Goal: Task Accomplishment & Management: Manage account settings

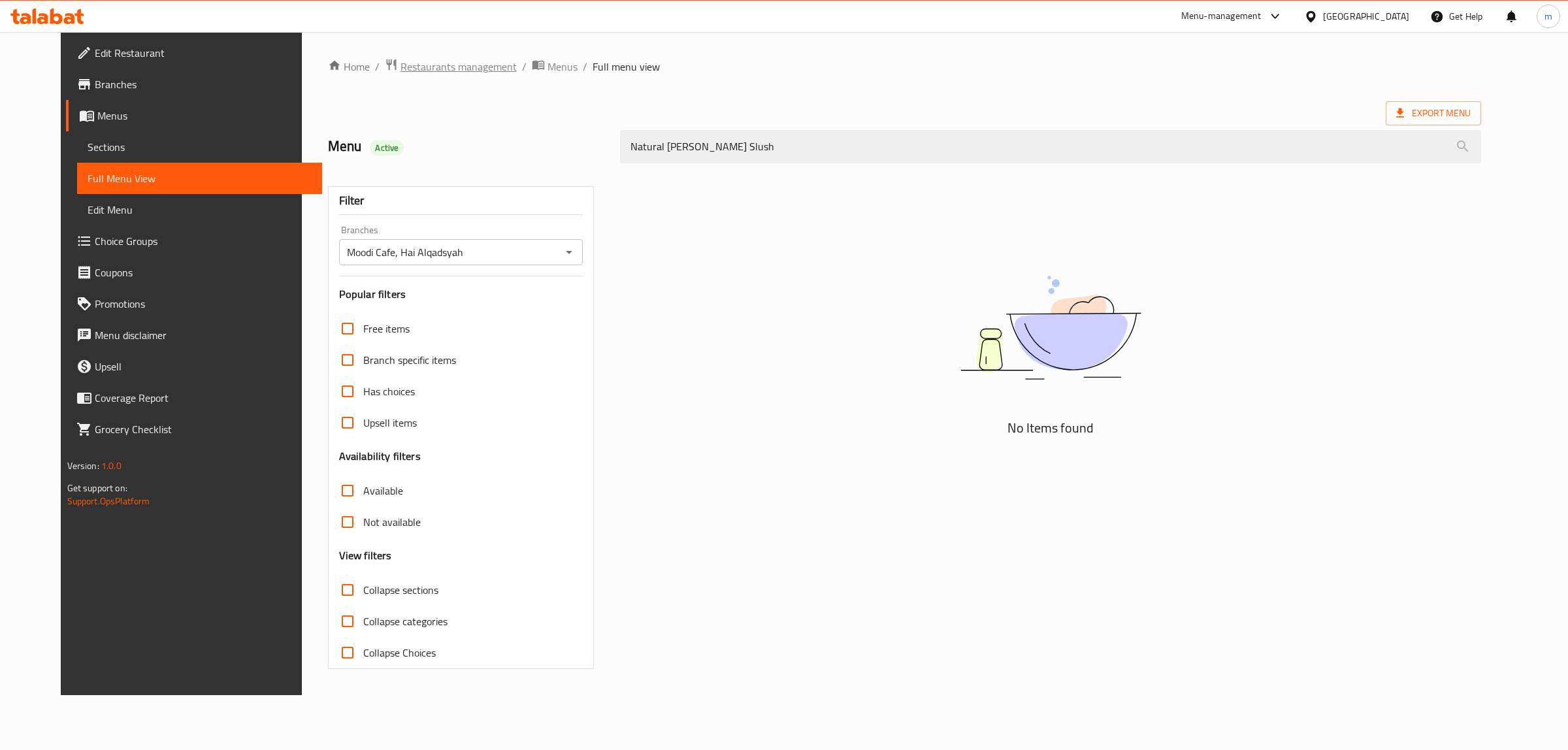
click at [450, 69] on span "Restaurants management" at bounding box center [459, 66] width 116 height 16
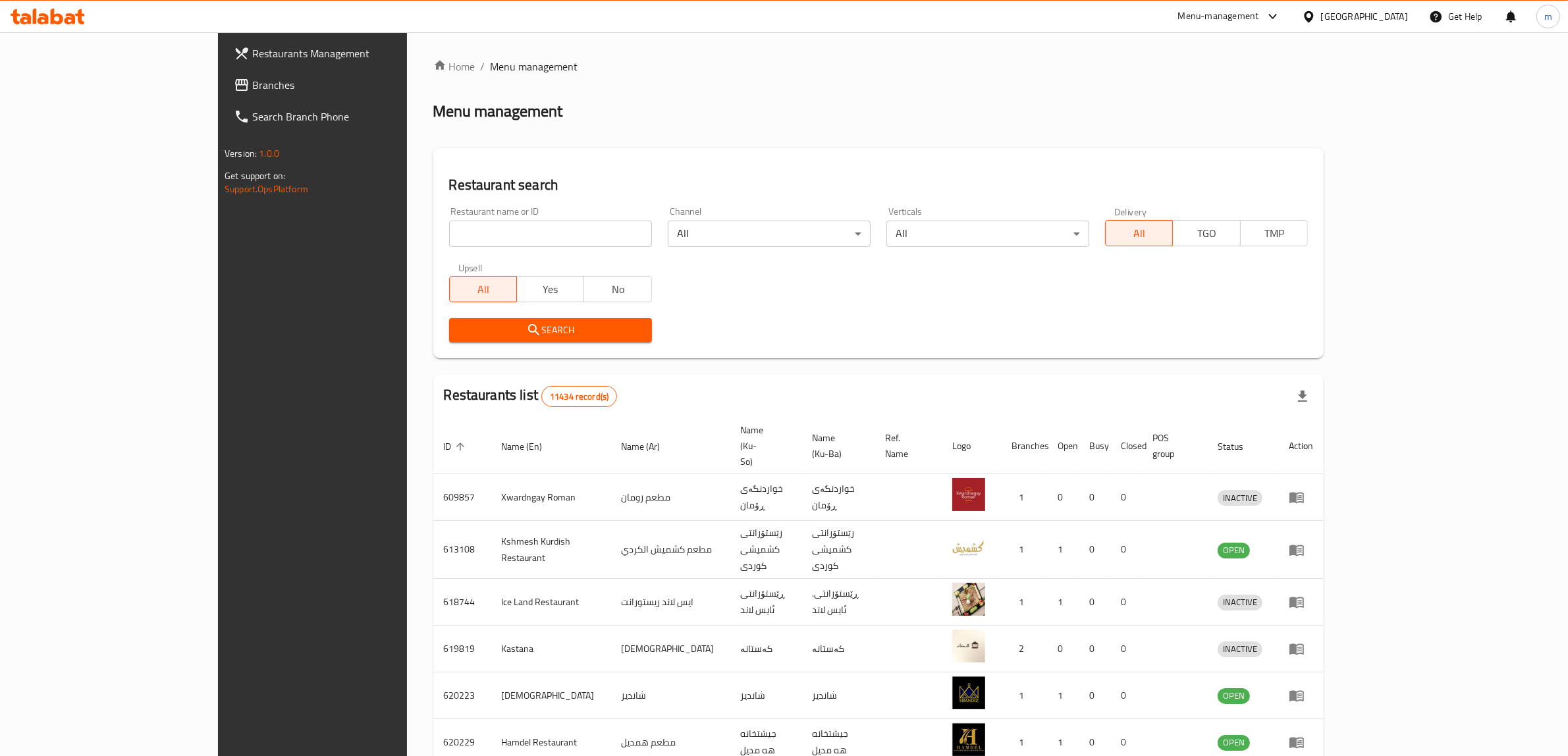
click at [512, 236] on input "search" at bounding box center [550, 234] width 203 height 27
paste input "757769"
type input "757769"
click at [459, 331] on span "Search" at bounding box center [550, 331] width 182 height 17
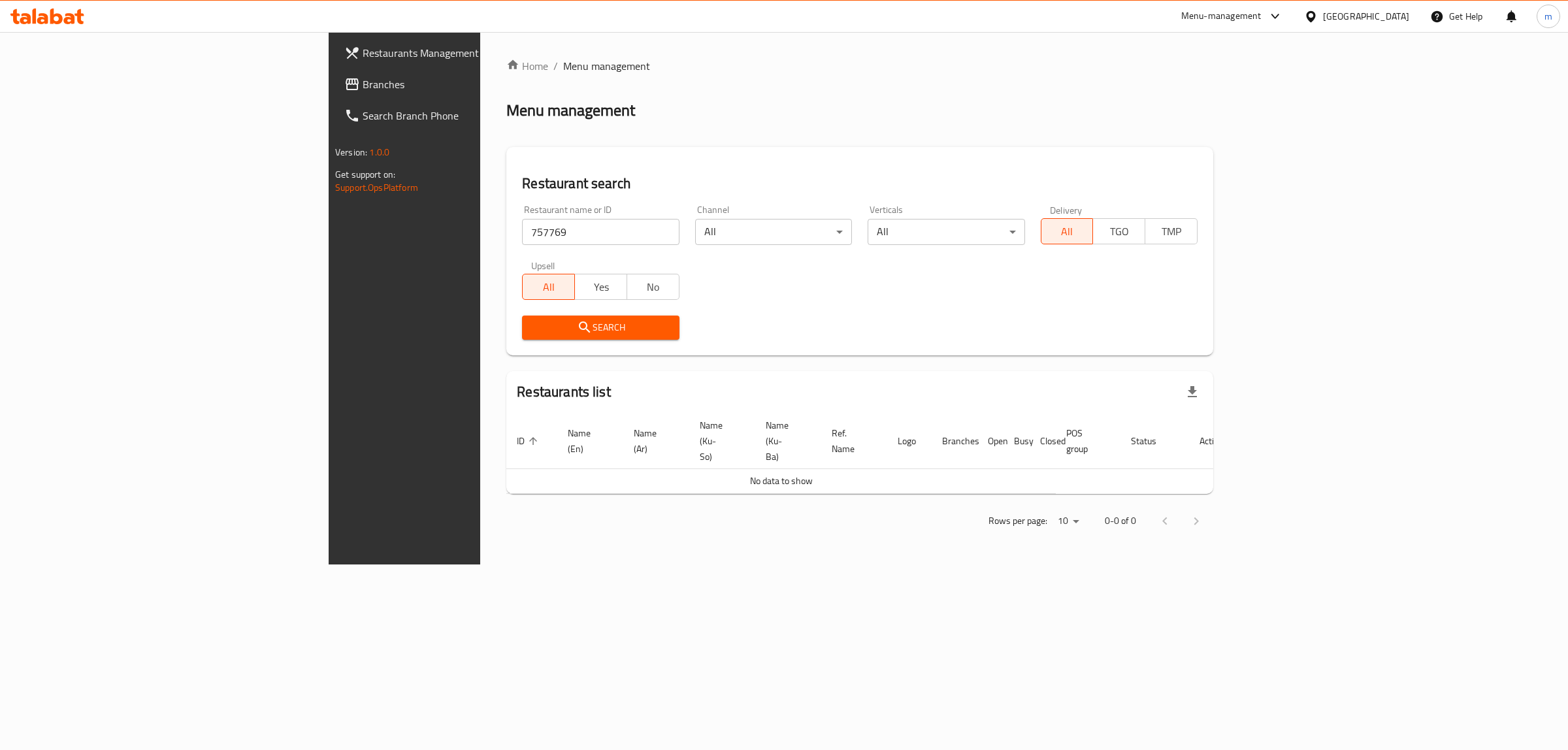
click at [362, 80] on span "Branches" at bounding box center [471, 84] width 217 height 16
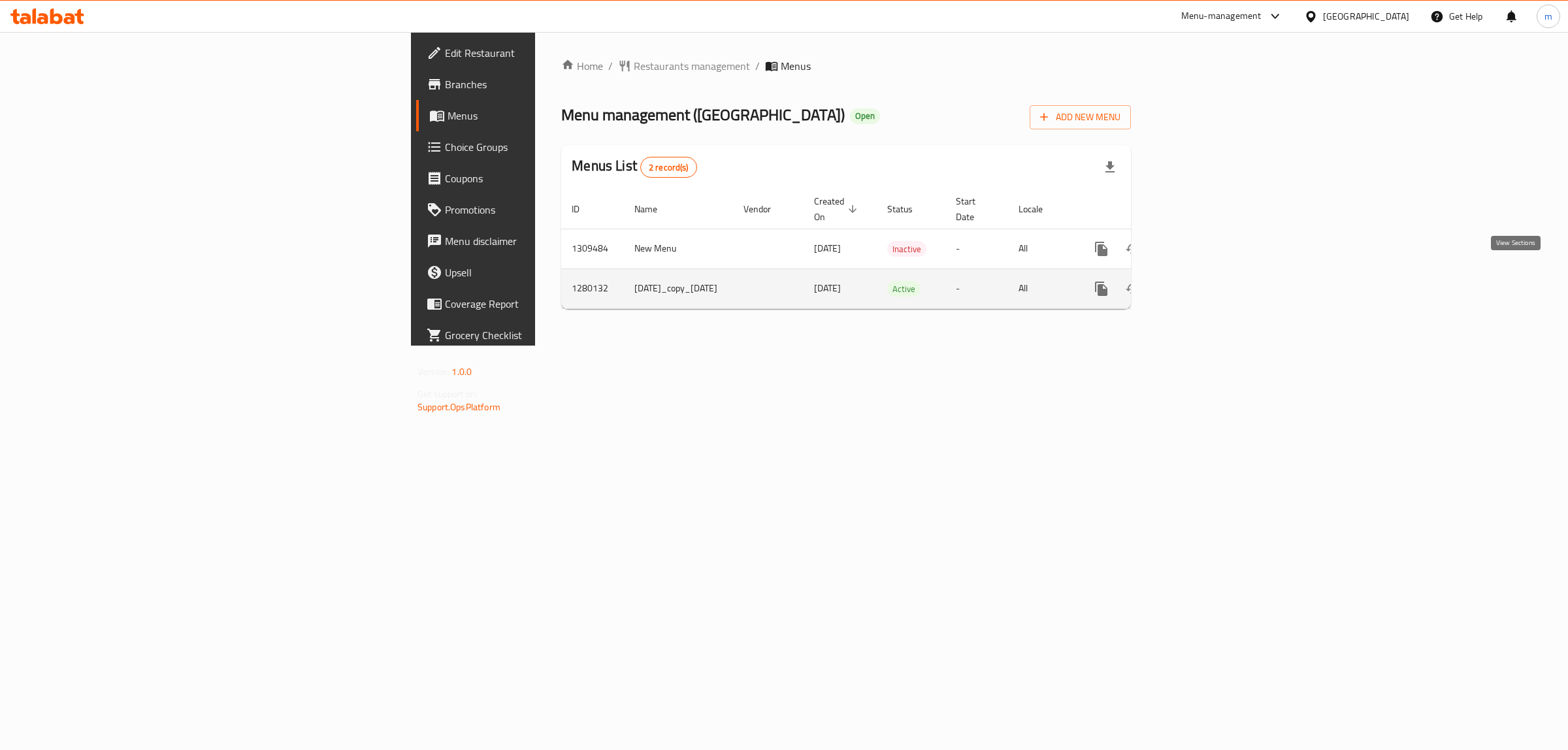
click at [1203, 281] on icon "enhanced table" at bounding box center [1195, 289] width 16 height 16
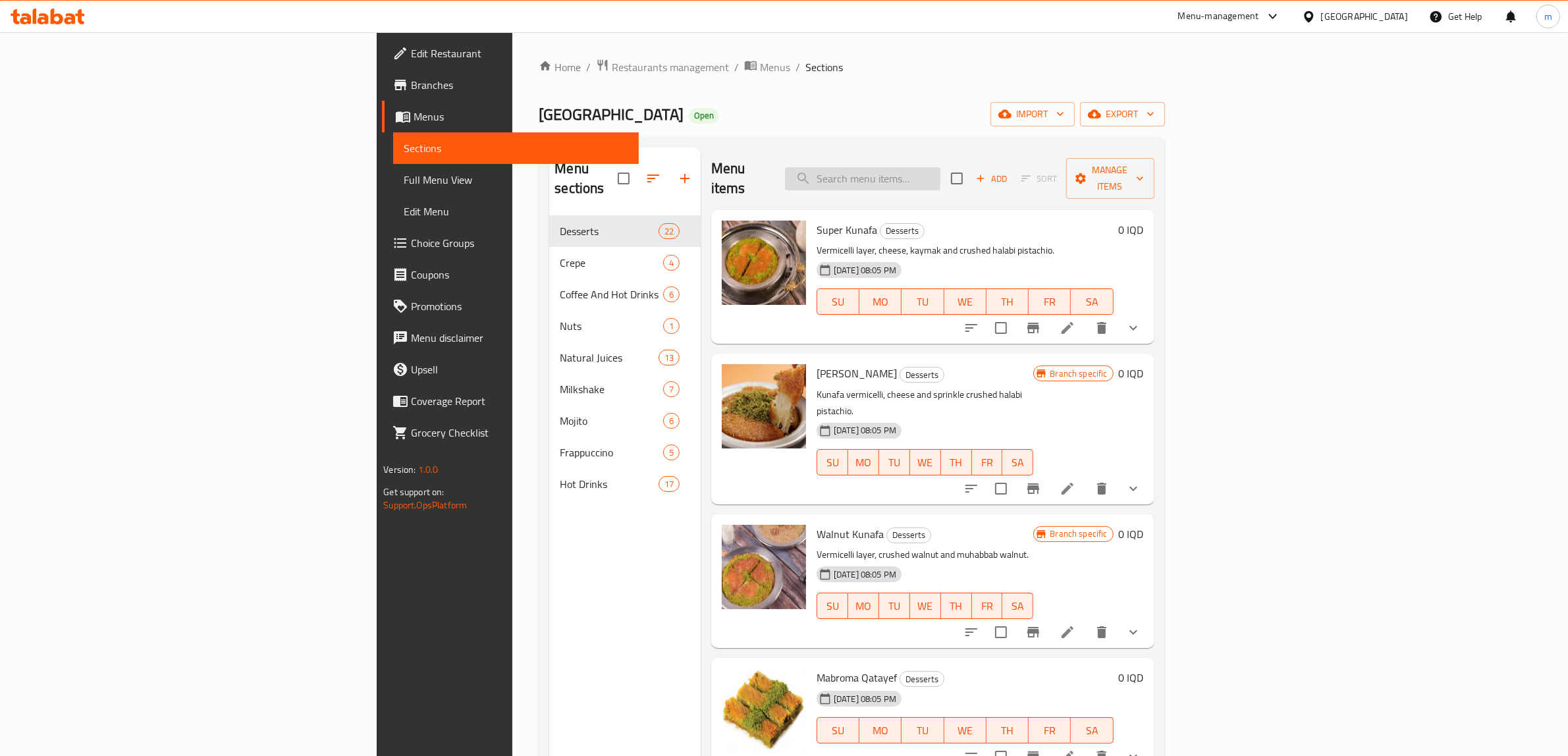
click at [941, 167] on input "search" at bounding box center [862, 179] width 155 height 23
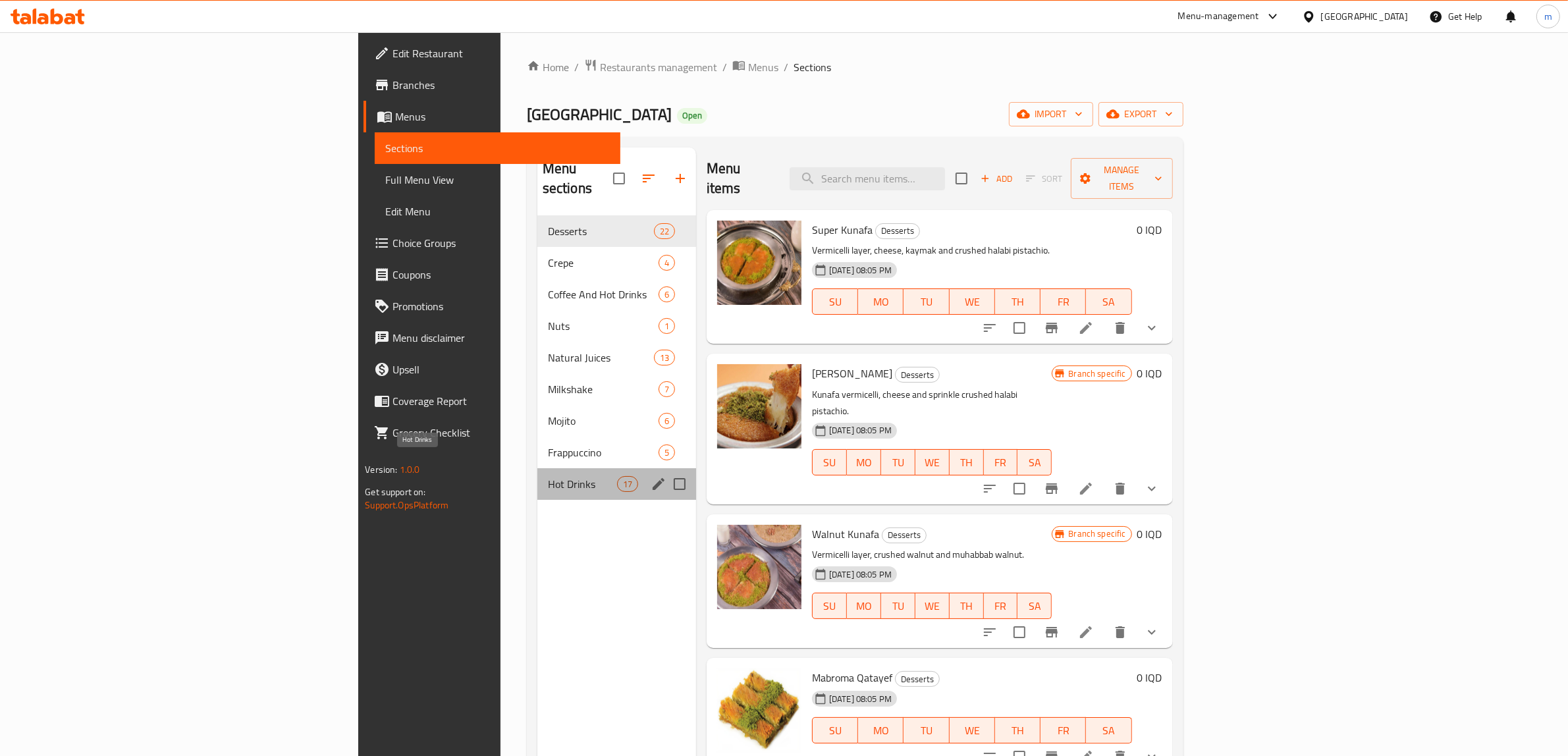
click at [548, 476] on span "Hot Drinks" at bounding box center [582, 484] width 69 height 16
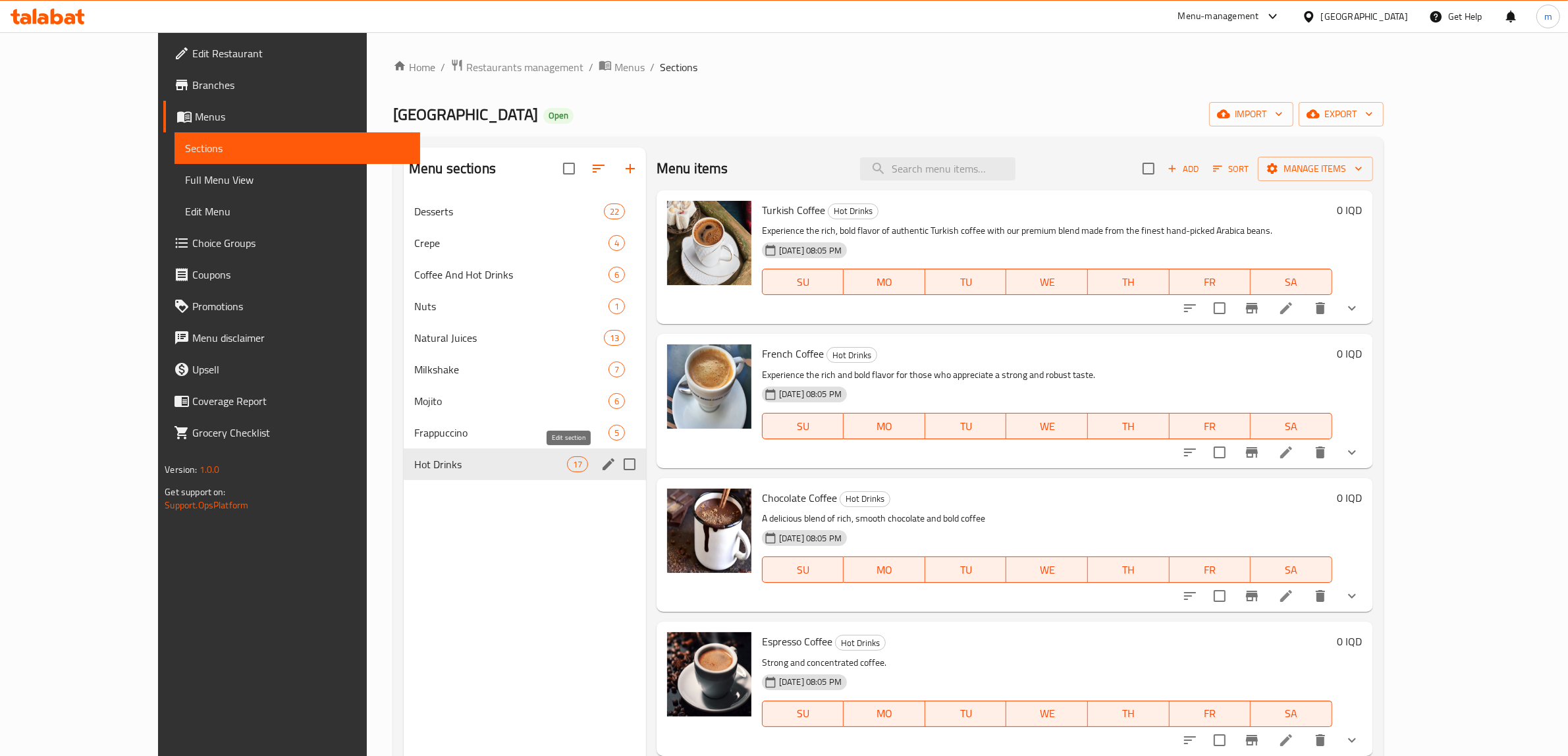
click at [600, 463] on icon "edit" at bounding box center [608, 464] width 16 height 16
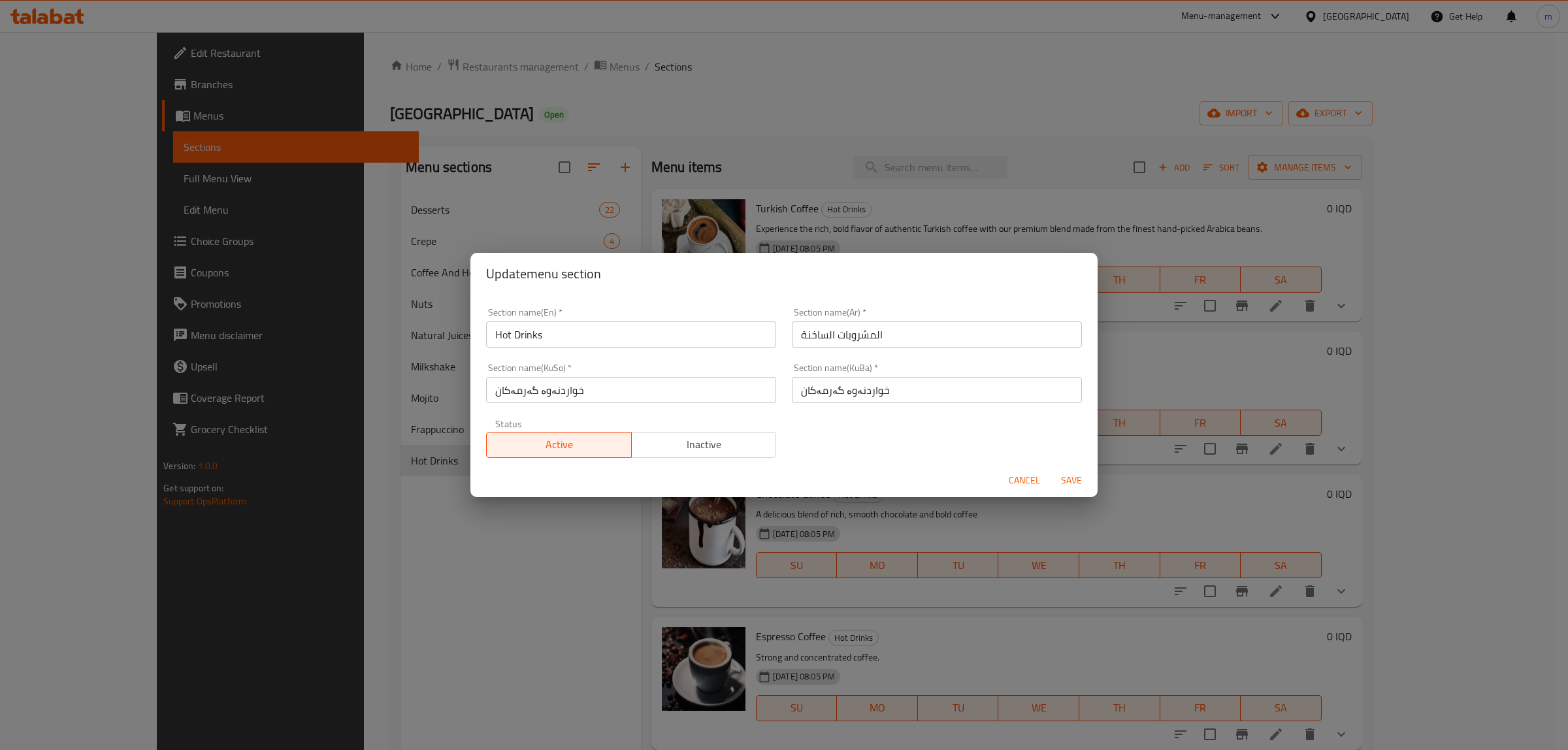
click at [1024, 474] on span "Cancel" at bounding box center [1024, 481] width 31 height 17
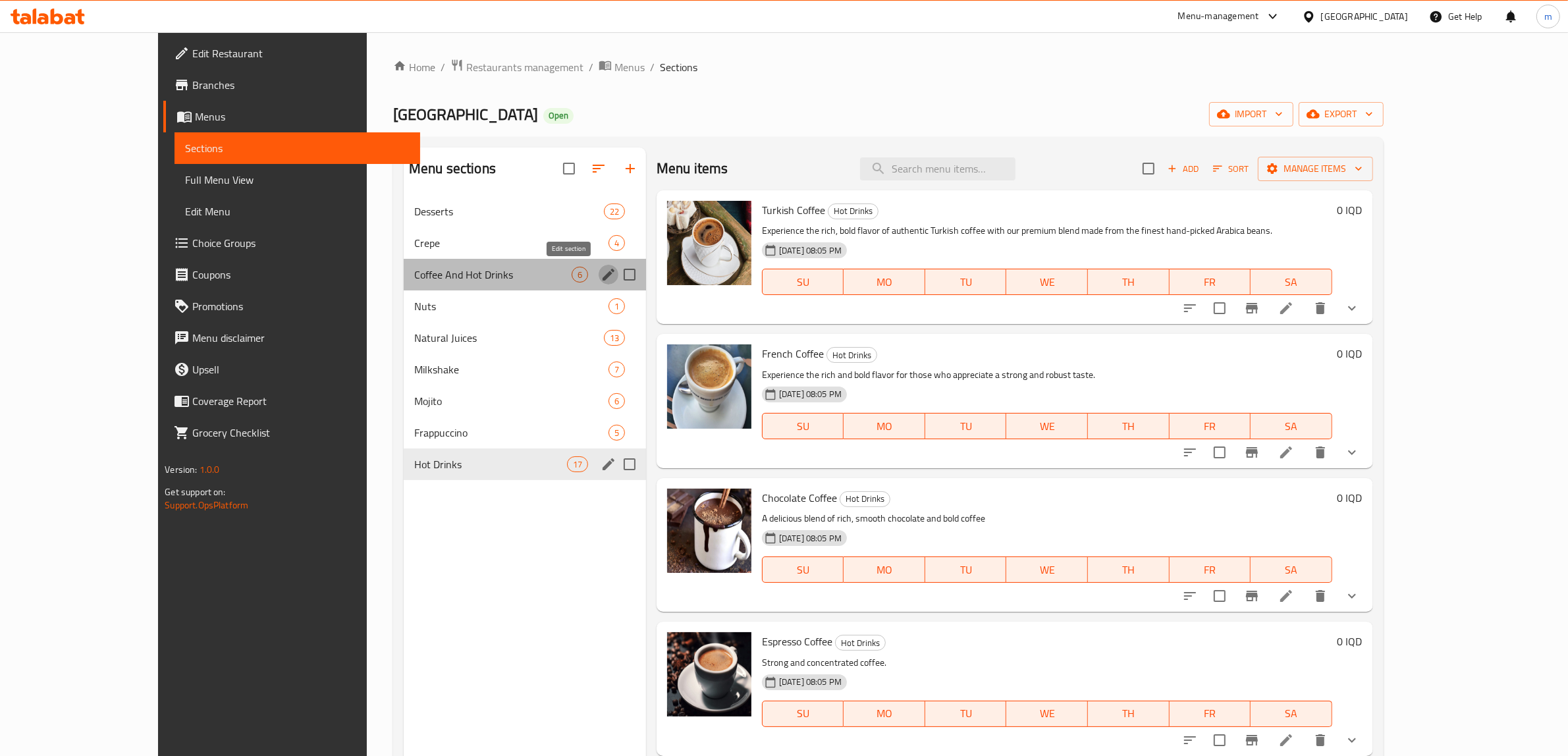
click at [600, 277] on icon "edit" at bounding box center [608, 274] width 16 height 16
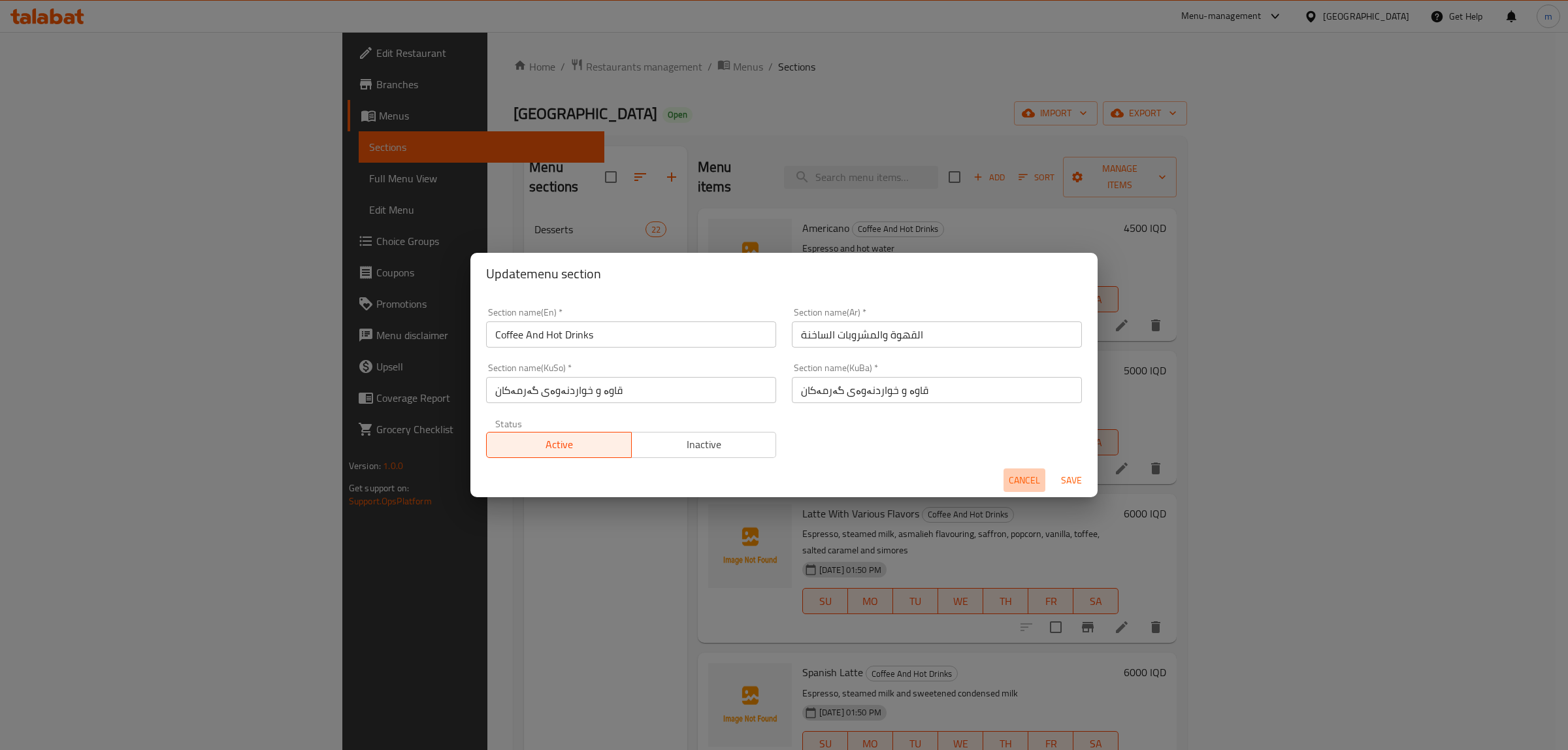
click at [1033, 479] on span "Cancel" at bounding box center [1024, 481] width 31 height 17
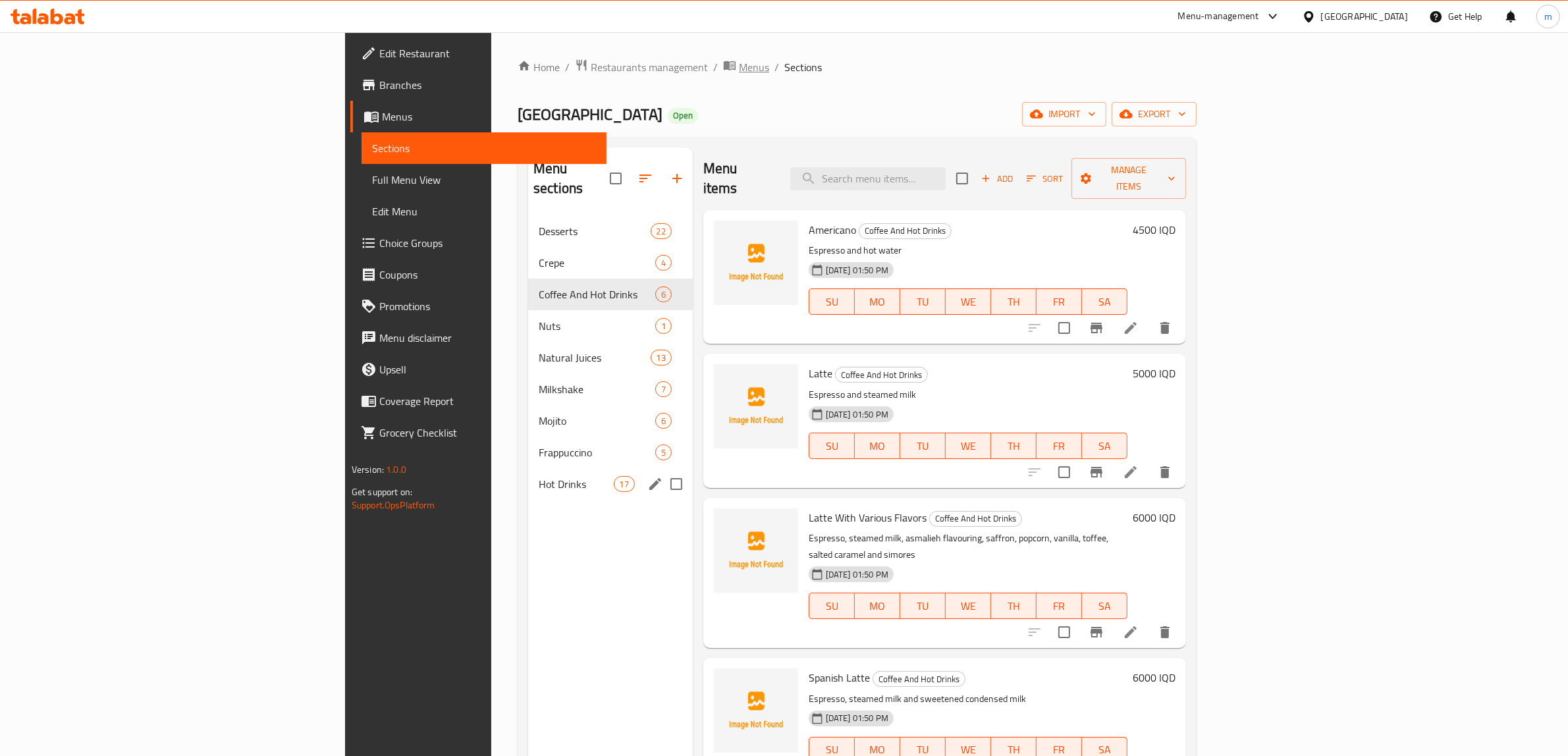
click at [739, 60] on span "Menus" at bounding box center [754, 67] width 30 height 16
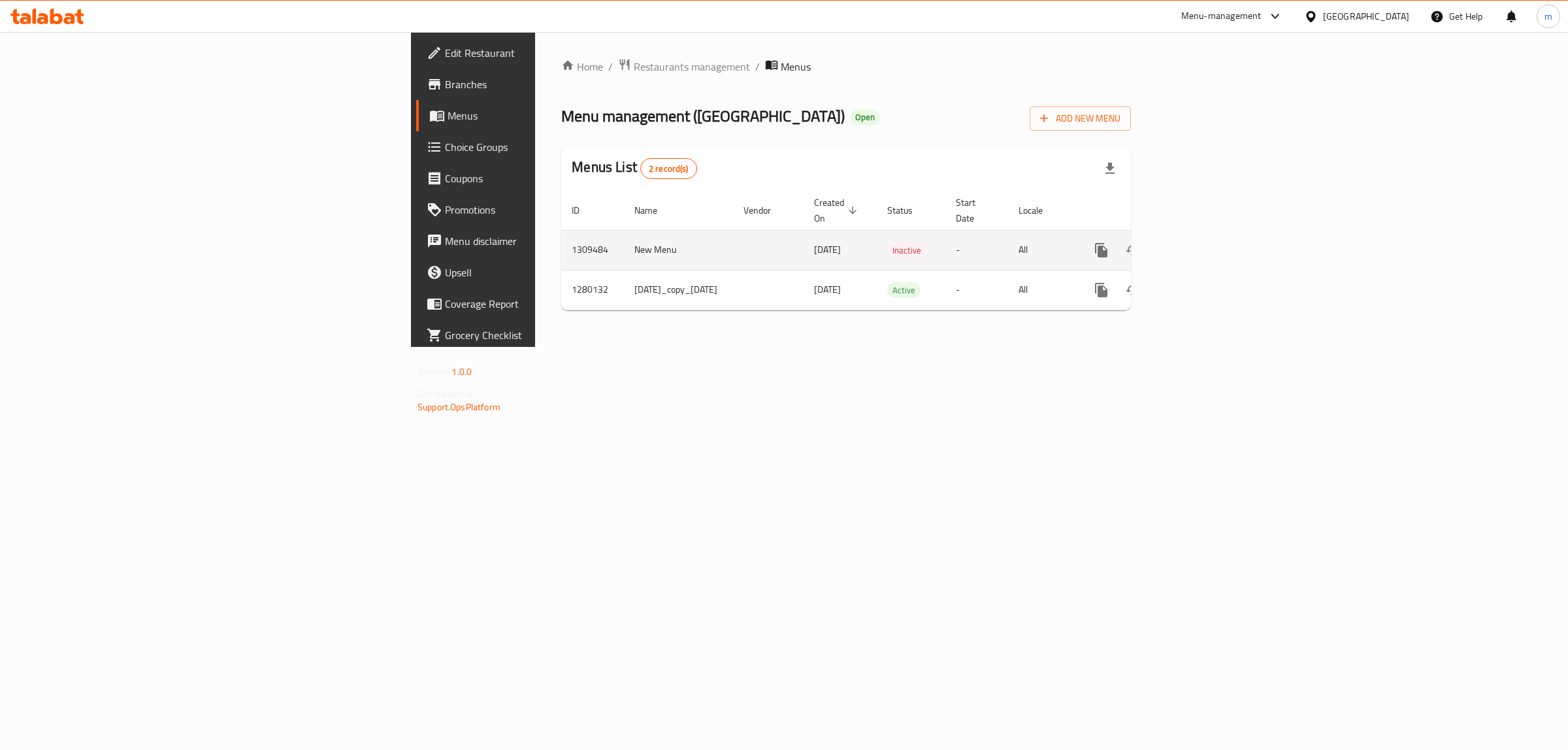
click at [1211, 235] on link "enhanced table" at bounding box center [1195, 250] width 31 height 31
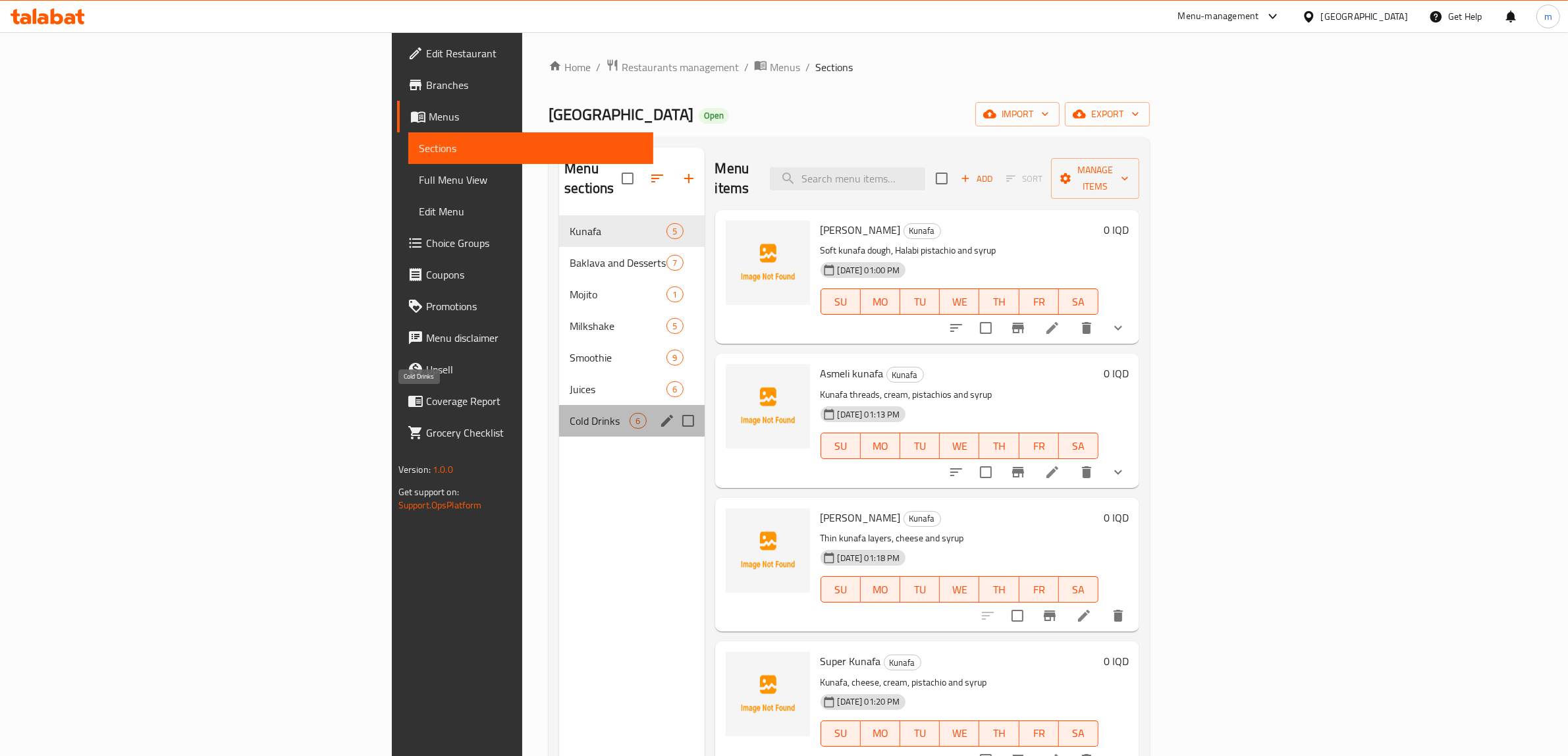
click at [570, 413] on span "Cold Drinks" at bounding box center [600, 421] width 60 height 16
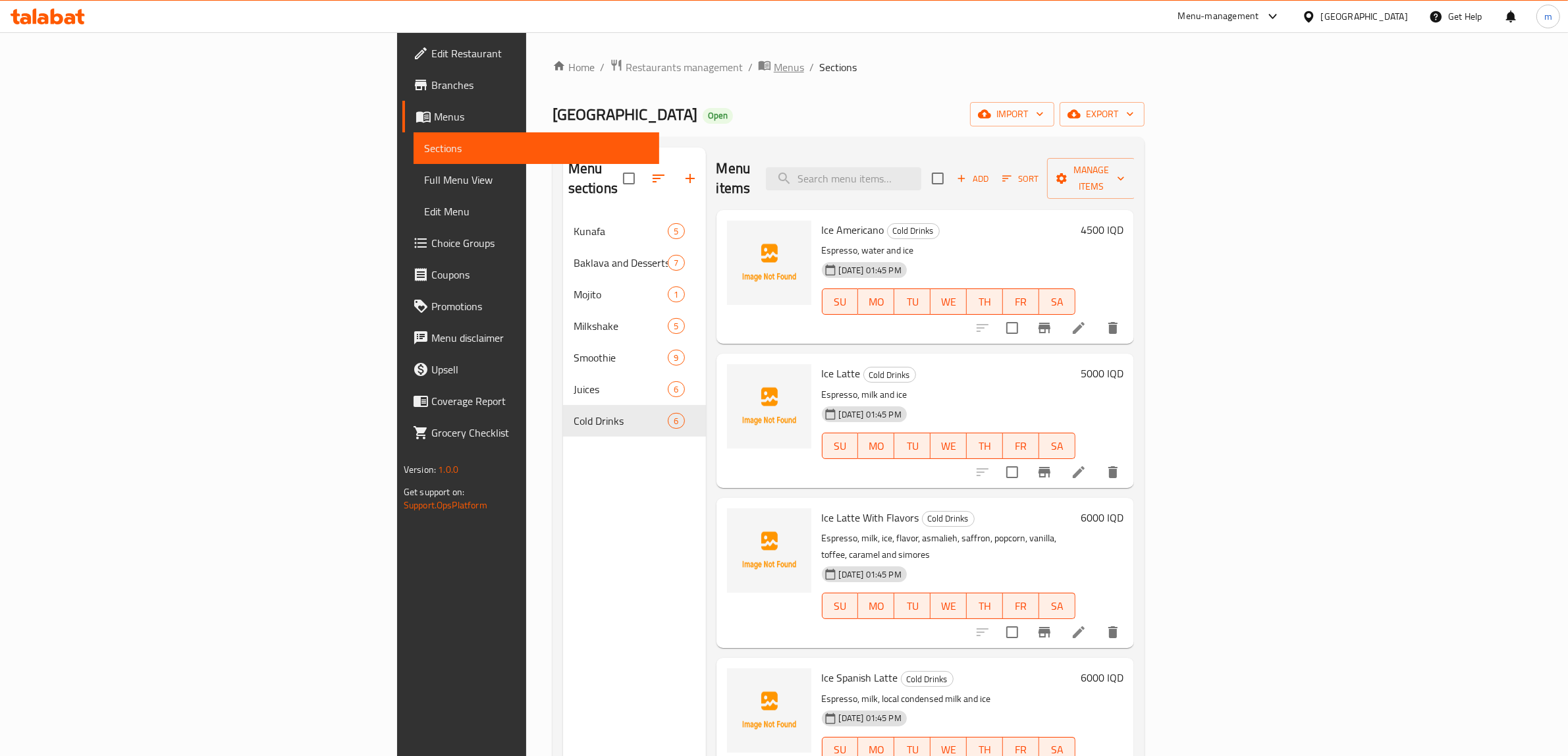
click at [774, 66] on span "Menus" at bounding box center [789, 67] width 30 height 16
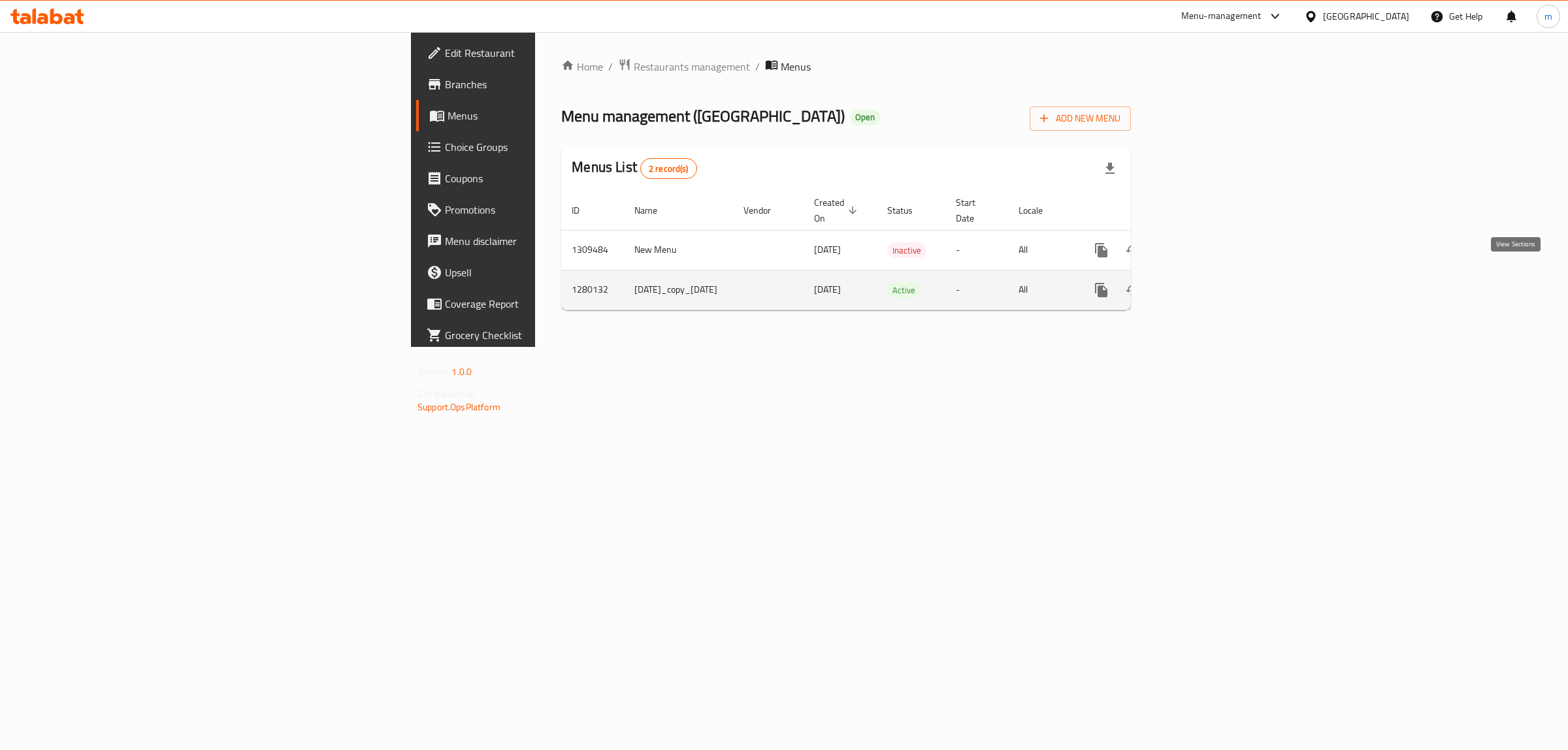
click at [1203, 282] on icon "enhanced table" at bounding box center [1195, 290] width 16 height 16
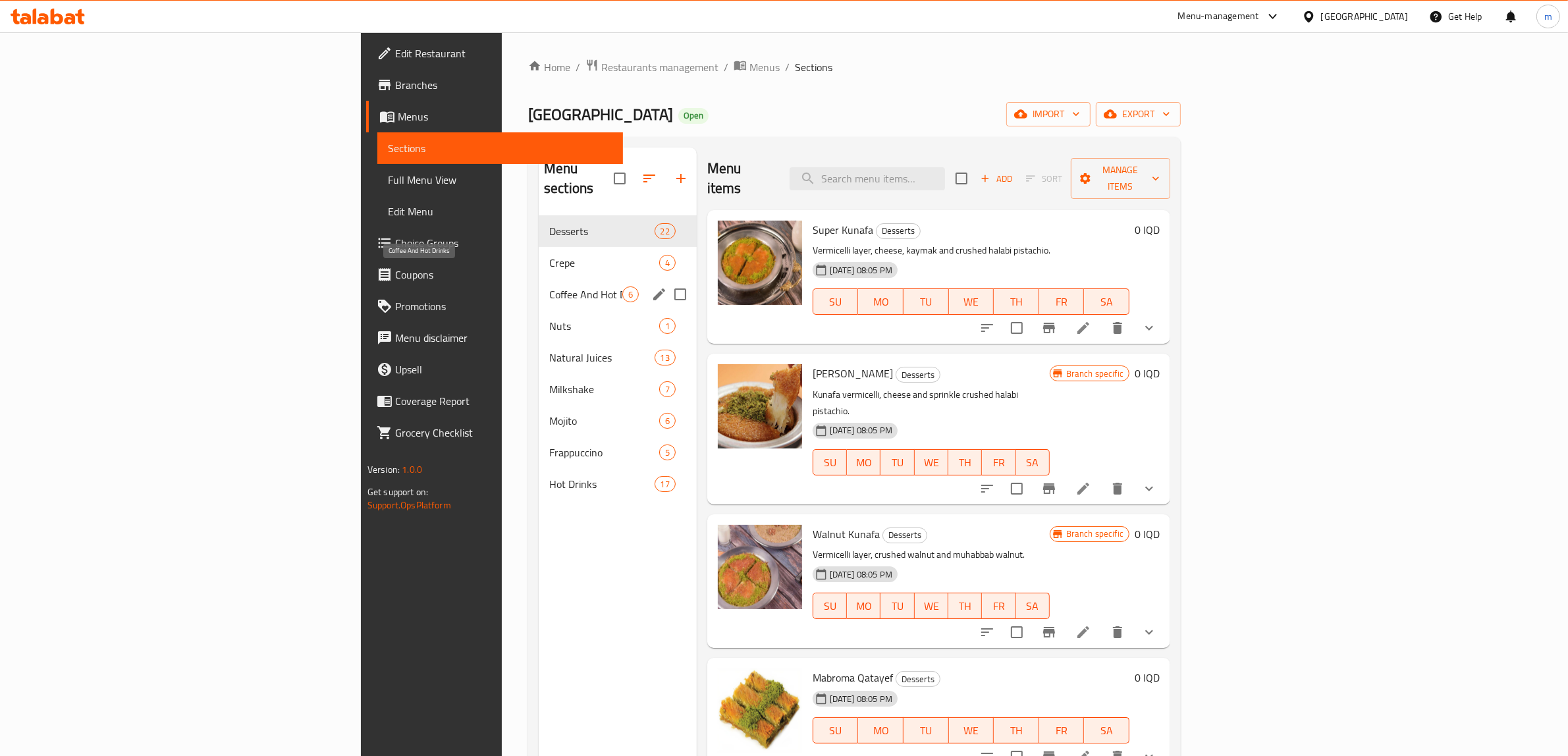
click at [549, 287] on span "Coffee And Hot Drinks" at bounding box center [586, 294] width 73 height 16
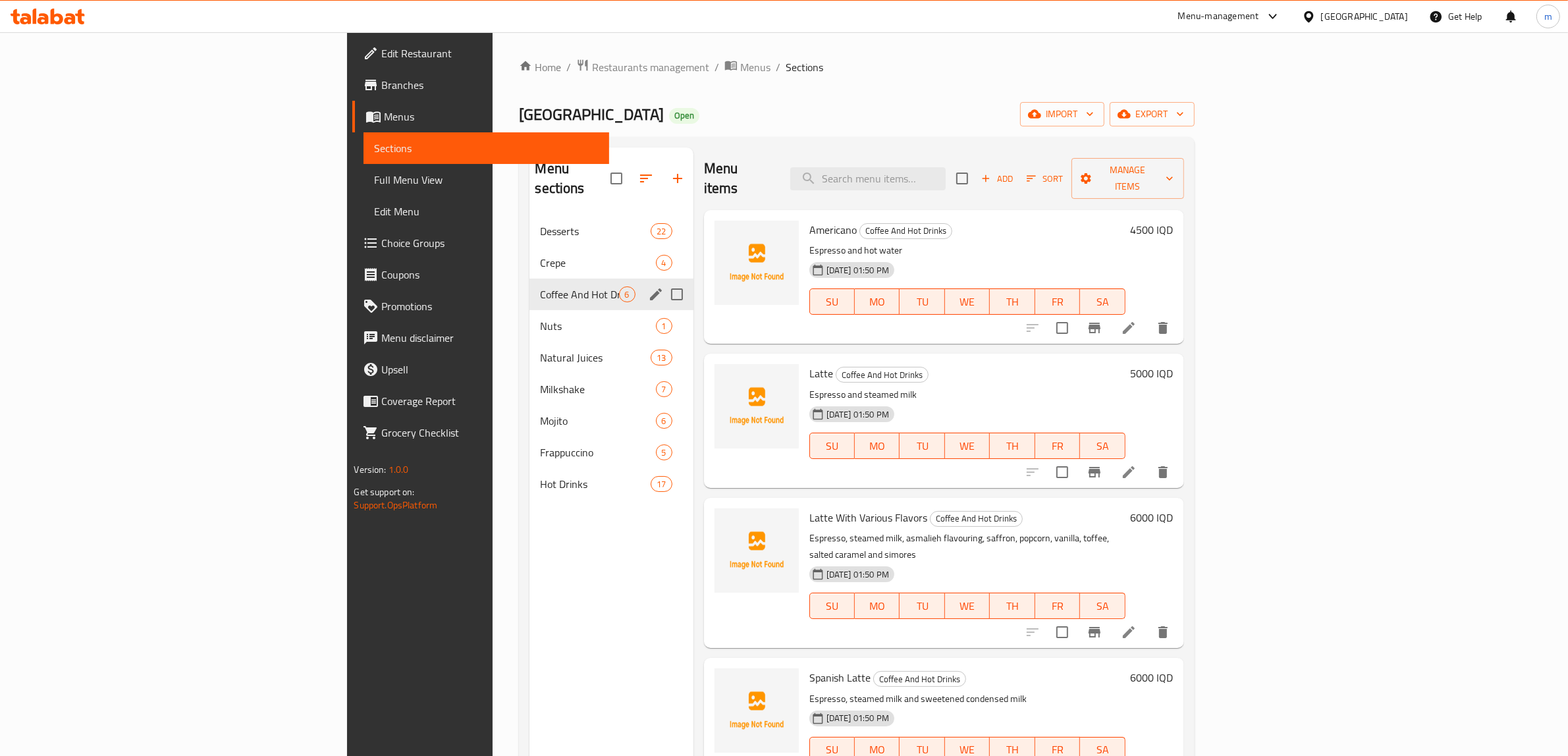
click at [663, 280] on input "Menu sections" at bounding box center [677, 294] width 28 height 28
checkbox input "true"
click at [614, 172] on icon "button" at bounding box center [620, 178] width 12 height 12
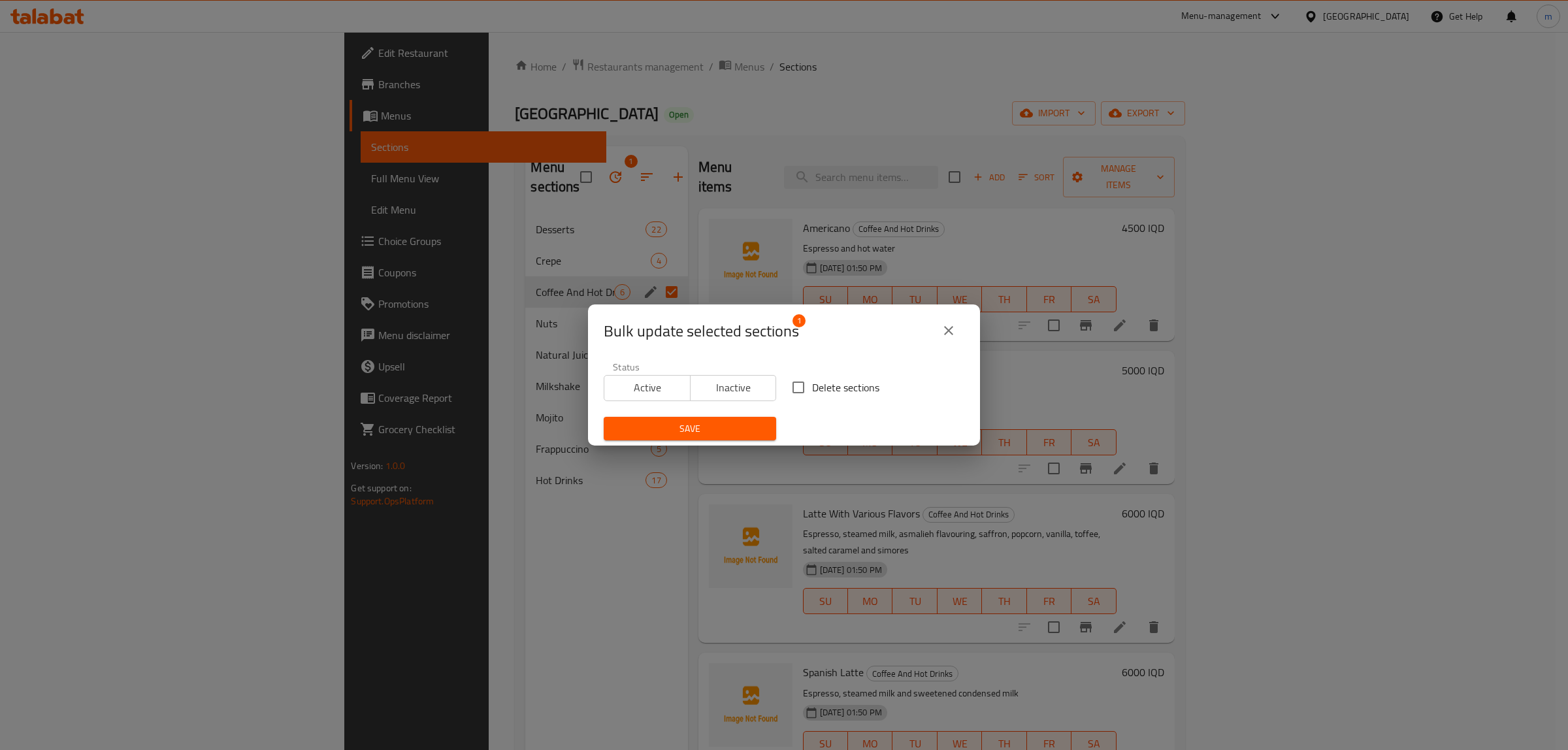
click at [961, 327] on button "close" at bounding box center [948, 330] width 31 height 31
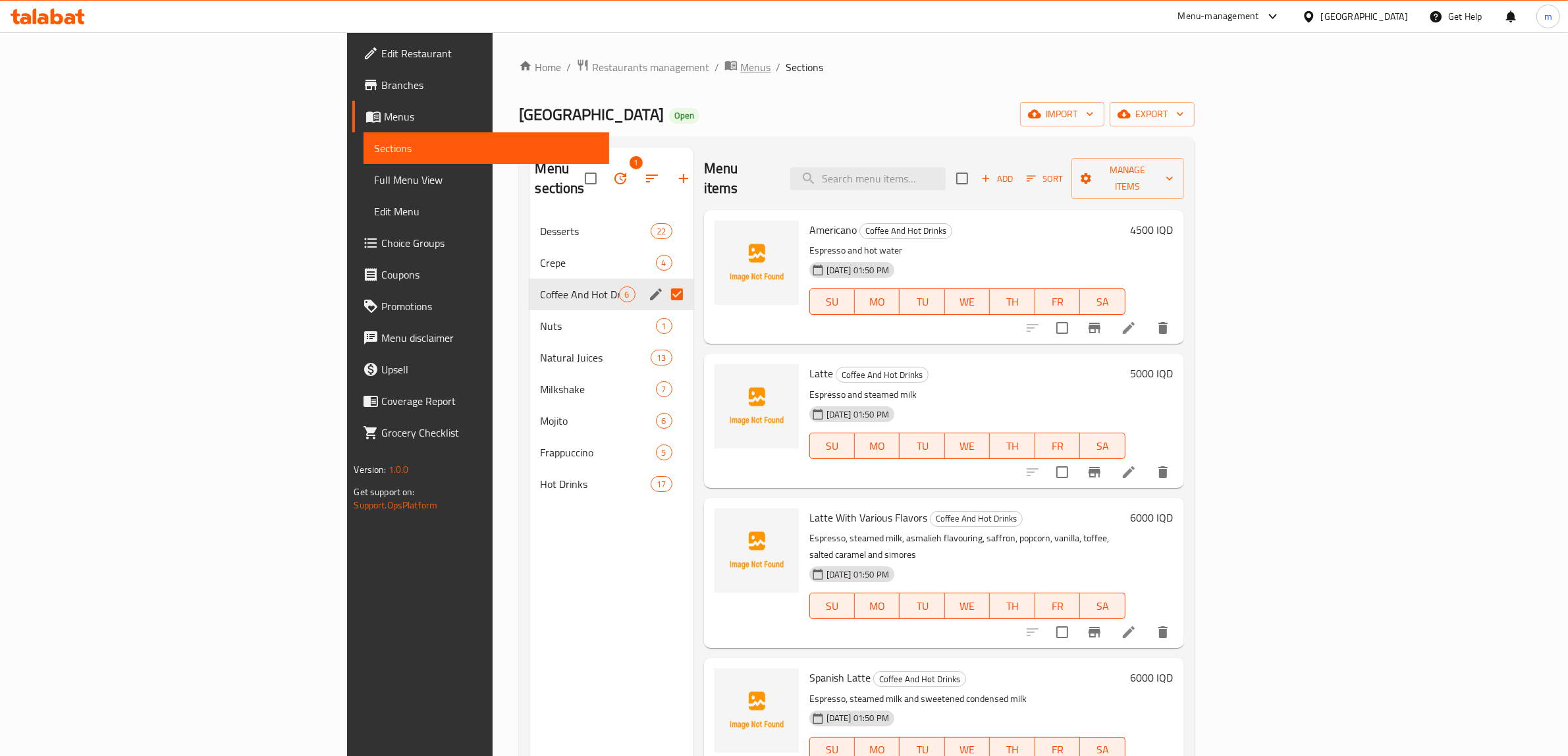
click at [740, 66] on span "Menus" at bounding box center [754, 67] width 30 height 16
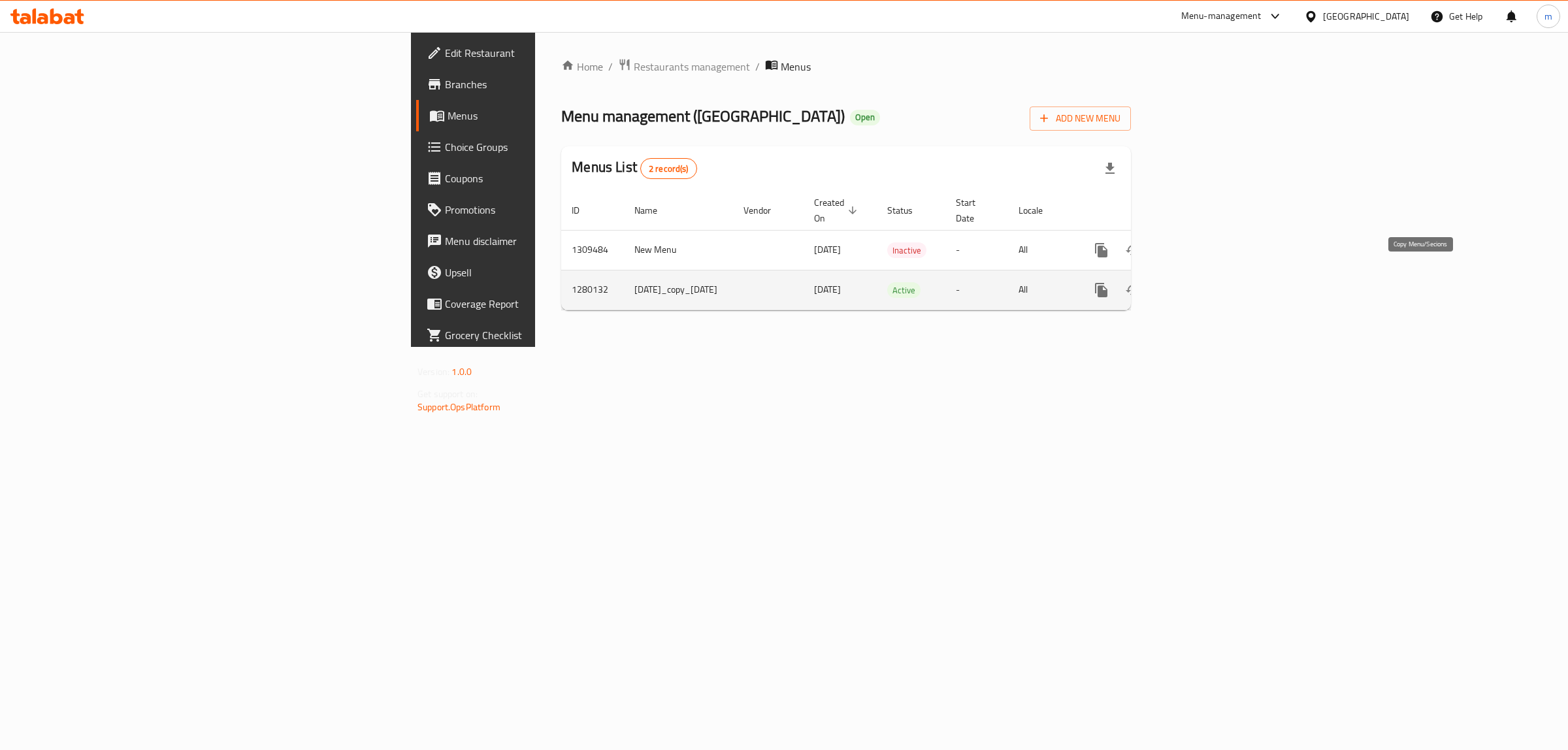
click at [1107, 283] on icon "more" at bounding box center [1101, 290] width 12 height 15
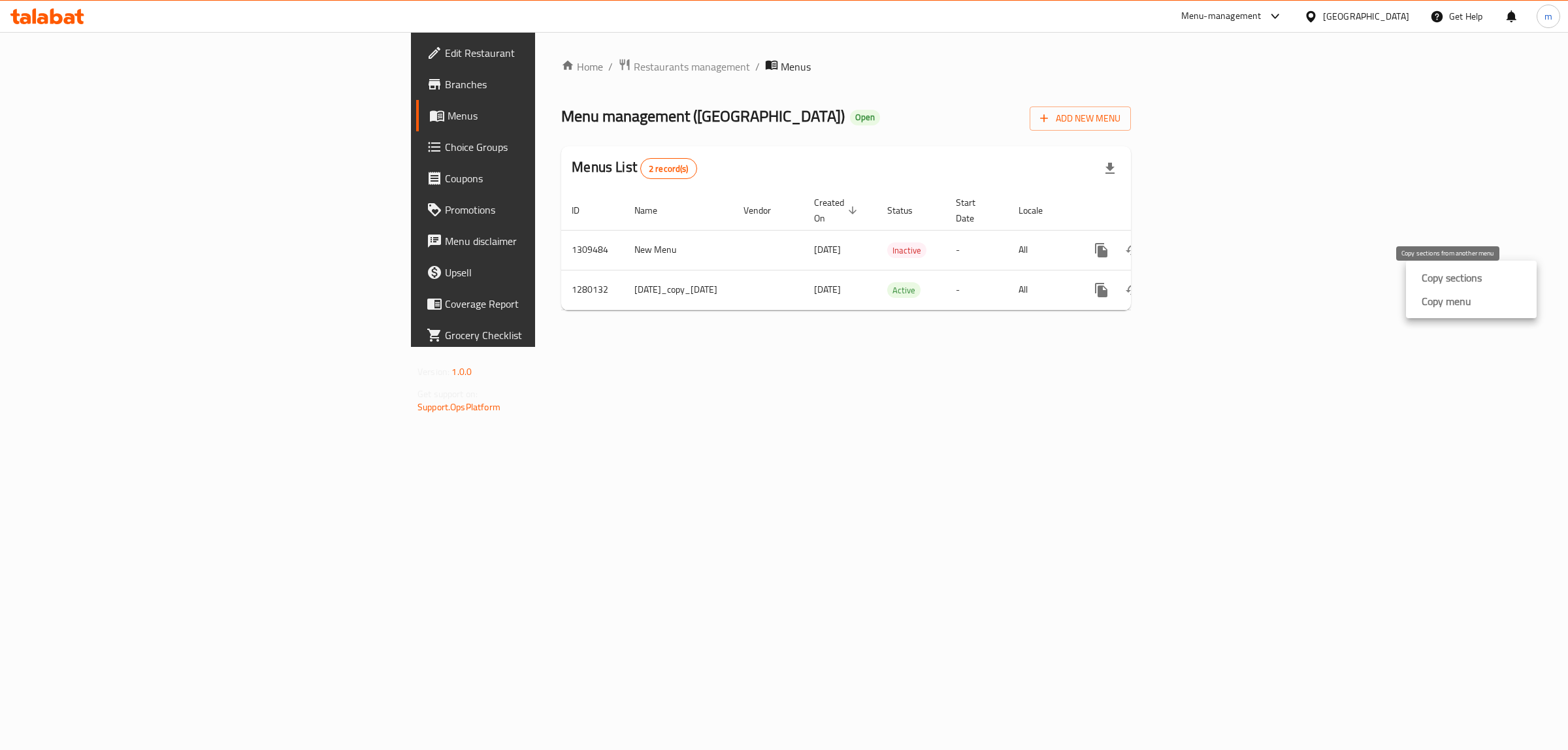
click at [1432, 275] on strong "Copy sections" at bounding box center [1451, 277] width 60 height 16
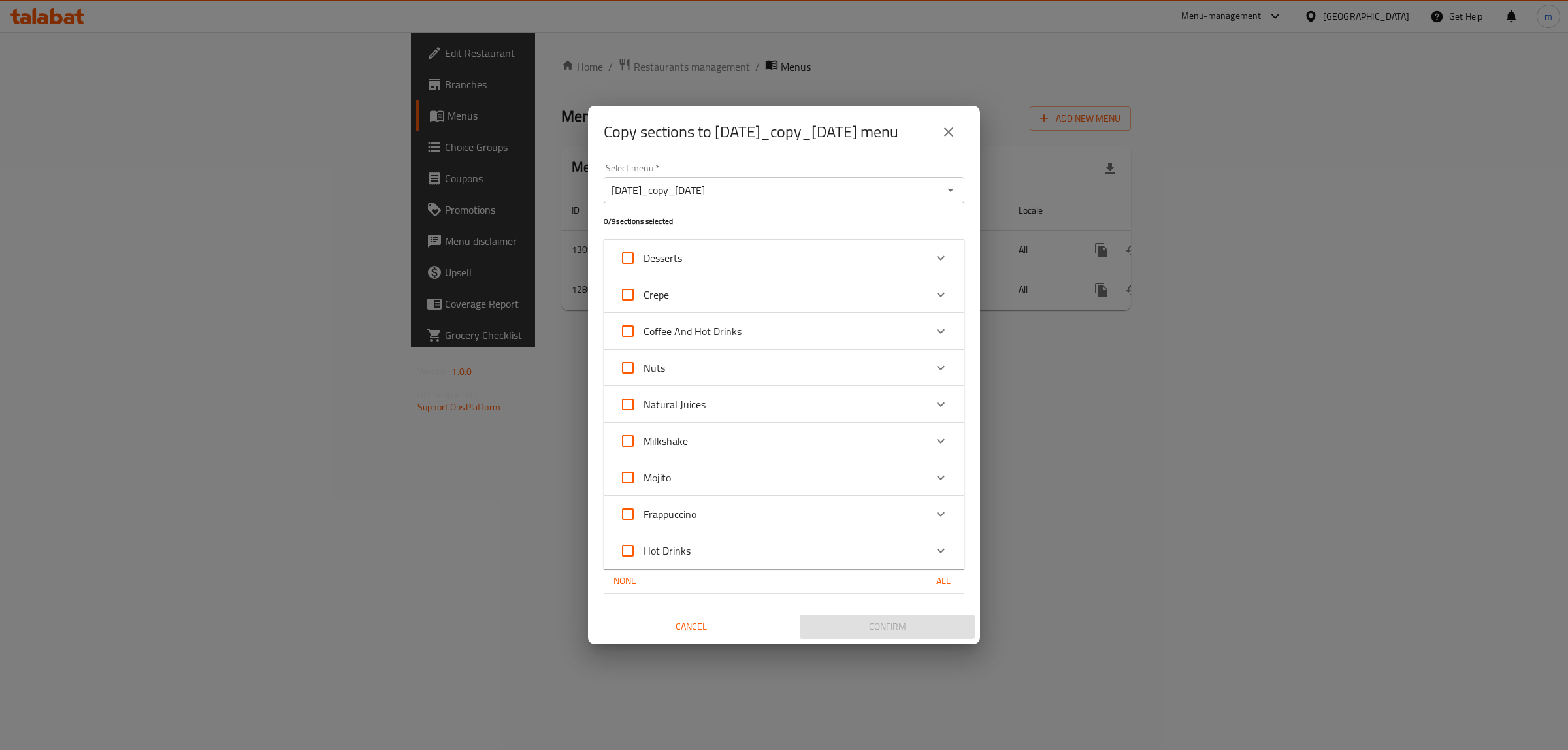
click at [942, 122] on button "close" at bounding box center [948, 131] width 31 height 31
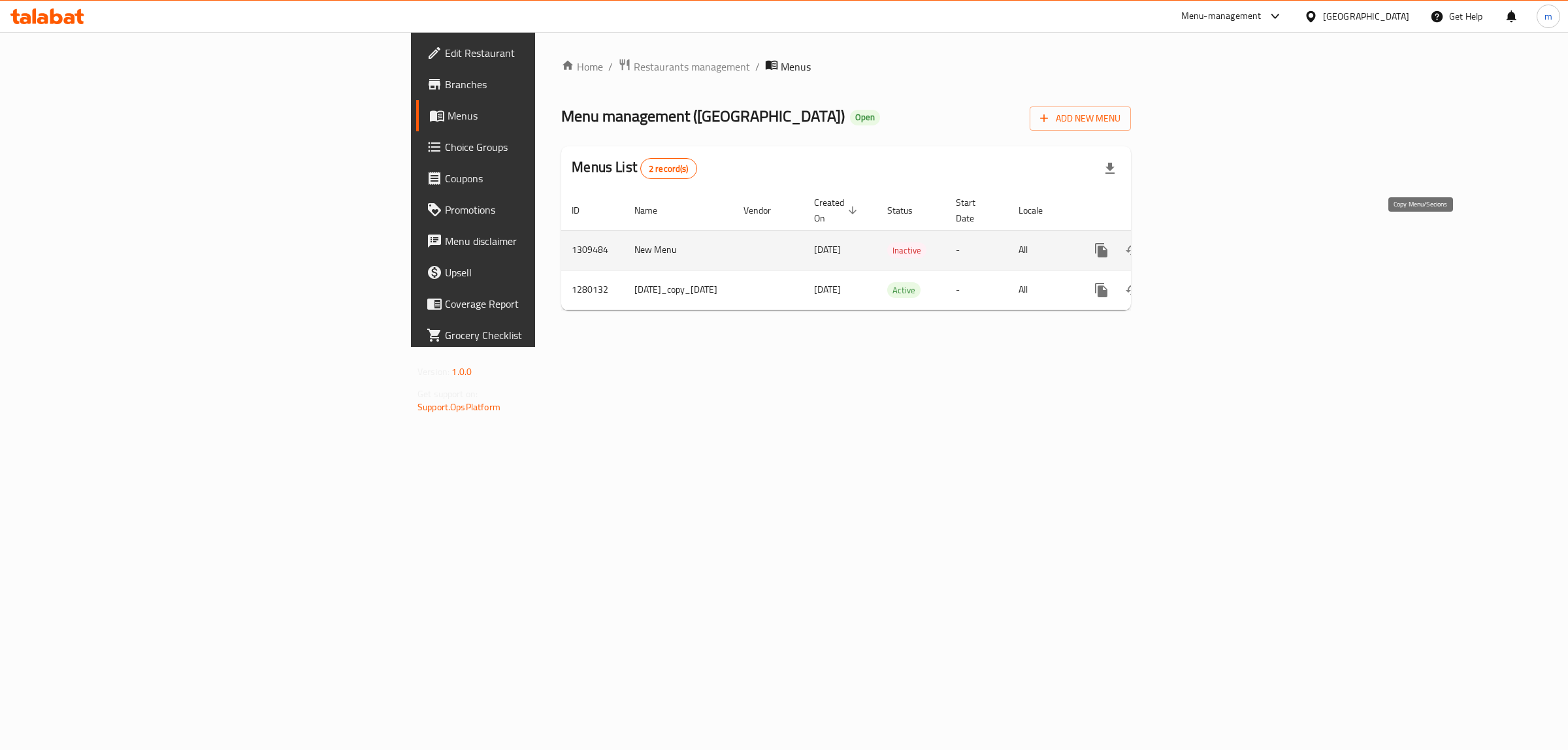
click at [1109, 242] on icon "more" at bounding box center [1101, 250] width 16 height 16
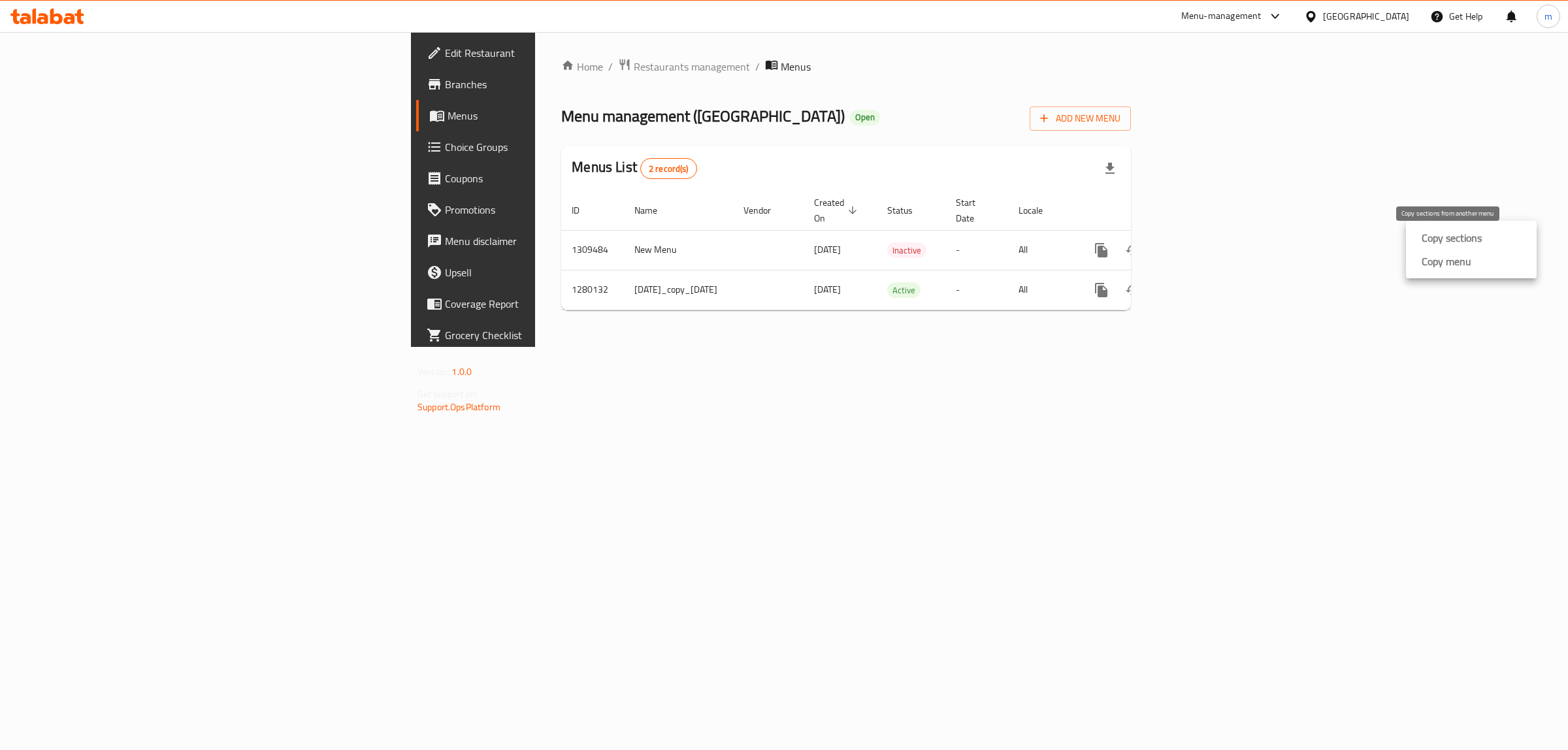
click at [1450, 239] on strong "Copy sections" at bounding box center [1451, 237] width 60 height 16
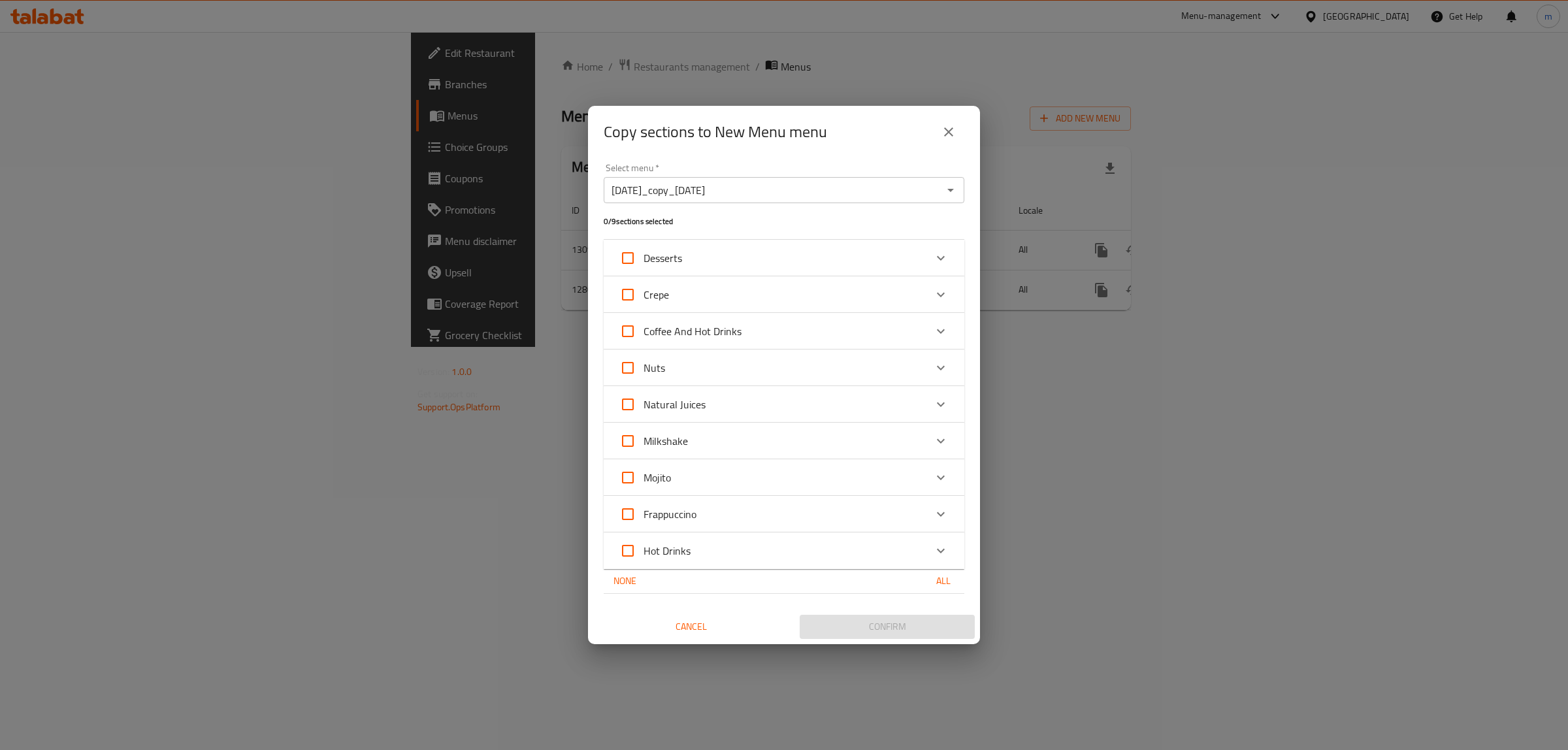
click at [818, 190] on input "[DATE]_copy_[DATE]" at bounding box center [773, 190] width 331 height 18
click at [950, 190] on icon "Open" at bounding box center [950, 190] width 6 height 3
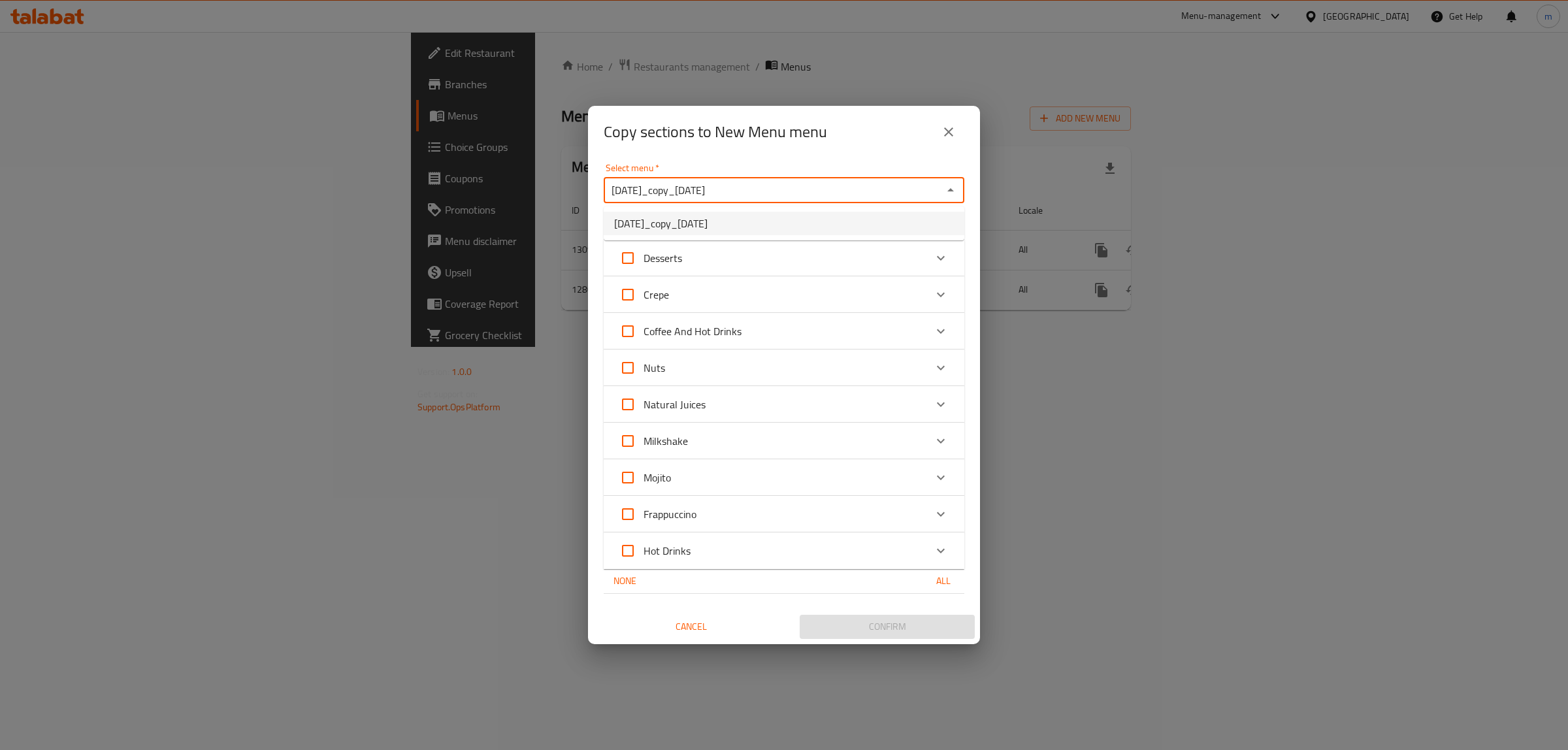
click at [853, 196] on input "[DATE]_copy_[DATE]" at bounding box center [773, 190] width 331 height 18
click at [622, 324] on input "Coffee And Hot Drinks" at bounding box center [627, 331] width 31 height 31
checkbox input "true"
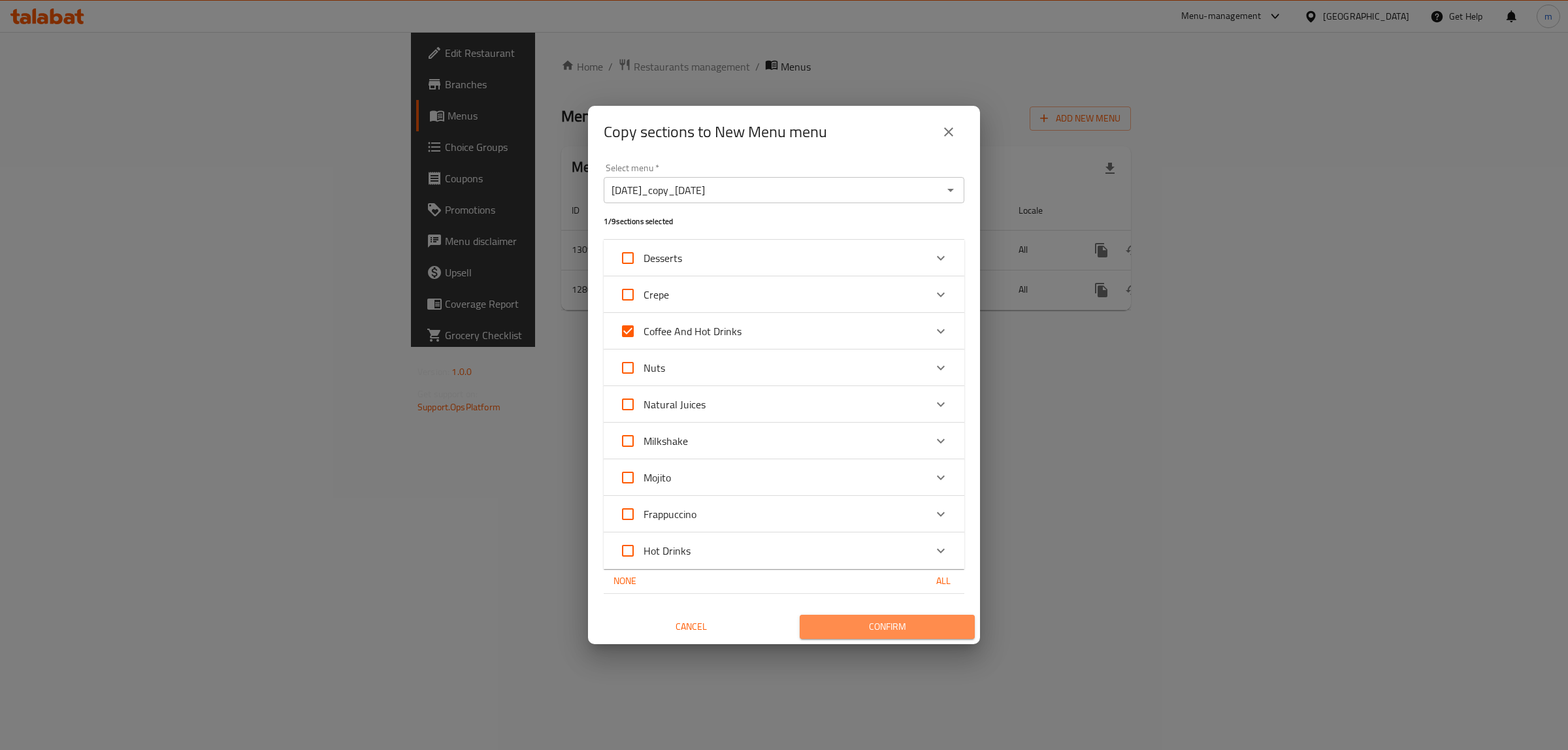
click at [840, 629] on span "Confirm" at bounding box center [887, 627] width 154 height 17
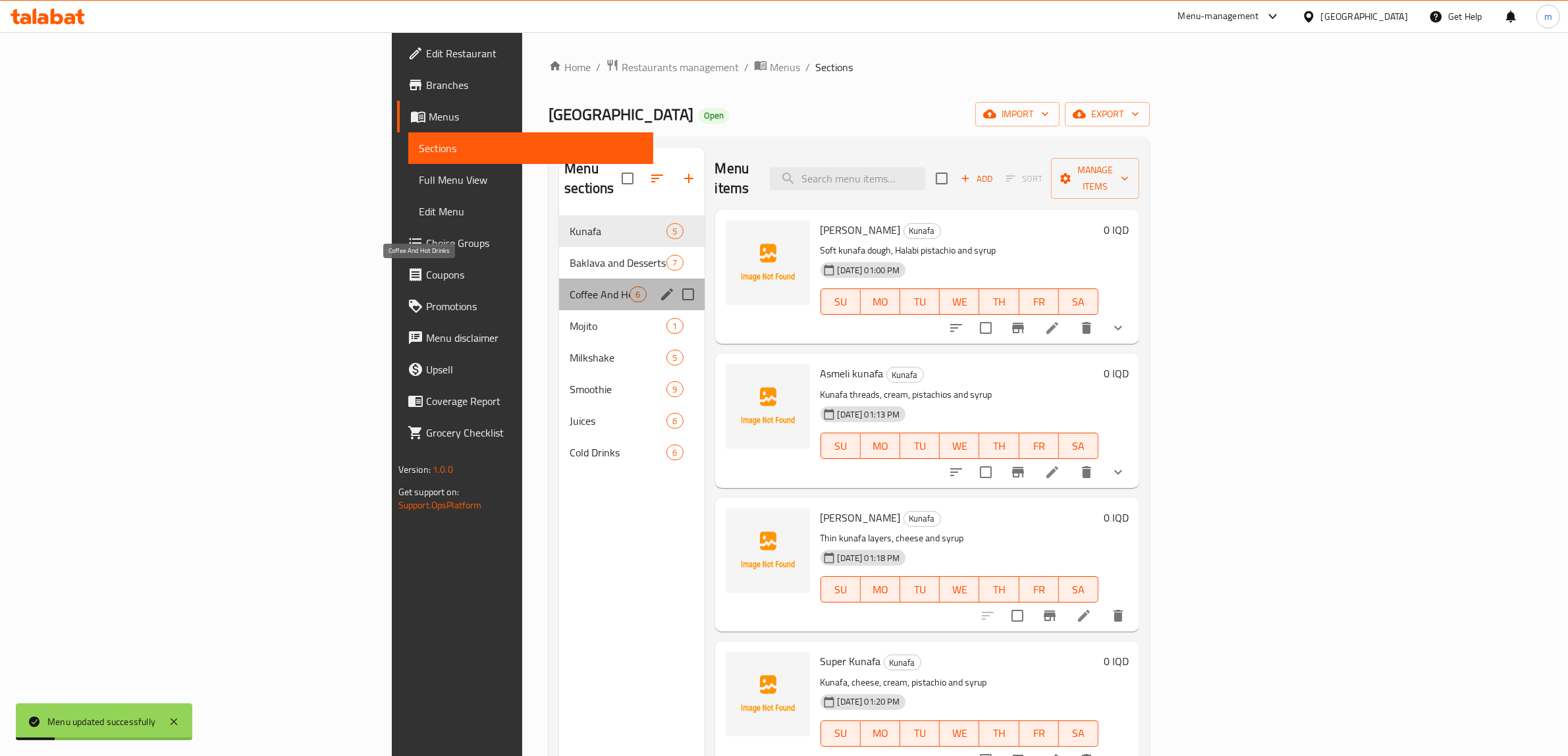
click at [570, 287] on span "Coffee And Hot Drinks" at bounding box center [600, 294] width 60 height 16
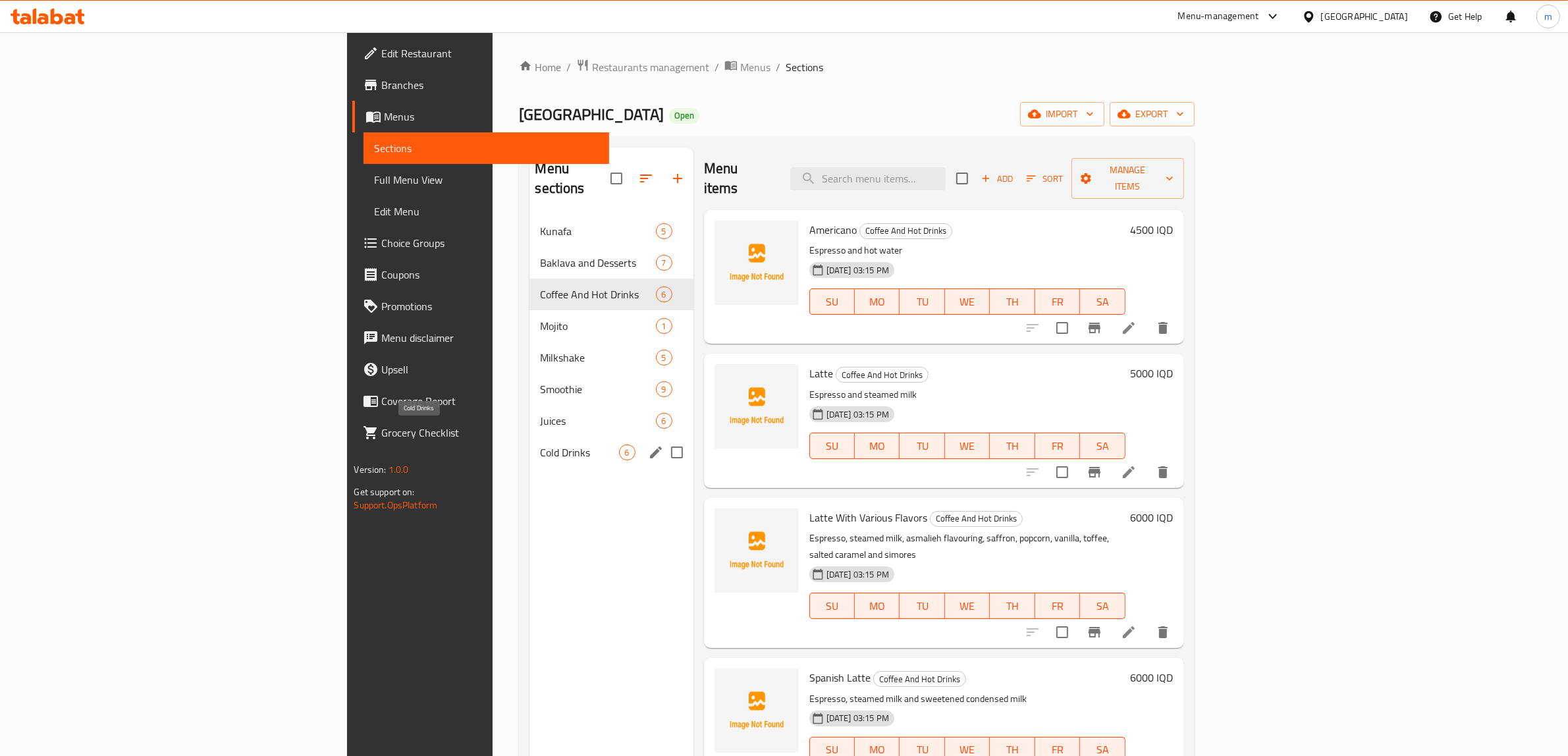
click at [529, 437] on div "Cold Drinks 6" at bounding box center [611, 452] width 163 height 31
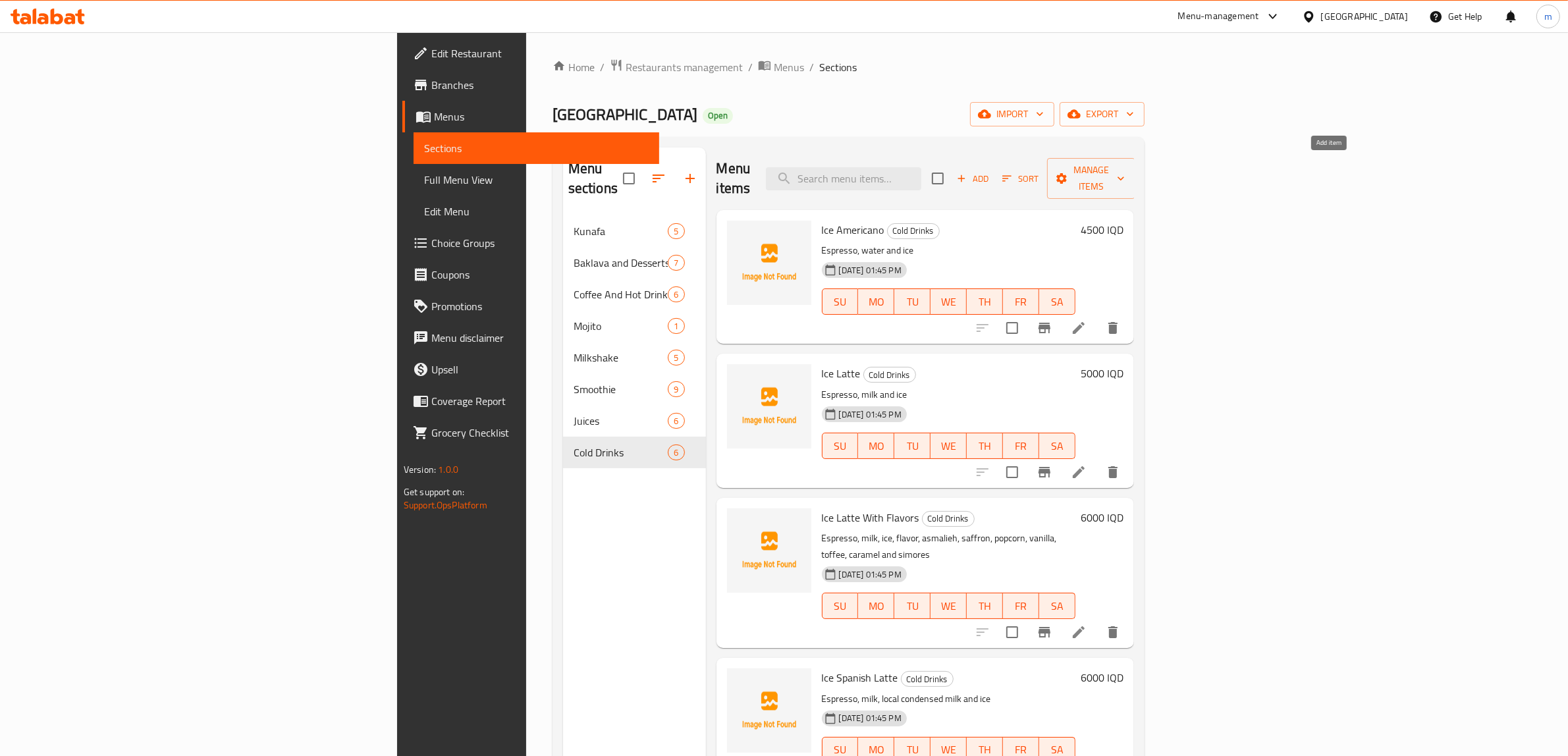
click at [990, 172] on span "Add" at bounding box center [972, 179] width 36 height 15
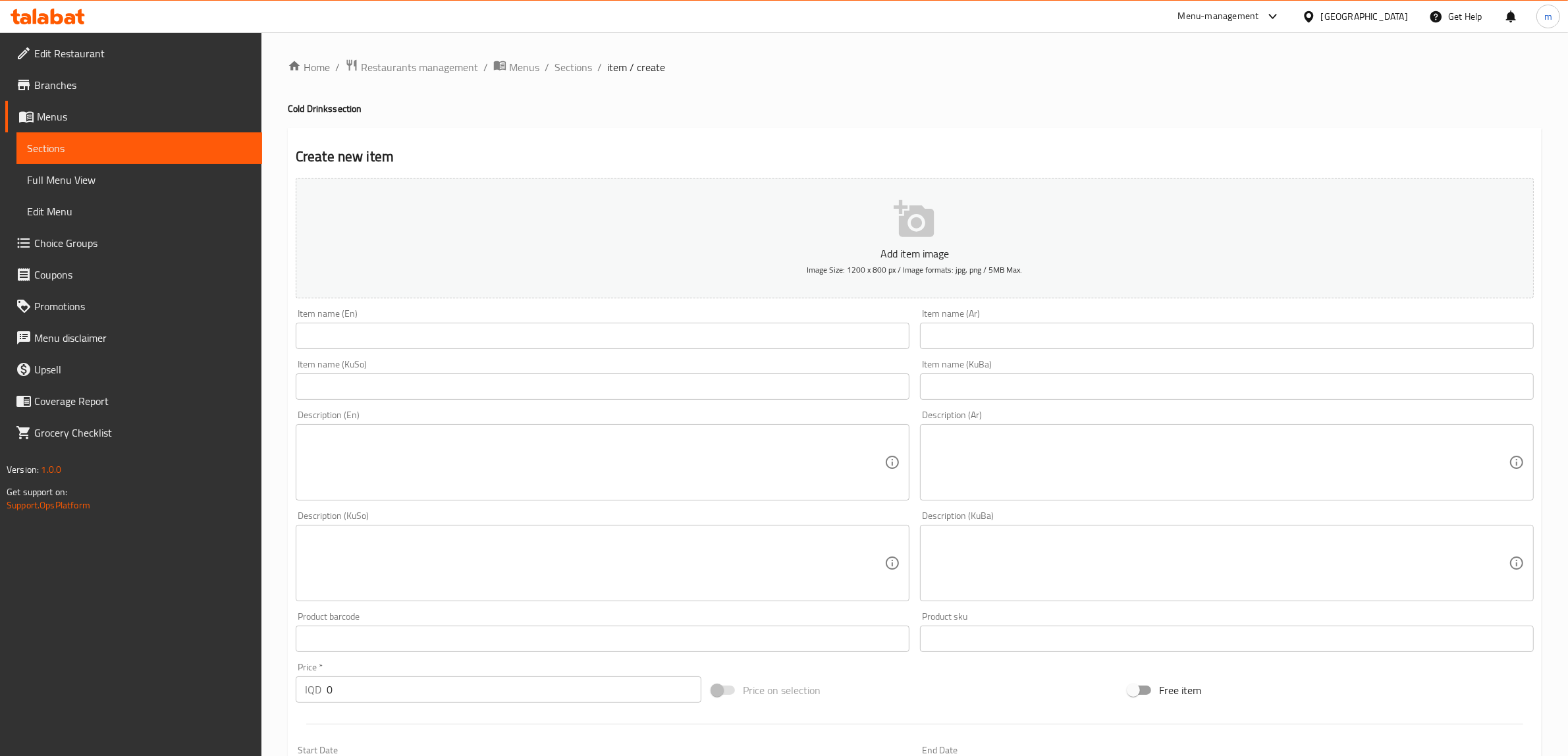
click at [390, 341] on input "text" at bounding box center [602, 336] width 614 height 27
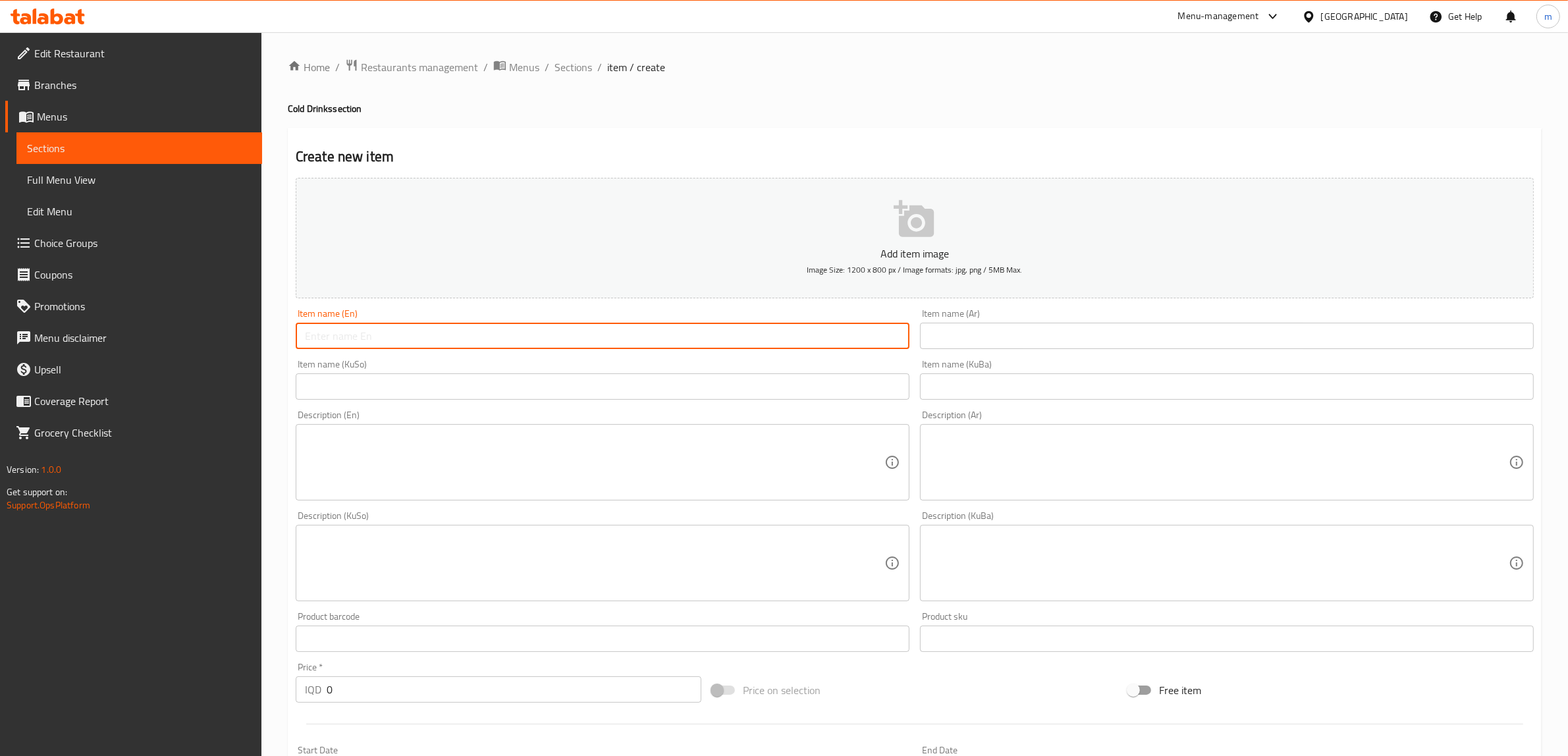
paste input "Ice Mocha"
type input "Ice Mocha"
click at [975, 334] on input "text" at bounding box center [1226, 336] width 614 height 27
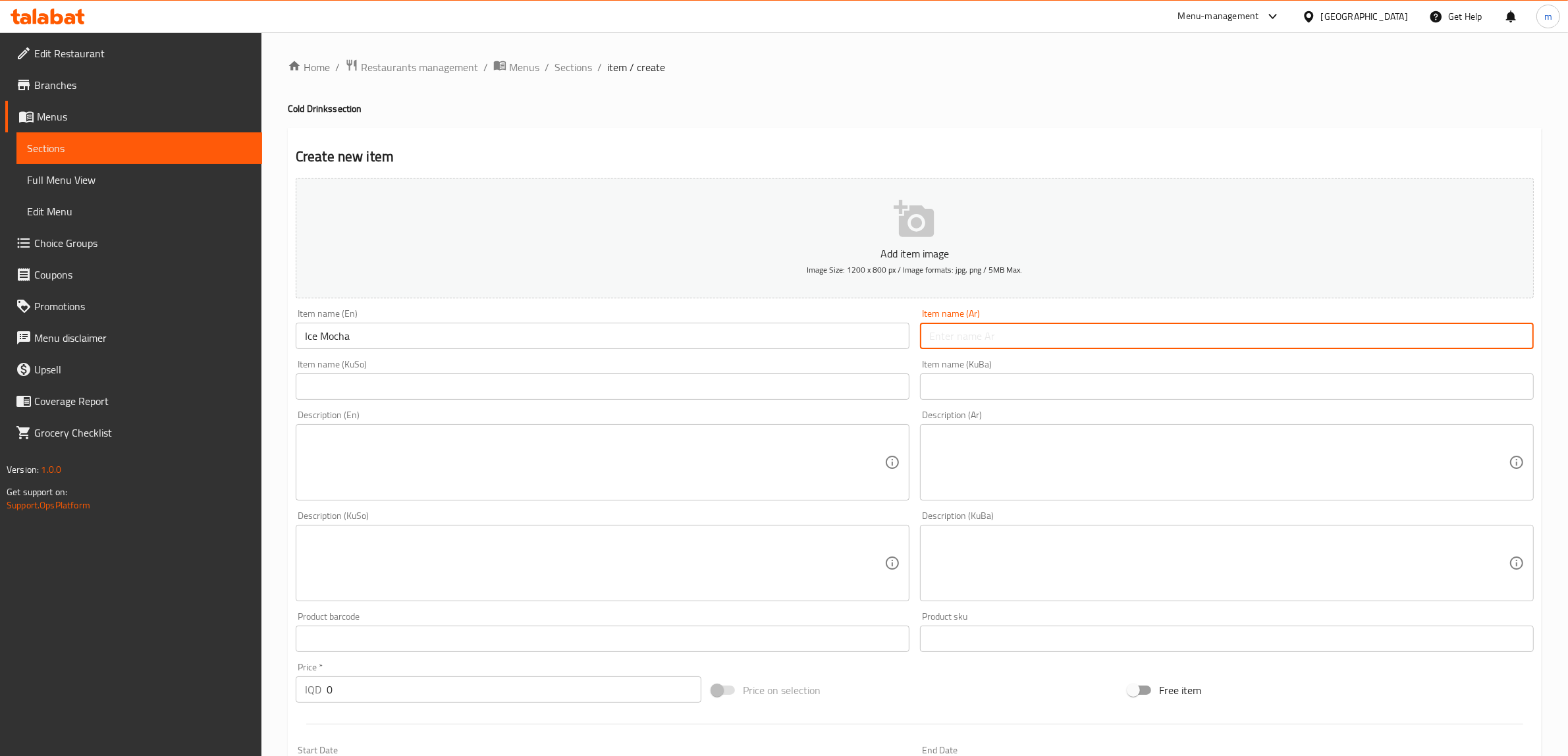
paste input "آيس موكا"
type input "آيس موكا"
click at [667, 372] on div "Item name (KuSo) Item name (KuSo)" at bounding box center [602, 380] width 614 height 40
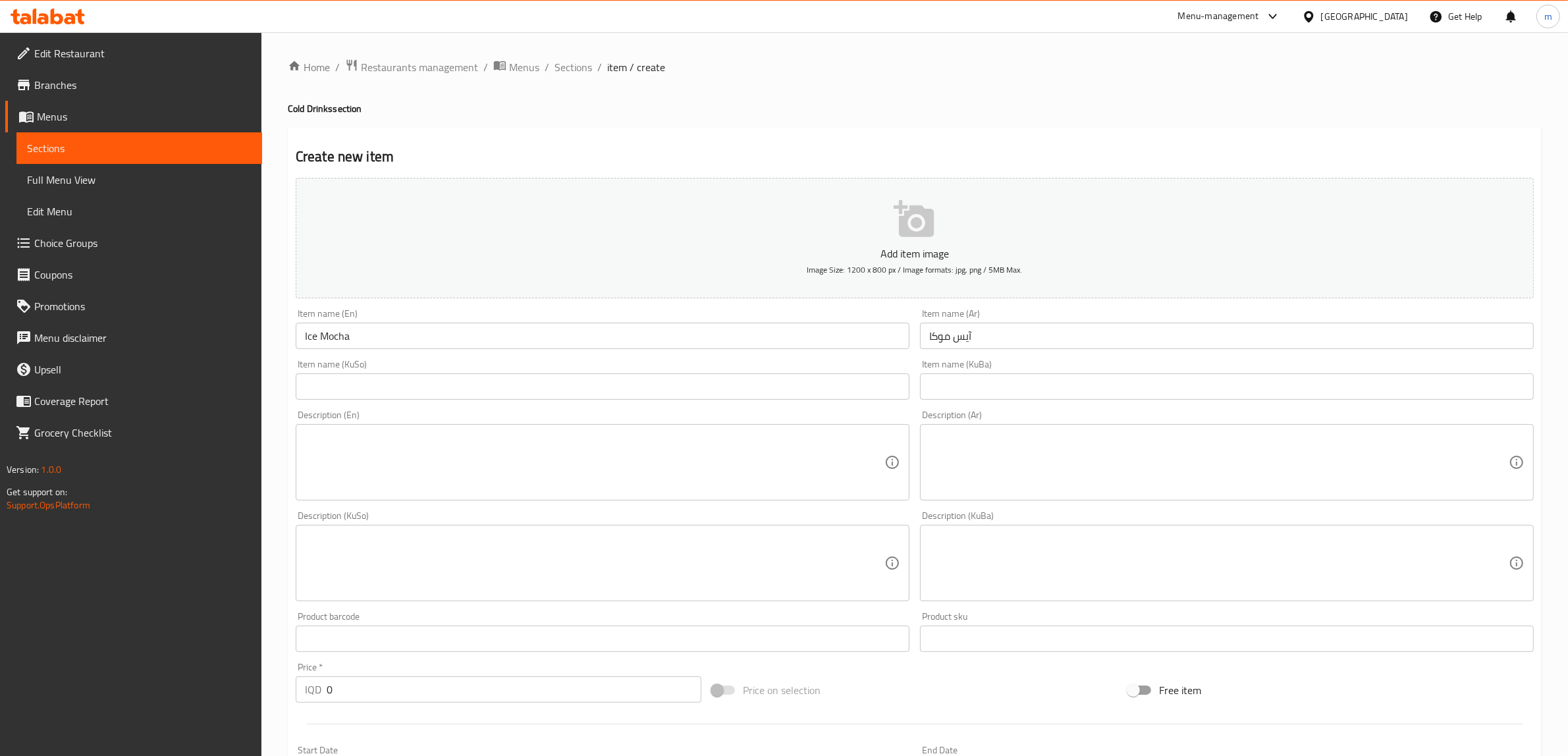
click at [652, 384] on input "text" at bounding box center [602, 386] width 614 height 27
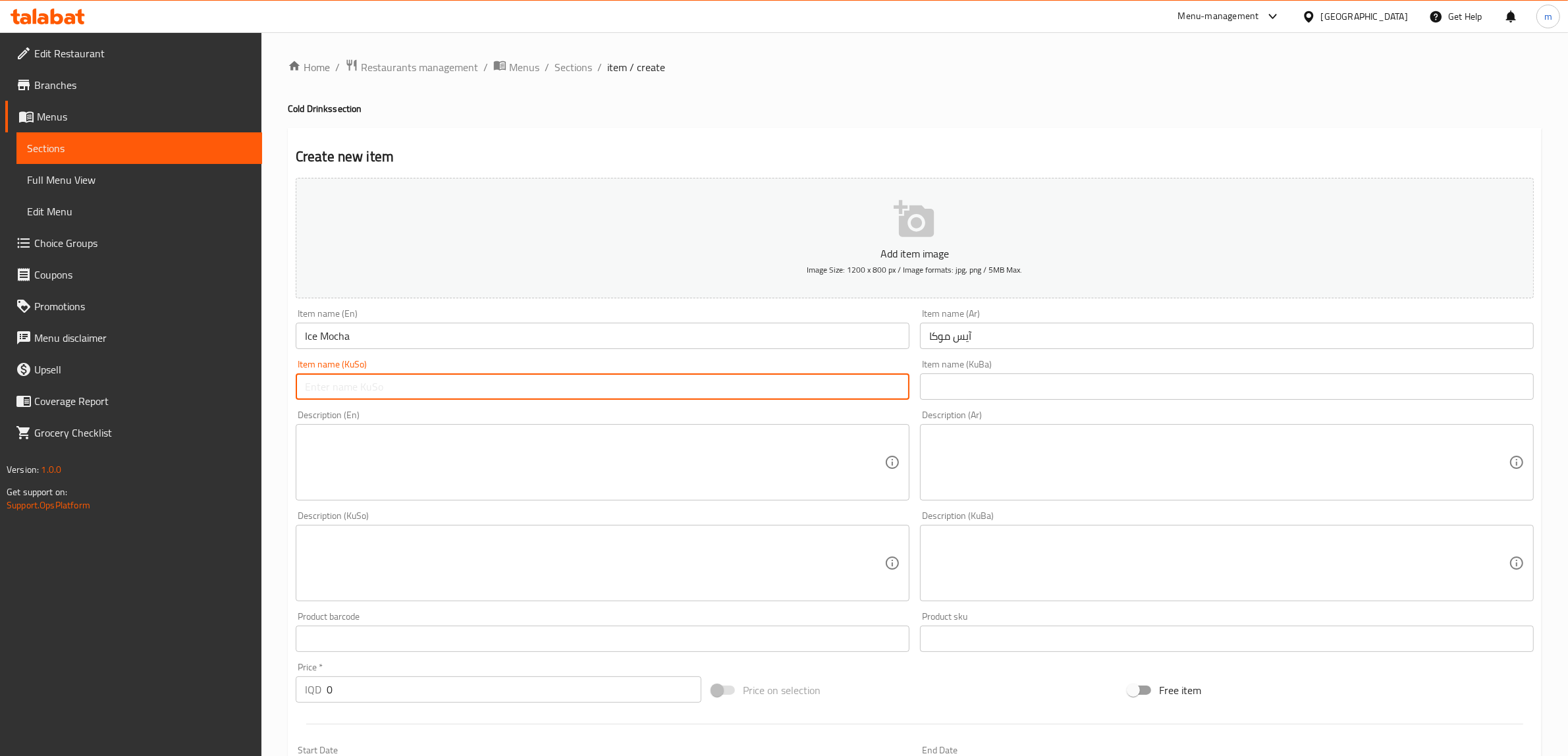
paste input "ئایس مۆكا"
type input "ئایس مۆكا"
click at [1092, 379] on input "text" at bounding box center [1226, 386] width 614 height 27
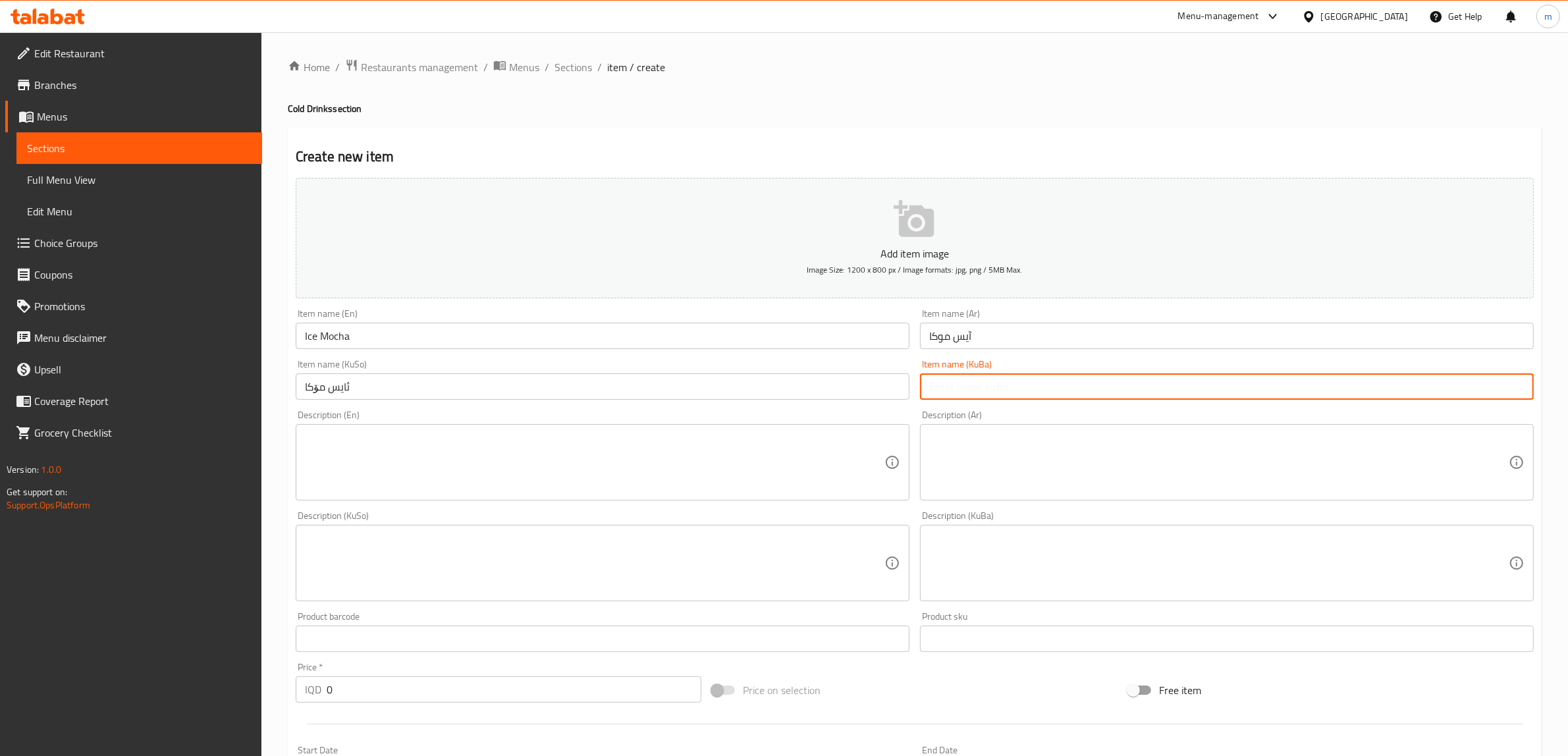
paste input "ئایس مۆكا"
type input "ئایس مۆكا"
click at [393, 453] on textarea at bounding box center [594, 463] width 579 height 63
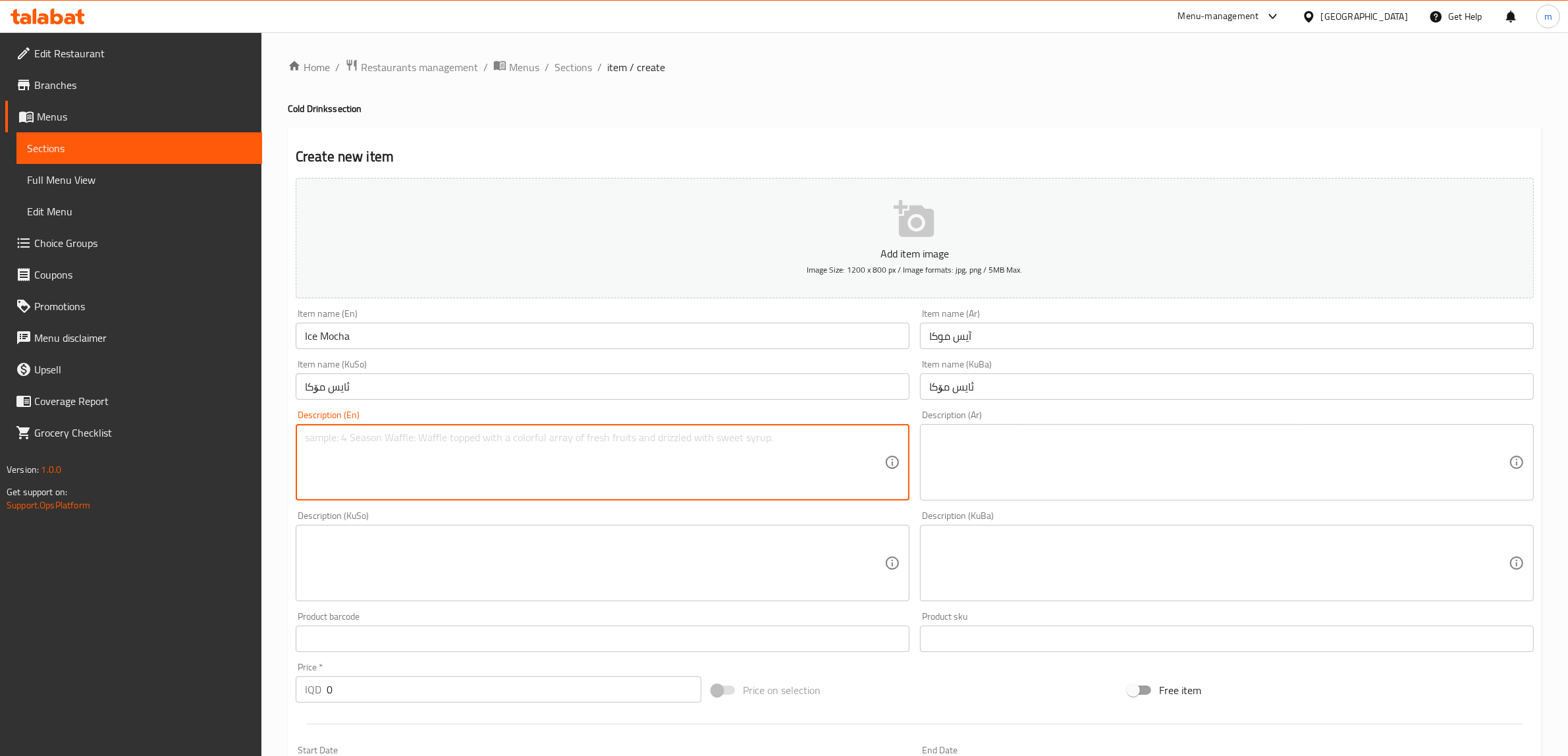
paste textarea "Espresso, milk, white chocolate and ice"
type textarea "Espresso, milk, white chocolate and ice"
click at [1014, 458] on textarea at bounding box center [1219, 463] width 579 height 63
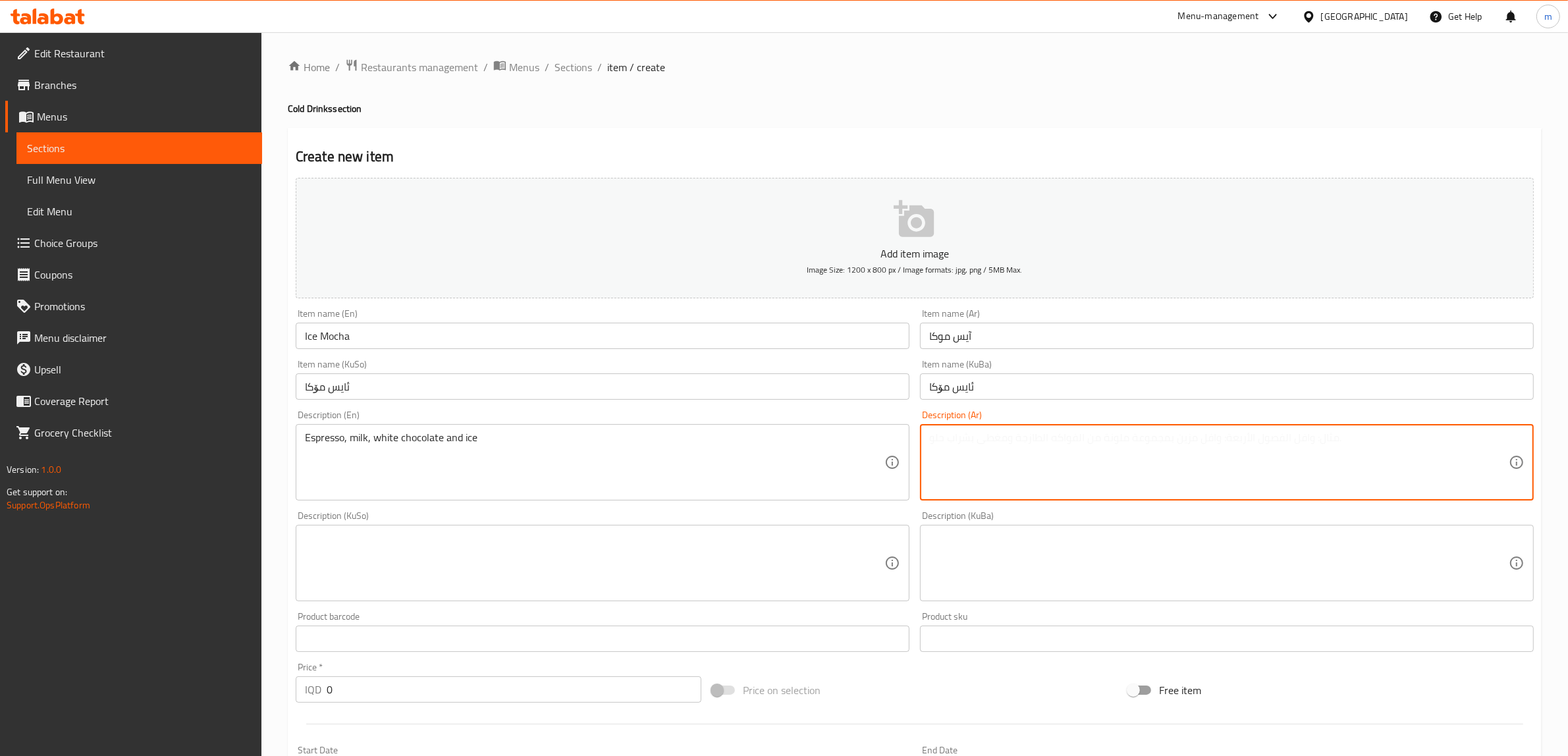
paste textarea "إسبريسو، حليب، شوكولاتة بيضاء وثلج"
type textarea "إسبريسو، حليب، شوكولاتة بيضاء وثلج"
click at [501, 537] on textarea at bounding box center [594, 564] width 579 height 63
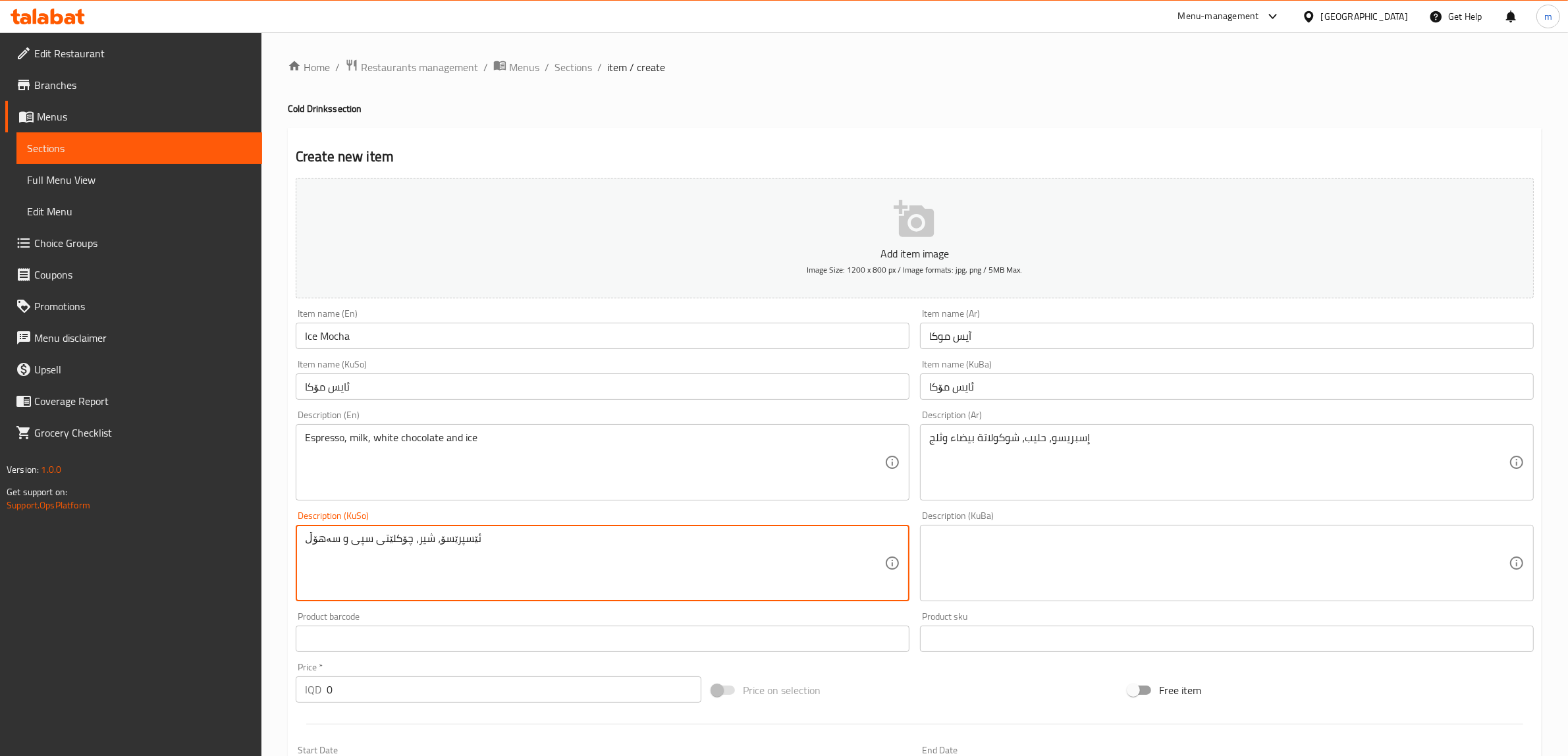
type textarea "ئێسپرێسۆ، شیر، چۆکلێتی سپی و سەهۆڵ"
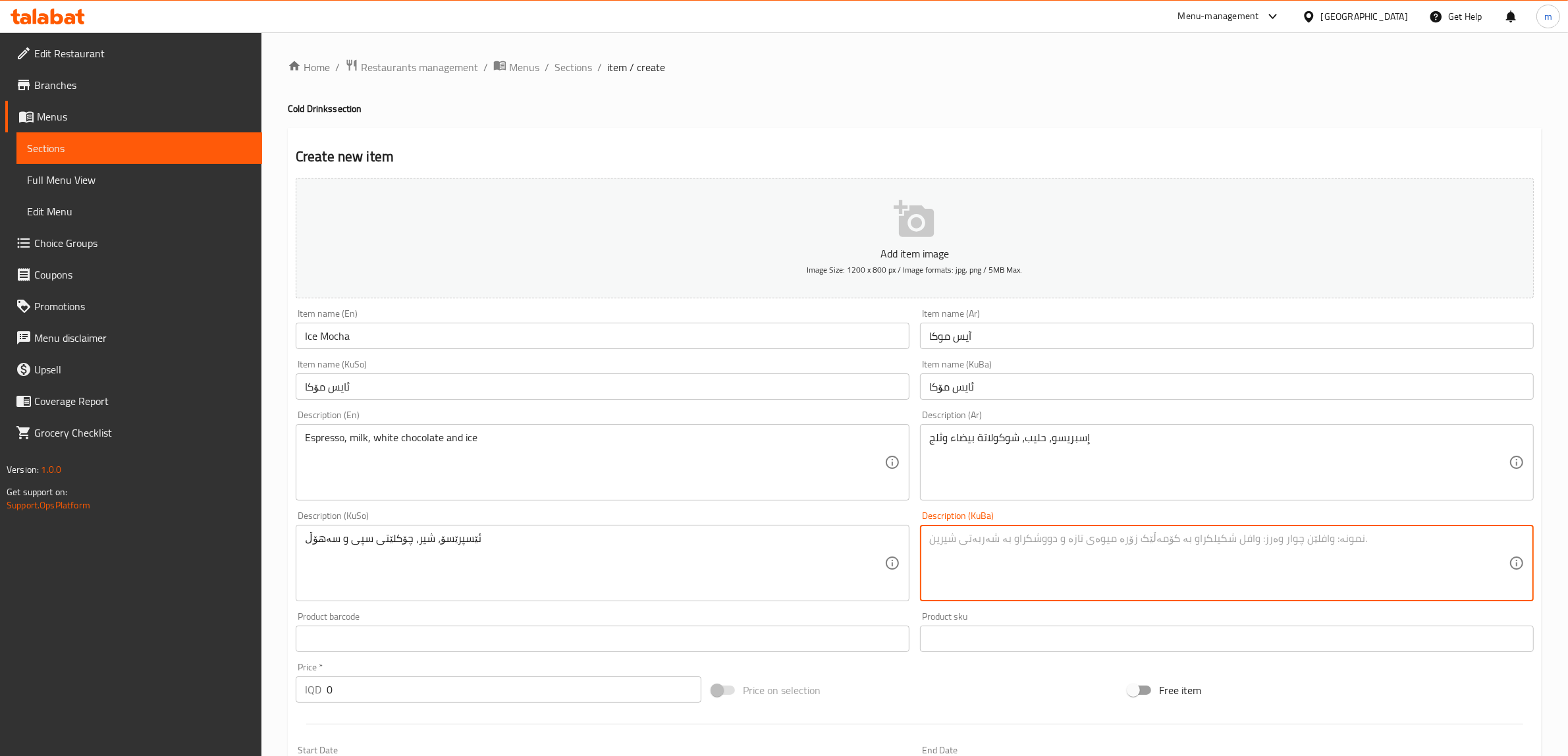
click at [1037, 566] on textarea at bounding box center [1219, 564] width 579 height 63
paste textarea "ئێسپرێسۆ، شیر، چۆکلێتی سپی و سەهۆڵ"
type textarea "ئێسپرێسۆ، شیر، چۆکلێتی سپی و سەهۆڵ"
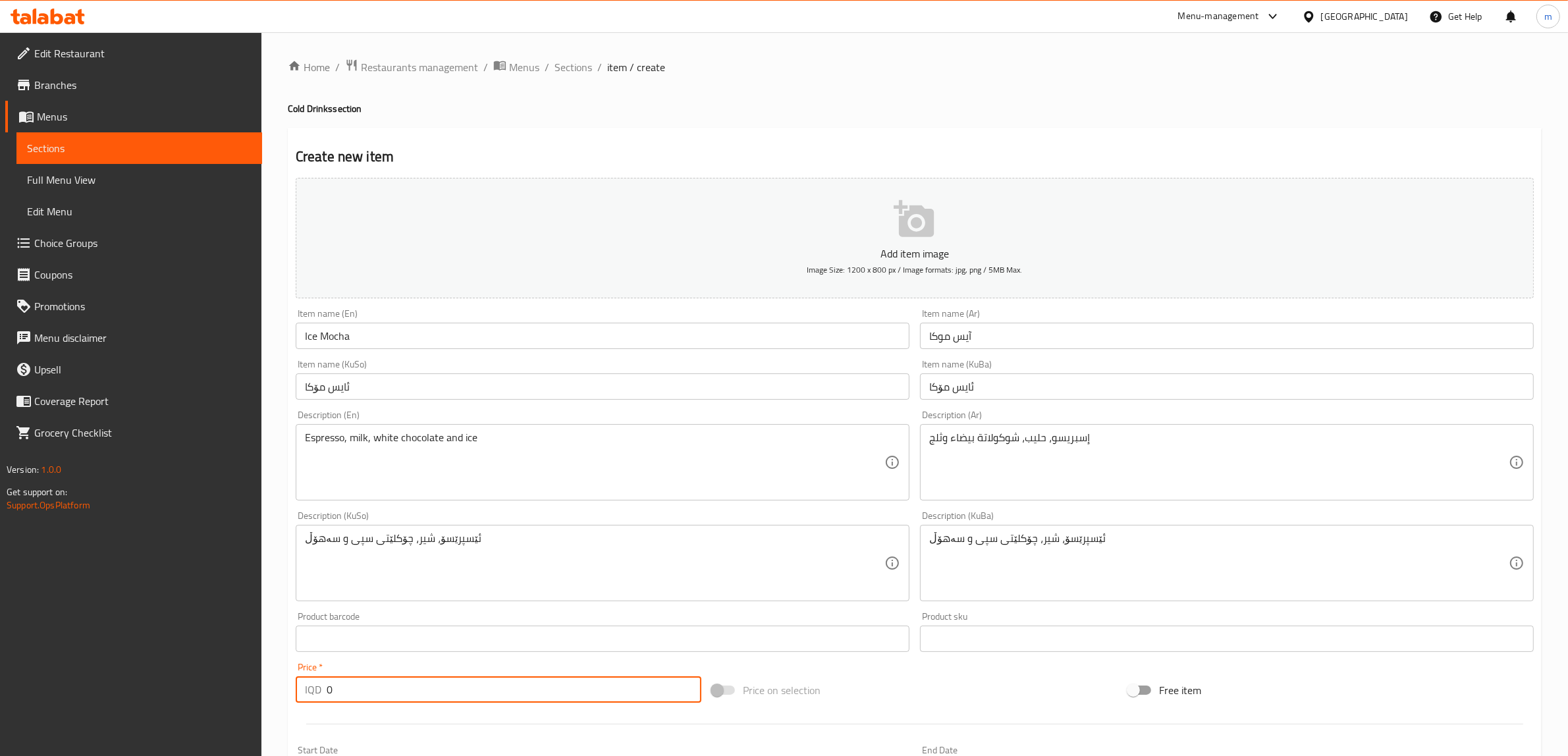
click at [446, 693] on input "0" at bounding box center [513, 690] width 374 height 27
paste input "6000"
click at [444, 693] on input "06000" at bounding box center [513, 690] width 374 height 27
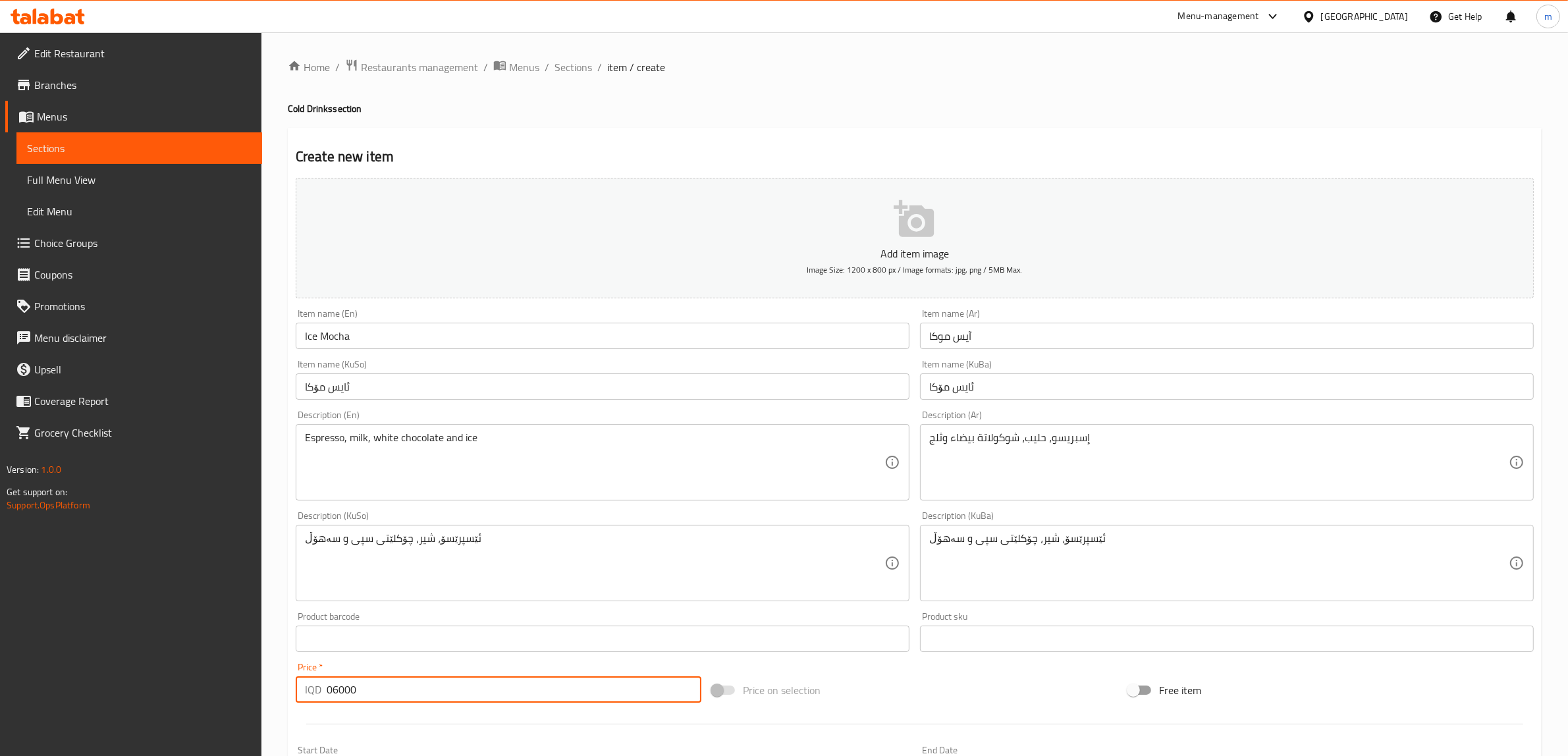
paste input "number"
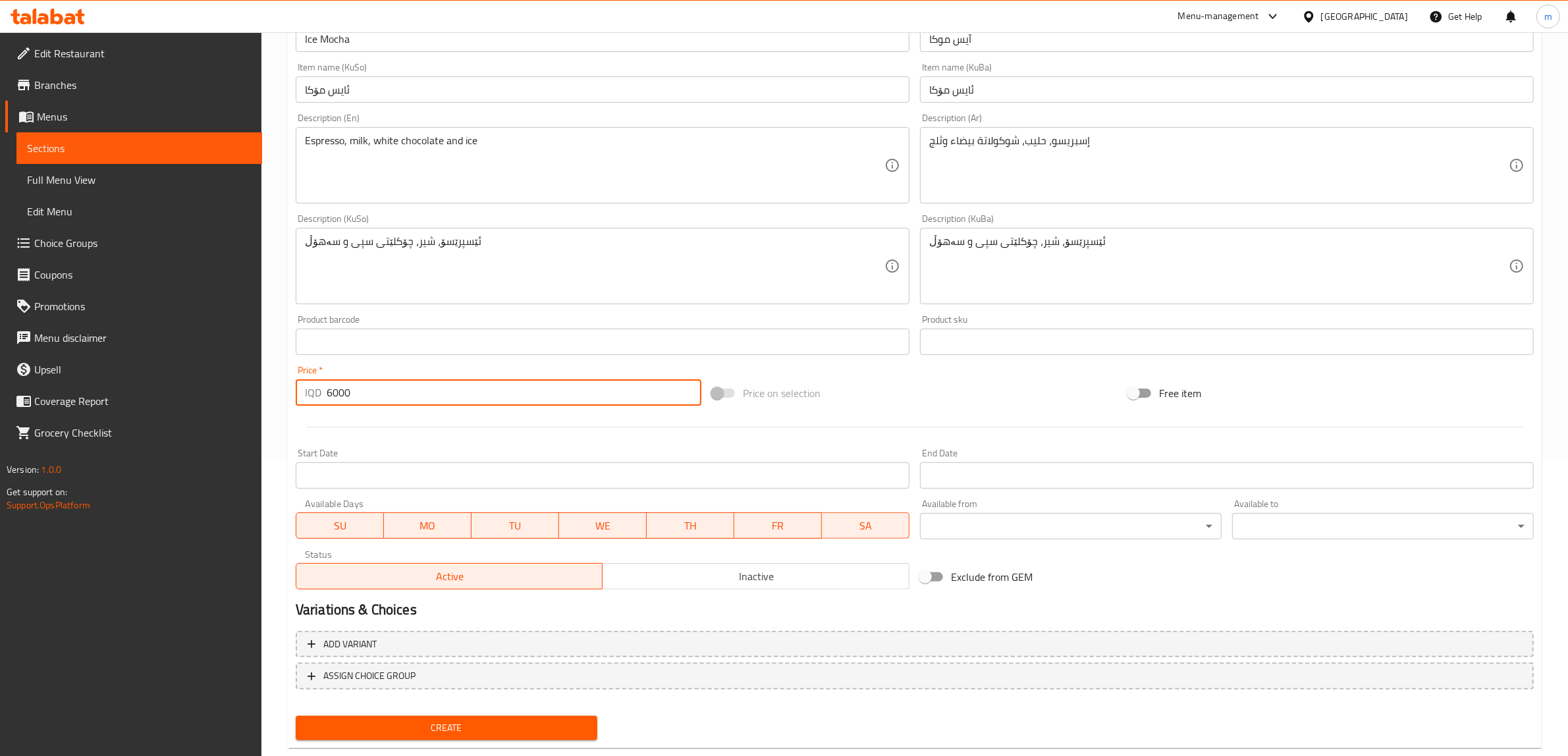
scroll to position [324, 0]
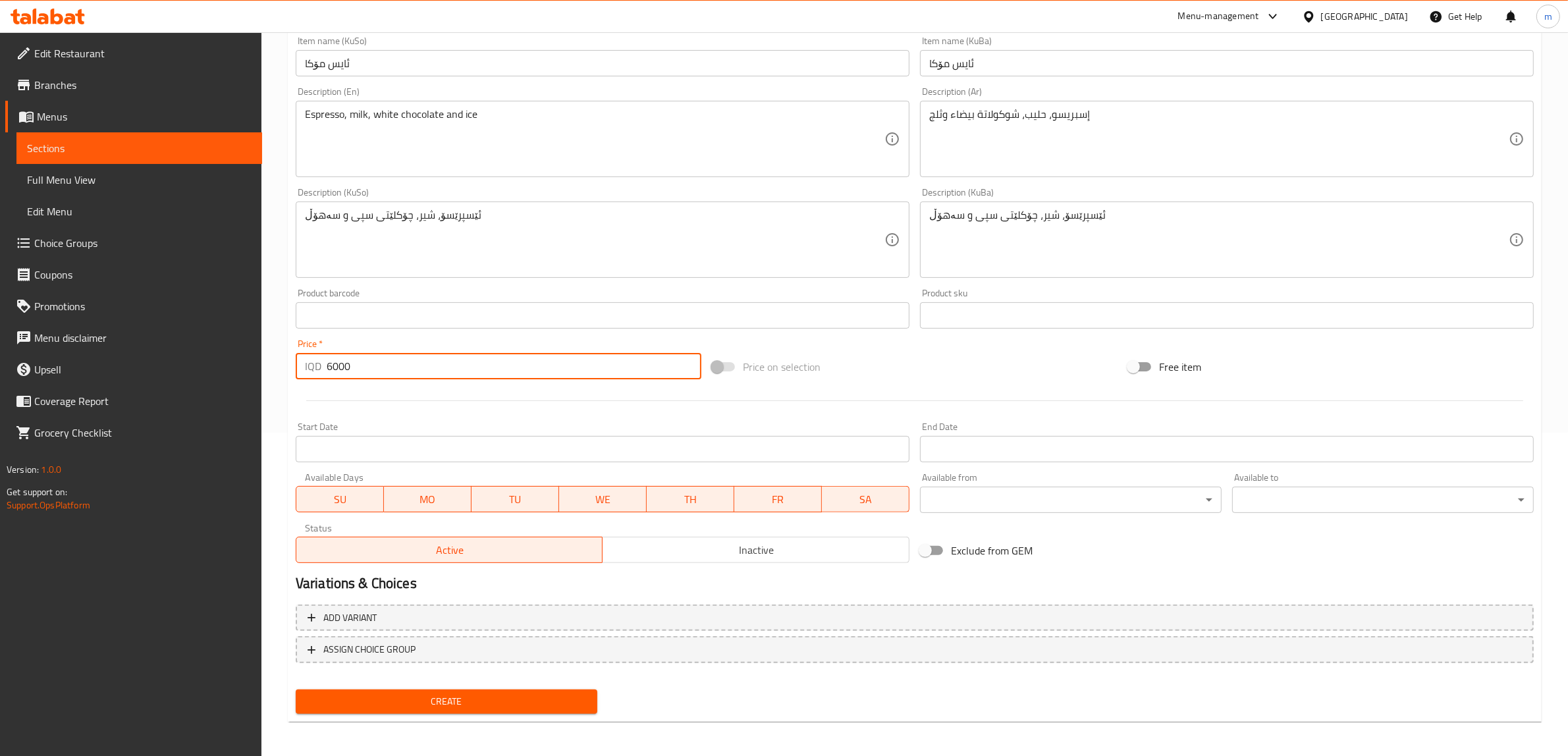
type input "6000"
click at [436, 703] on span "Create" at bounding box center [446, 702] width 280 height 17
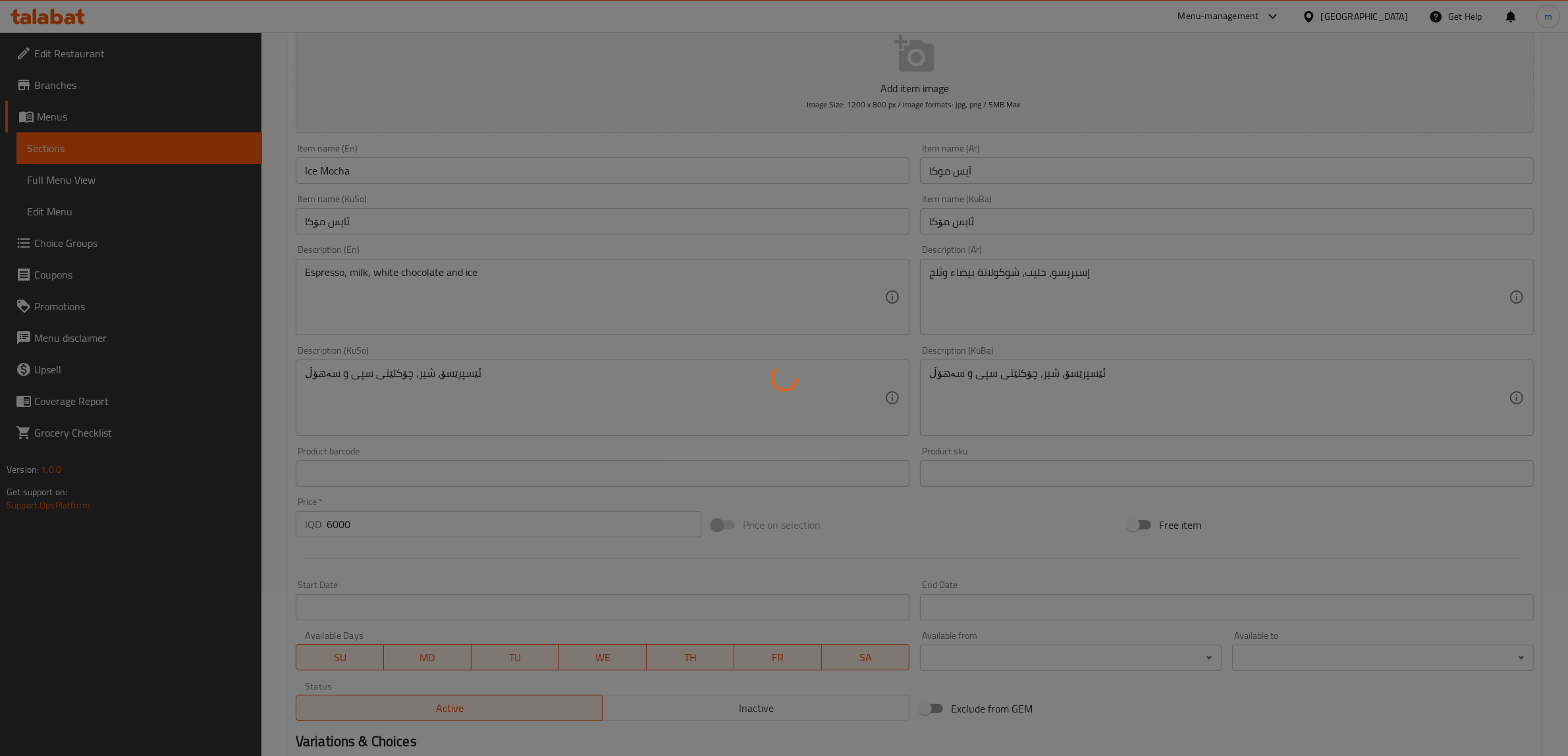
scroll to position [0, 0]
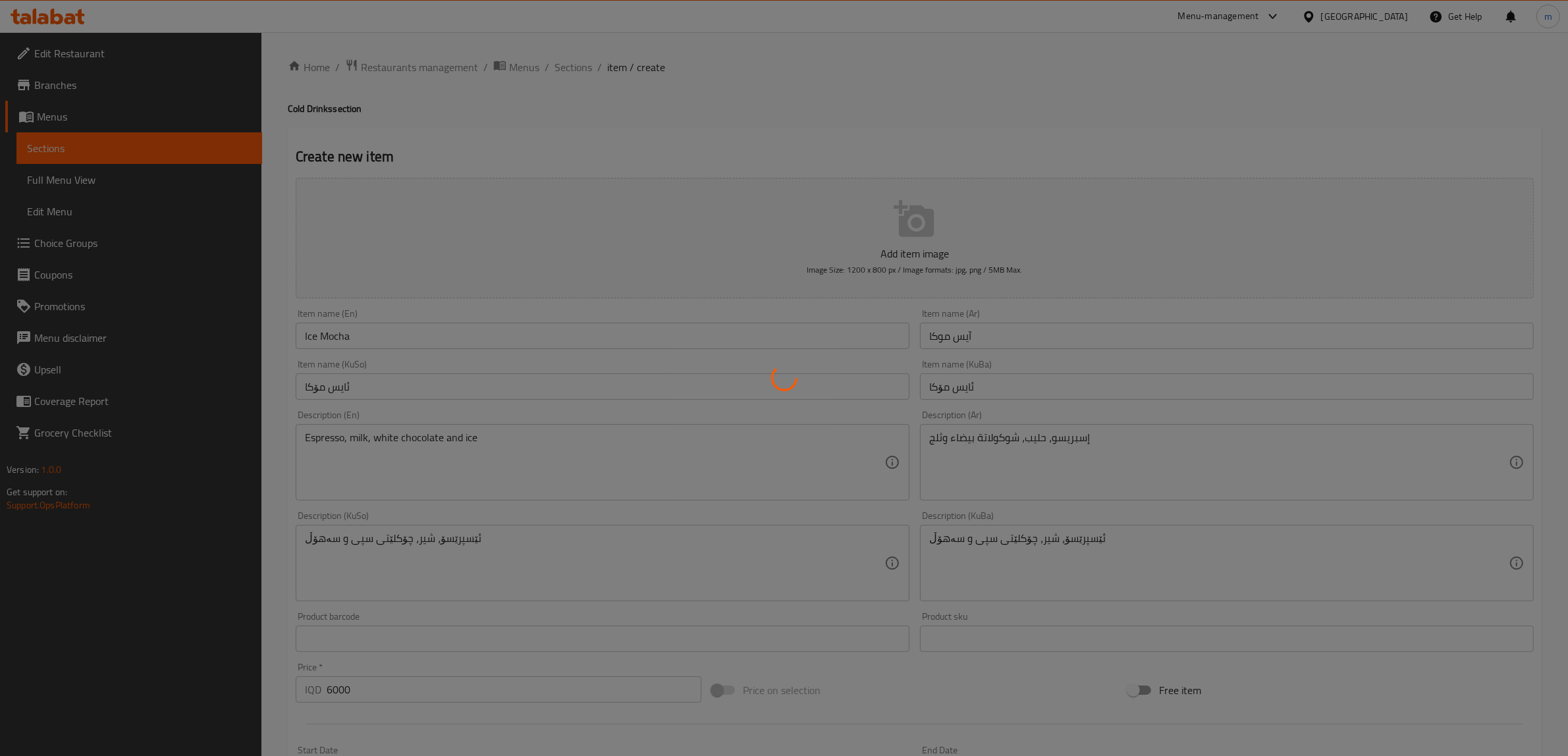
type input "0"
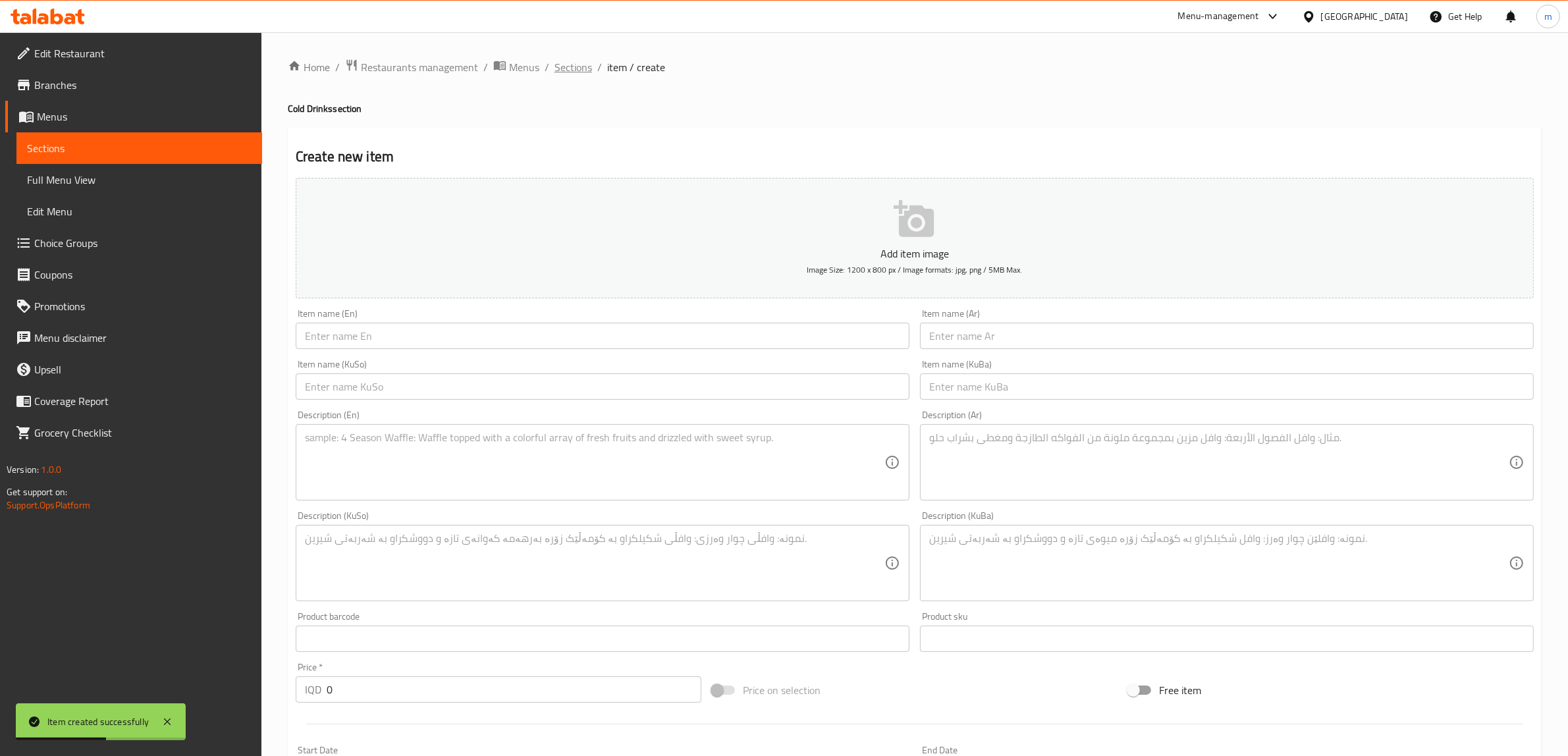
click at [585, 68] on span "Sections" at bounding box center [573, 67] width 38 height 16
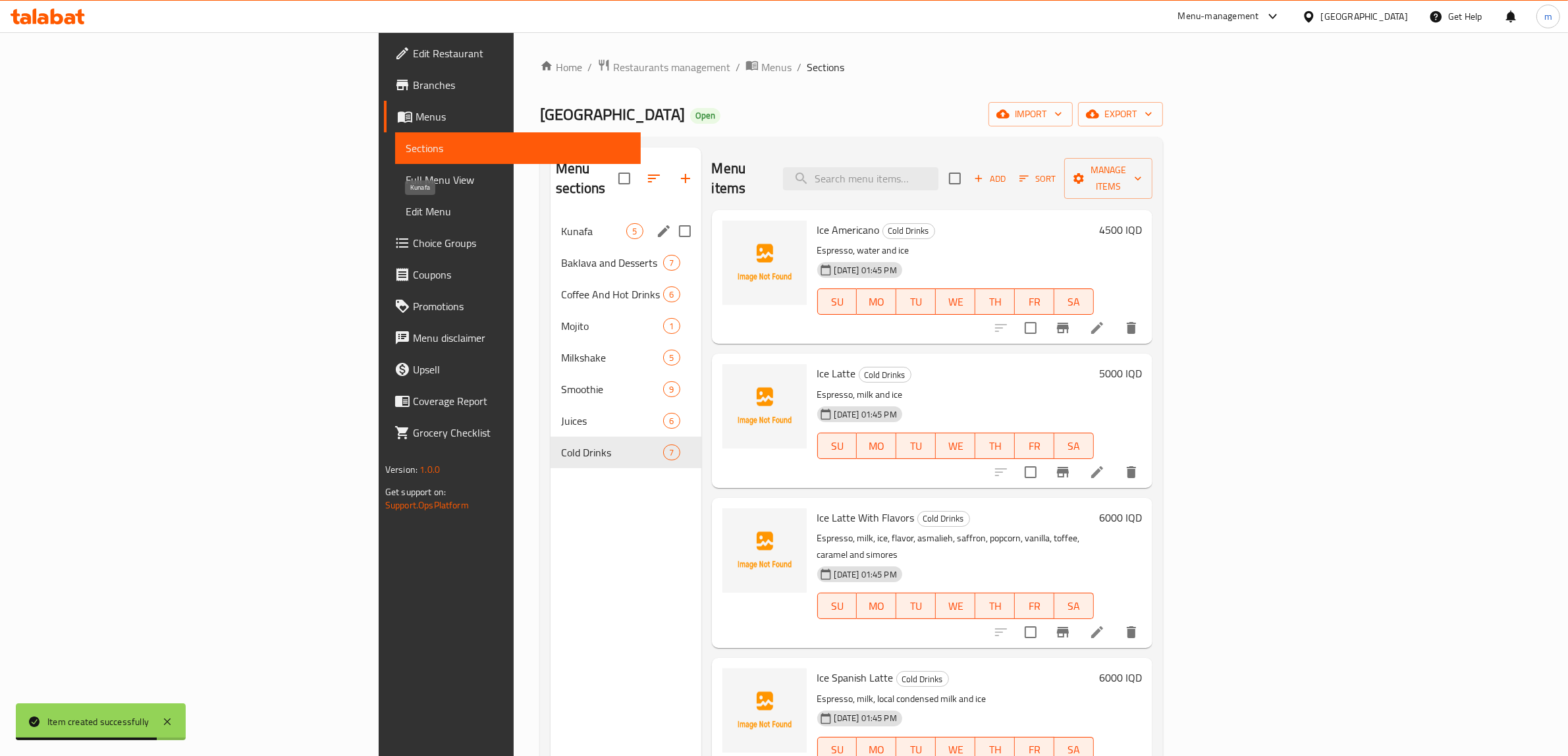
click at [561, 223] on span "Kunafa" at bounding box center [593, 231] width 65 height 16
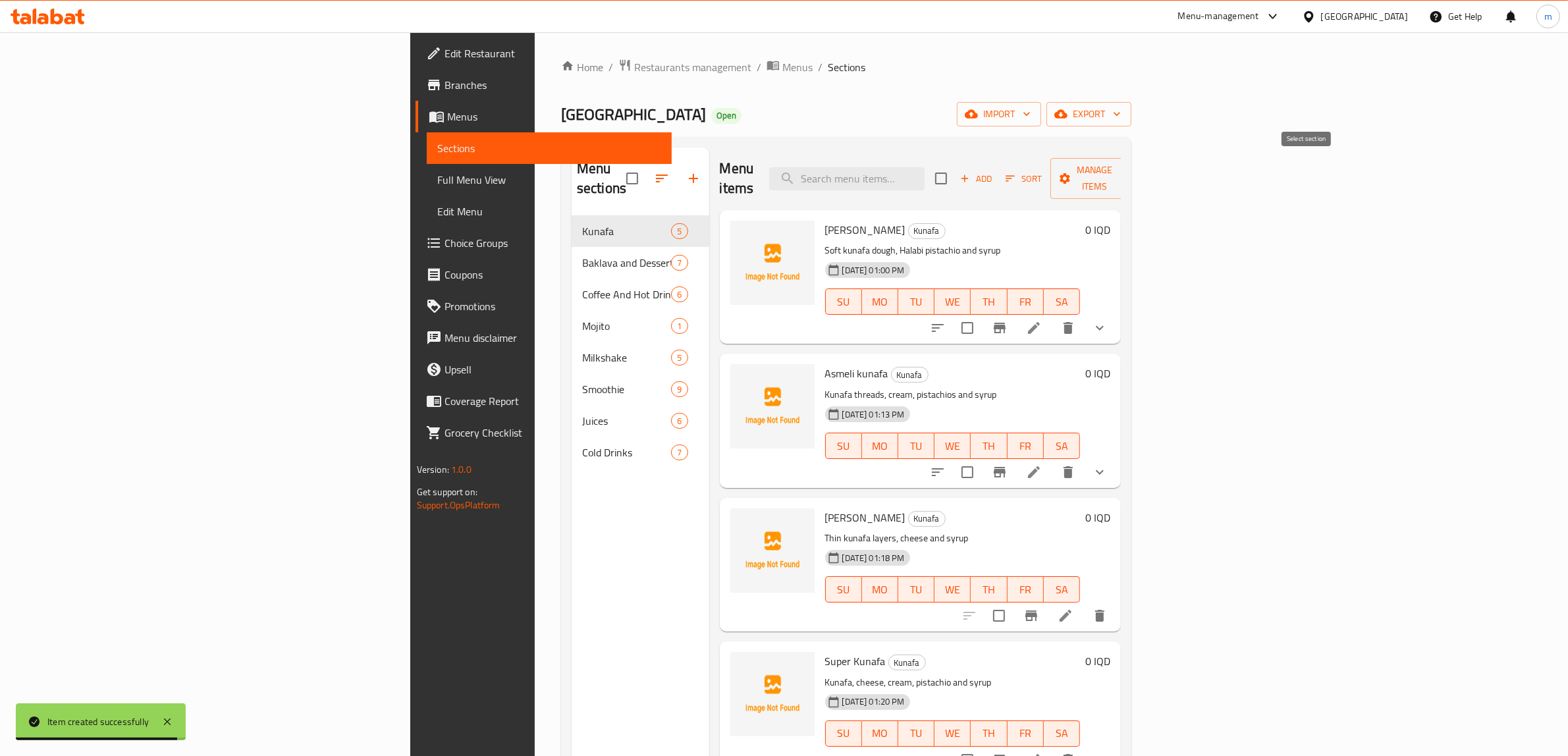
click at [954, 174] on input "checkbox" at bounding box center [941, 179] width 28 height 28
checkbox input "true"
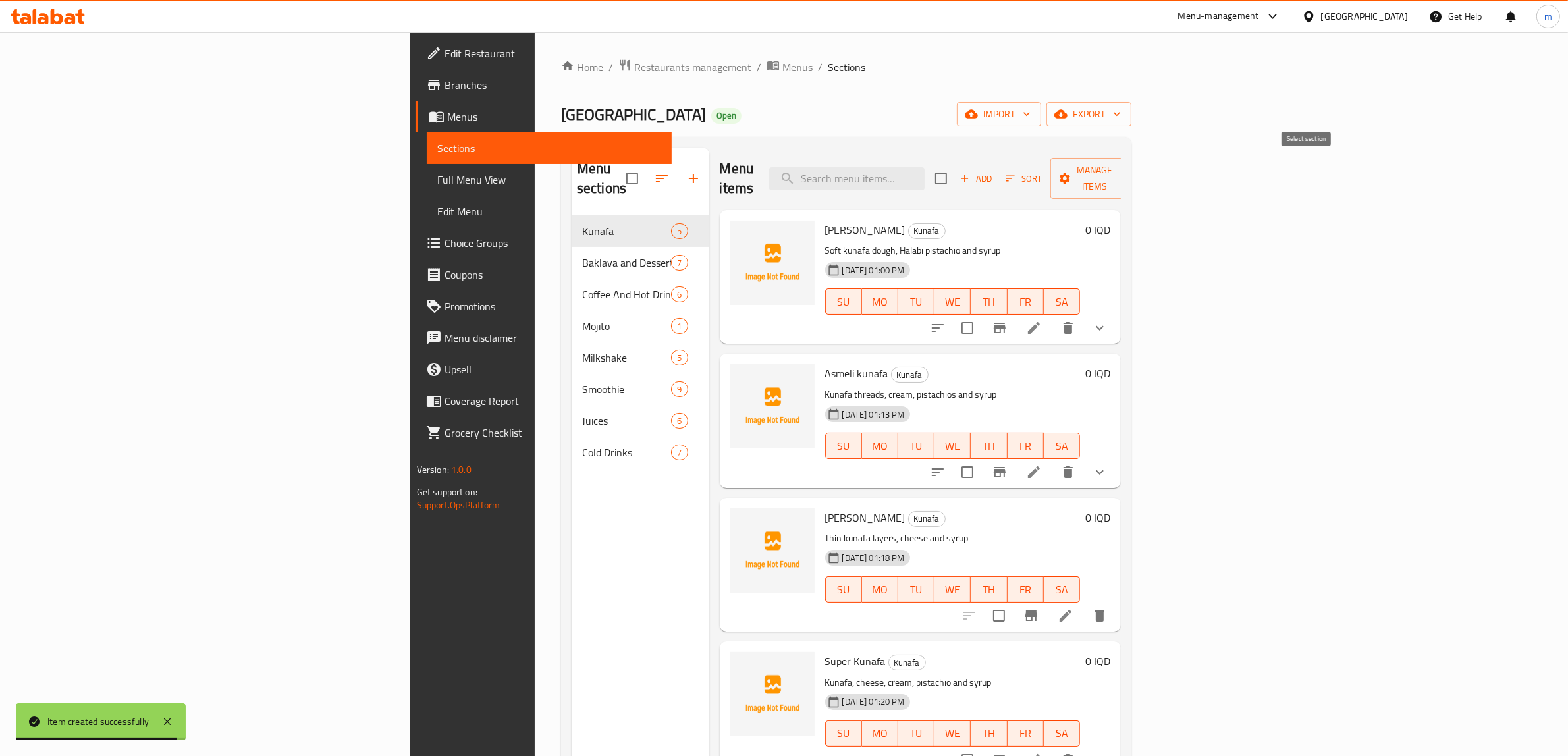
checkbox input "true"
click at [971, 172] on icon "button" at bounding box center [964, 178] width 12 height 12
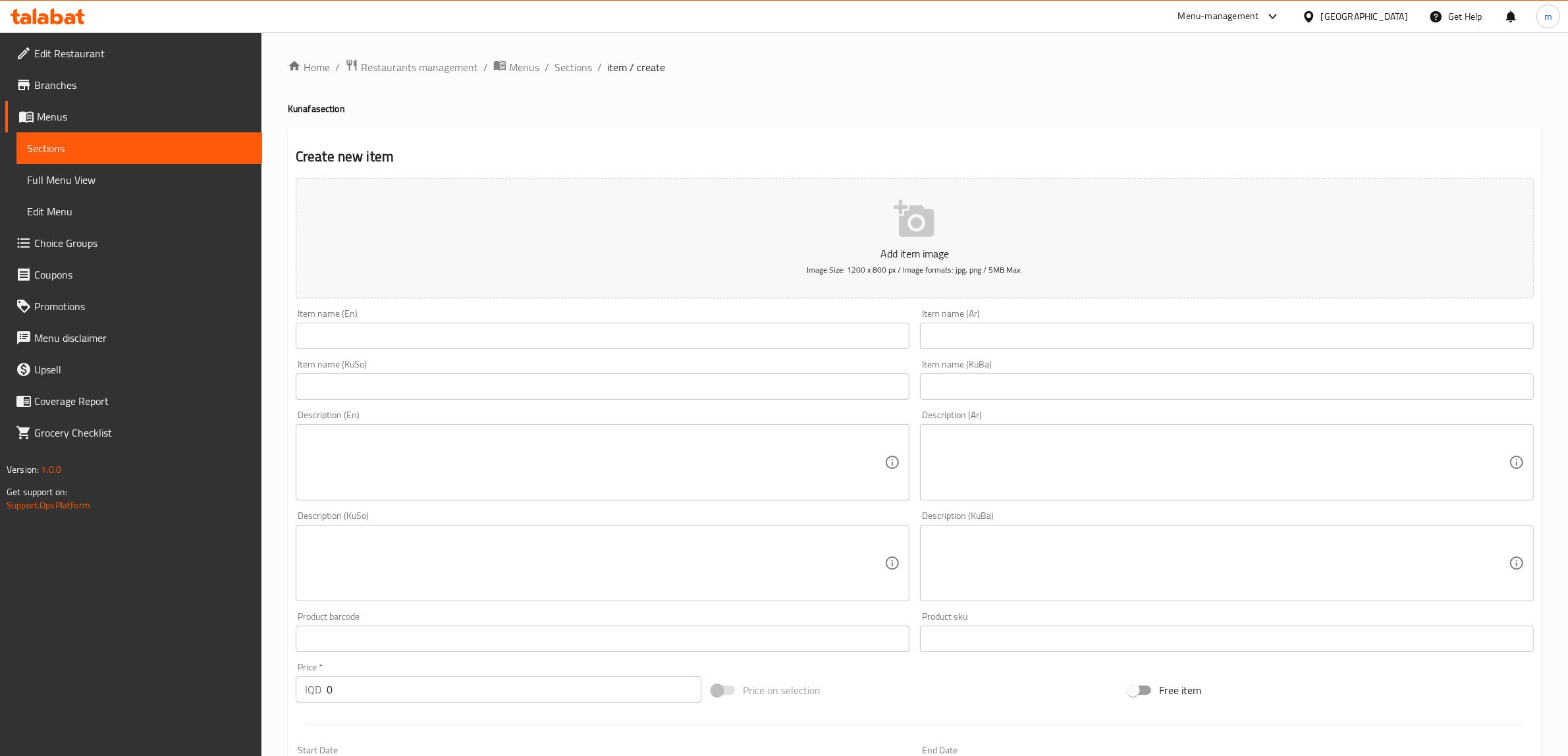
click at [409, 464] on textarea at bounding box center [594, 463] width 579 height 63
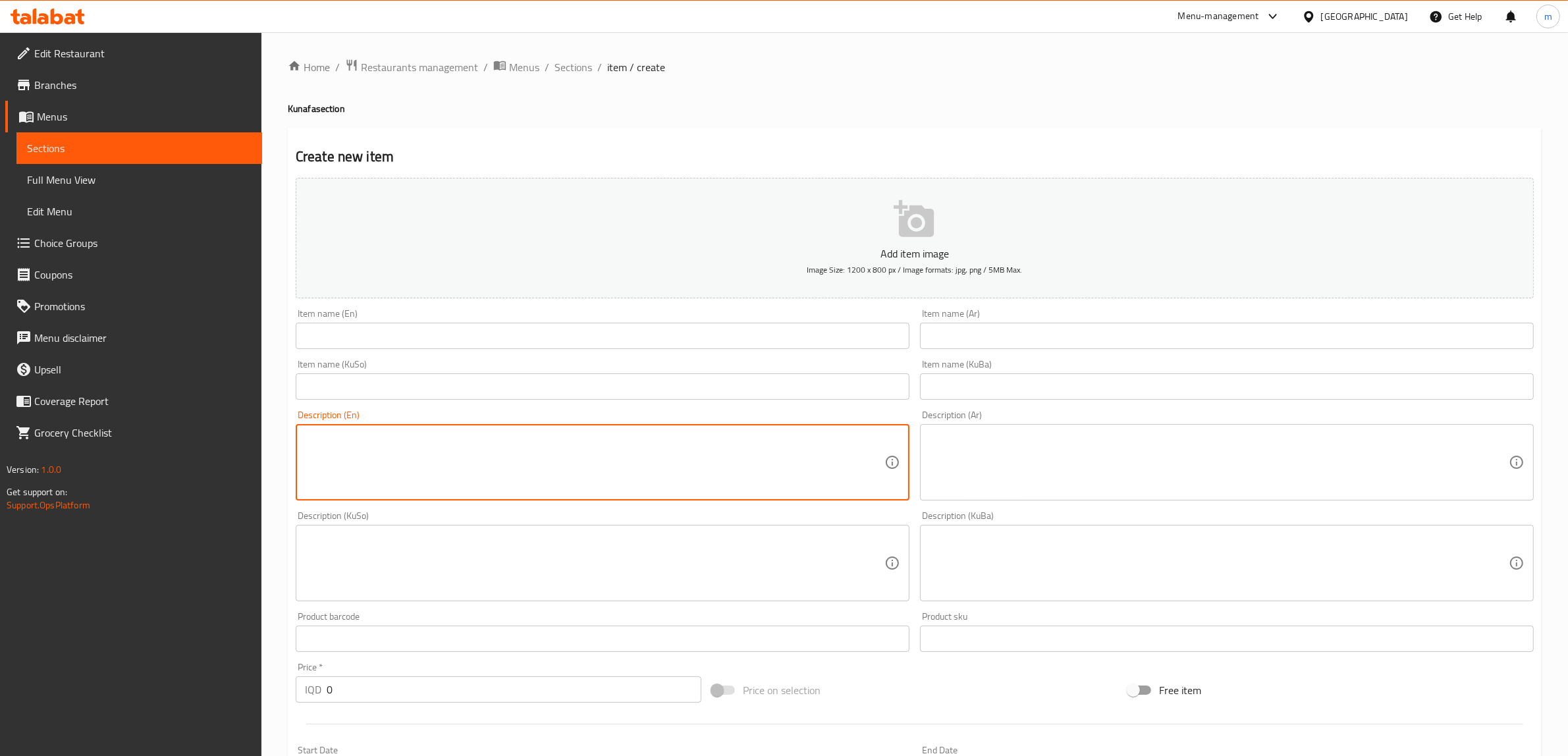
paste textarea "Wrapped kanafeh, cream, cheese and syrup"
type textarea "Wrapped kanafeh, cream, cheese and syrup"
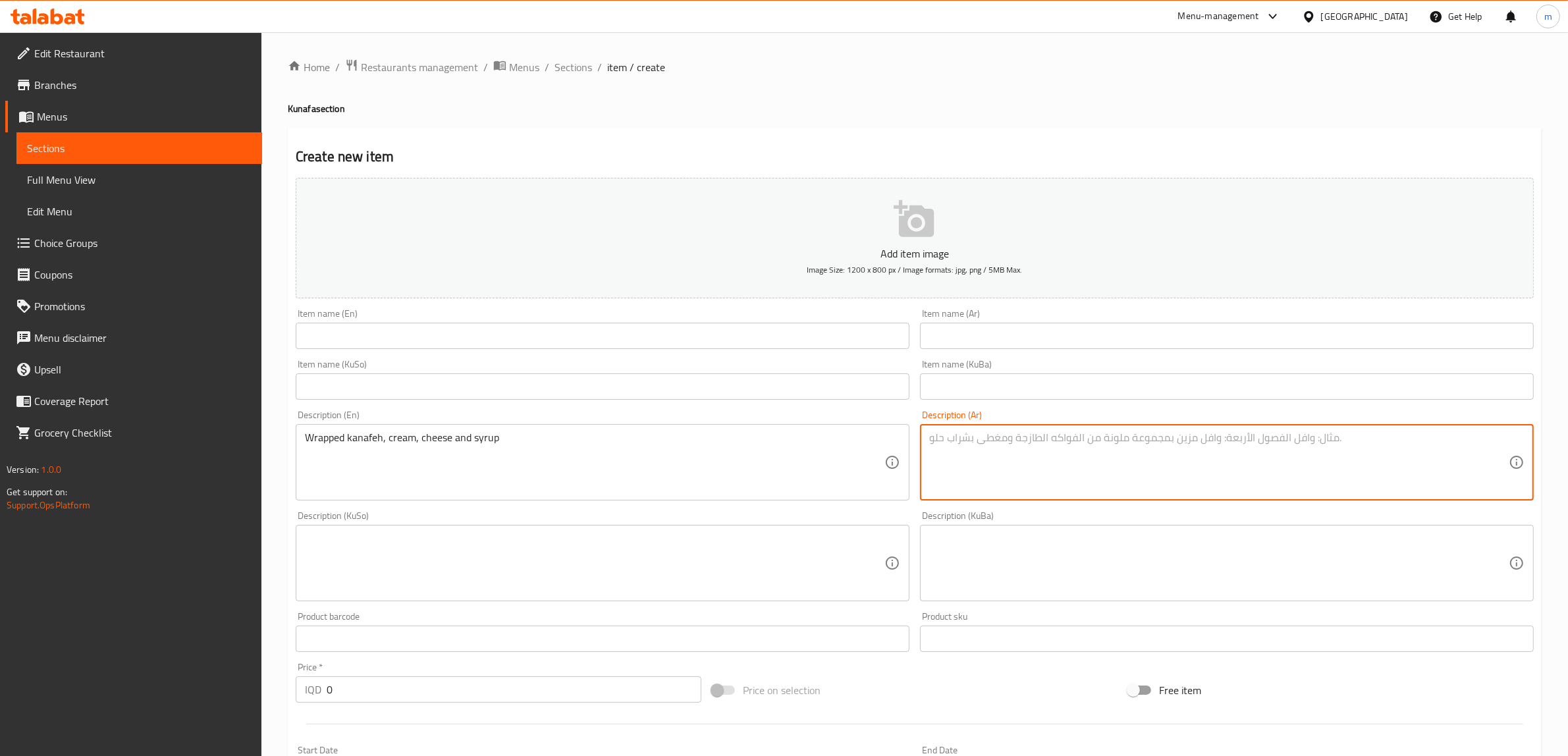
click at [996, 445] on textarea at bounding box center [1219, 463] width 579 height 63
paste textarea "كنافة ملفوفة، قشطة، جبنة وشيرة"
type textarea "كنافة ملفوفة، قشطة، جبنة وشيرة"
click at [427, 545] on textarea at bounding box center [594, 564] width 579 height 63
drag, startPoint x: 994, startPoint y: 439, endPoint x: 1009, endPoint y: 439, distance: 15.0
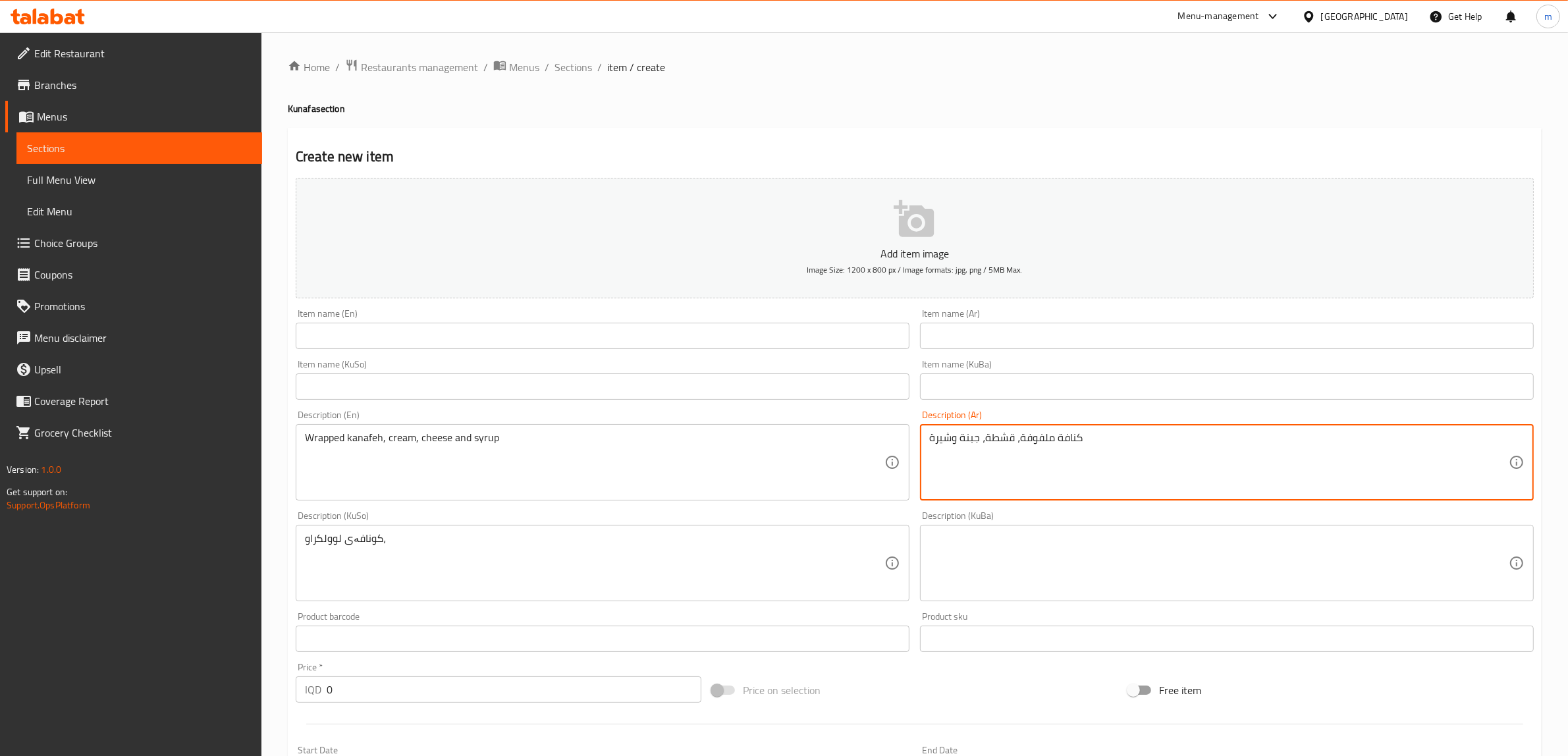
click at [1009, 439] on textarea "كنافة ملفوفة، قشطة، جبنة وشيرة" at bounding box center [1219, 463] width 579 height 63
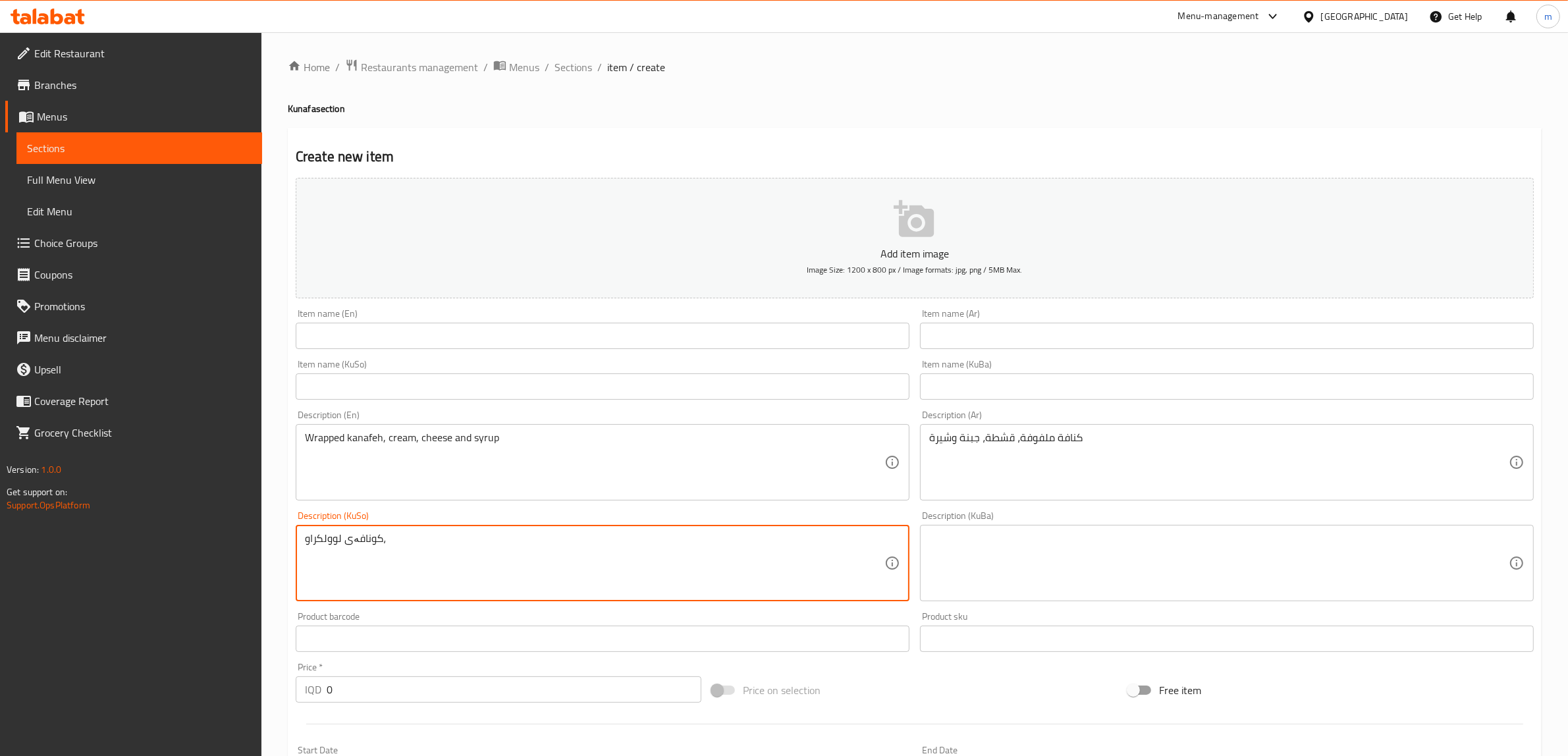
paste textarea "کرێم"
paste textarea
type textarea "کونافەی لوولکراو، کرێم، پەنیر و شیلە"
click at [1021, 553] on textarea at bounding box center [1219, 564] width 579 height 63
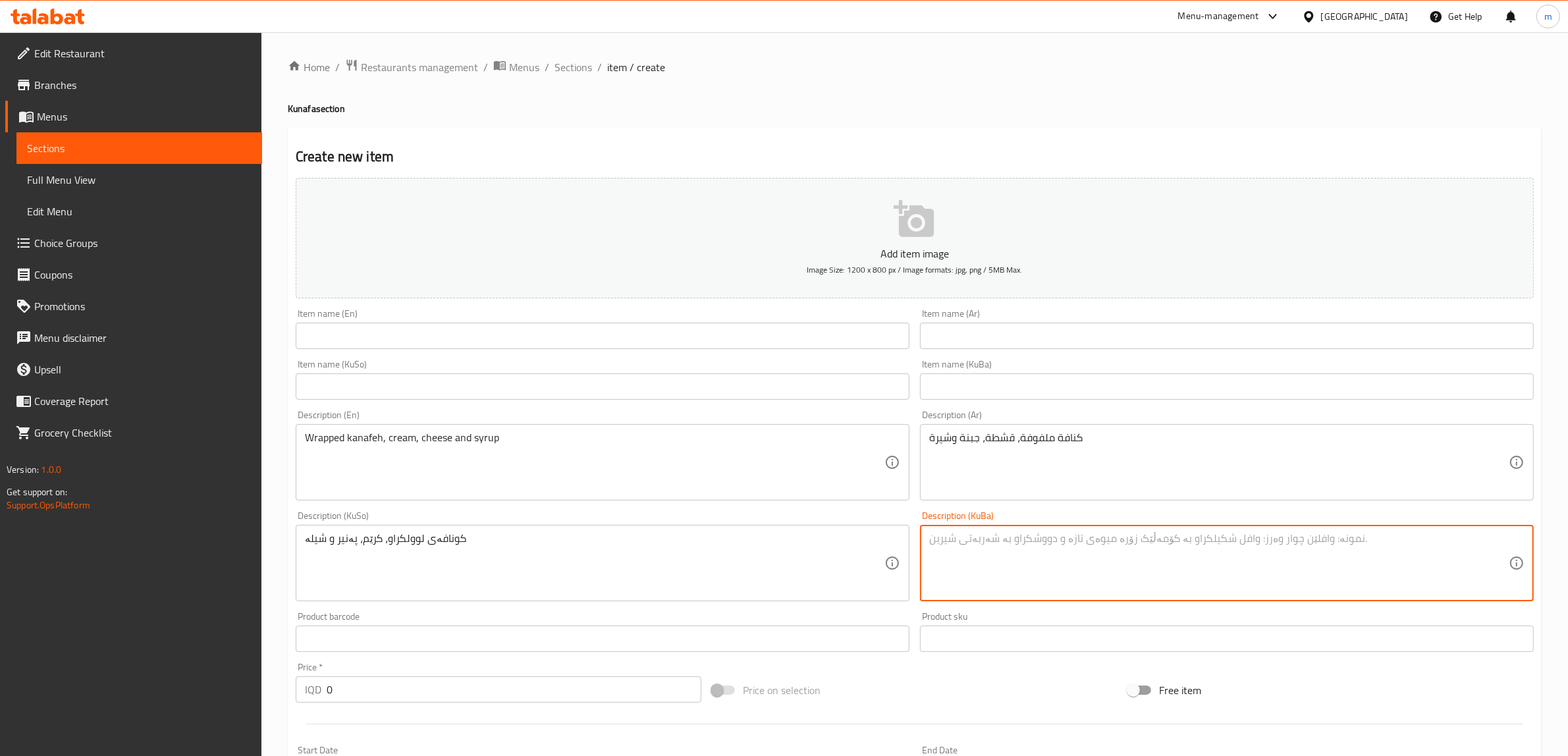
click at [1021, 553] on textarea at bounding box center [1219, 564] width 579 height 63
paste textarea "کونافەی لوولکراو، کرێم، پەنیر و شیلە"
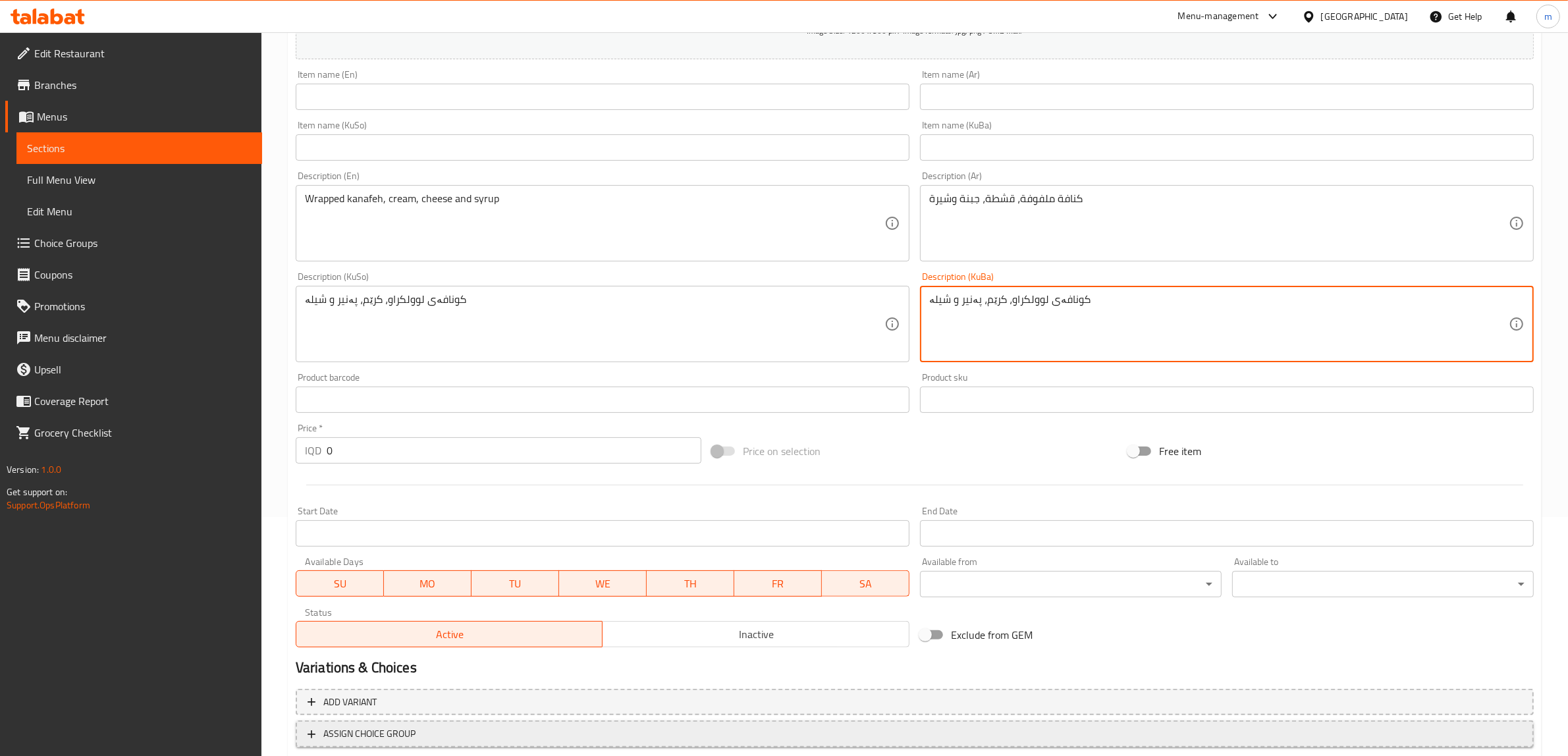
scroll to position [324, 0]
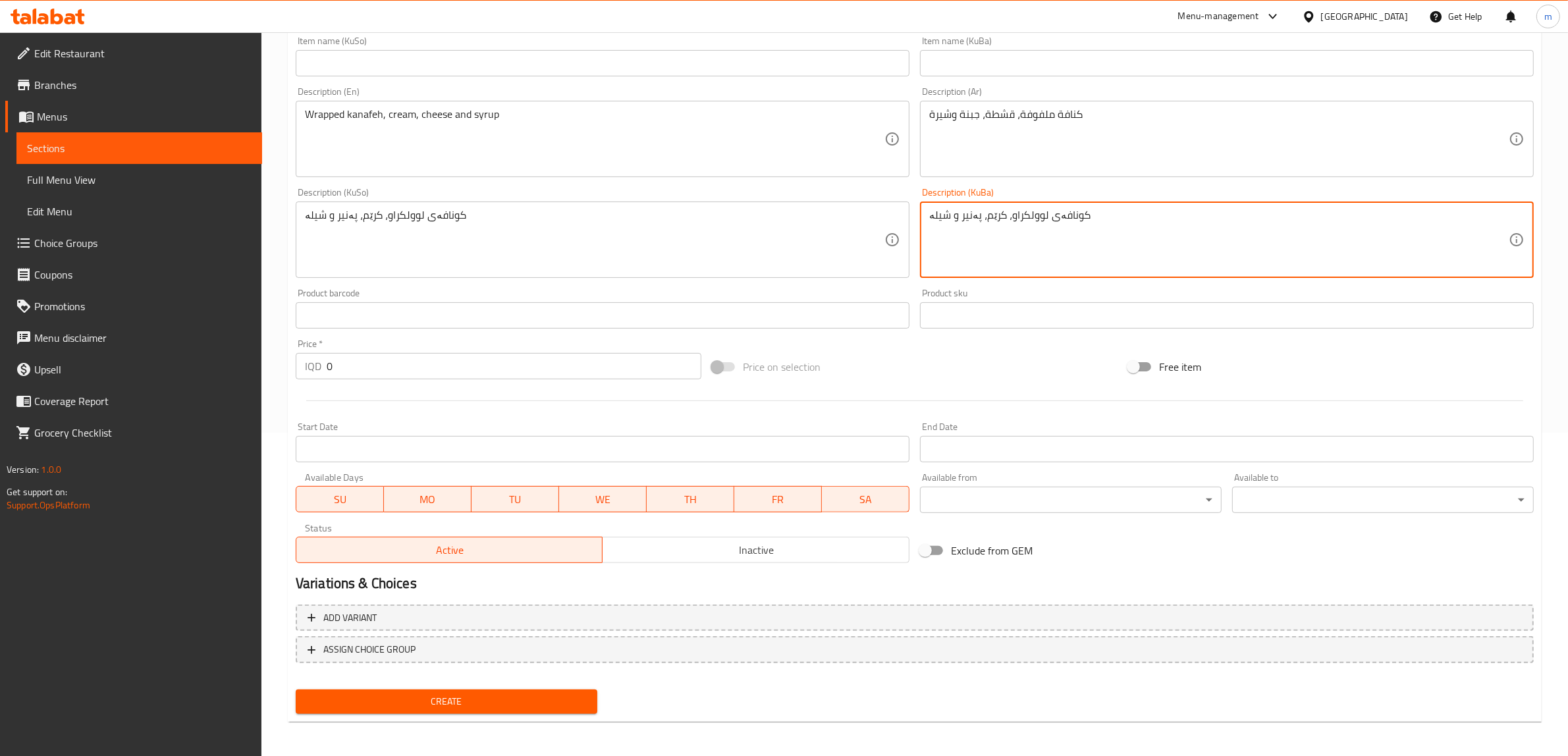
type textarea "کونافەی لوولکراو، کرێم، پەنیر و شیلە"
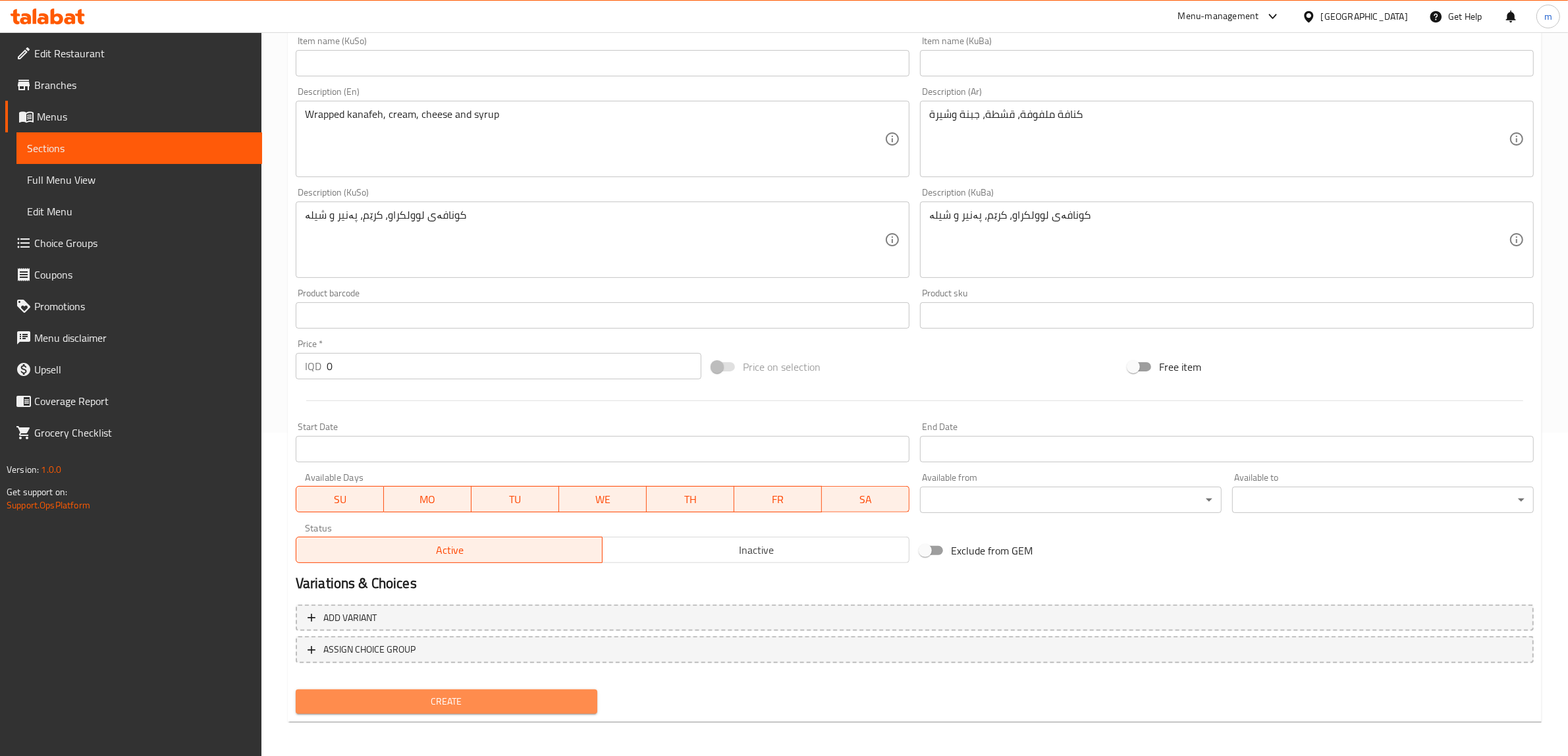
click at [417, 703] on span "Create" at bounding box center [446, 702] width 280 height 17
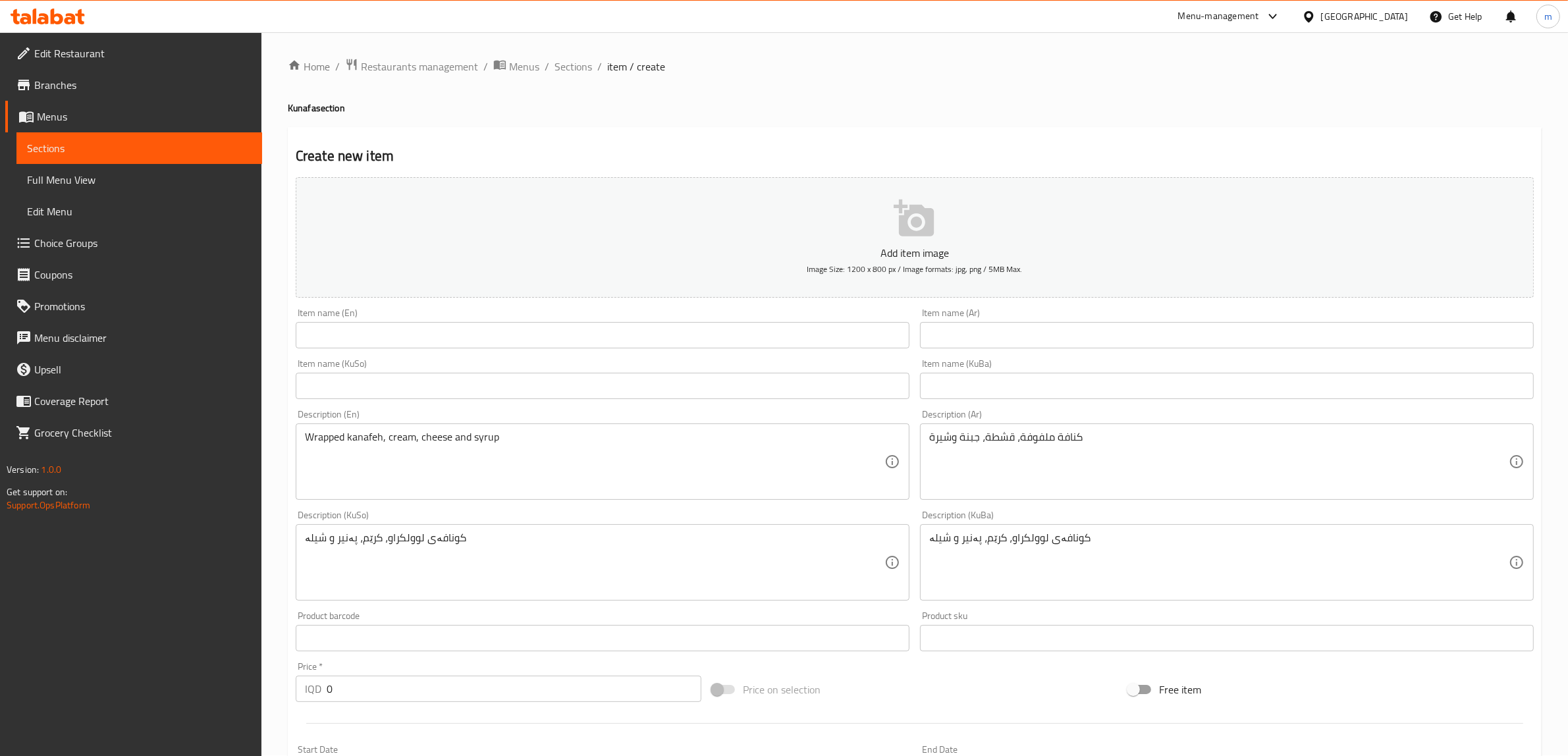
scroll to position [0, 0]
click at [398, 330] on input "text" at bounding box center [602, 336] width 614 height 27
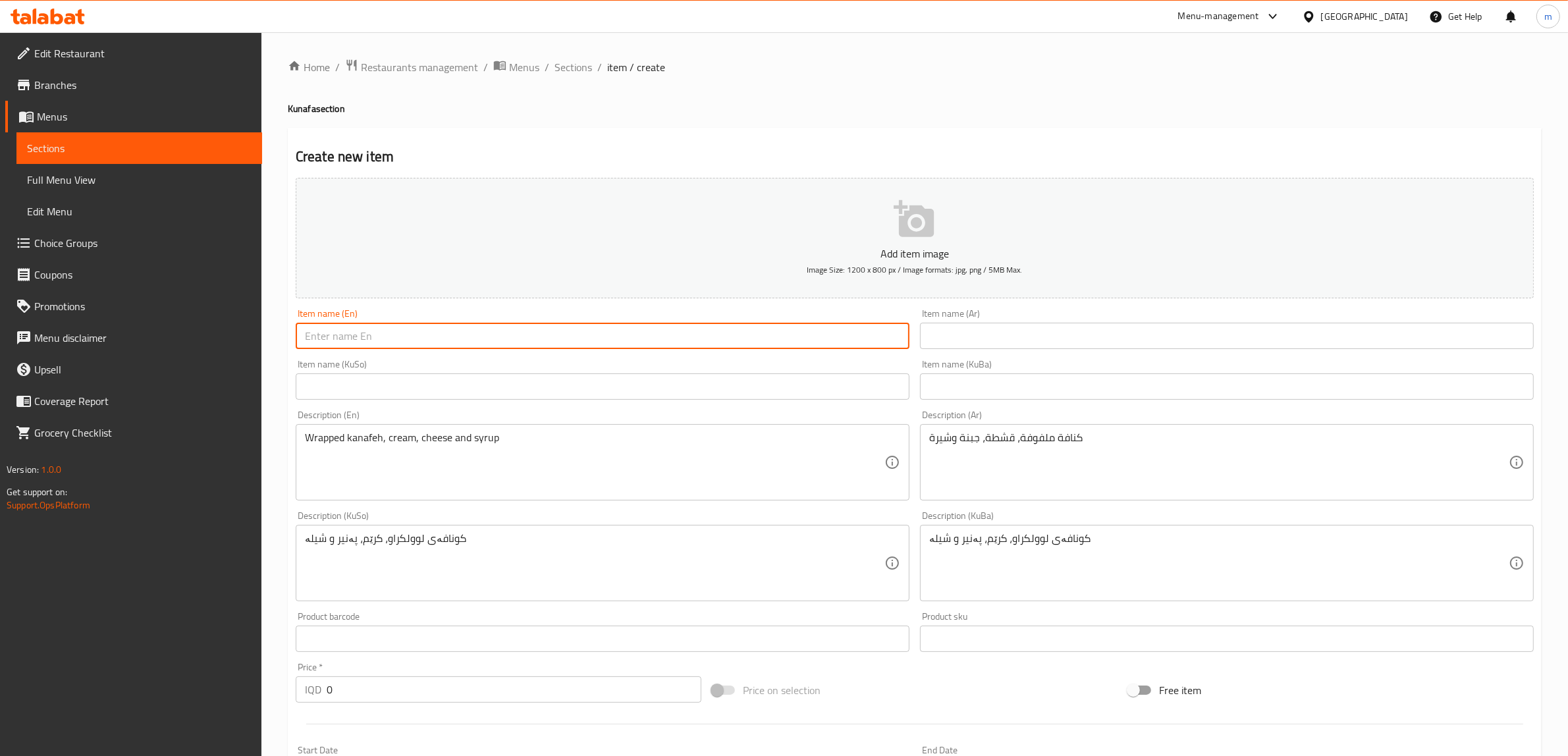
click at [425, 331] on input "text" at bounding box center [602, 336] width 614 height 27
paste input "كنافة الخوص"
type input "كنافة الخوص"
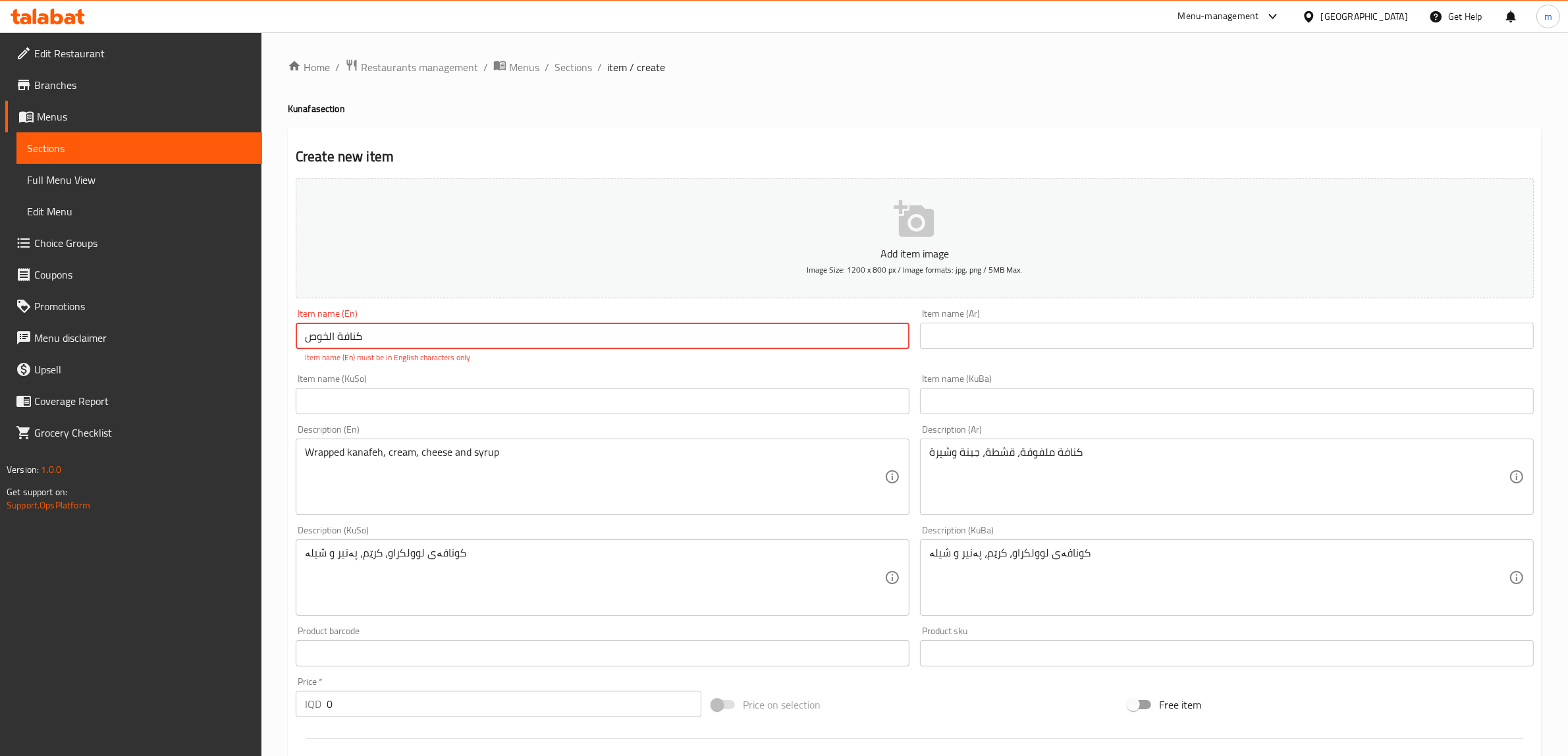
click at [353, 342] on input "كنافة الخوص" at bounding box center [602, 336] width 614 height 27
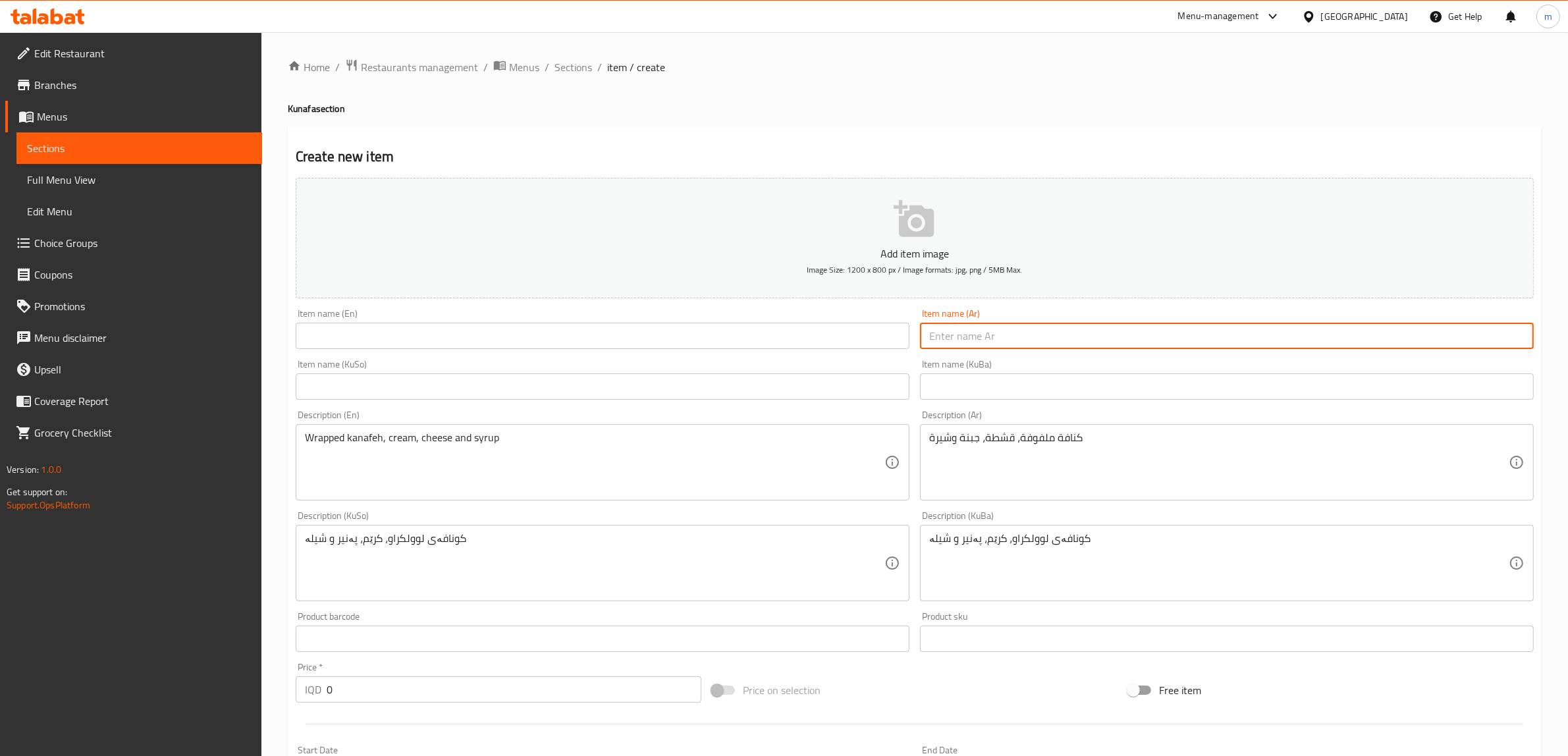
click at [1039, 341] on input "text" at bounding box center [1226, 336] width 614 height 27
paste input "كنافة الخوص"
type input "كنافة الخوص"
click at [365, 342] on input "text" at bounding box center [602, 336] width 614 height 27
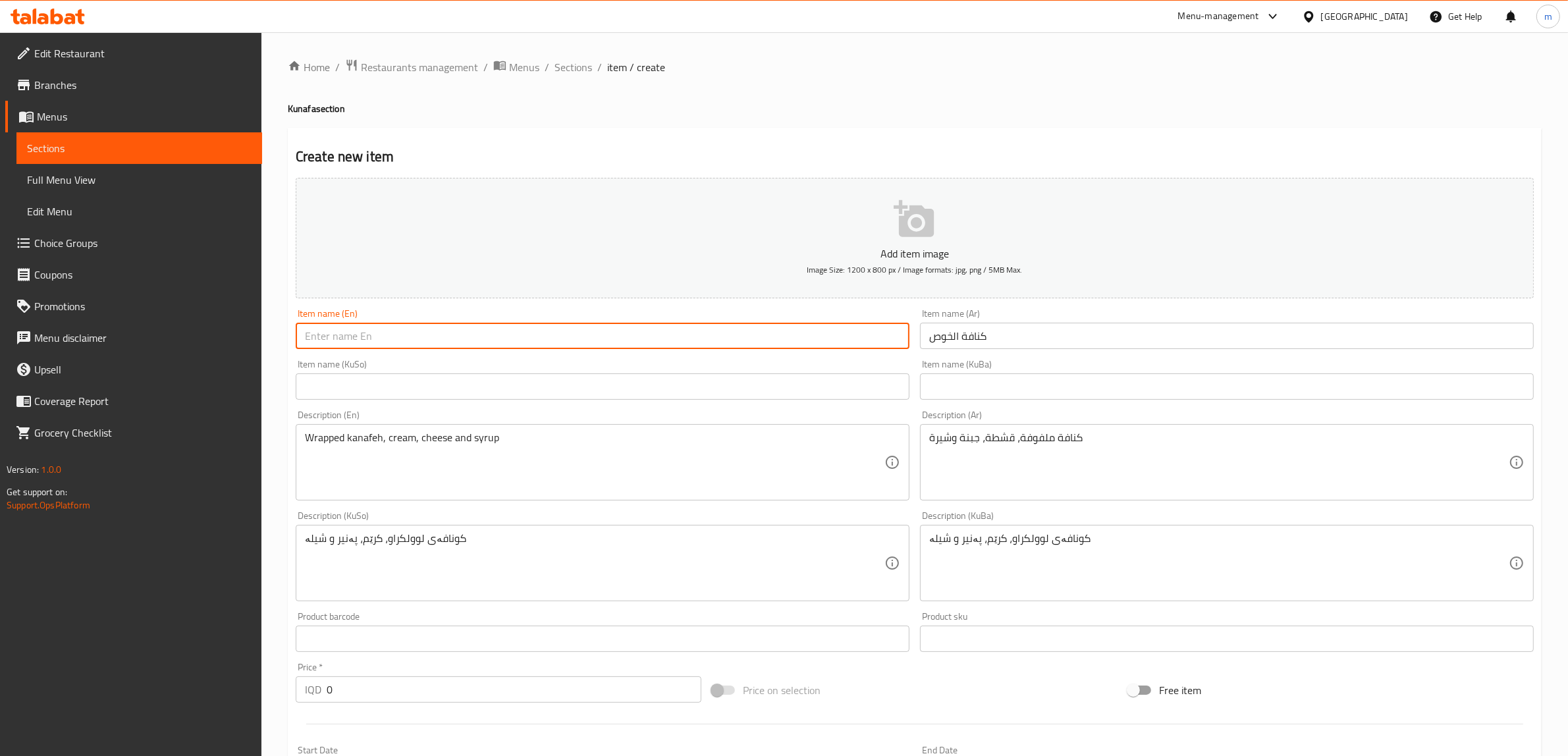
click at [702, 334] on input "text" at bounding box center [602, 336] width 614 height 27
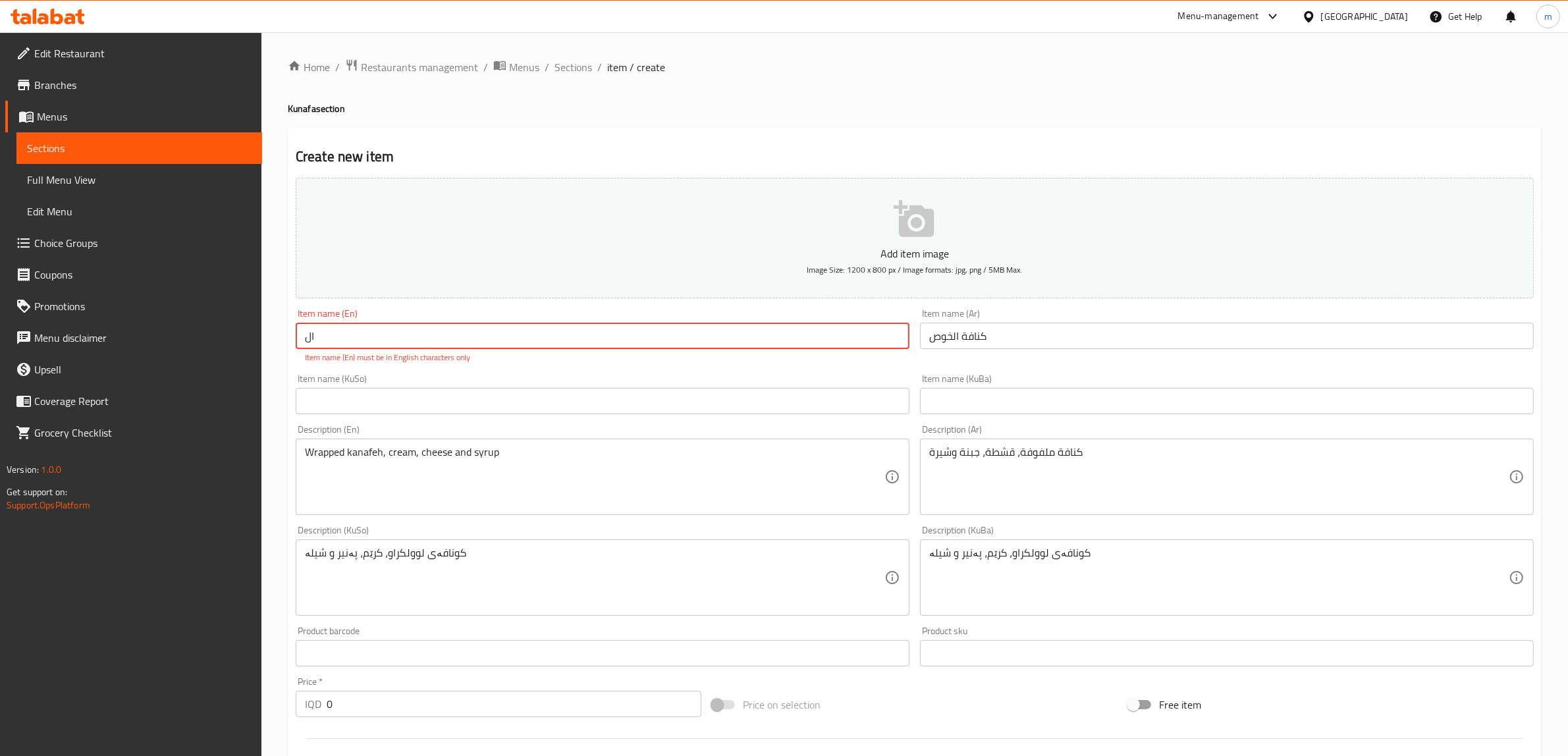
type input "ا"
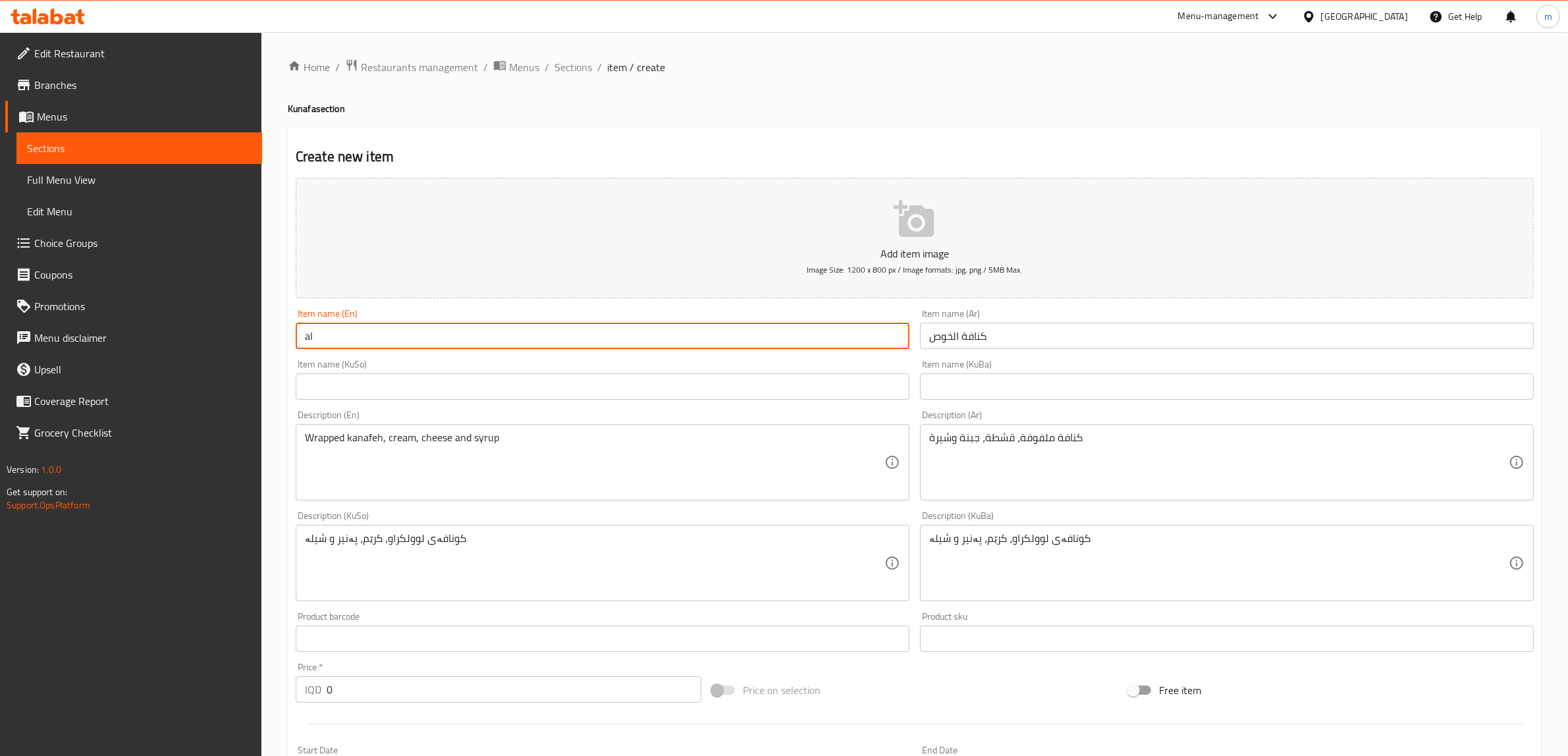
type input "a"
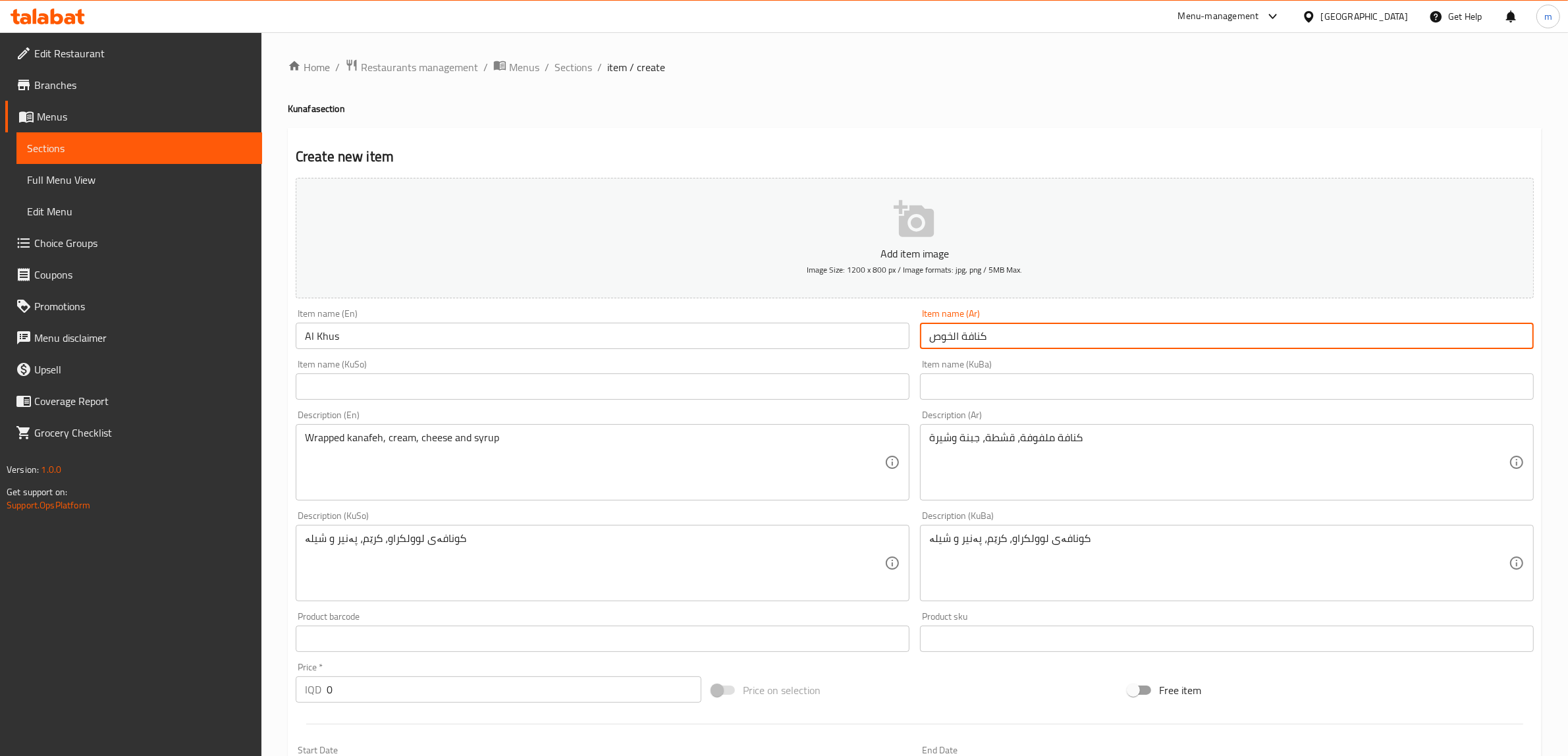
click at [972, 337] on input "كنافة الخوص" at bounding box center [1226, 336] width 614 height 27
drag, startPoint x: 972, startPoint y: 337, endPoint x: 979, endPoint y: 337, distance: 7.0
click at [979, 337] on input "كنافة الخوص" at bounding box center [1226, 336] width 614 height 27
click at [981, 336] on input "كنافة الخوص" at bounding box center [1226, 336] width 614 height 27
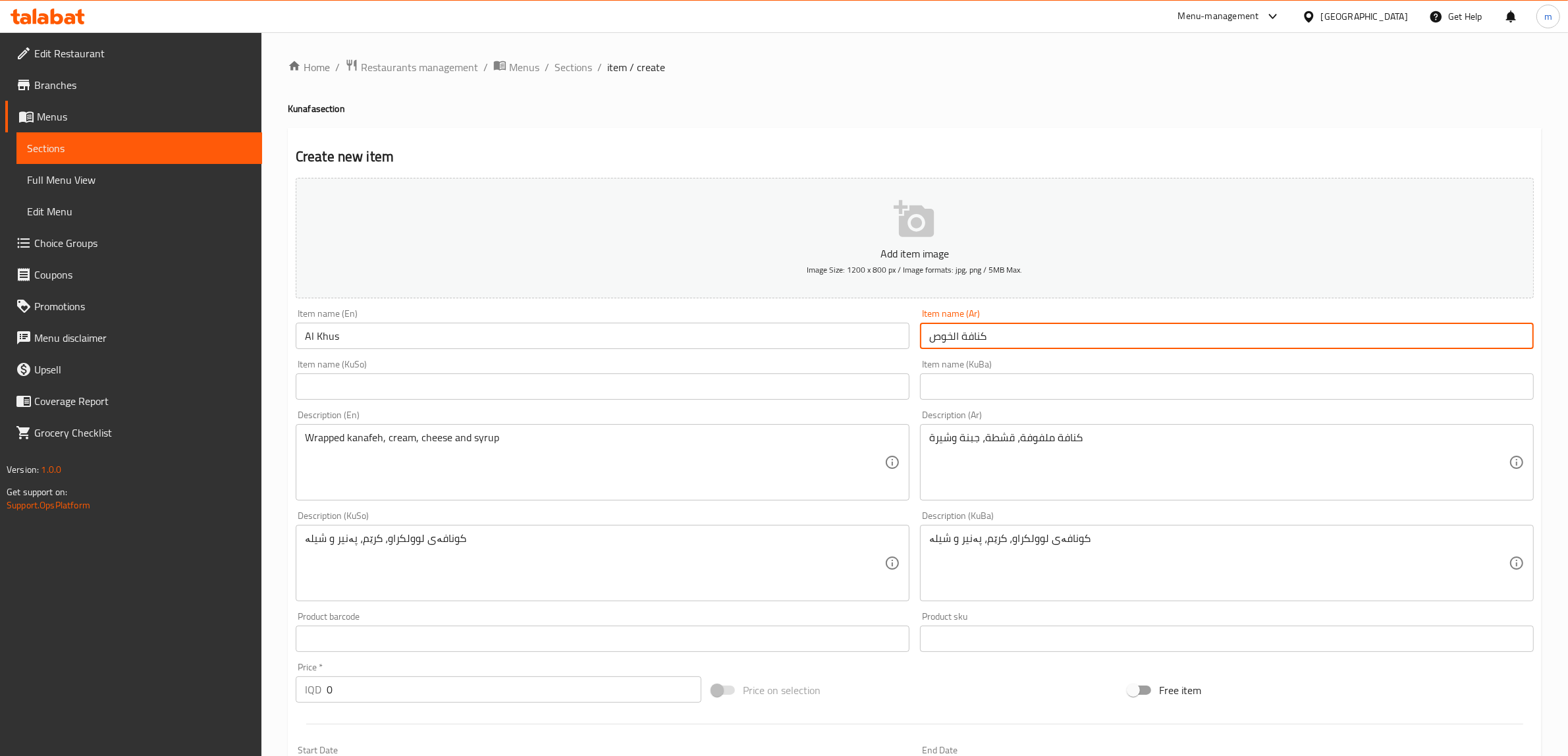
click at [975, 334] on input "كنافة الخوص" at bounding box center [1226, 336] width 614 height 27
drag, startPoint x: 960, startPoint y: 337, endPoint x: 989, endPoint y: 340, distance: 29.2
click at [989, 340] on input "كنافة الخوص" at bounding box center [1226, 336] width 614 height 27
click at [377, 329] on input "Al Khus" at bounding box center [602, 336] width 614 height 27
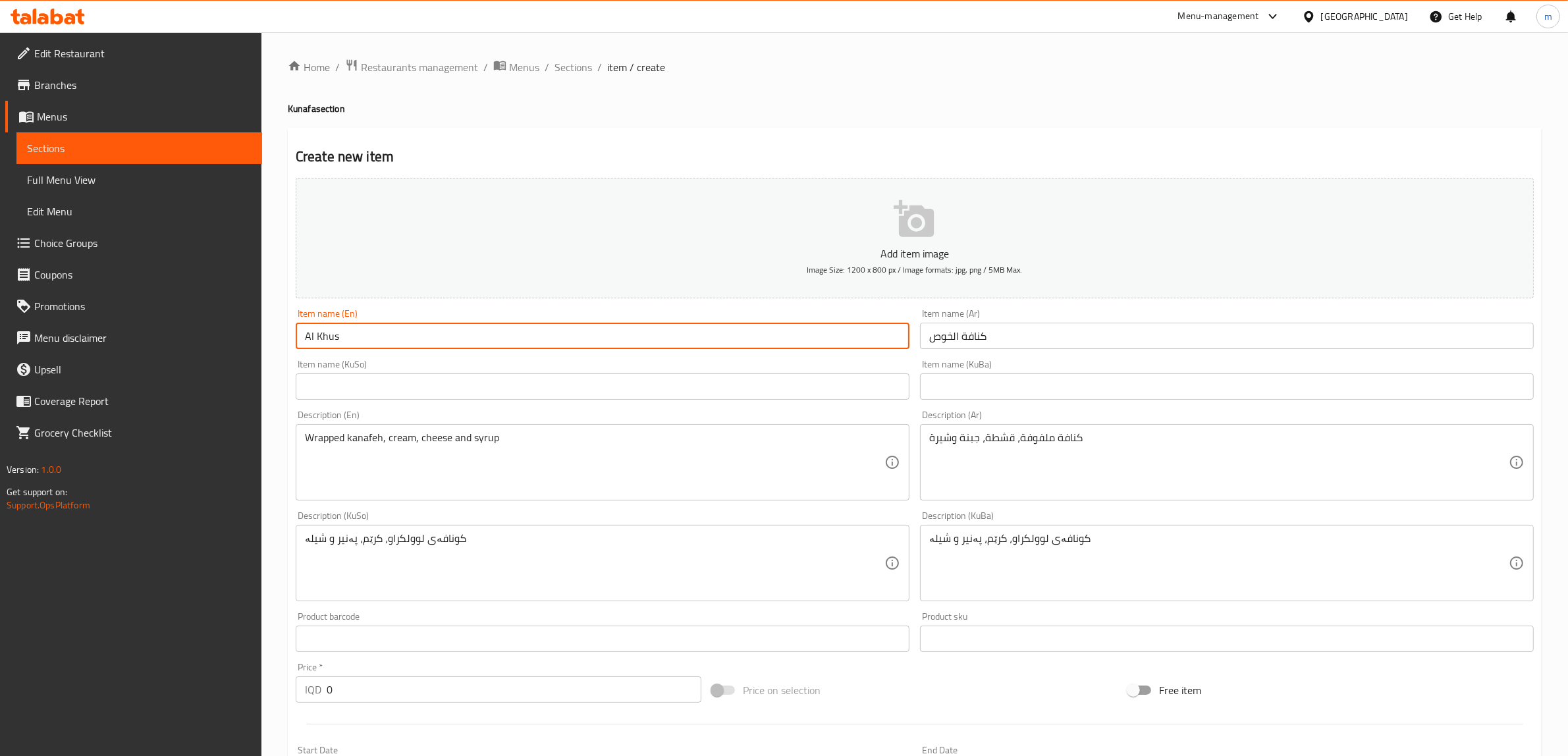
paste input "Kunafa"
type input "Al Khus Kunafa"
click at [370, 402] on div "Item name (KuSo) Item name (KuSo)" at bounding box center [602, 379] width 624 height 51
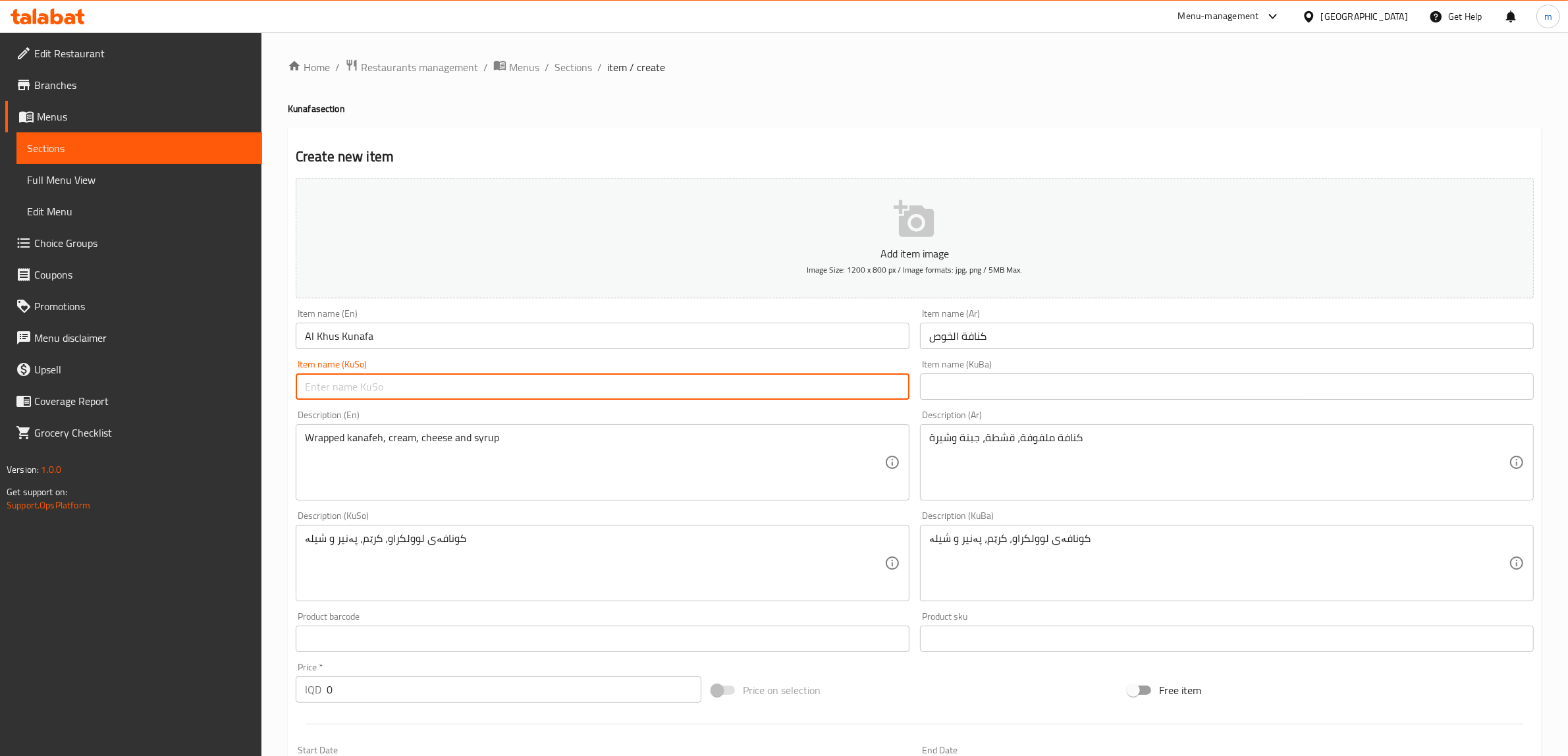
click at [680, 387] on input "text" at bounding box center [602, 386] width 614 height 27
paste input "کونافە"
type input "کونافەی ئەل خوس"
click at [1050, 384] on input "text" at bounding box center [1226, 386] width 614 height 27
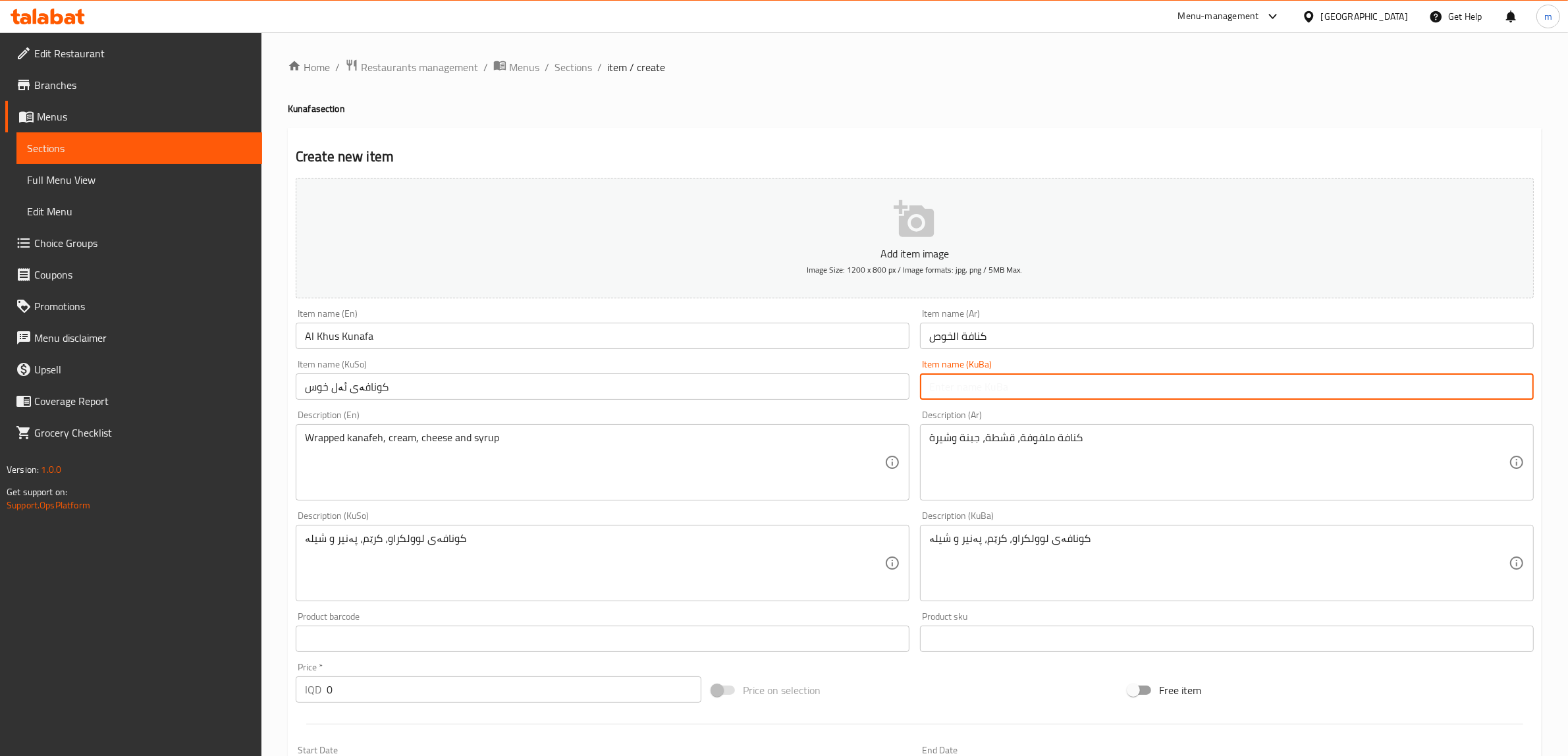
paste input "کونافەی ئەل خوس"
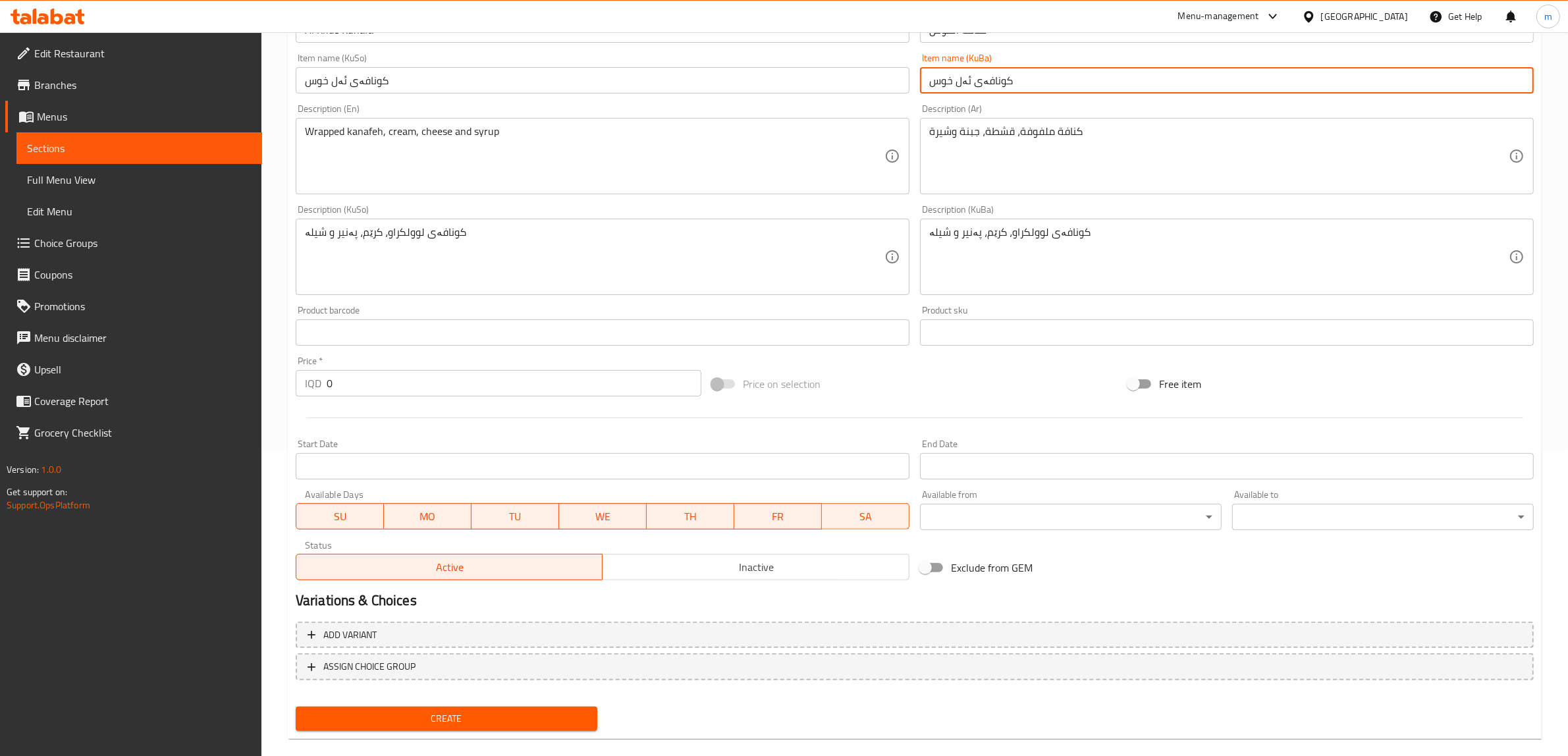
scroll to position [324, 0]
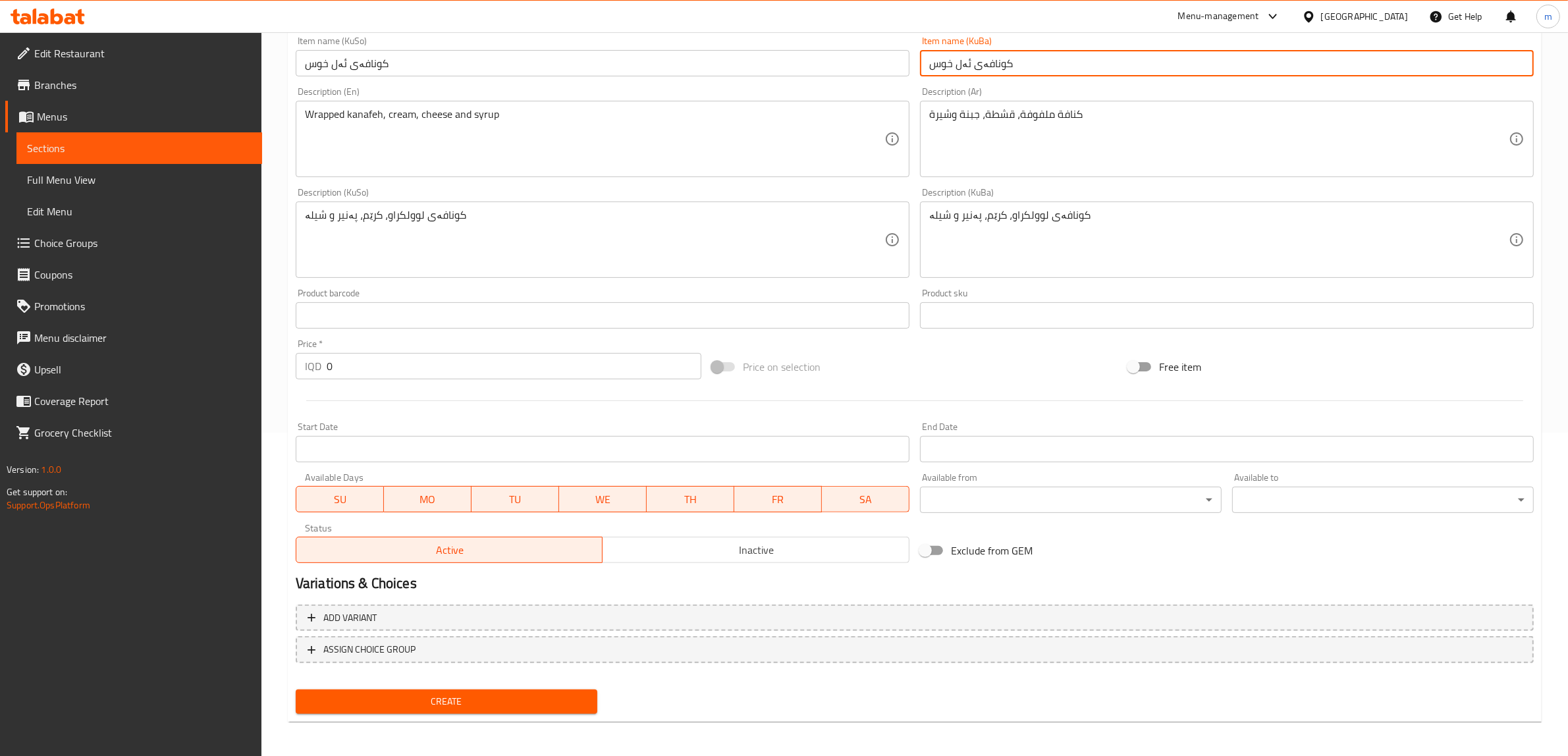
type input "کونافەی ئەل خوس"
click at [518, 704] on span "Create" at bounding box center [446, 702] width 280 height 17
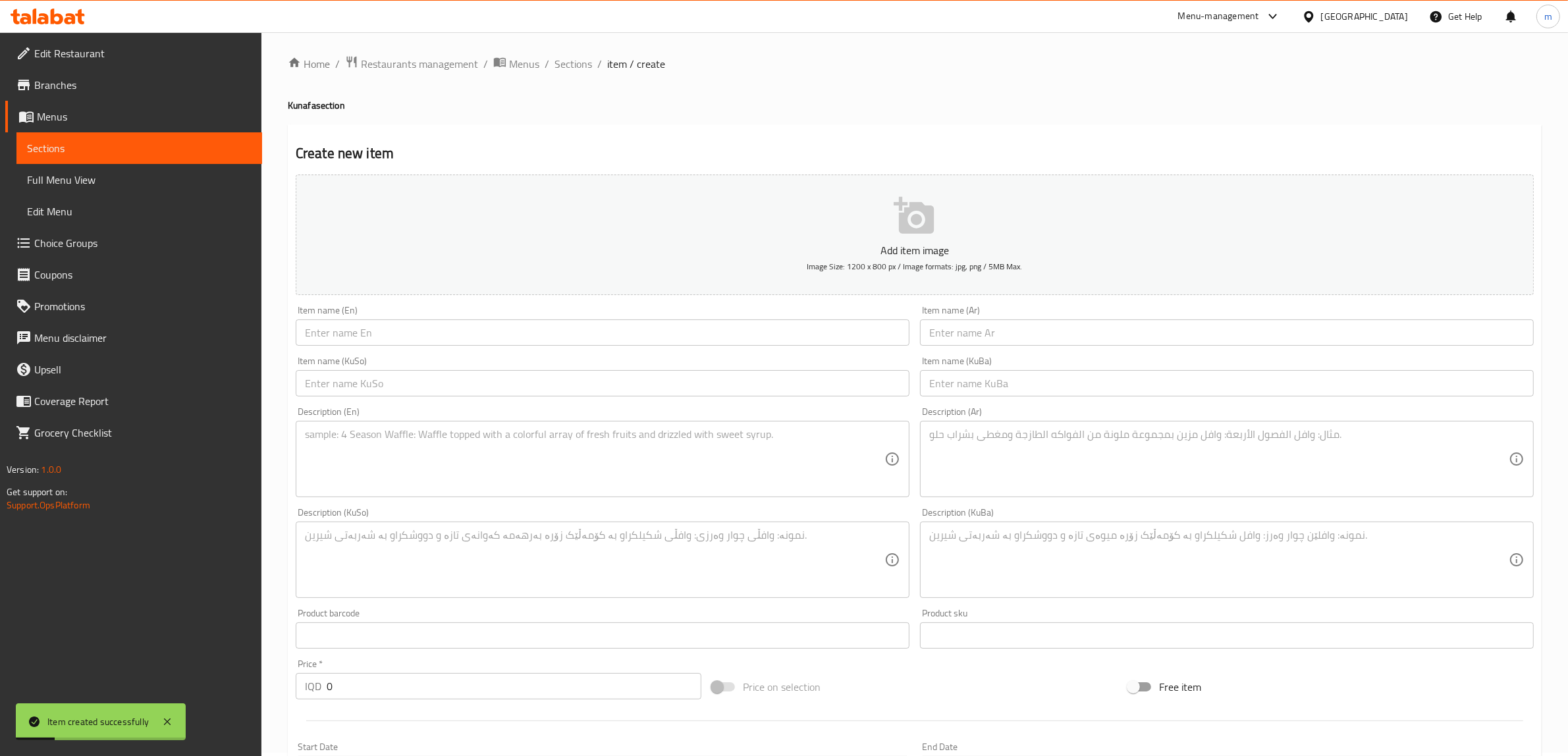
scroll to position [0, 0]
click at [577, 61] on span "Sections" at bounding box center [573, 67] width 38 height 16
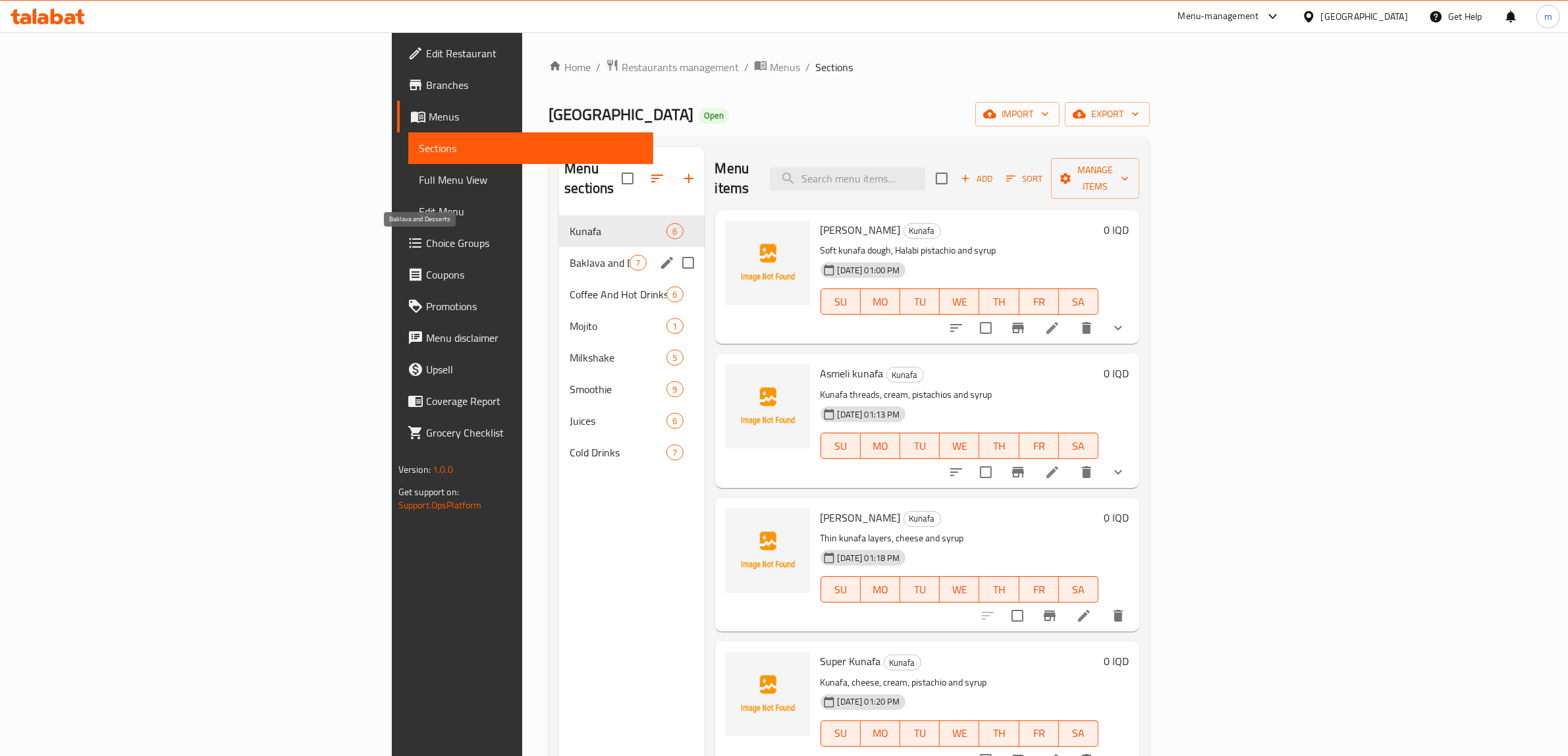
click at [570, 255] on span "Baklava and Desserts" at bounding box center [600, 262] width 60 height 16
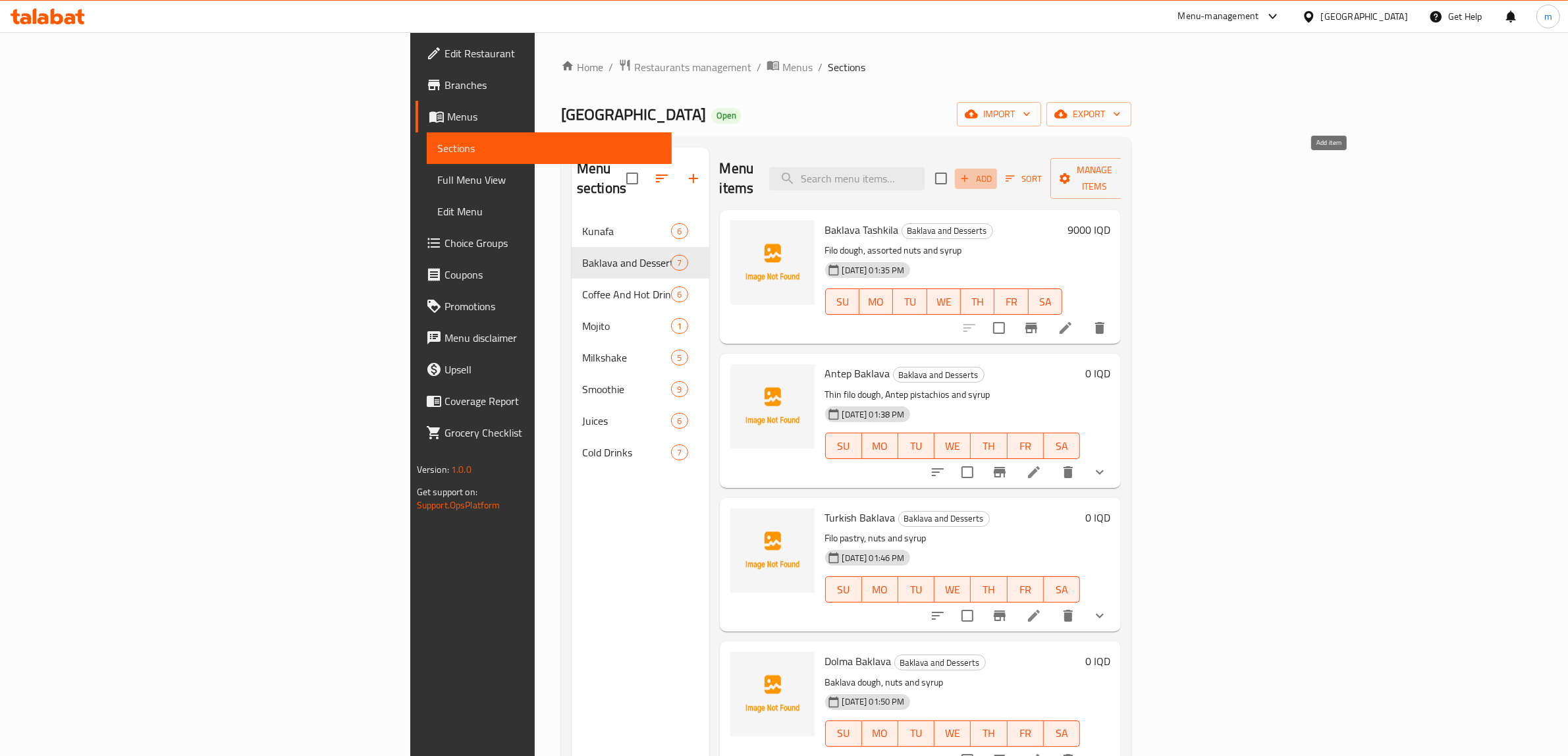
click at [994, 172] on span "Add" at bounding box center [975, 179] width 36 height 15
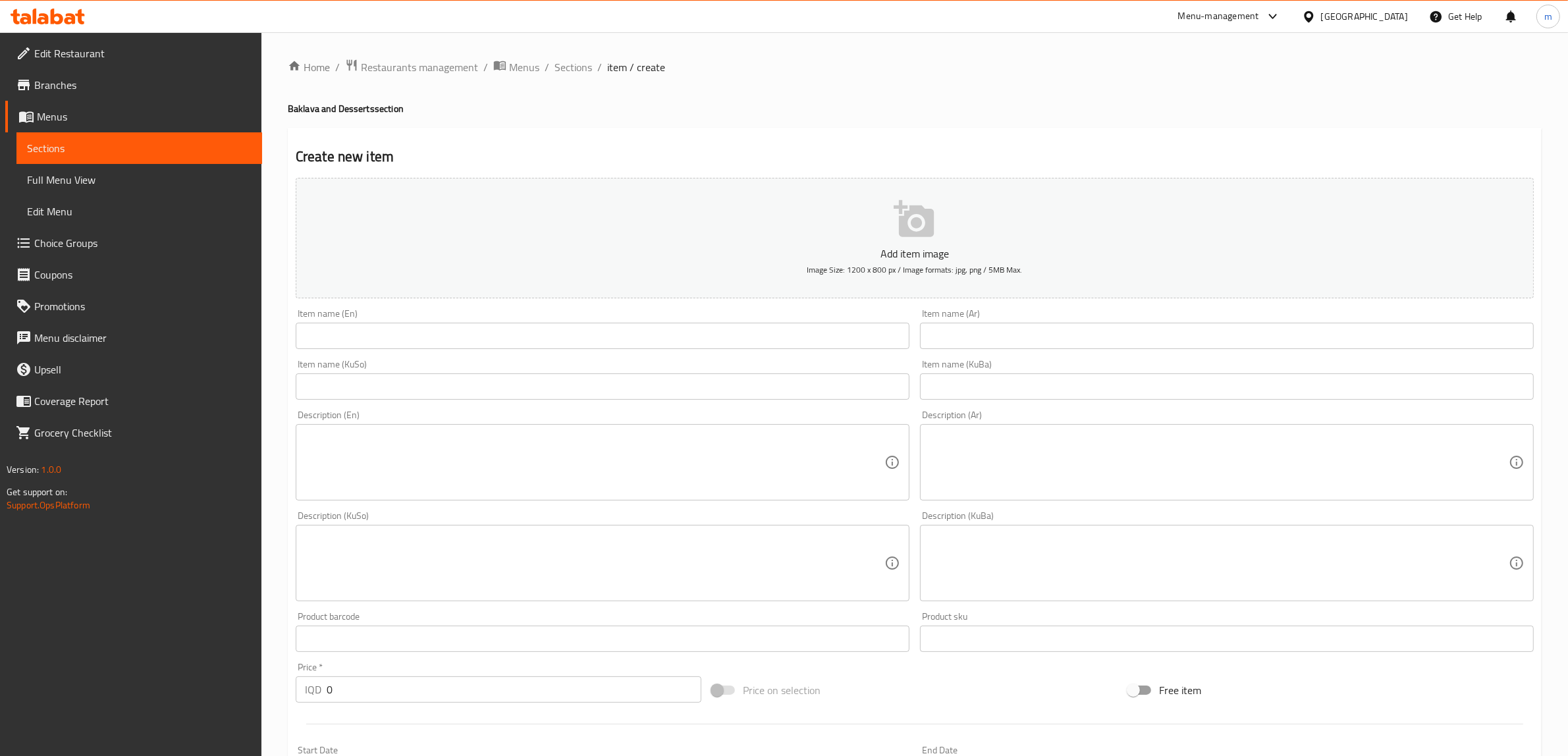
click at [698, 319] on div "Item name (En) Item name (En)" at bounding box center [602, 329] width 614 height 40
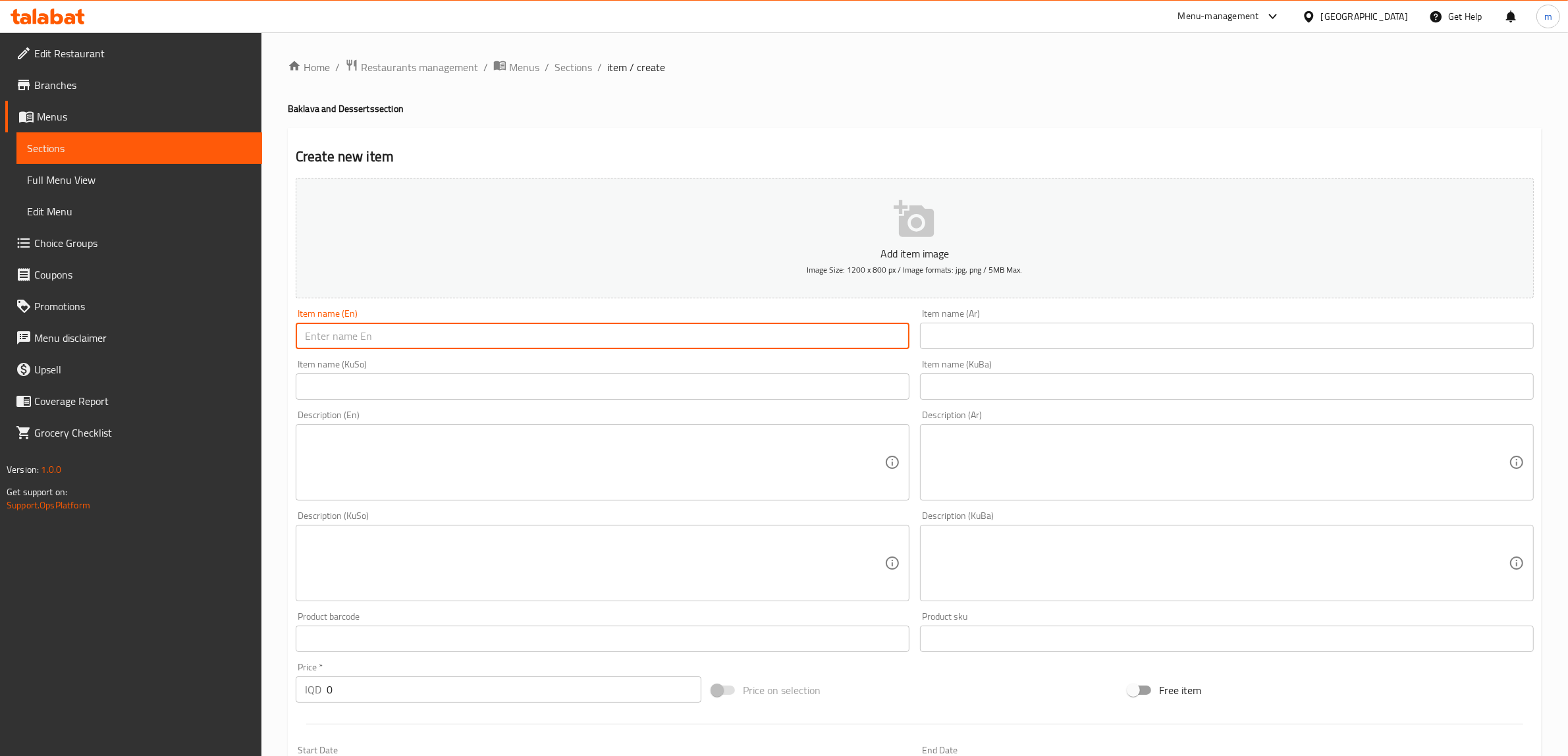
click at [683, 337] on input "text" at bounding box center [602, 336] width 614 height 27
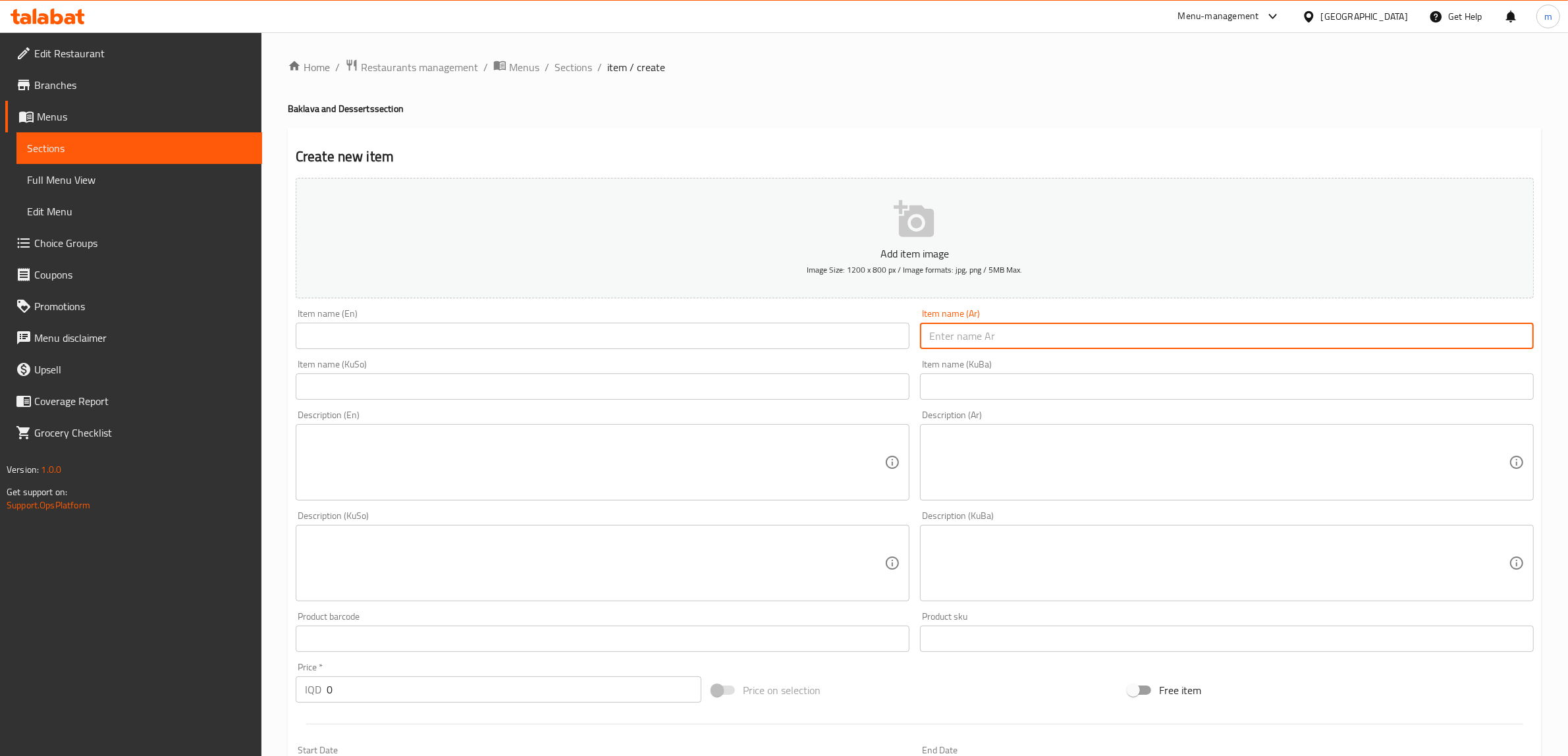
click at [1042, 331] on input "text" at bounding box center [1226, 336] width 614 height 27
paste input "بقلاوة محشية"
type input "بقلاوة محشية"
click at [723, 333] on input "text" at bounding box center [602, 336] width 614 height 27
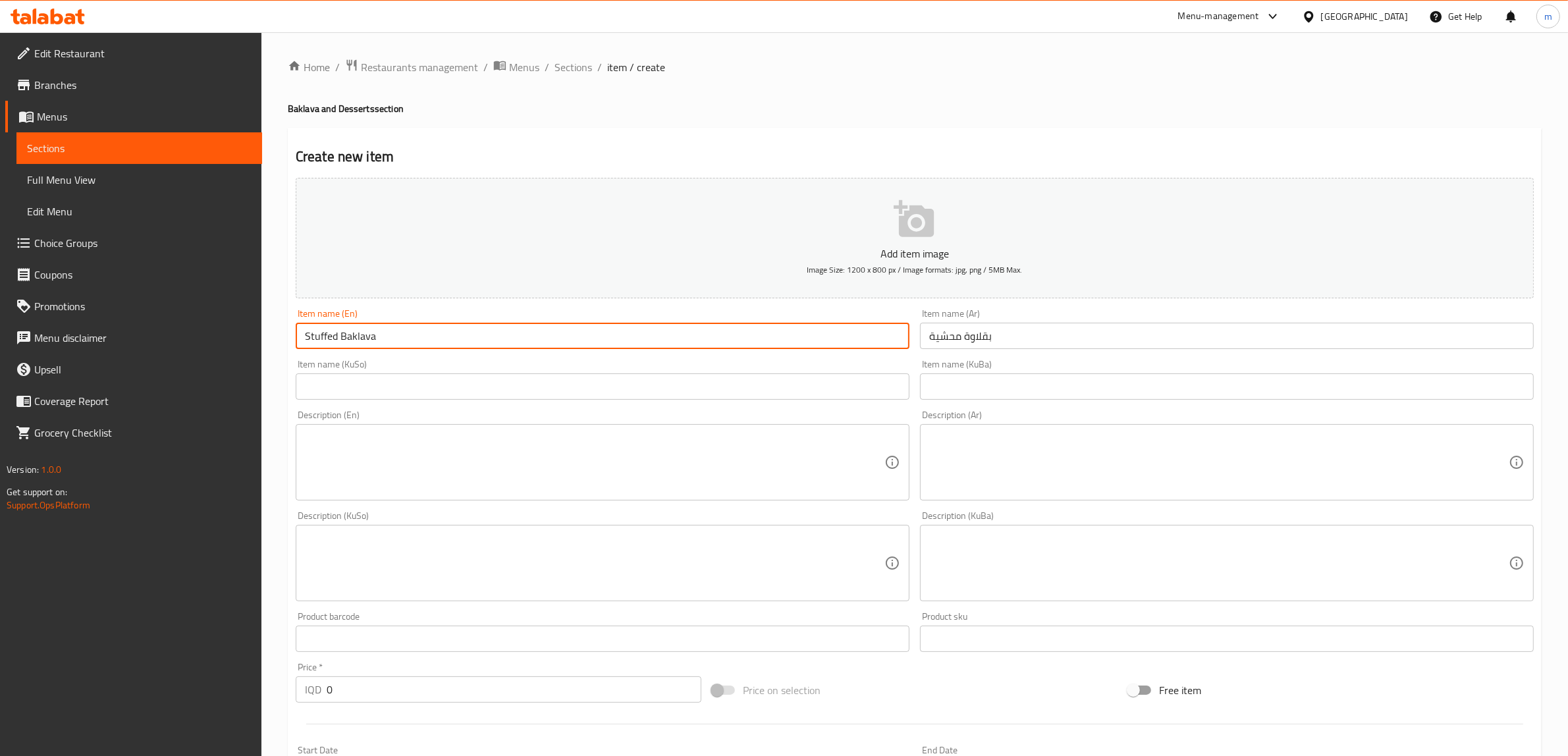
type input "Stuffed Baklava"
click at [471, 385] on input "text" at bounding box center [602, 386] width 614 height 27
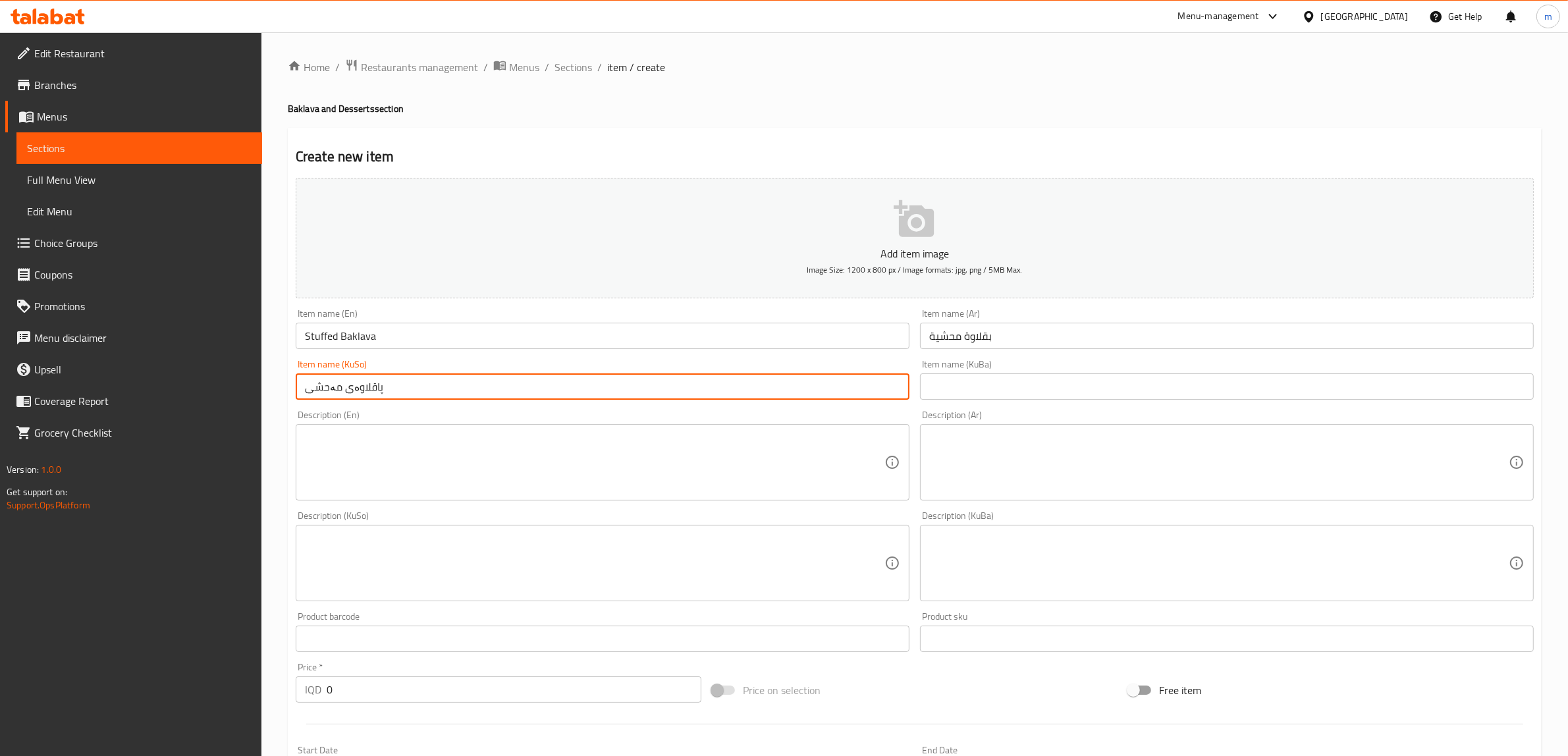
type input "پاقلاوەی مەحشی"
click at [436, 456] on textarea at bounding box center [594, 463] width 579 height 63
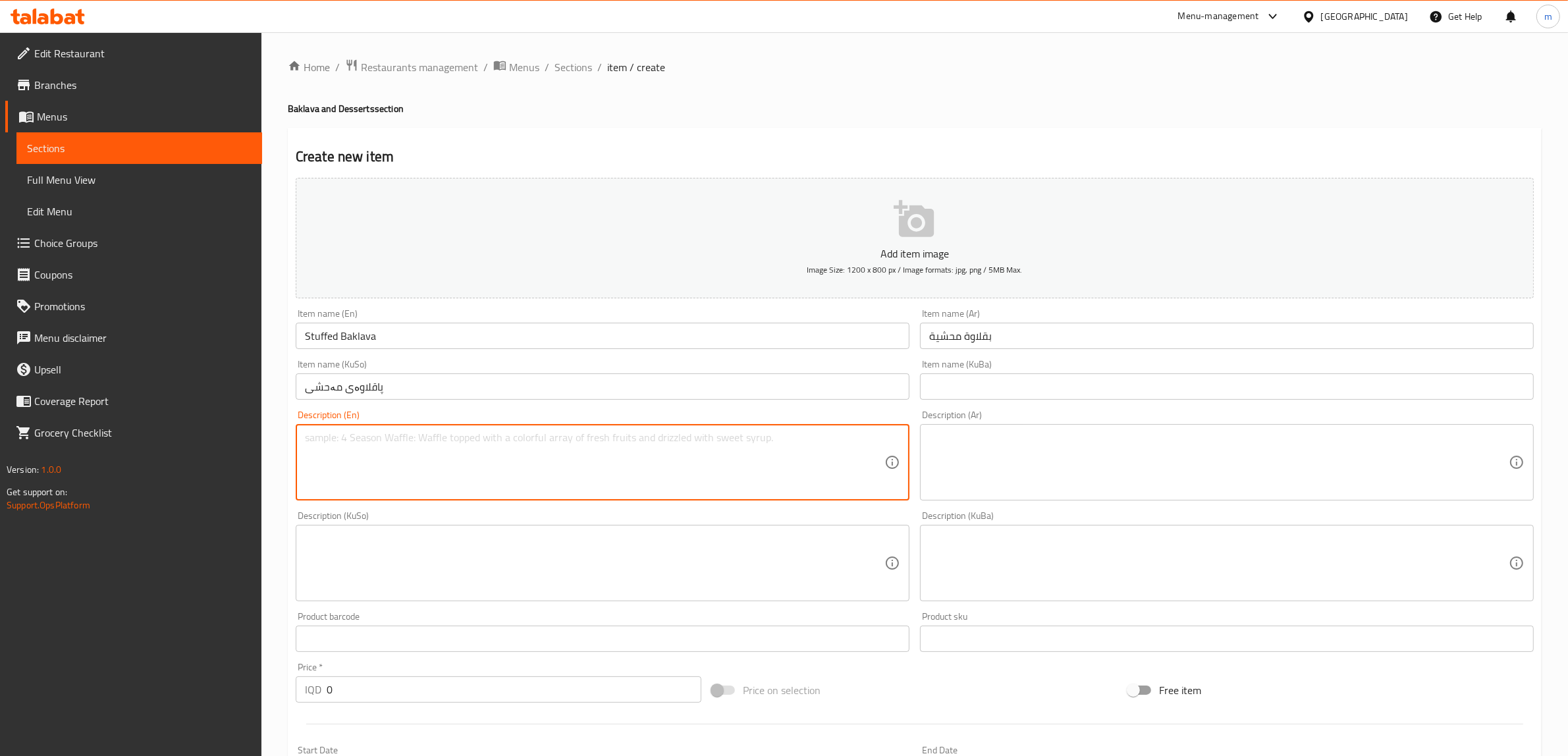
paste textarea "عجينة الفيلو، مكسرات (فستق أو جوز)، شيرة ([GEOGRAPHIC_DATA])"
click at [417, 436] on textarea "عجينة الفيلو، مكسرات (فستق أو جوز)، شيرة ([GEOGRAPHIC_DATA])" at bounding box center [594, 463] width 579 height 63
type textarea "عجينة الفيلو، مكسرات فستق، شيرة"
click at [417, 429] on div "عجينة الفيلو، مكسرات فستق، شيرة Description (En)" at bounding box center [602, 462] width 614 height 77
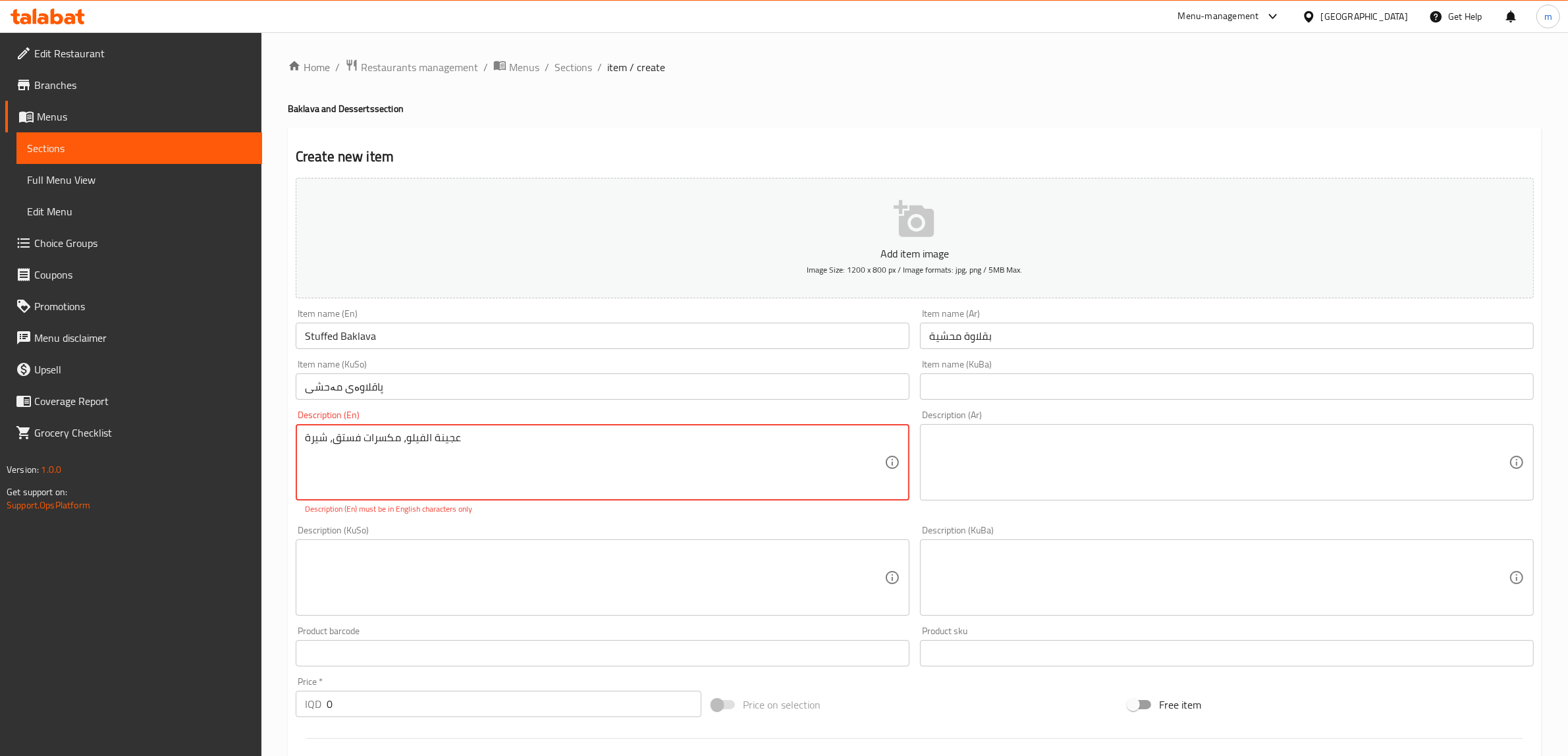
click at [416, 437] on textarea "عجينة الفيلو، مكسرات فستق، شيرة" at bounding box center [594, 463] width 579 height 63
click at [1083, 476] on textarea at bounding box center [1219, 463] width 579 height 63
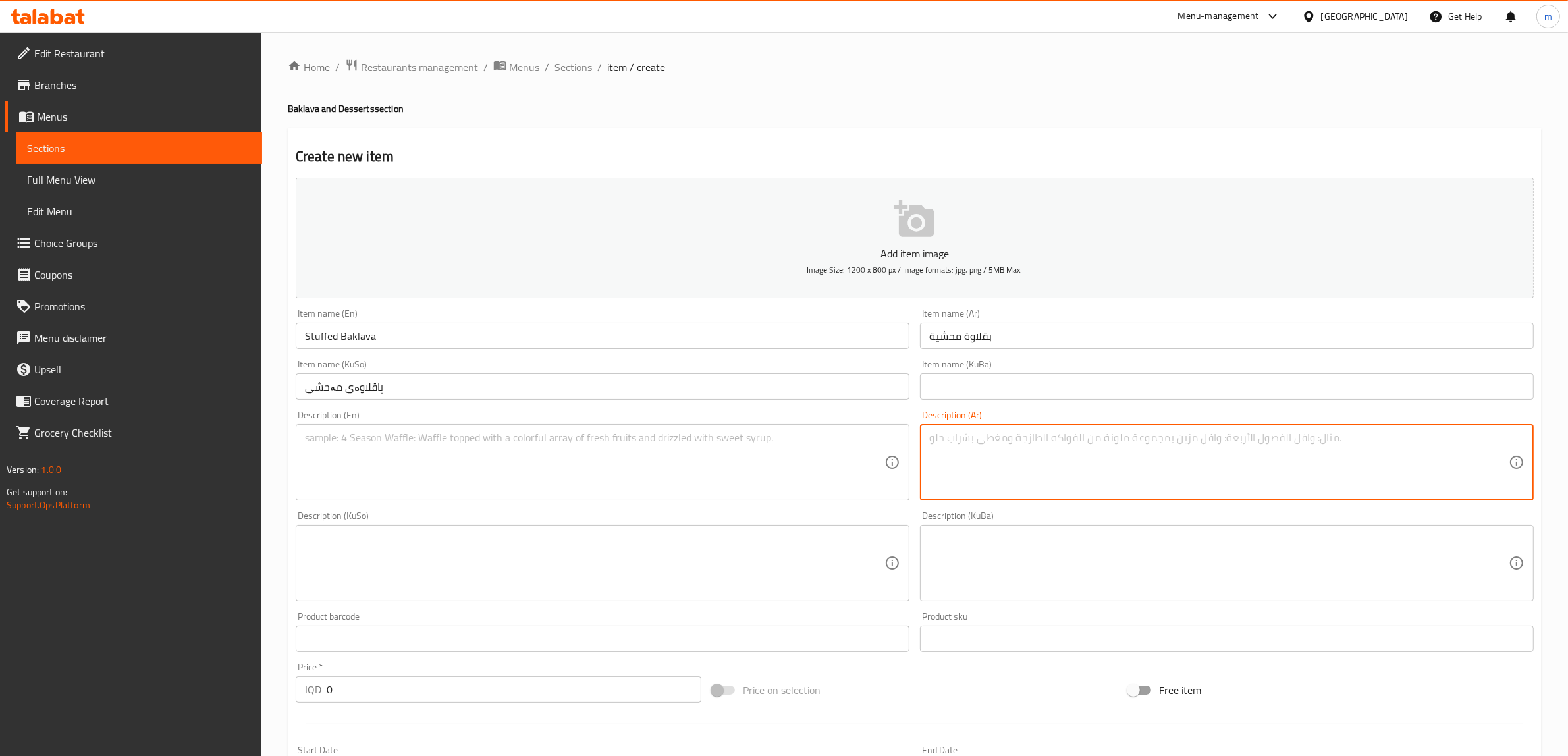
paste textarea "عجينة الفيلو، مكسرات فستق، شيرة"
click at [953, 439] on textarea "عجينة الفيلو، مكسرات فستق، شيرة" at bounding box center [1219, 463] width 579 height 63
type textarea "عجينة الفيلو، مكسرات فستق وشيرة"
click at [646, 467] on textarea at bounding box center [594, 463] width 579 height 63
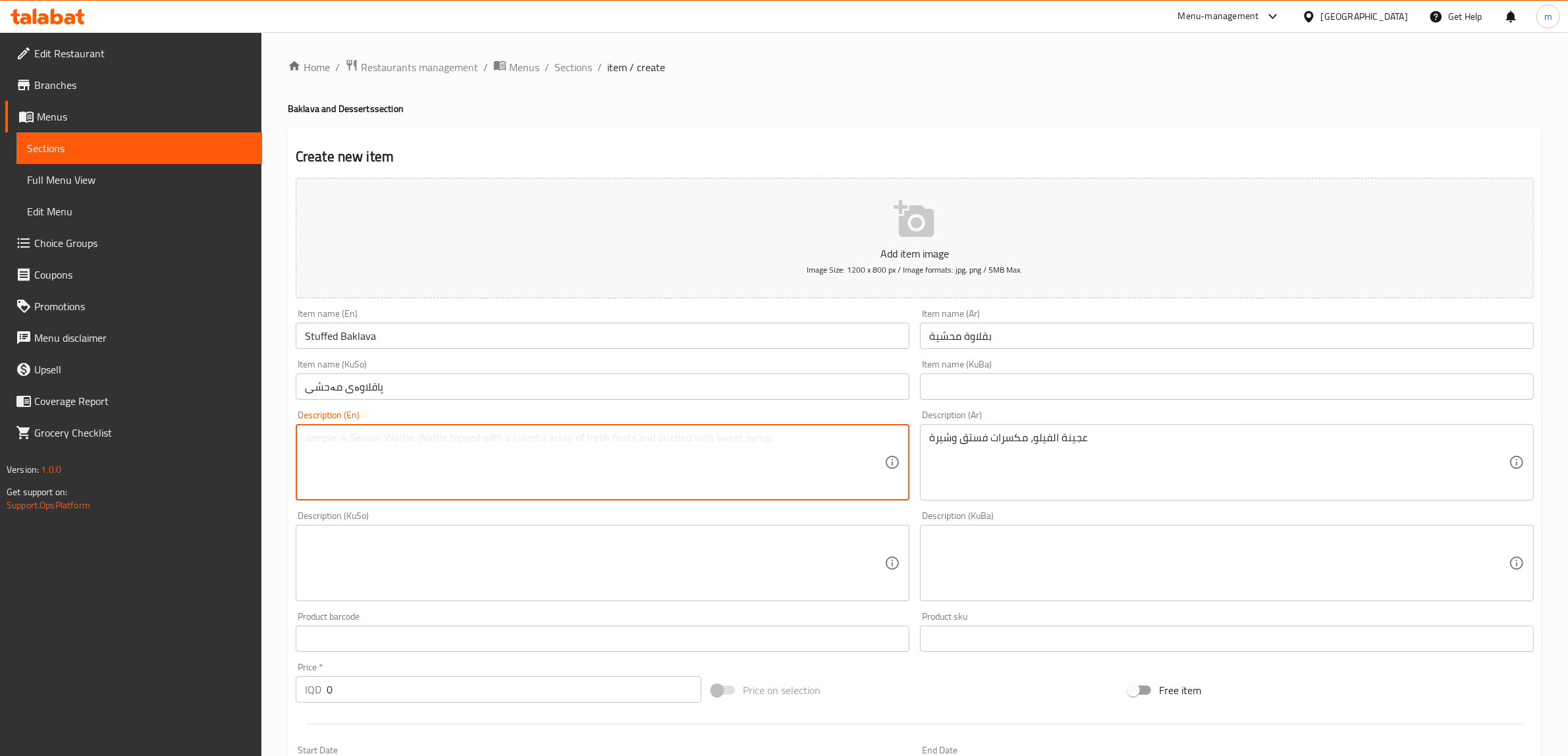
paste textarea "Filo"
type textarea "Filo dough, pistachio nuts and syrup"
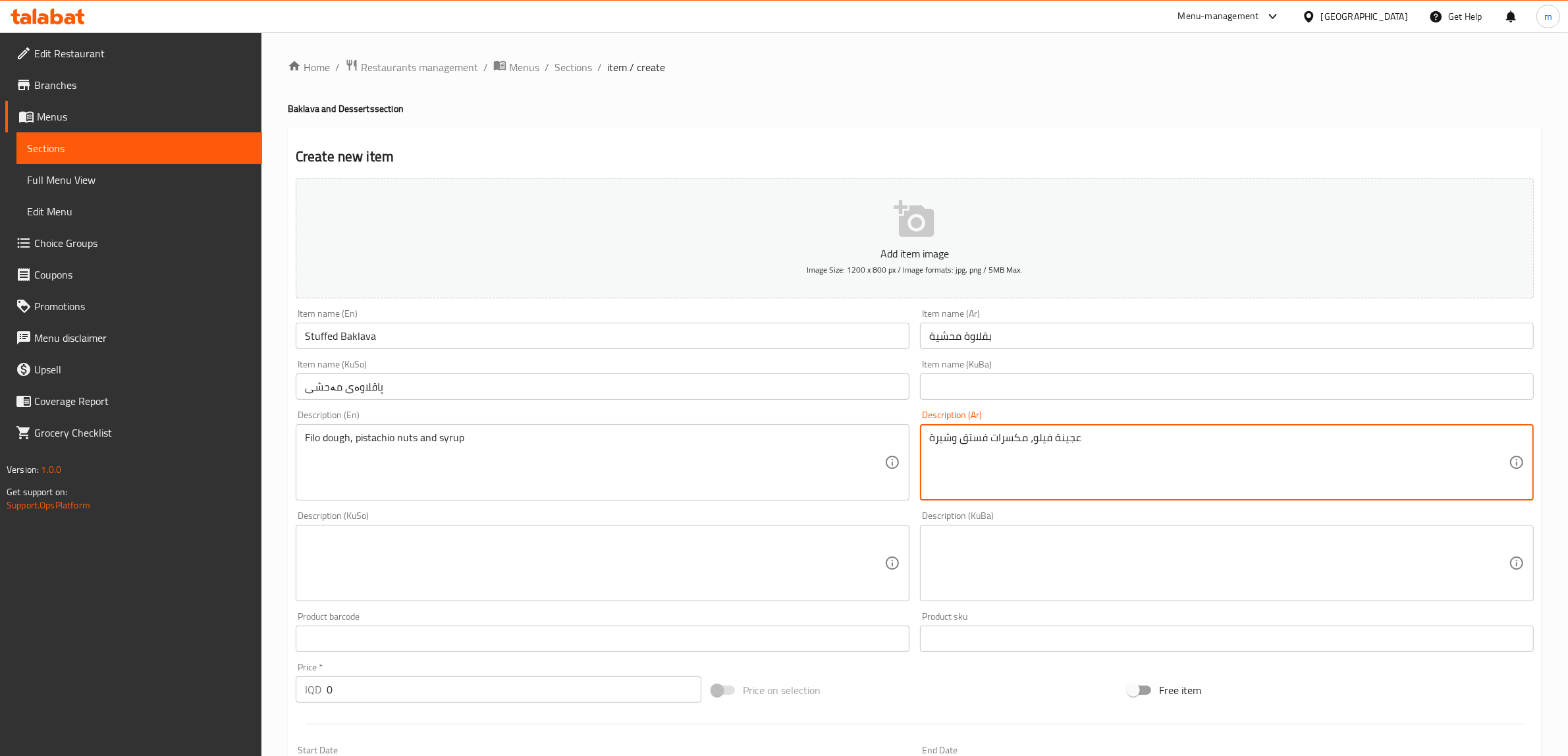
drag, startPoint x: 952, startPoint y: 440, endPoint x: 906, endPoint y: 446, distance: 46.4
click at [906, 446] on div "Add item image Image Size: 1200 x 800 px / Image formats: jpg, png / 5MB Max. I…" at bounding box center [914, 531] width 1249 height 719
type textarea "عجينة فيلو، مكسرات فستق وقطر"
click at [728, 545] on textarea at bounding box center [594, 564] width 579 height 63
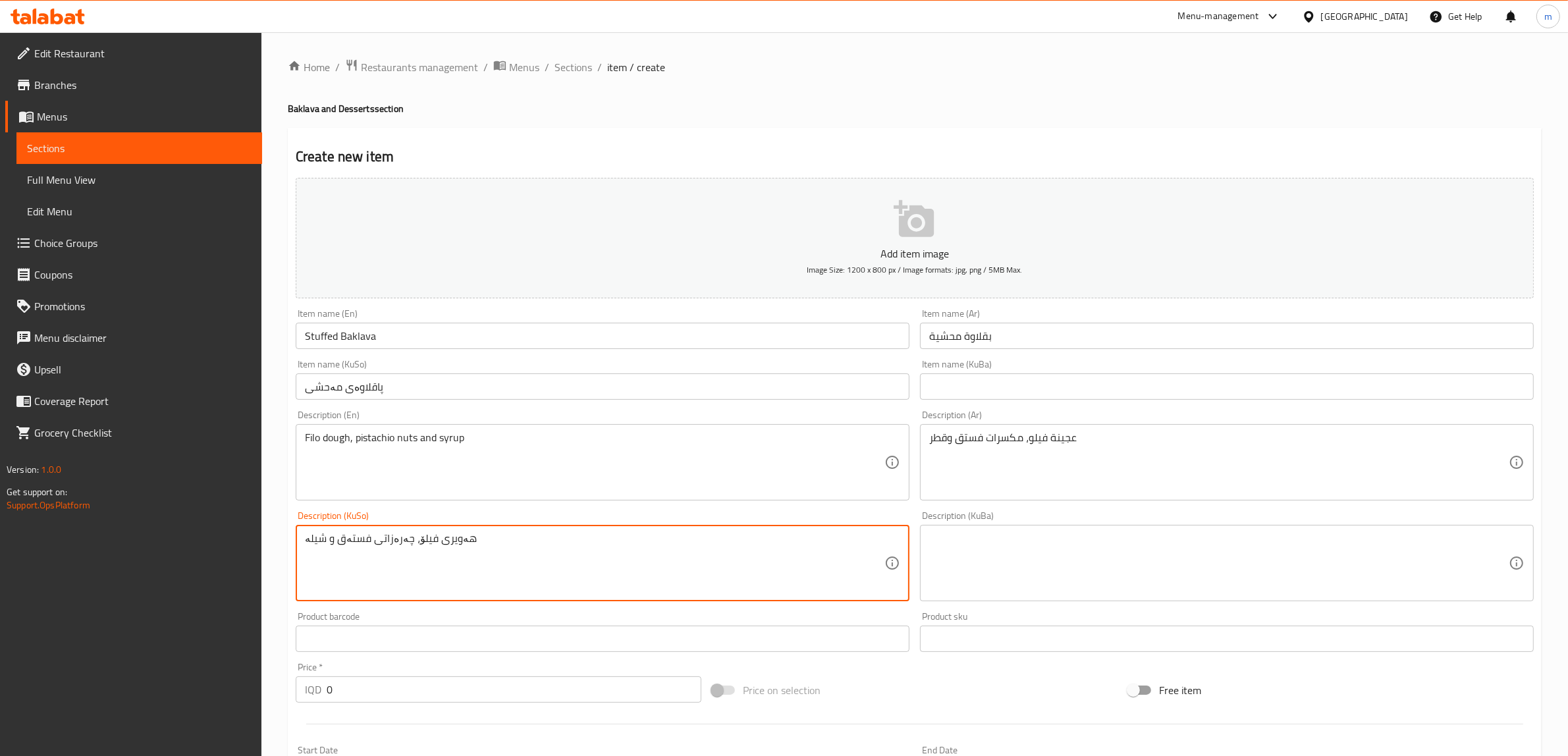
type textarea "هەویری فیلۆ، چەرەزاتی فستەق و شیلە"
click at [1001, 559] on textarea at bounding box center [1219, 564] width 579 height 63
paste textarea "هەویری فیلۆ، چەرەزاتی فستەق و شیلە"
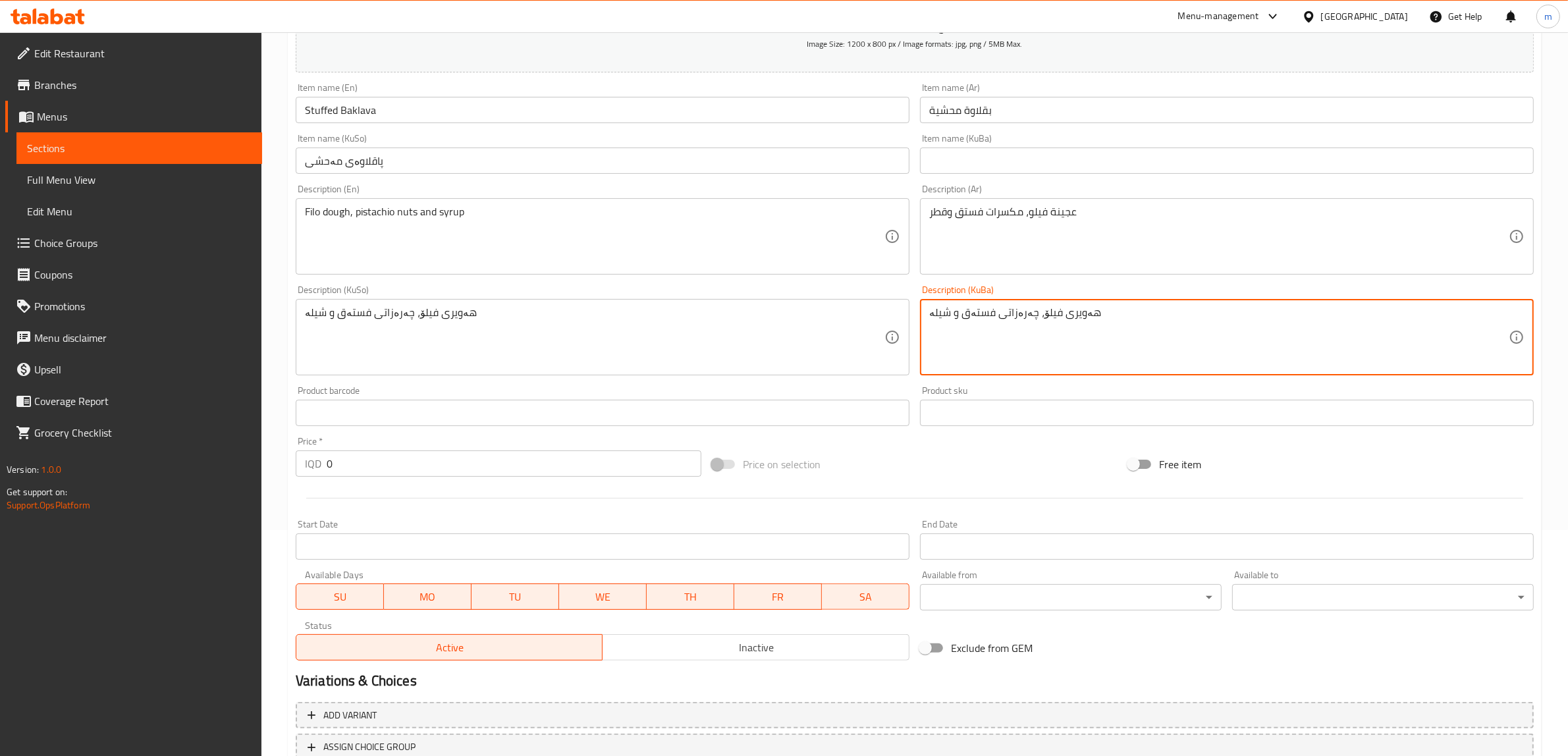
scroll to position [186, 0]
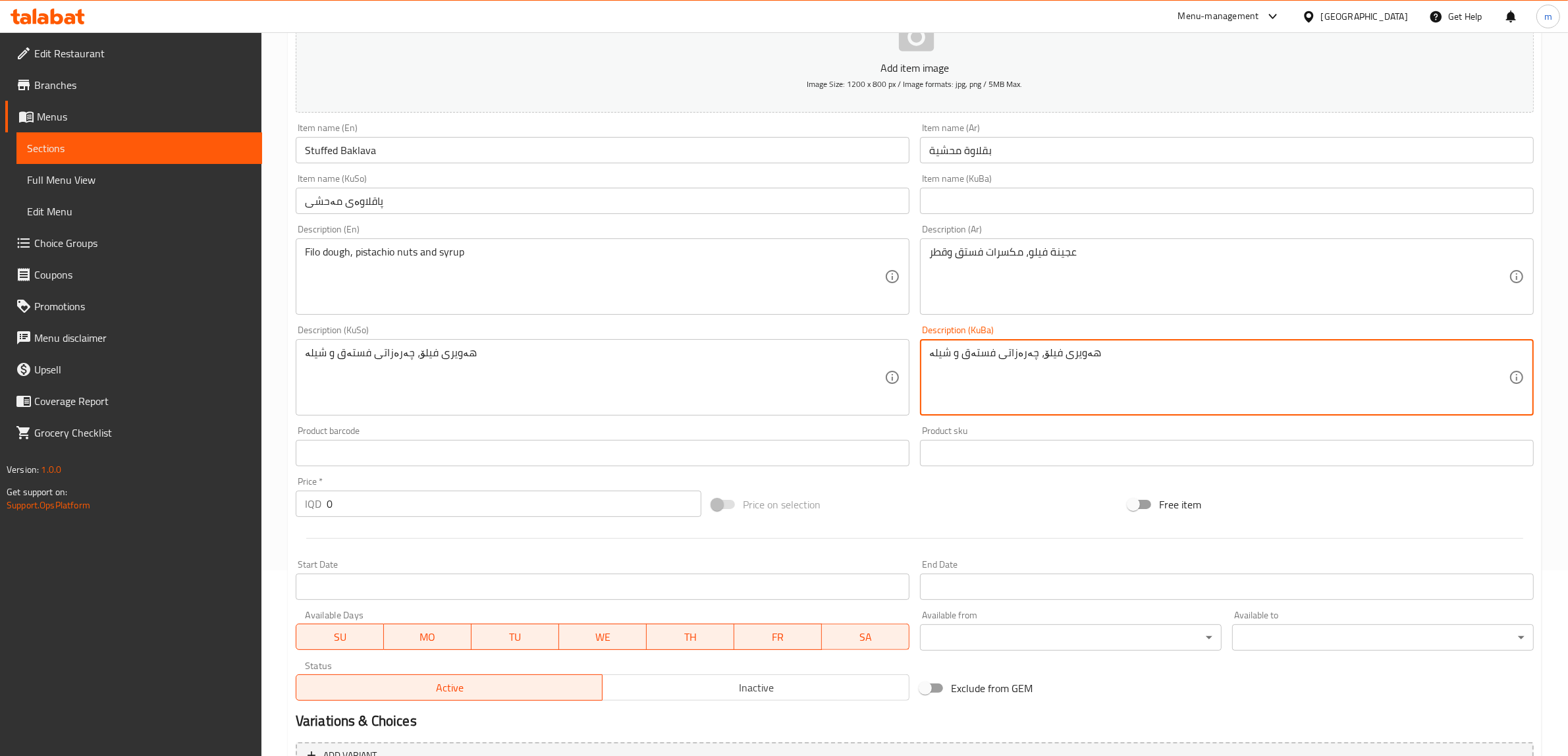
type textarea "هەویری فیلۆ، چەرەزاتی فستەق و شیلە"
click at [336, 196] on input "پاقلاوەی مەحشی" at bounding box center [602, 201] width 614 height 27
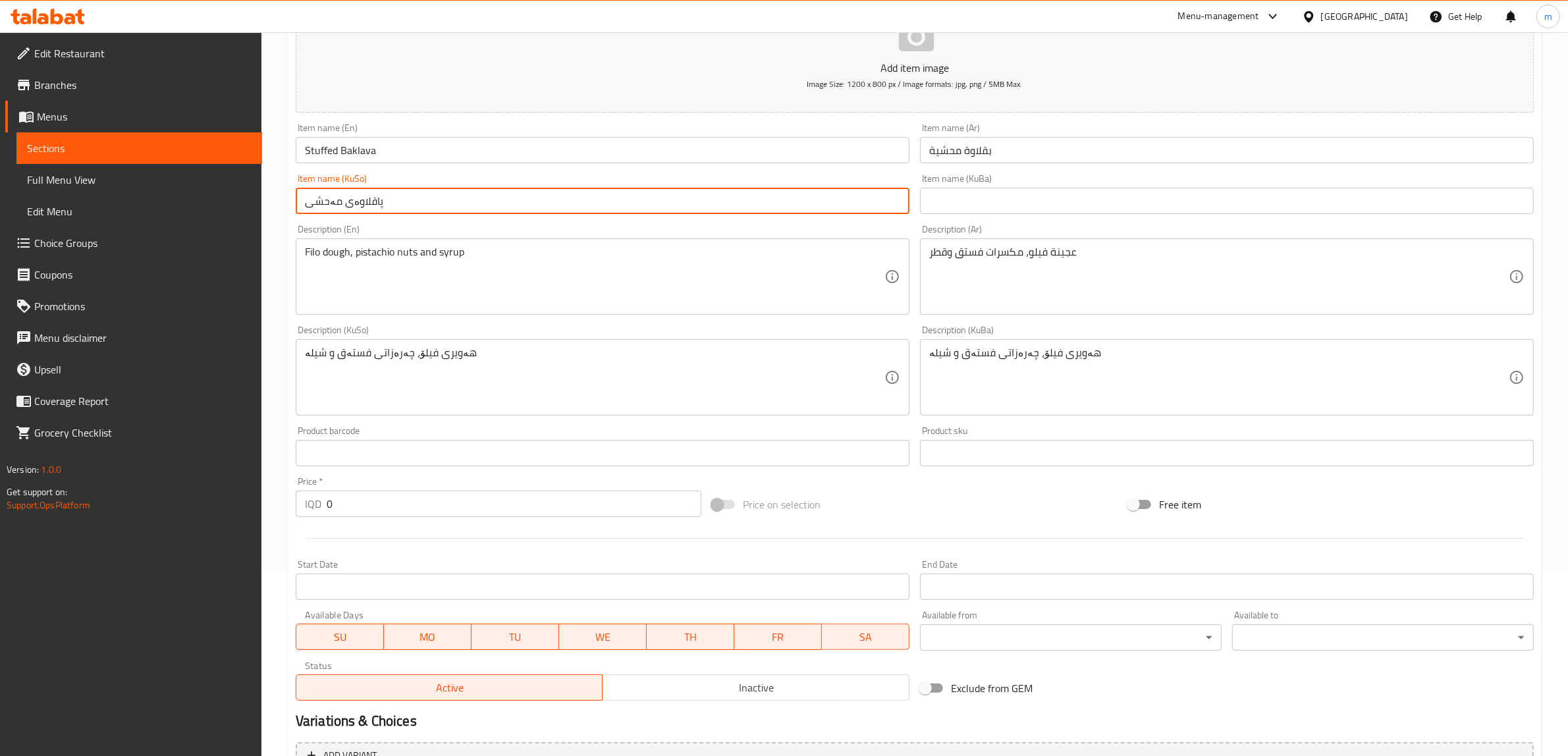
click at [337, 199] on input "پاقلاوەی مەحشی" at bounding box center [602, 201] width 614 height 27
click at [1034, 188] on input "text" at bounding box center [1226, 201] width 614 height 27
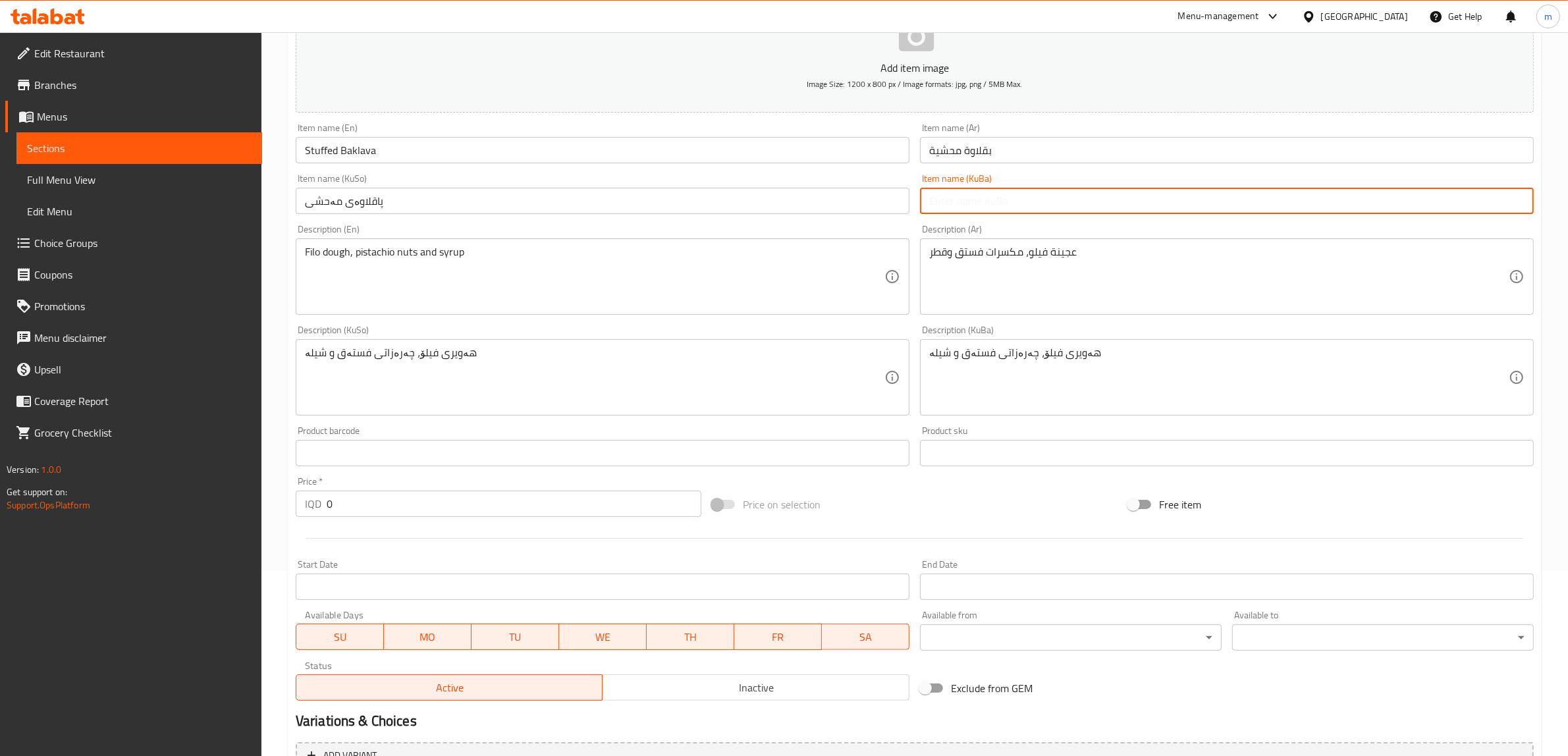
paste input "پاقلاوەی مەحشی"
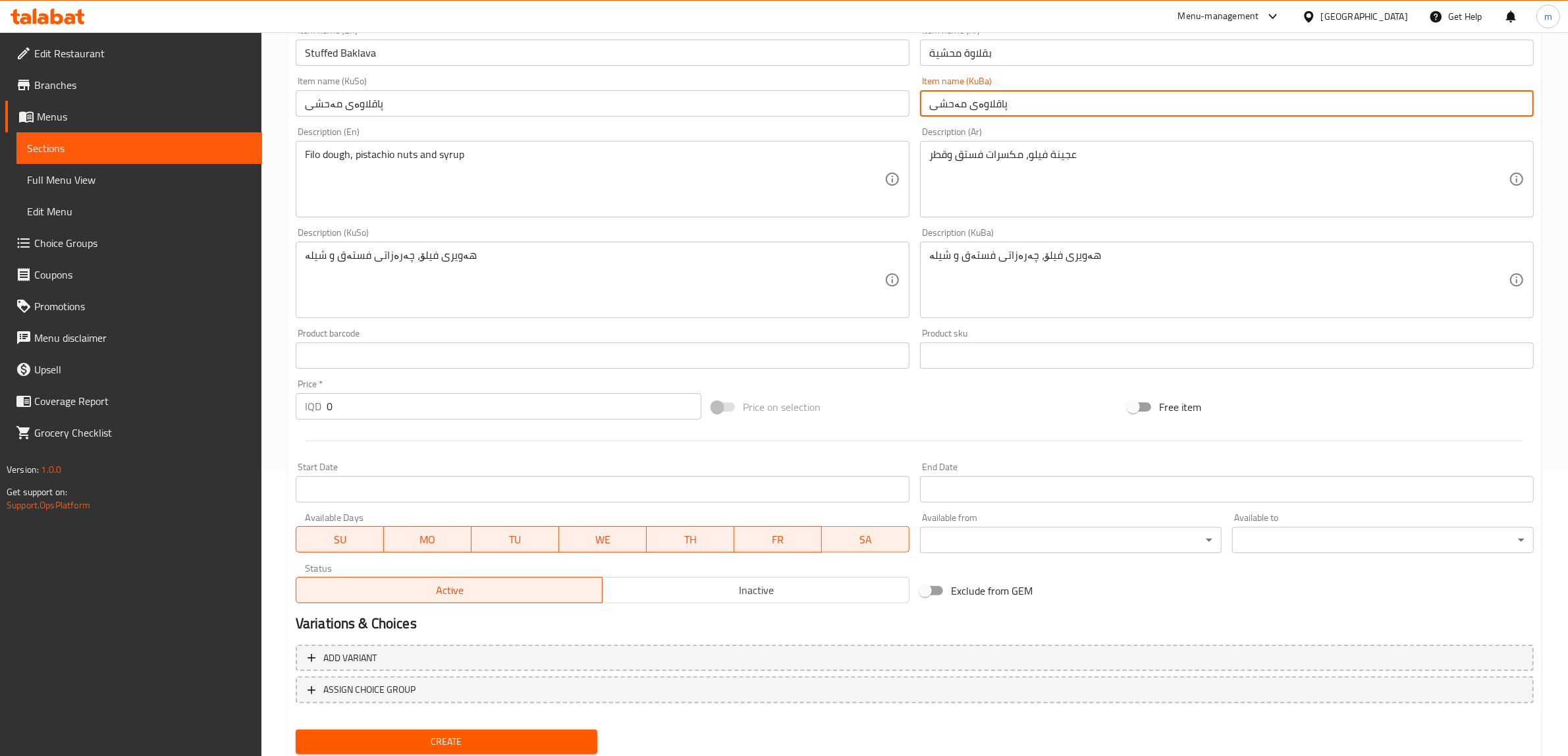
scroll to position [324, 0]
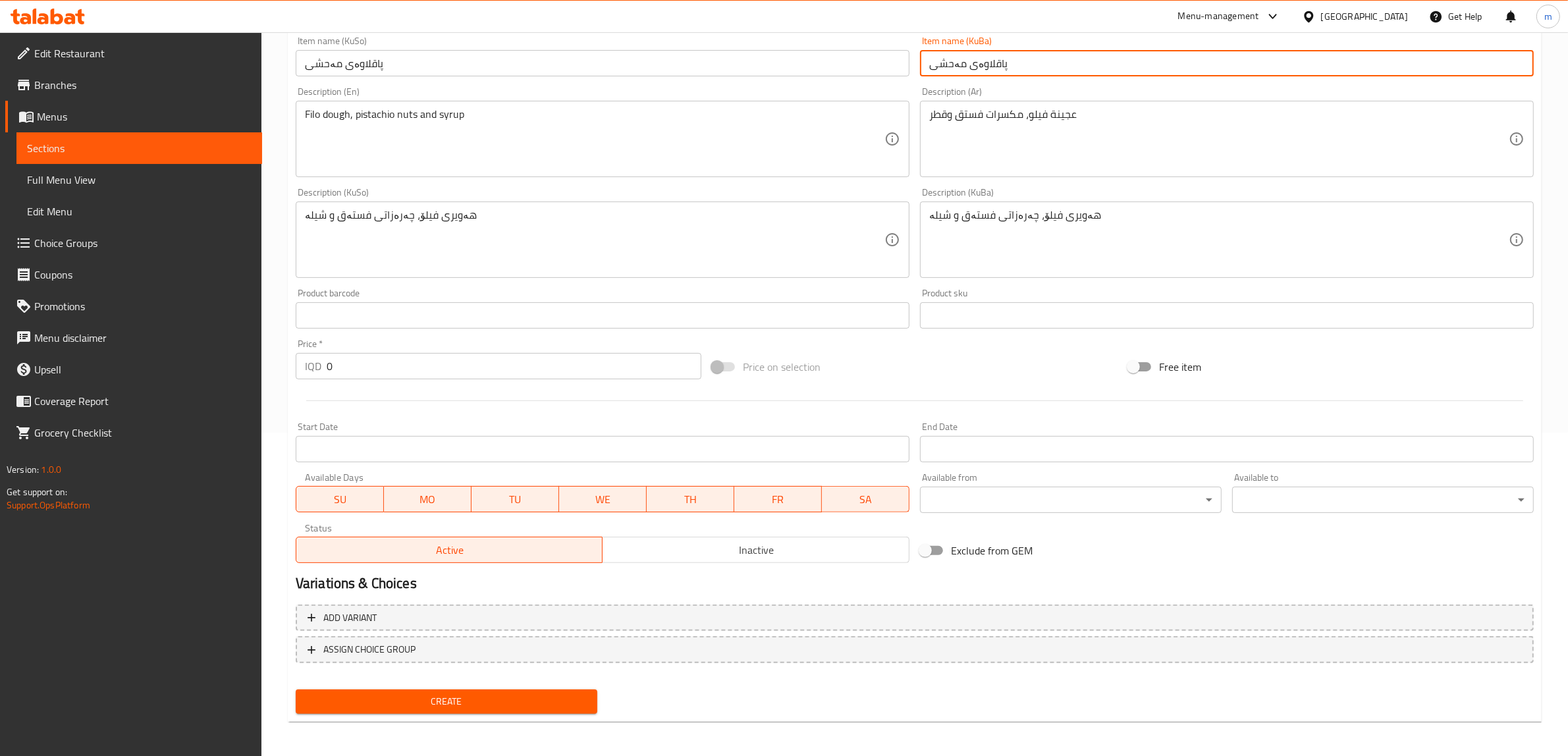
type input "پاقلاوەی مەحشی"
click at [438, 704] on span "Create" at bounding box center [446, 702] width 280 height 17
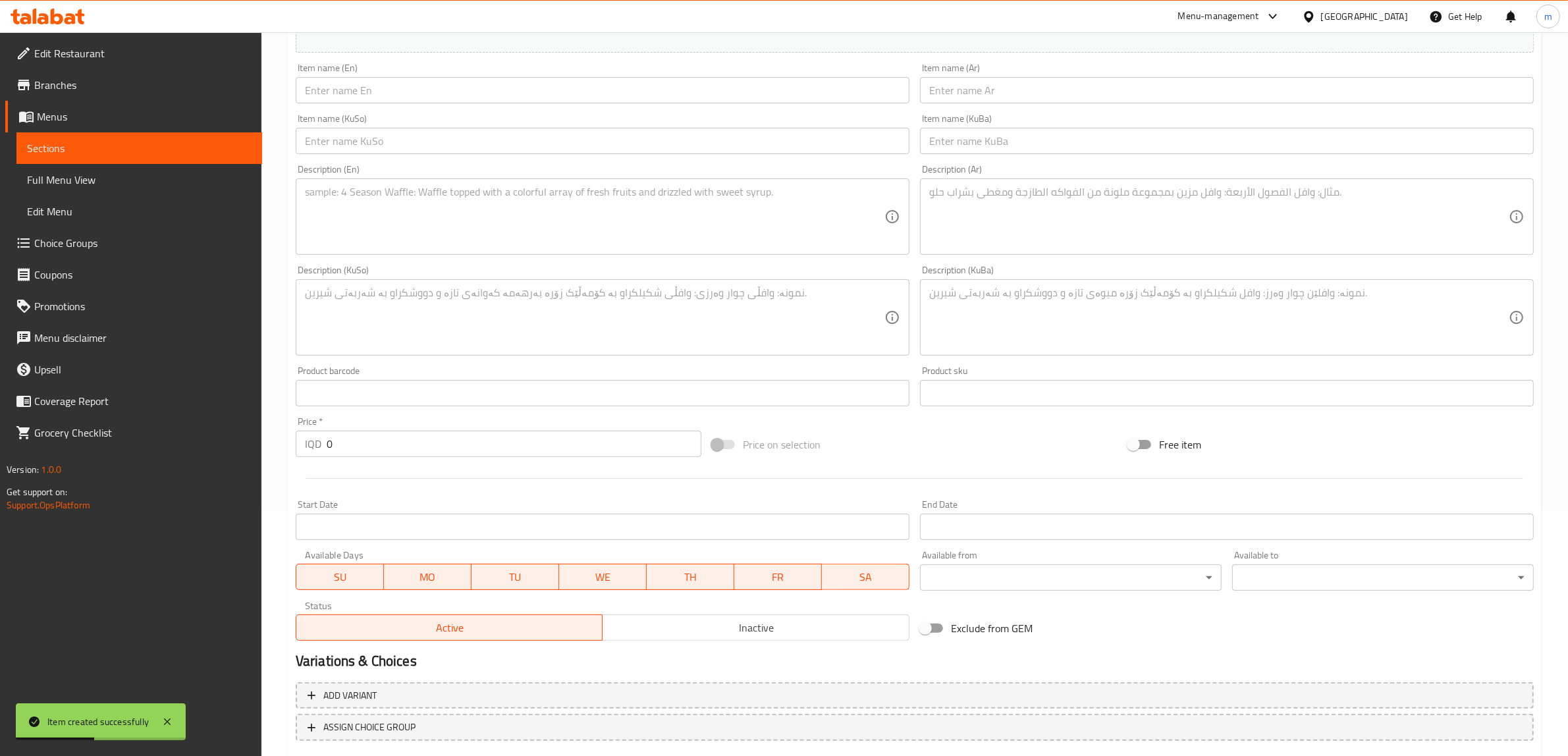
scroll to position [186, 0]
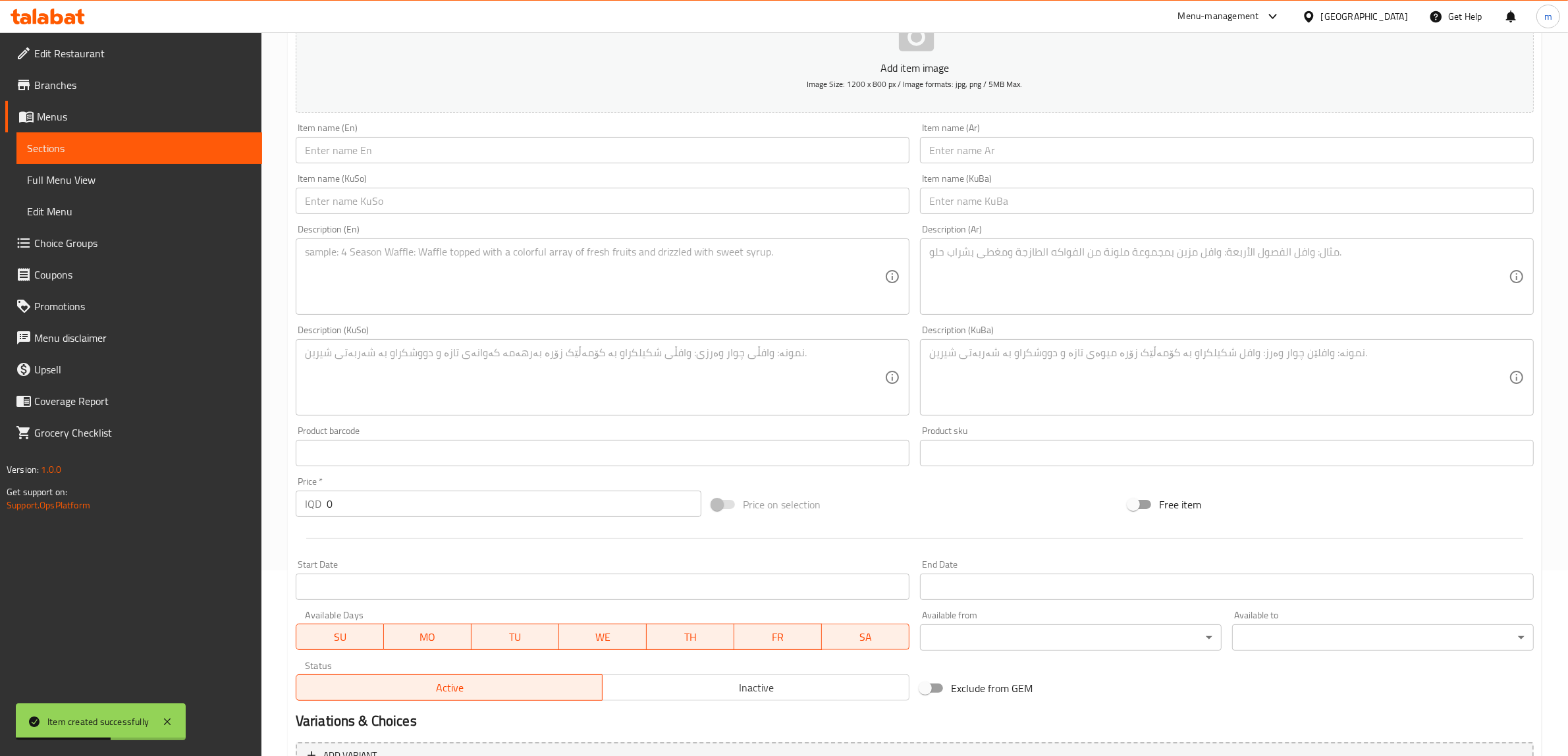
drag, startPoint x: 395, startPoint y: 155, endPoint x: 432, endPoint y: 129, distance: 45.2
click at [395, 155] on input "text" at bounding box center [602, 150] width 614 height 27
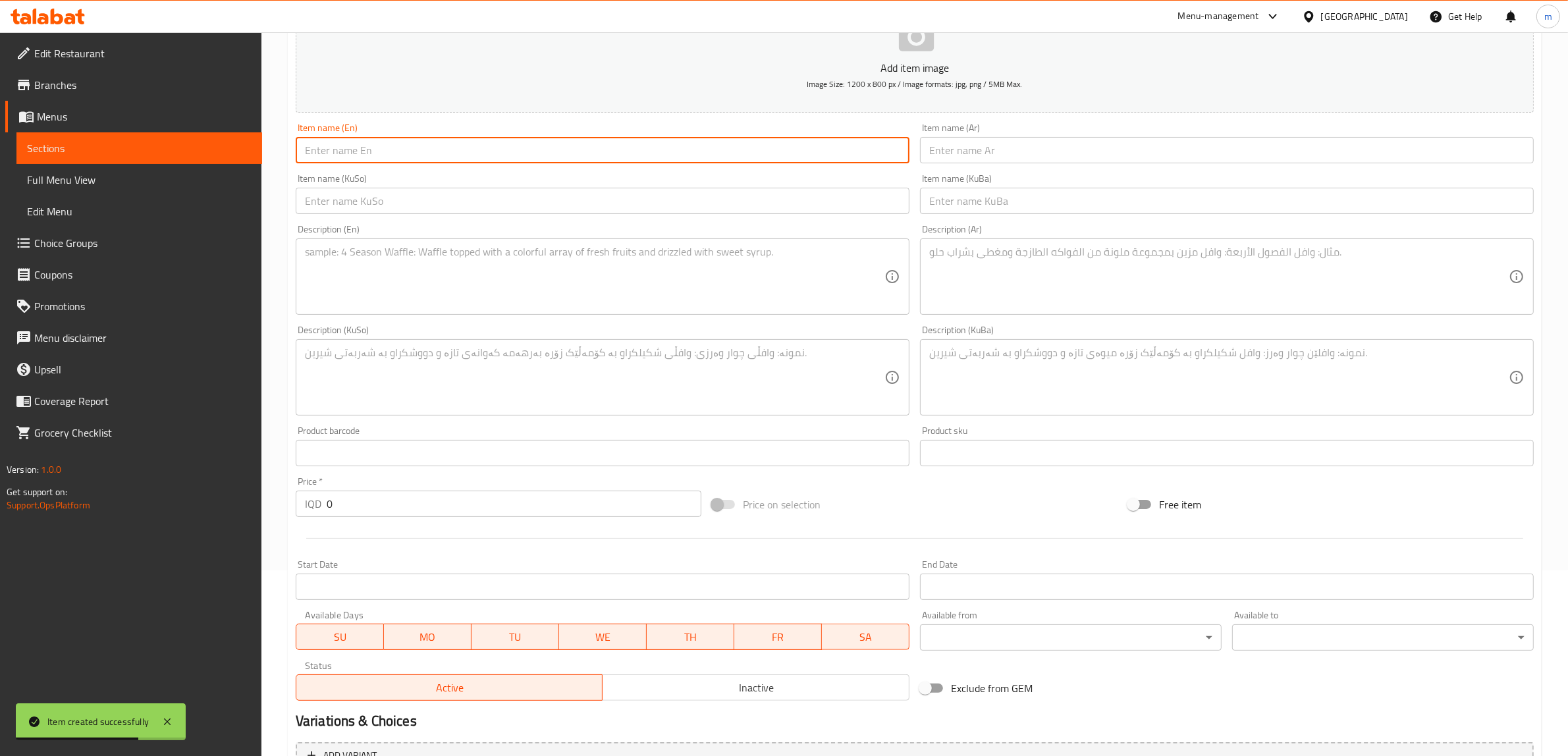
click at [429, 145] on input "text" at bounding box center [602, 150] width 614 height 27
paste input "Mabroma"
type input "Mabroma"
click at [1041, 153] on input "text" at bounding box center [1226, 150] width 614 height 27
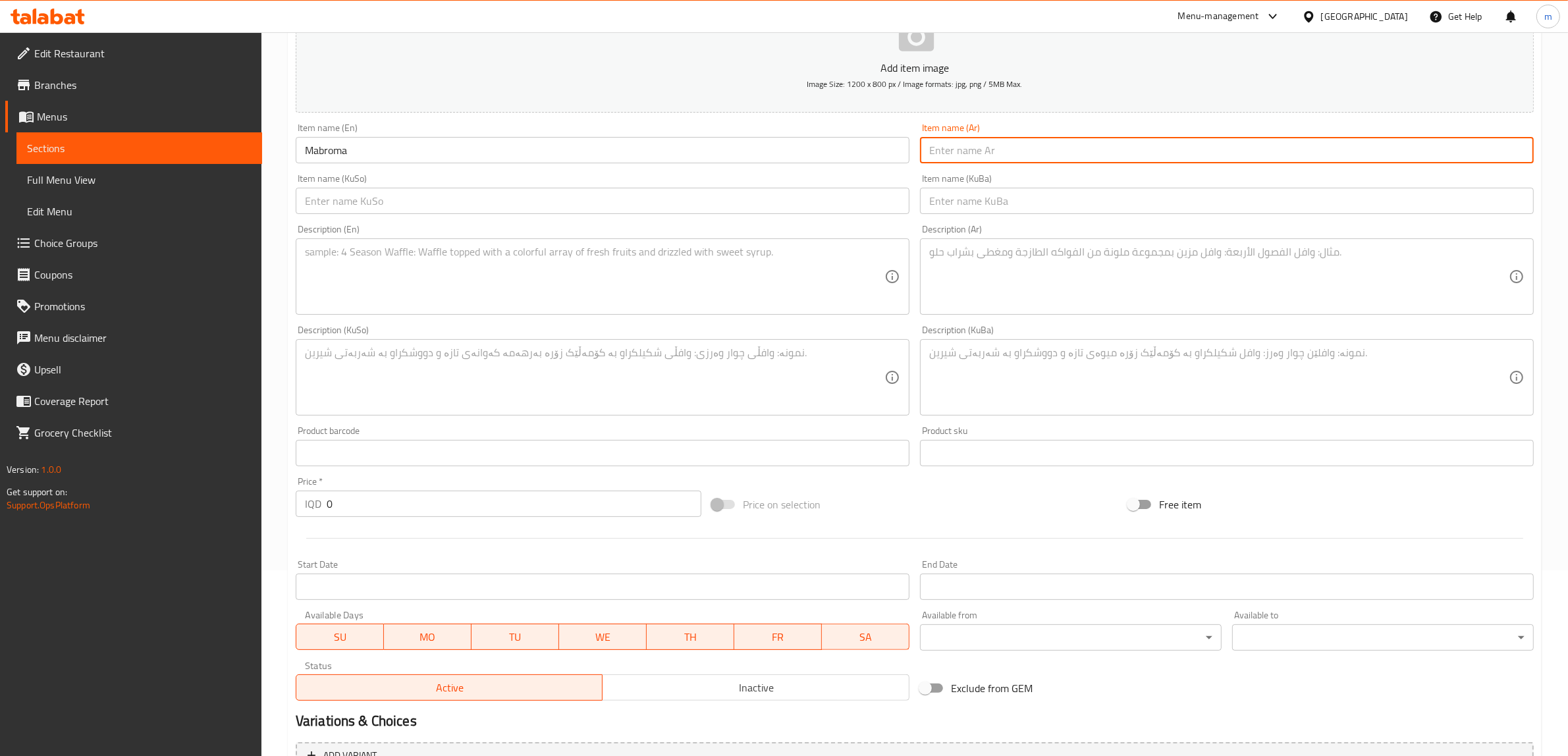
paste input "مبرومة"
type input "مبرومة"
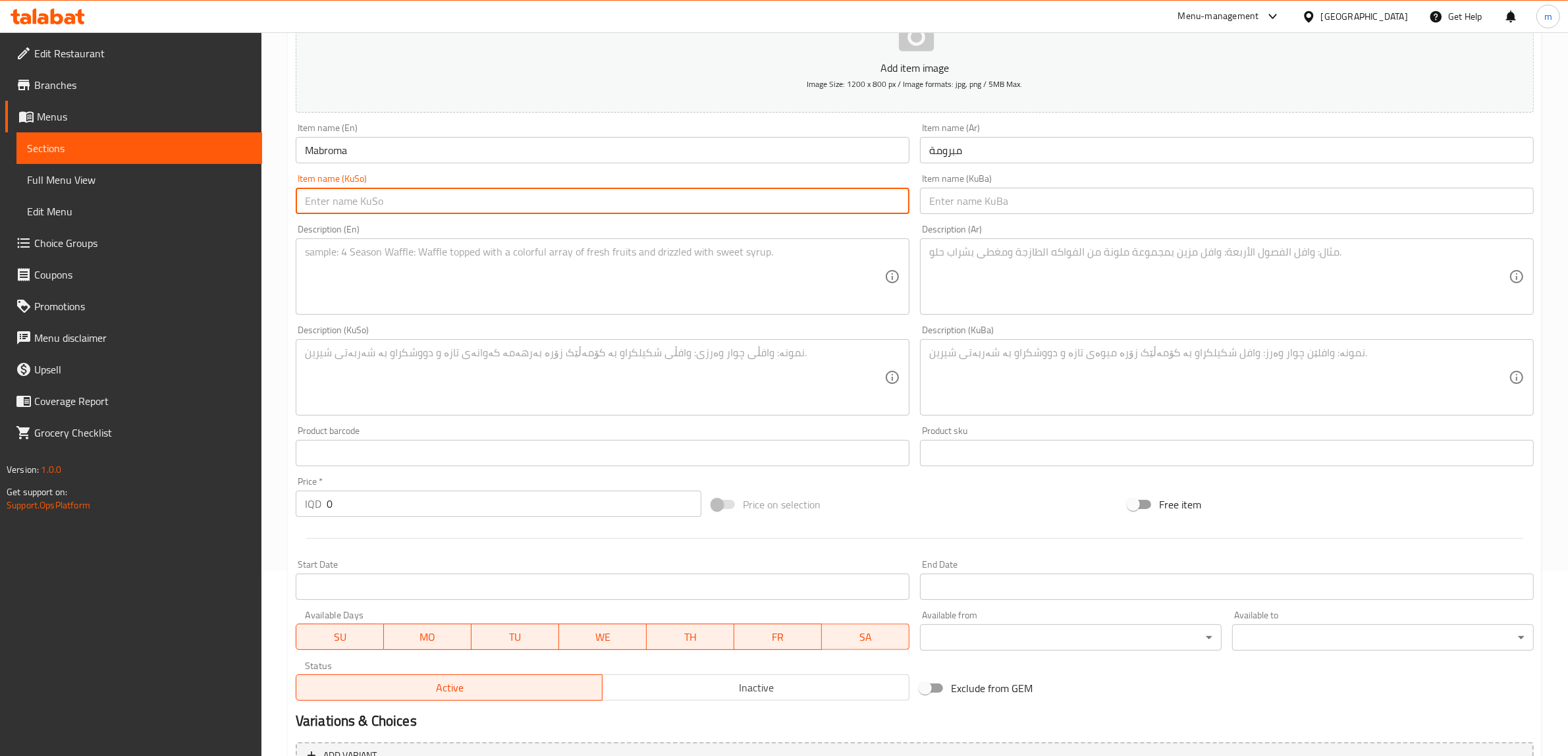
click at [643, 211] on input "text" at bounding box center [602, 201] width 614 height 27
paste input "مەبرومە"
type input "مەبرومە"
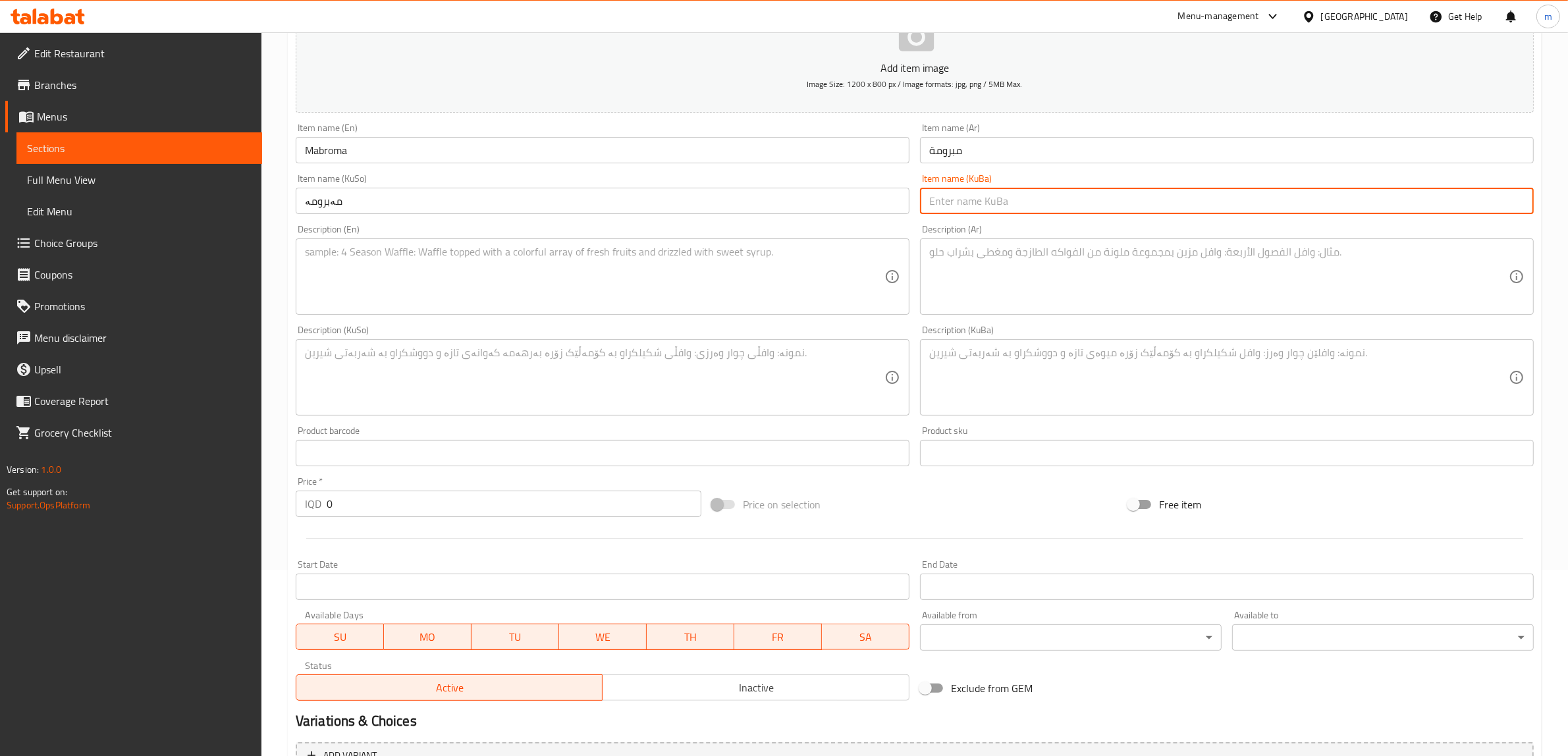
click at [1067, 188] on input "text" at bounding box center [1226, 201] width 614 height 27
paste input "مەبرومە"
type input "مەبرومە"
click at [1108, 264] on textarea at bounding box center [1219, 277] width 579 height 63
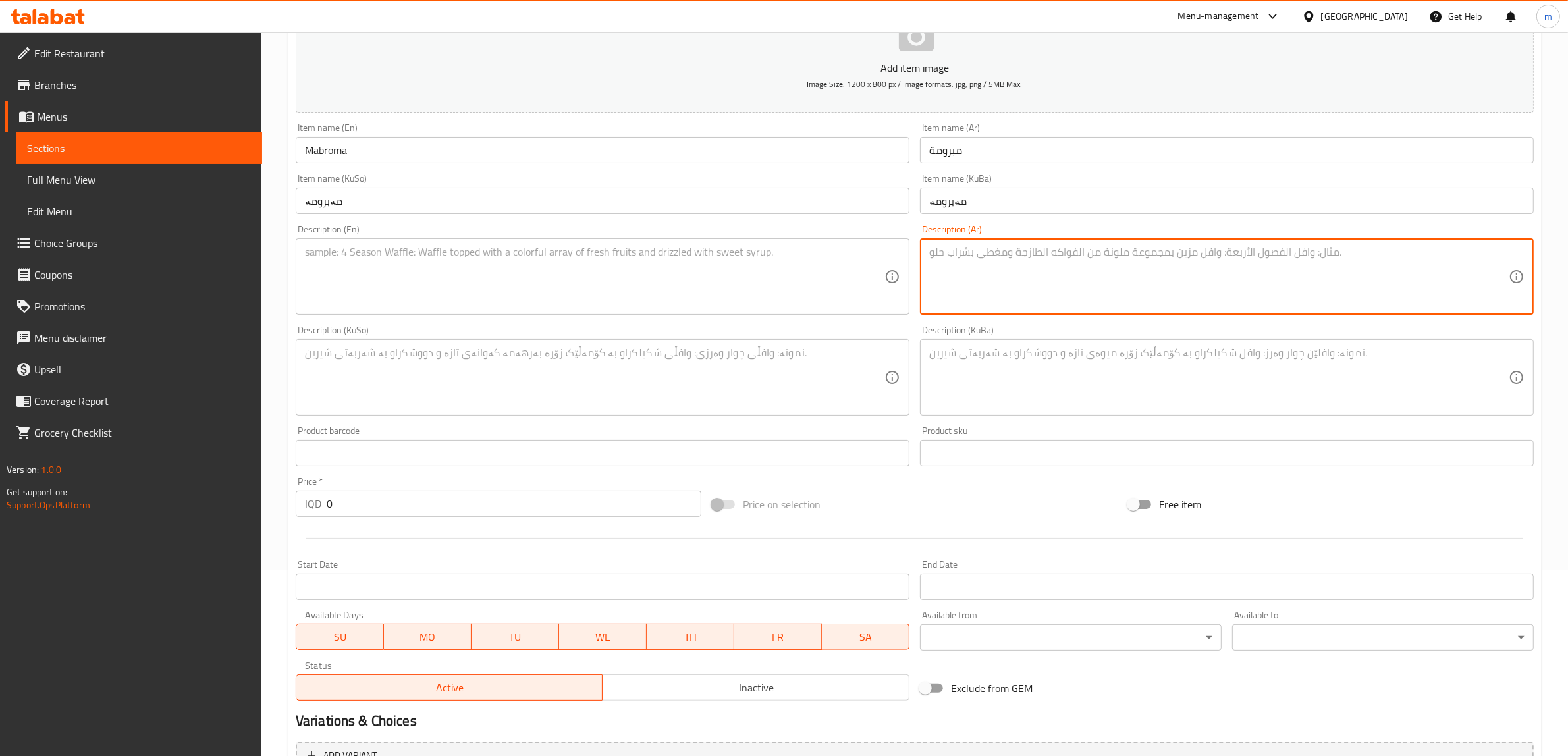
paste textarea "عجينة كنافة، فستق أو جوز، شيرة (قطر)"
click at [1473, 252] on textarea "عجينة كنافة، فستق وقطر" at bounding box center [1219, 277] width 579 height 63
type textarea "عجينة كنافة، فستق وقطر"
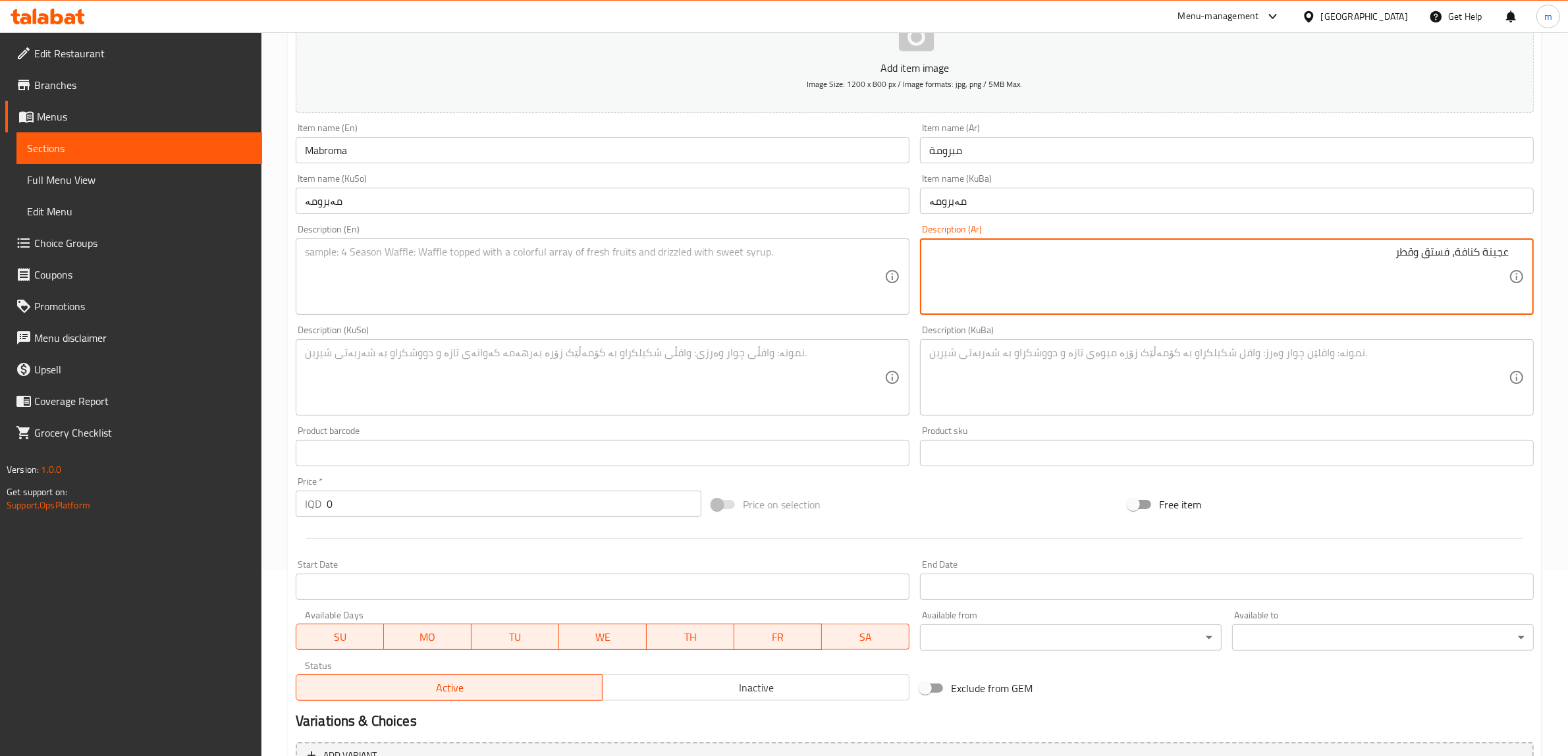
click at [568, 311] on div "Description (En)" at bounding box center [602, 277] width 614 height 77
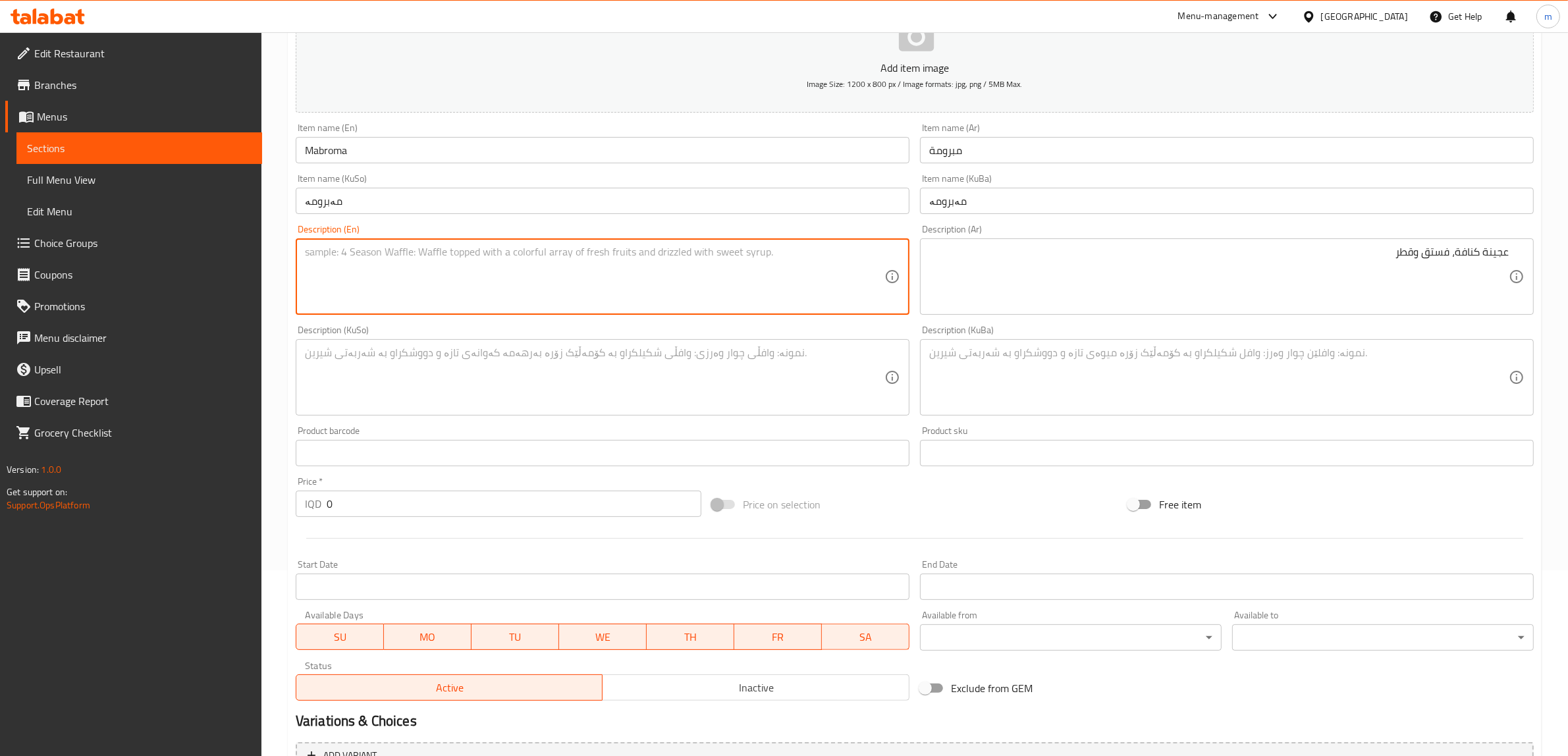
paste textarea "[PERSON_NAME], pistachio and syrup"
type textarea "[PERSON_NAME], pistachio and syrup"
click at [499, 372] on textarea at bounding box center [594, 378] width 579 height 63
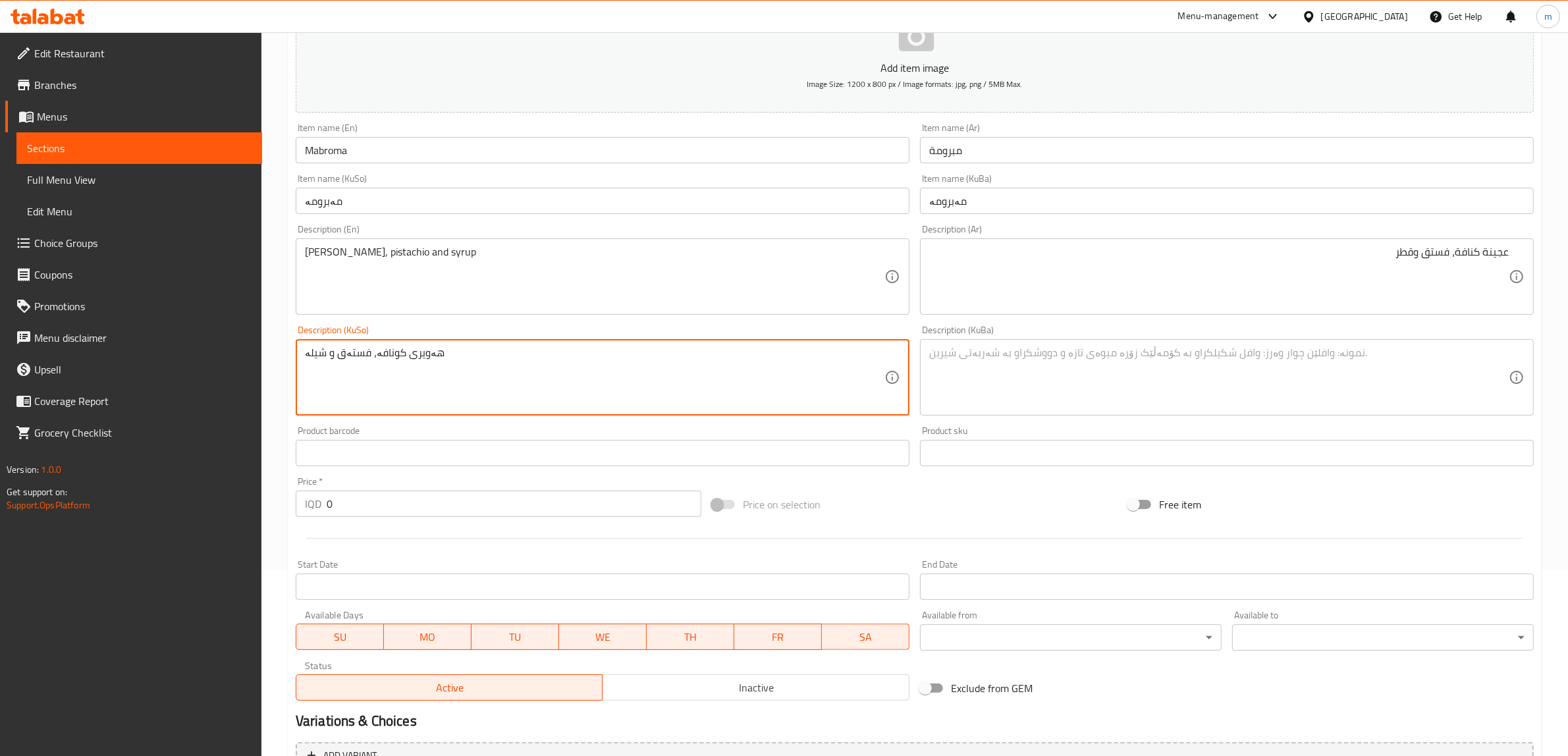
type textarea "هەویری کونافە، فستەق و شیلە"
click at [976, 375] on textarea at bounding box center [1219, 378] width 579 height 63
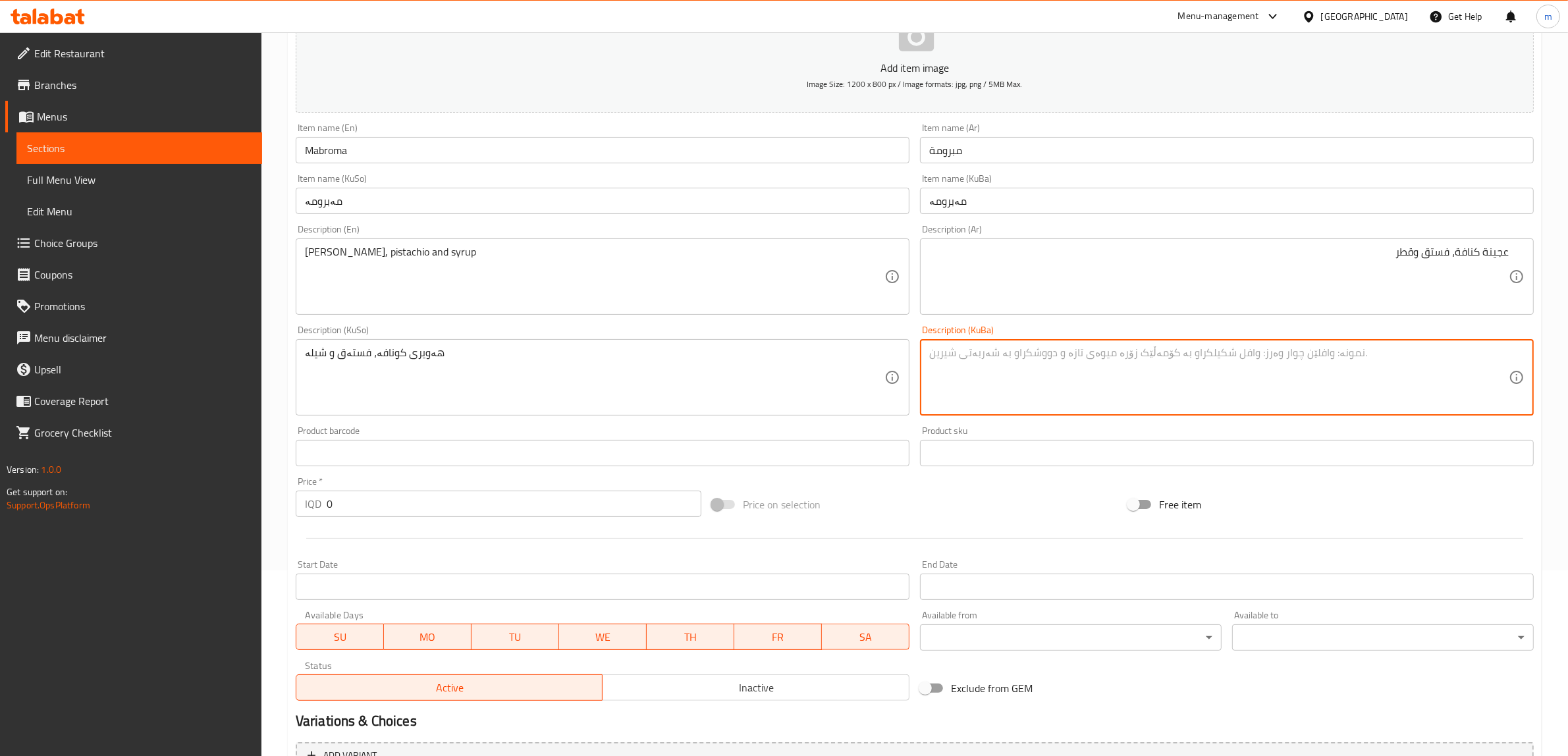
paste textarea "هەویری کونافە، فستەق و شیلە"
type textarea "هەویری کونافە، فستەق و شیلە"
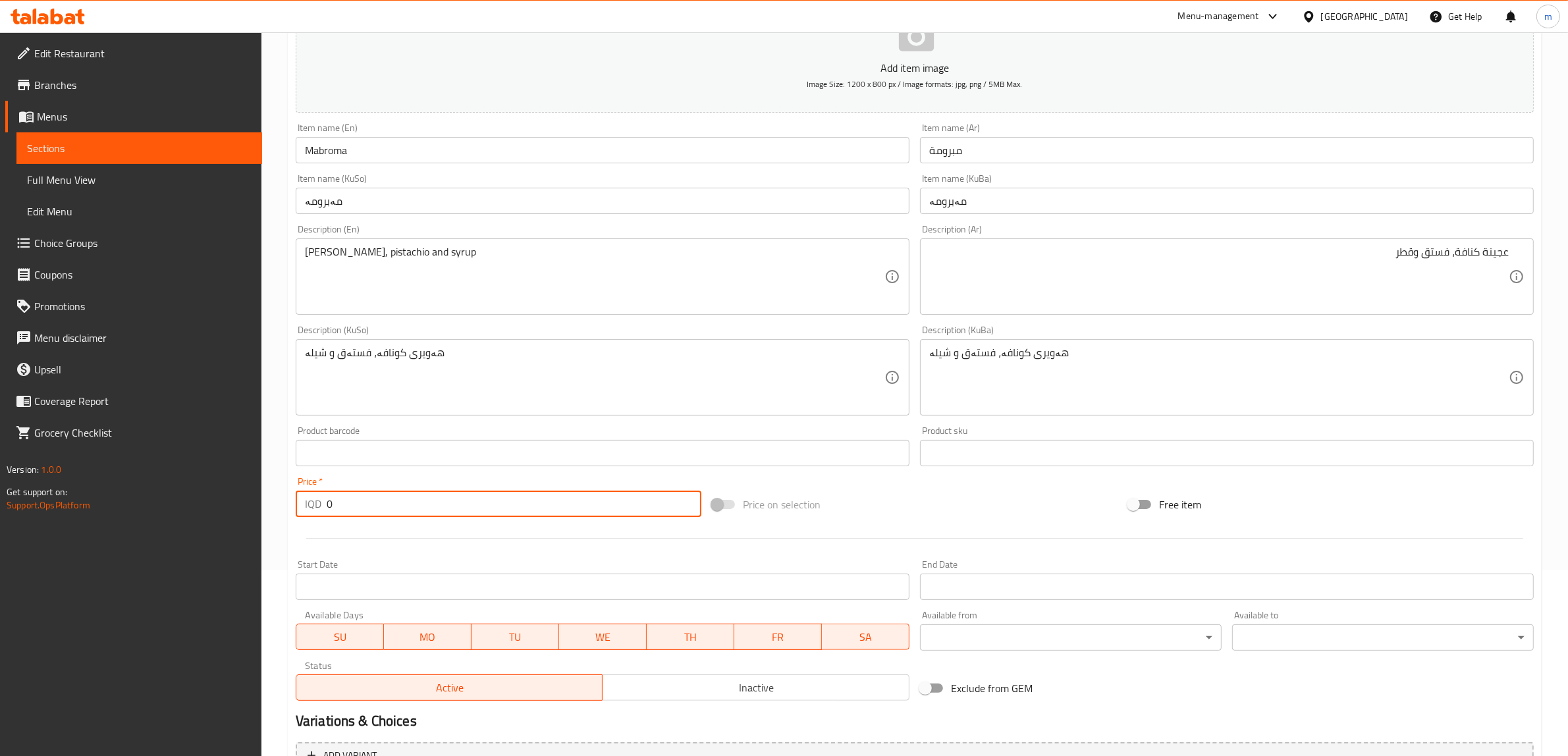
click at [376, 492] on input "0" at bounding box center [513, 504] width 374 height 27
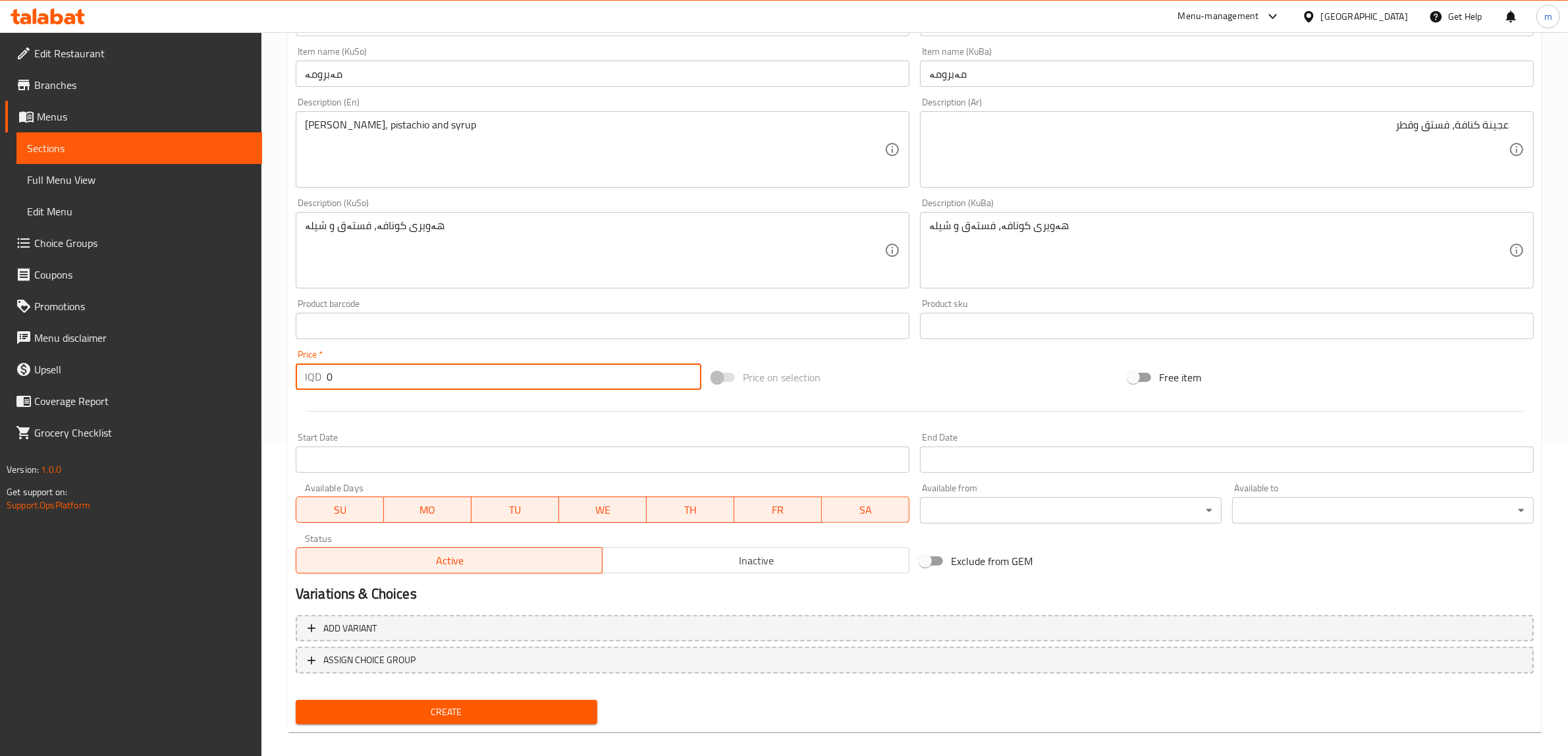
scroll to position [324, 0]
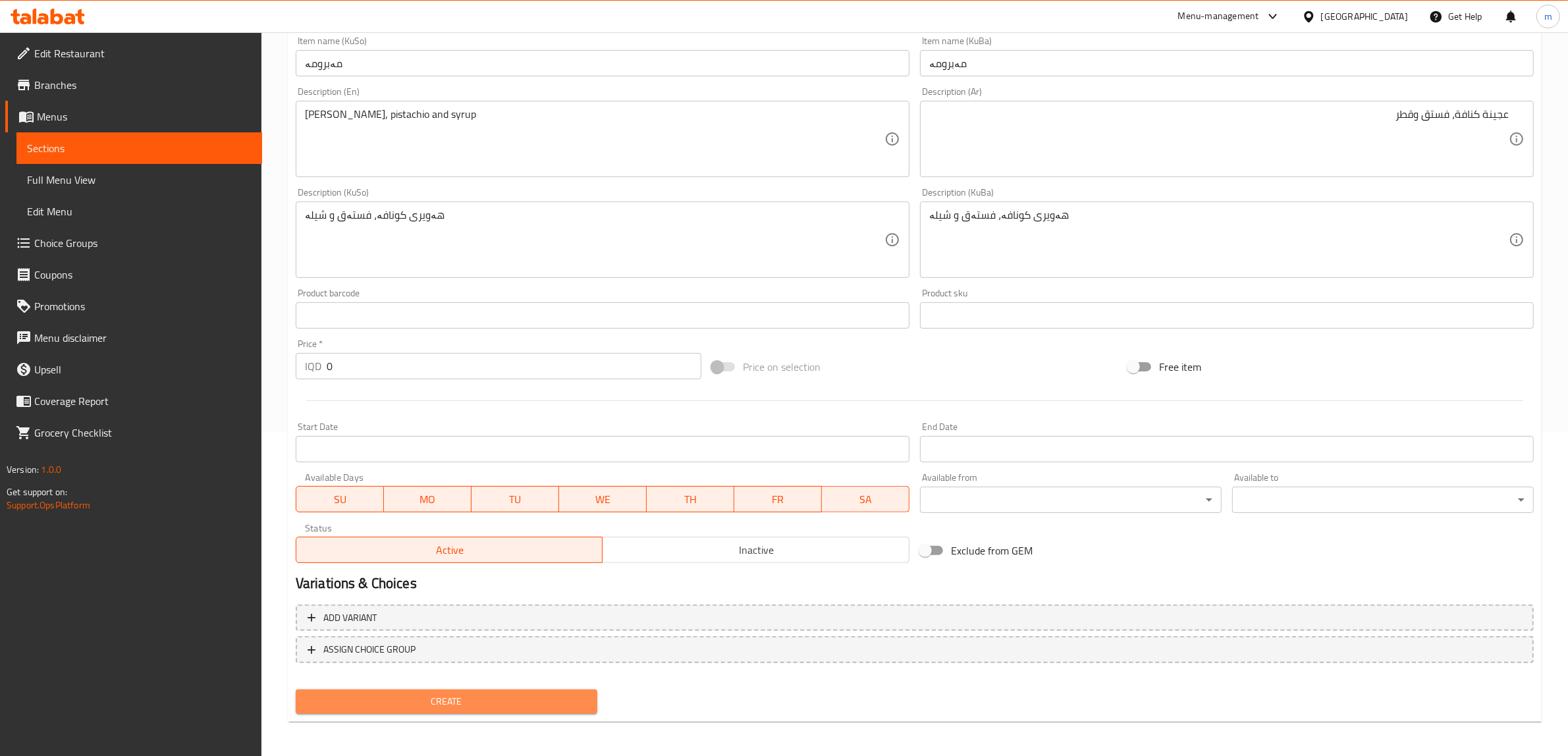
click at [461, 702] on span "Create" at bounding box center [446, 702] width 280 height 17
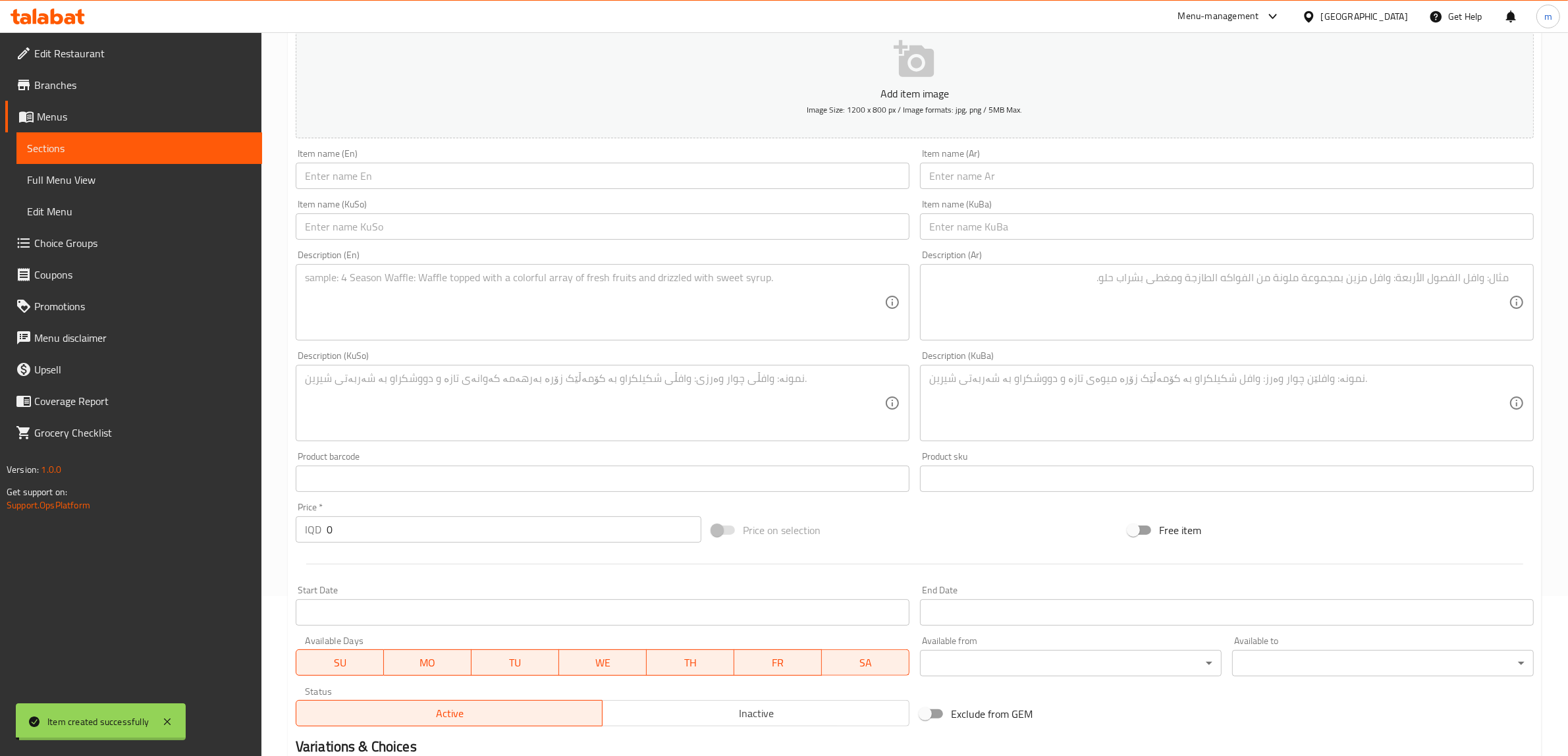
scroll to position [0, 0]
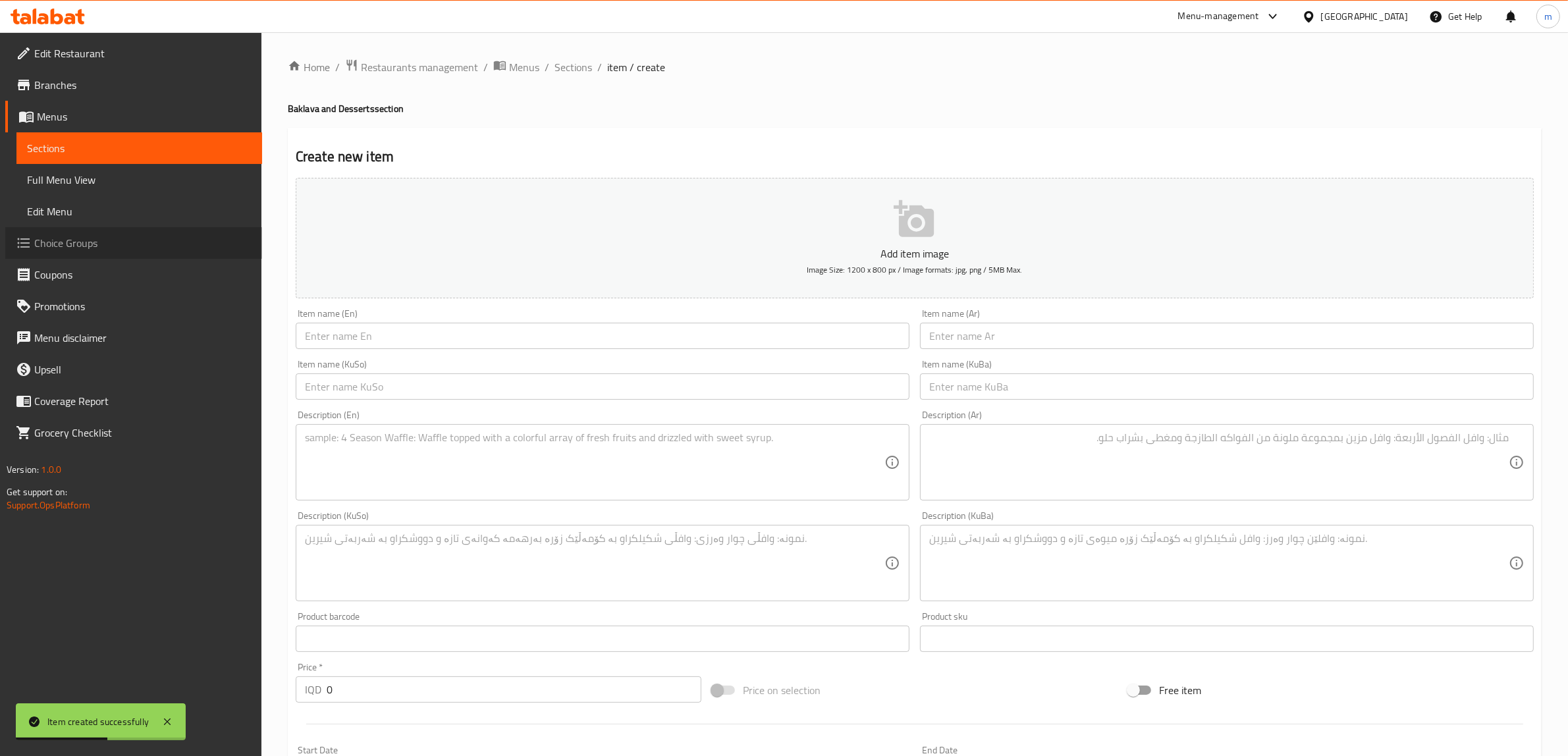
click at [102, 249] on span "Choice Groups" at bounding box center [143, 243] width 218 height 16
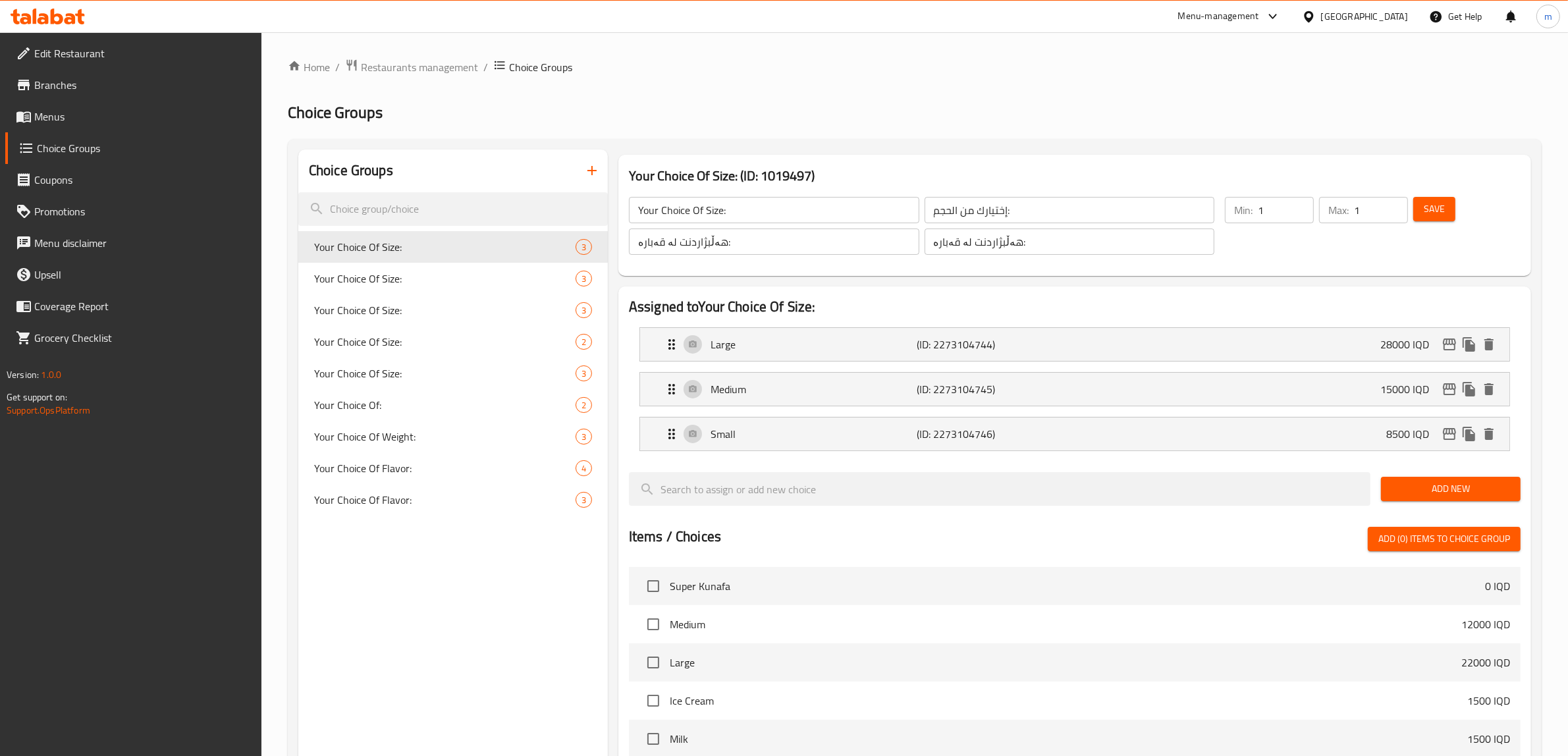
click at [58, 117] on span "Menus" at bounding box center [143, 116] width 218 height 16
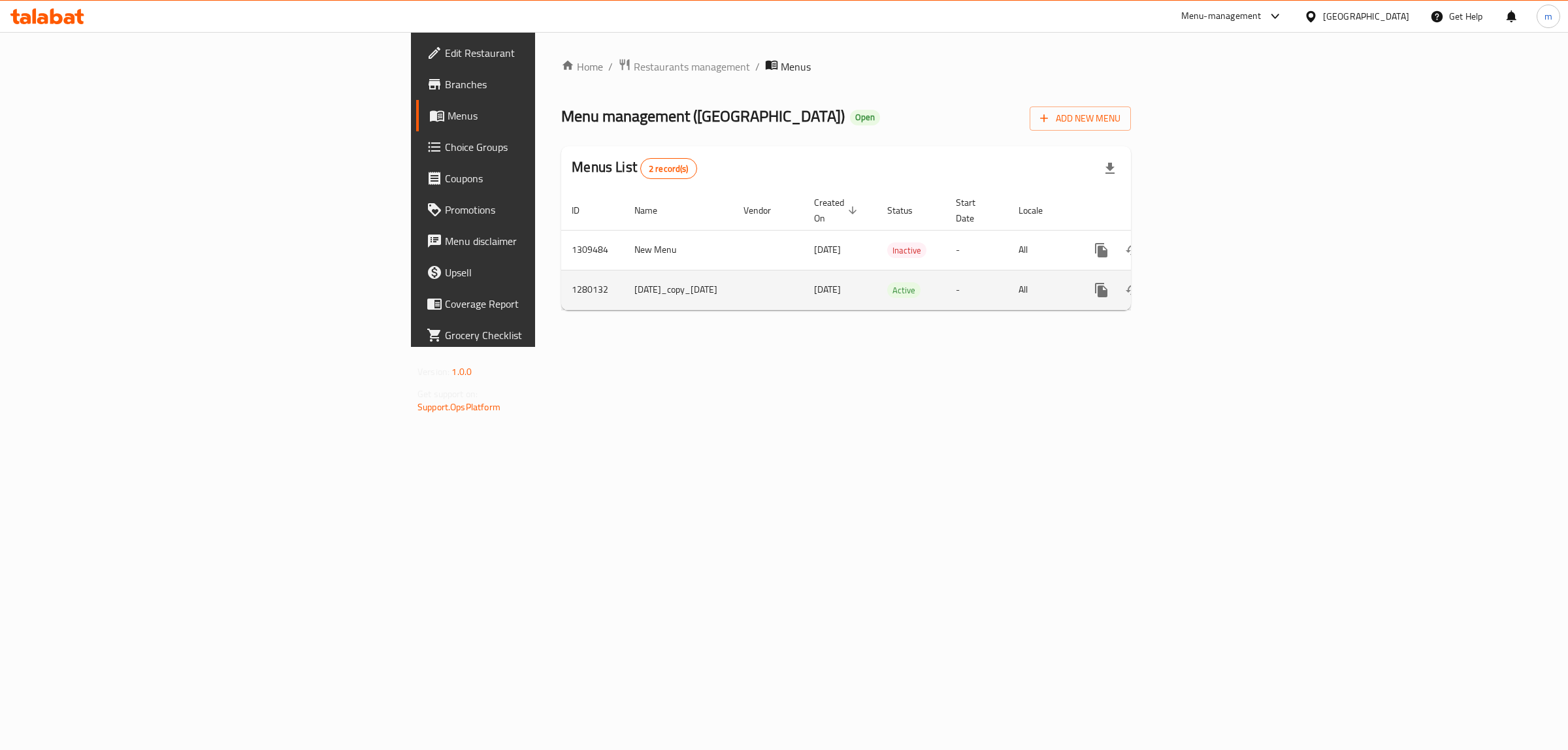
click at [1211, 275] on link "enhanced table" at bounding box center [1195, 290] width 31 height 31
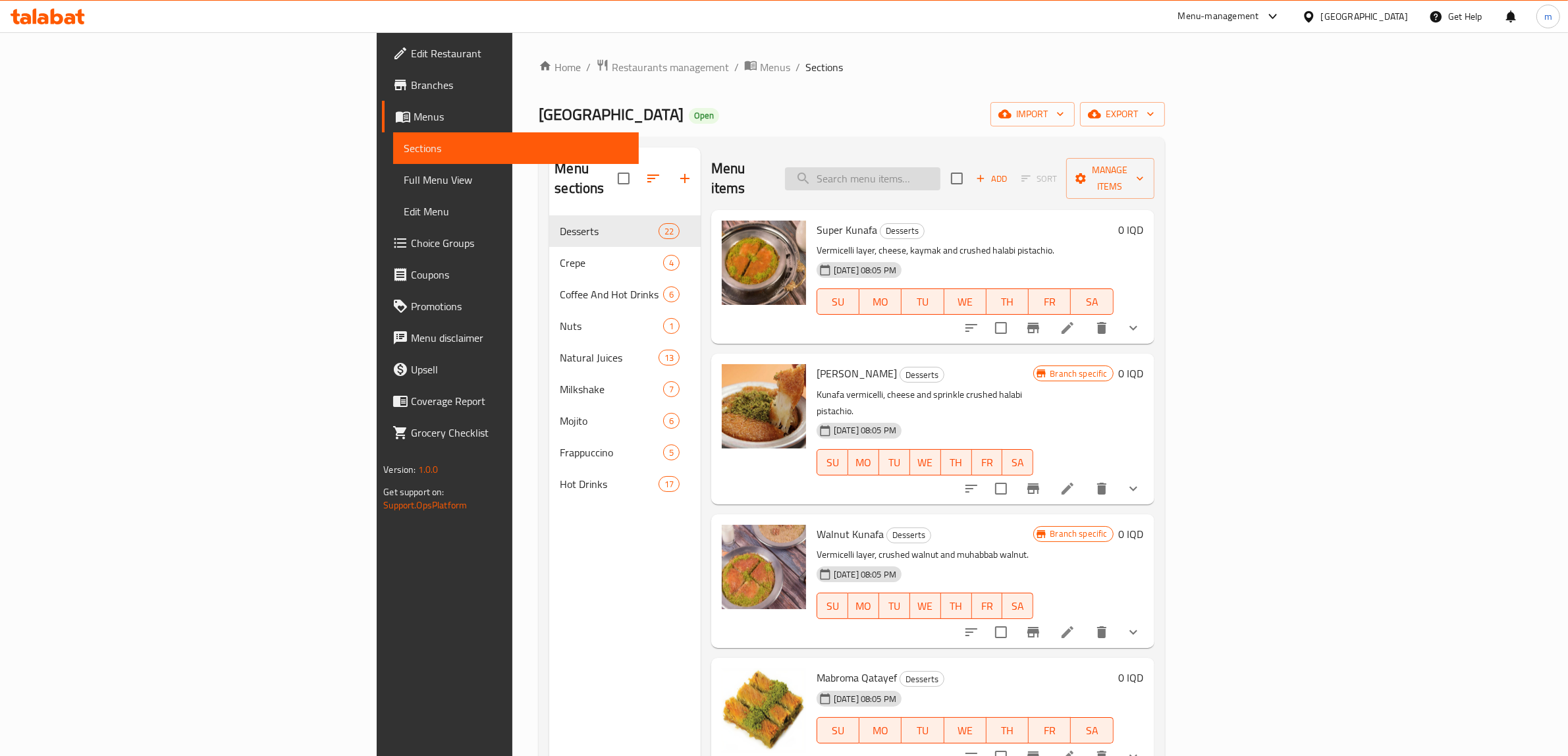
click at [941, 167] on input "search" at bounding box center [862, 179] width 155 height 23
paste input "Mabroma"
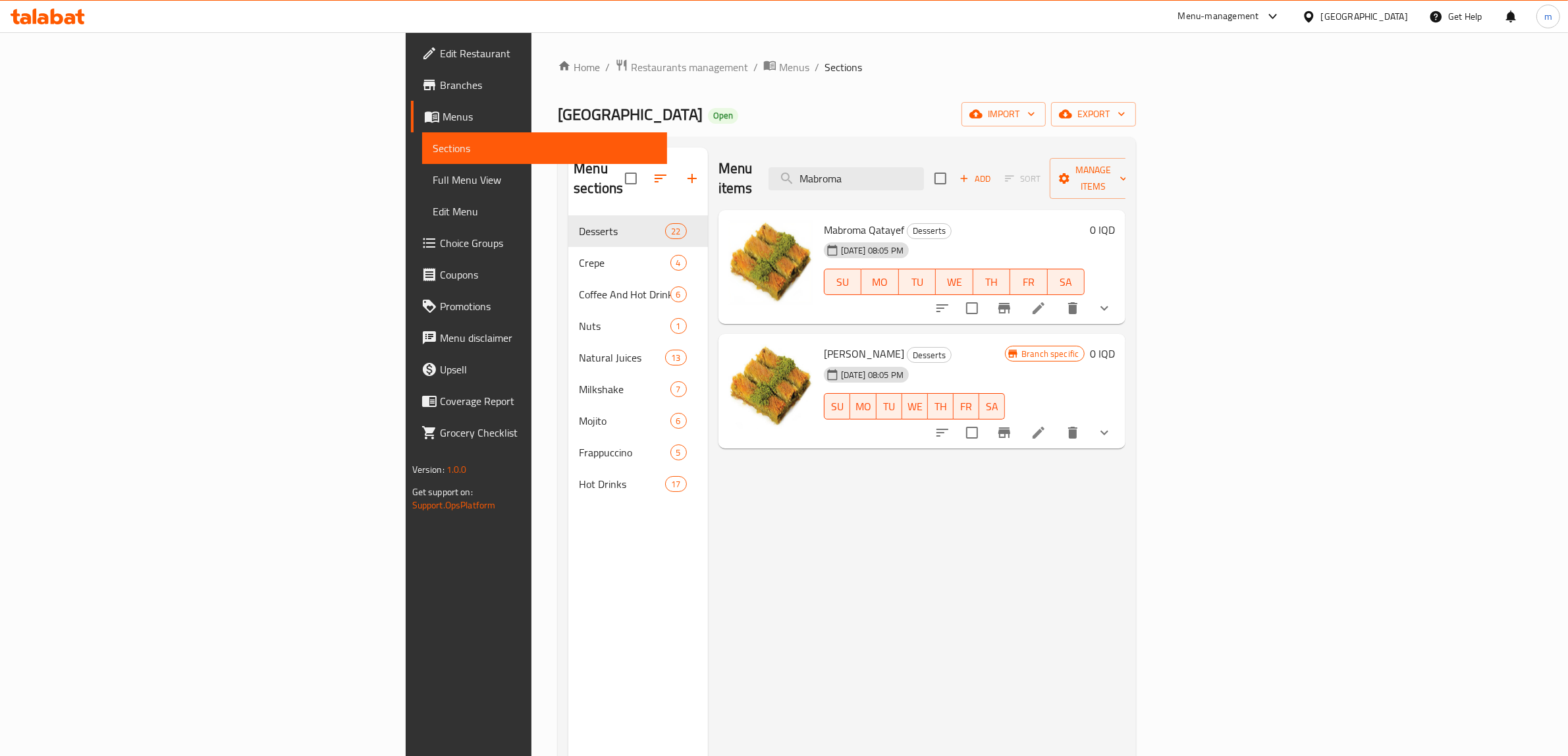
type input "Mabroma"
click at [558, 77] on div "Home / Restaurants management / Menus / Sections Osmanli Cafe Open import expor…" at bounding box center [846, 486] width 578 height 856
click at [779, 70] on span "Menus" at bounding box center [793, 67] width 30 height 16
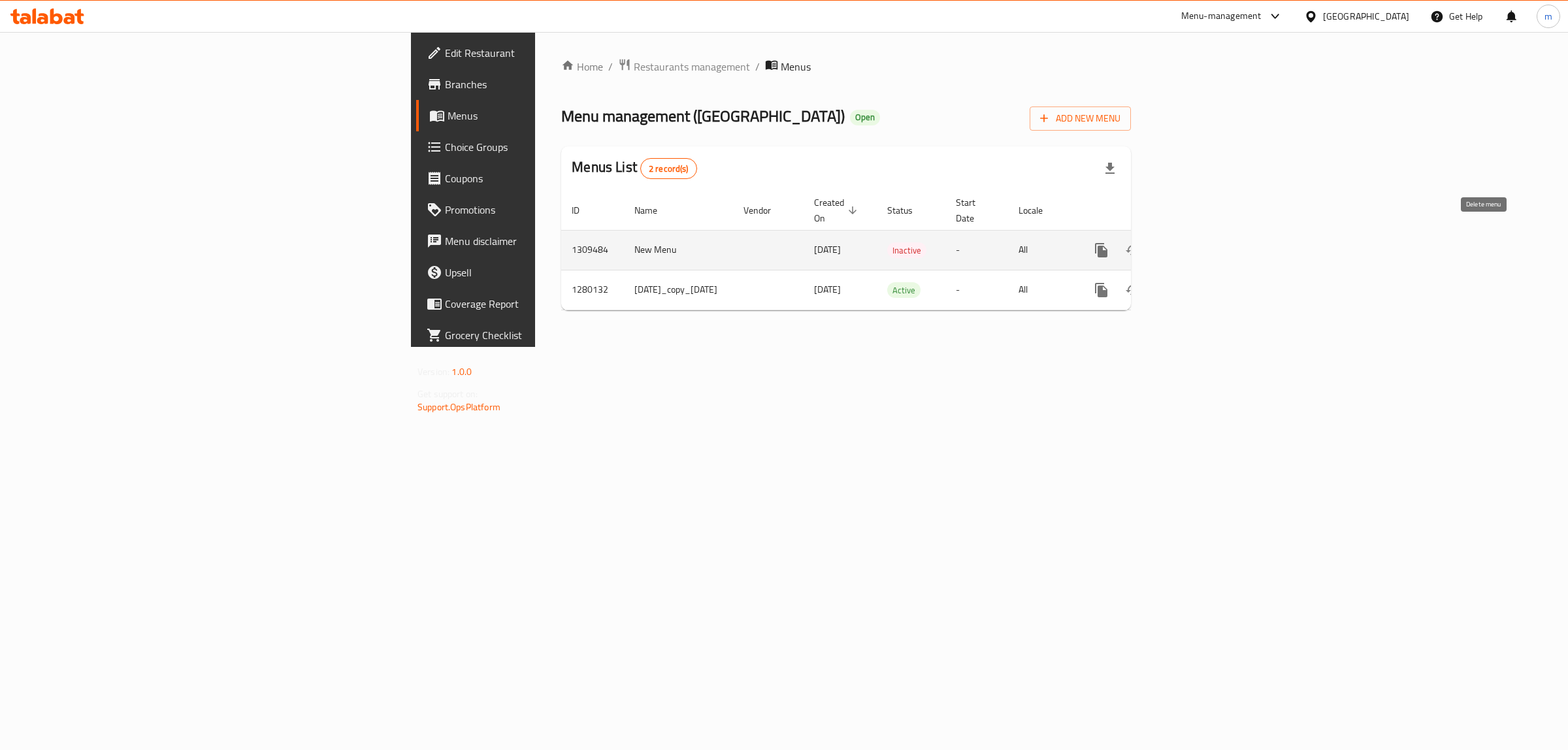
click at [1201, 244] on icon "enhanced table" at bounding box center [1195, 250] width 12 height 12
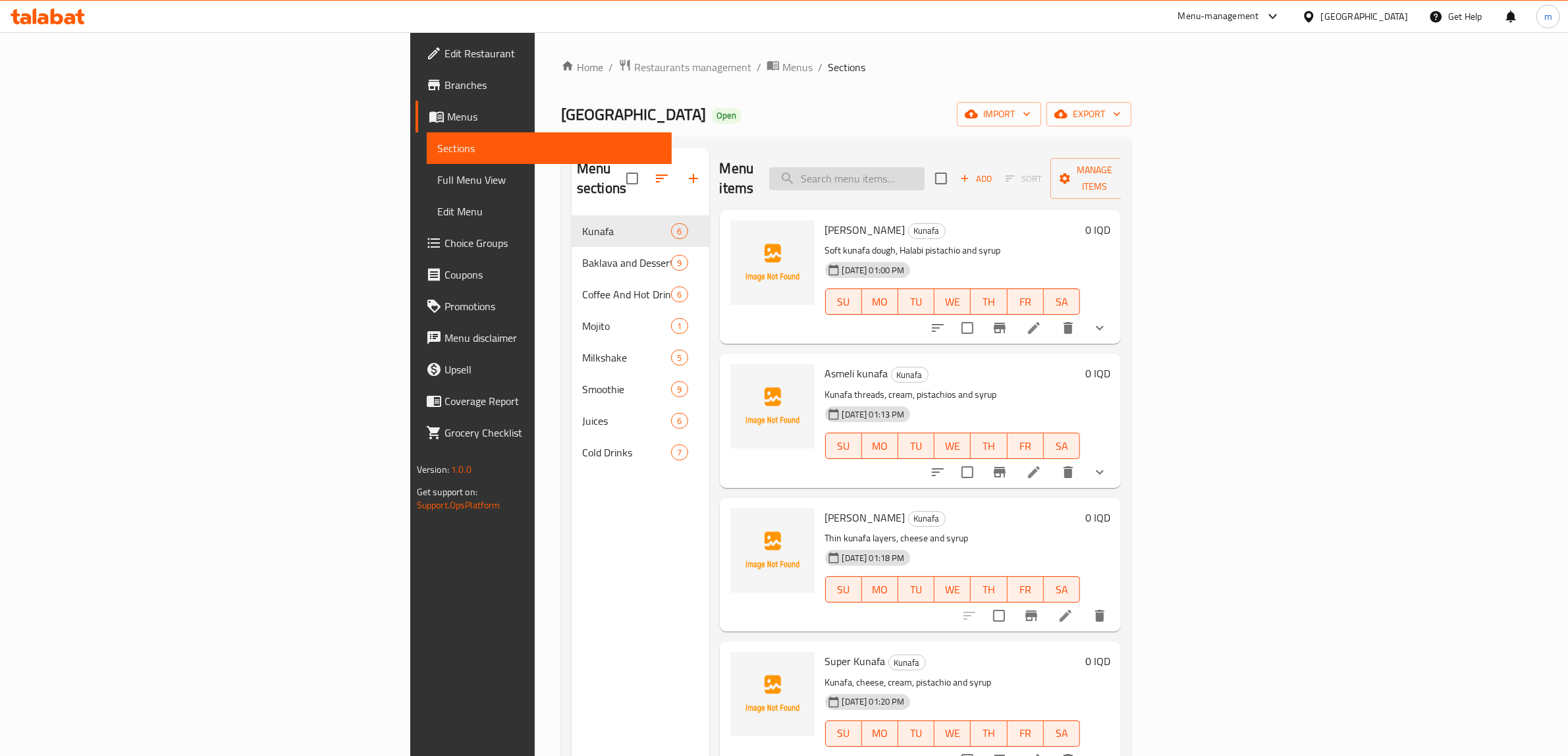
click at [924, 169] on input "search" at bounding box center [846, 179] width 155 height 23
paste input "Mabroma"
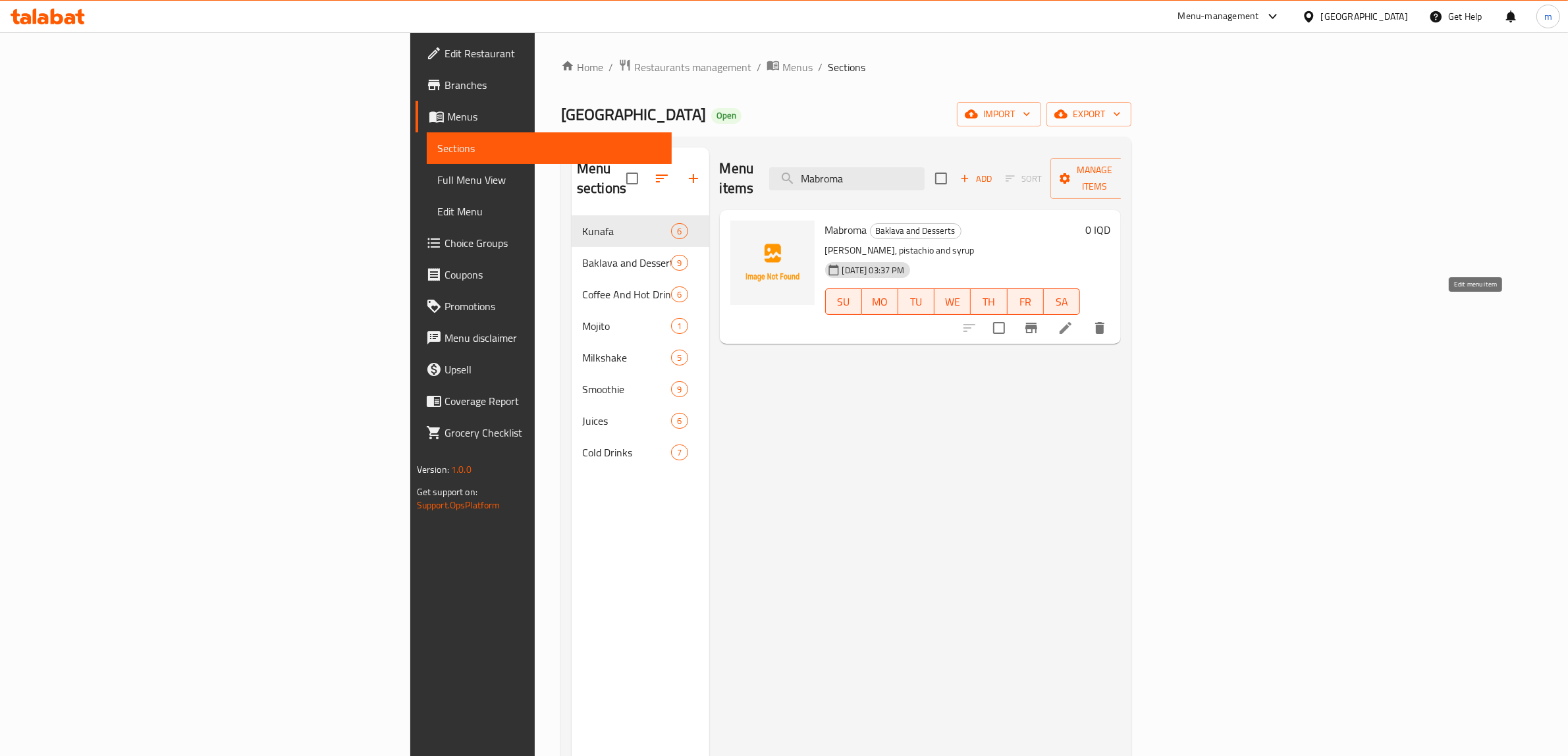
type input "Mabroma"
click at [1073, 320] on icon at bounding box center [1065, 328] width 16 height 16
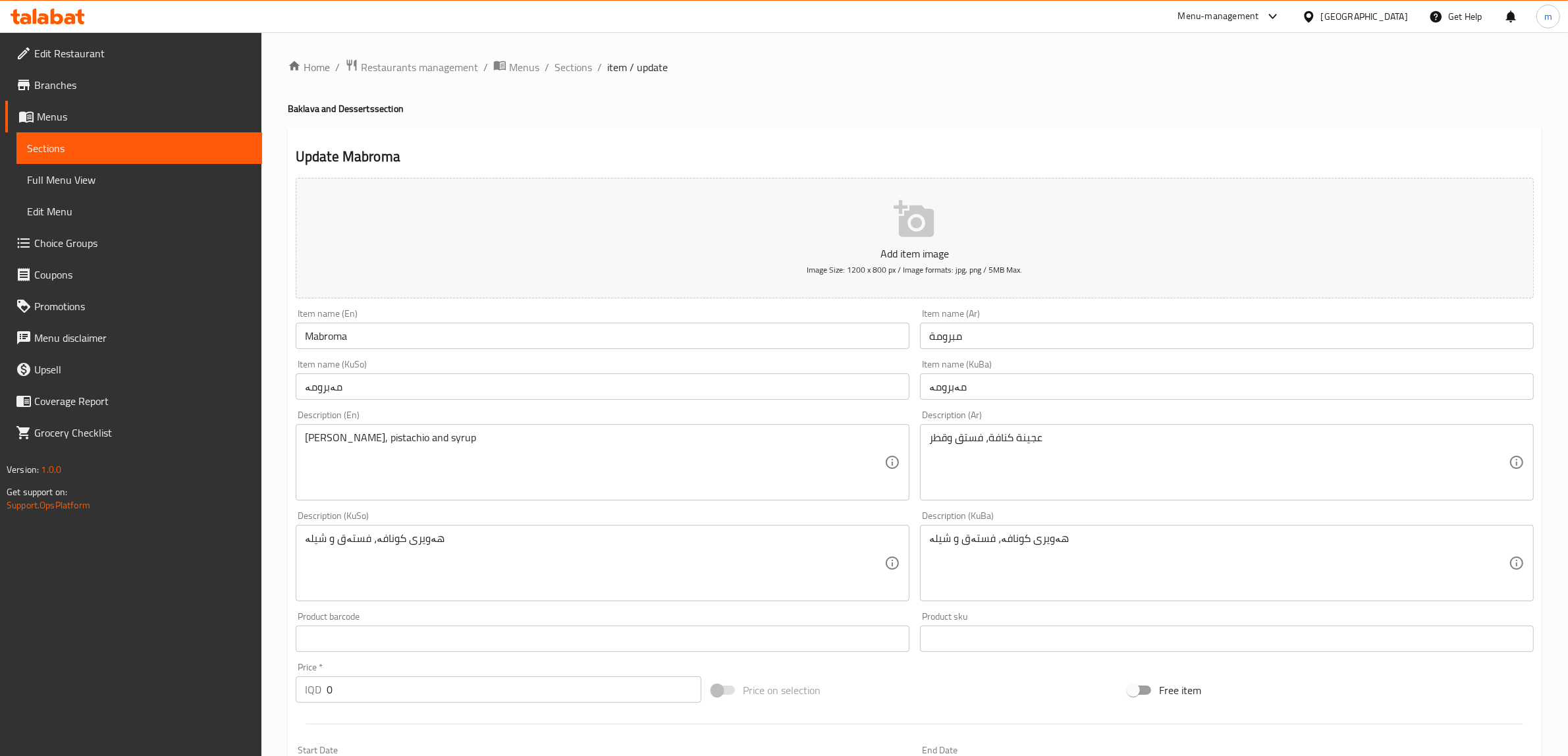
click at [462, 328] on input "Mabroma" at bounding box center [602, 336] width 614 height 27
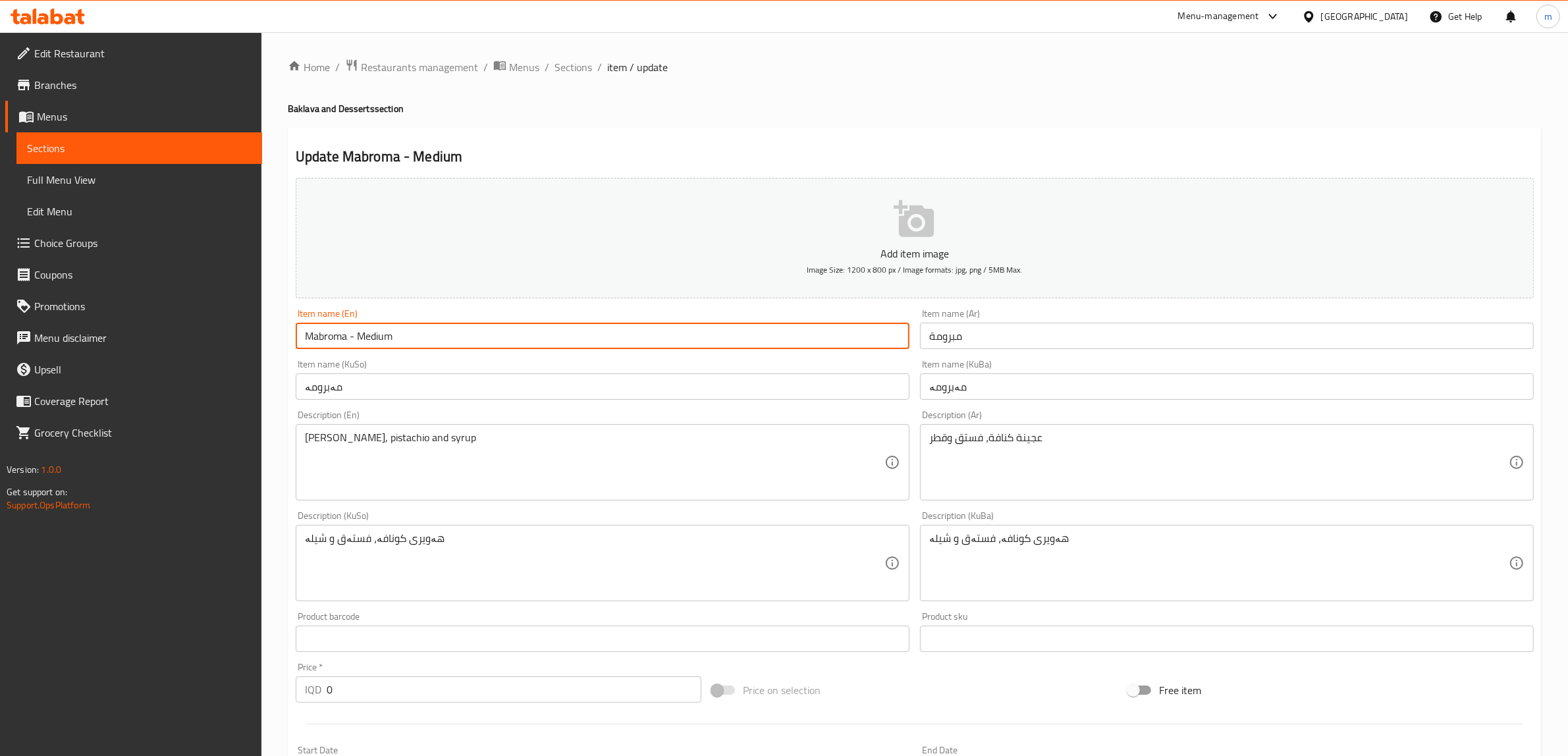
type input "Mabroma - Medium"
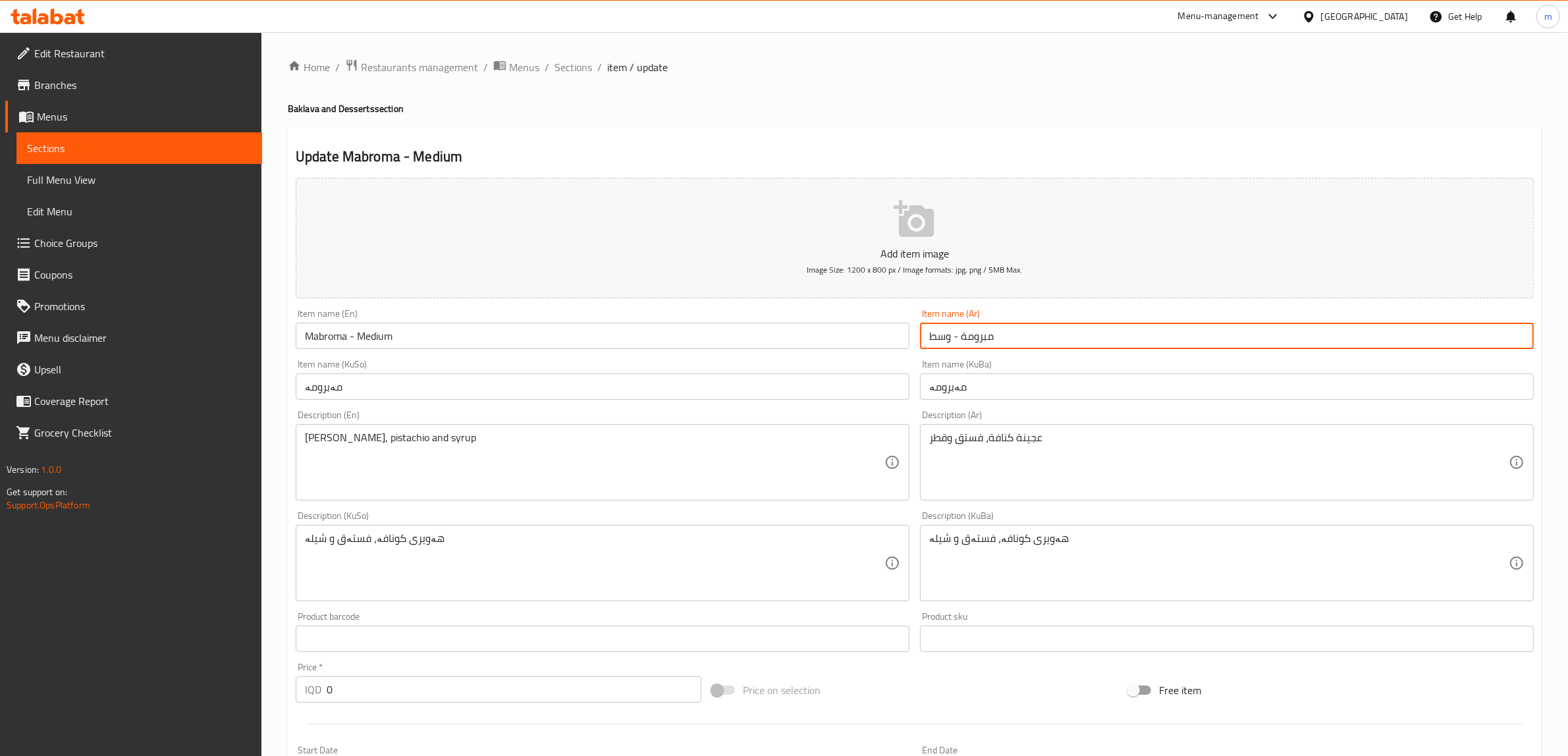
type input "مبرومة - وسط"
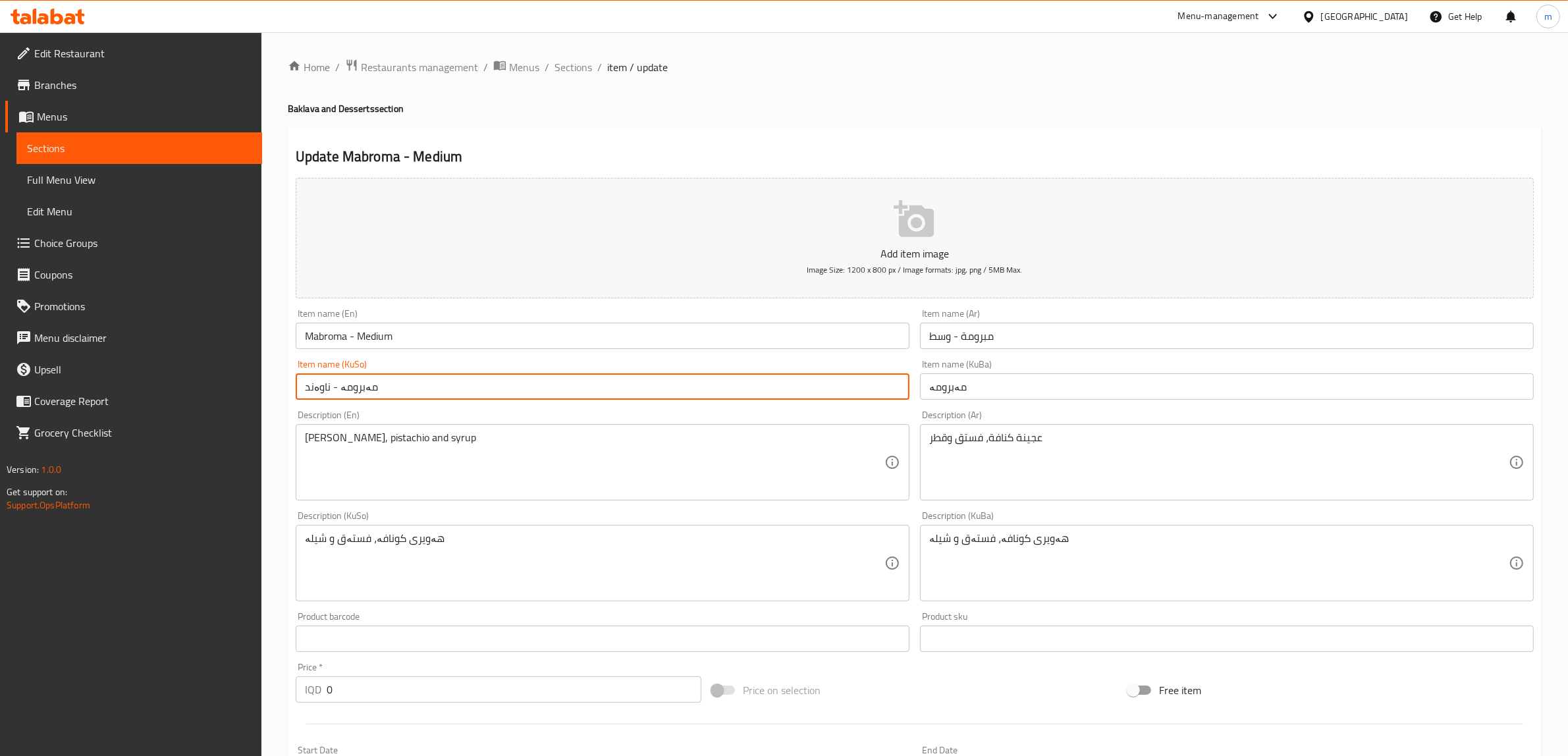
type input "مەبرومە - ناوەند"
click at [1077, 390] on input "مەبرومە" at bounding box center [1226, 386] width 614 height 27
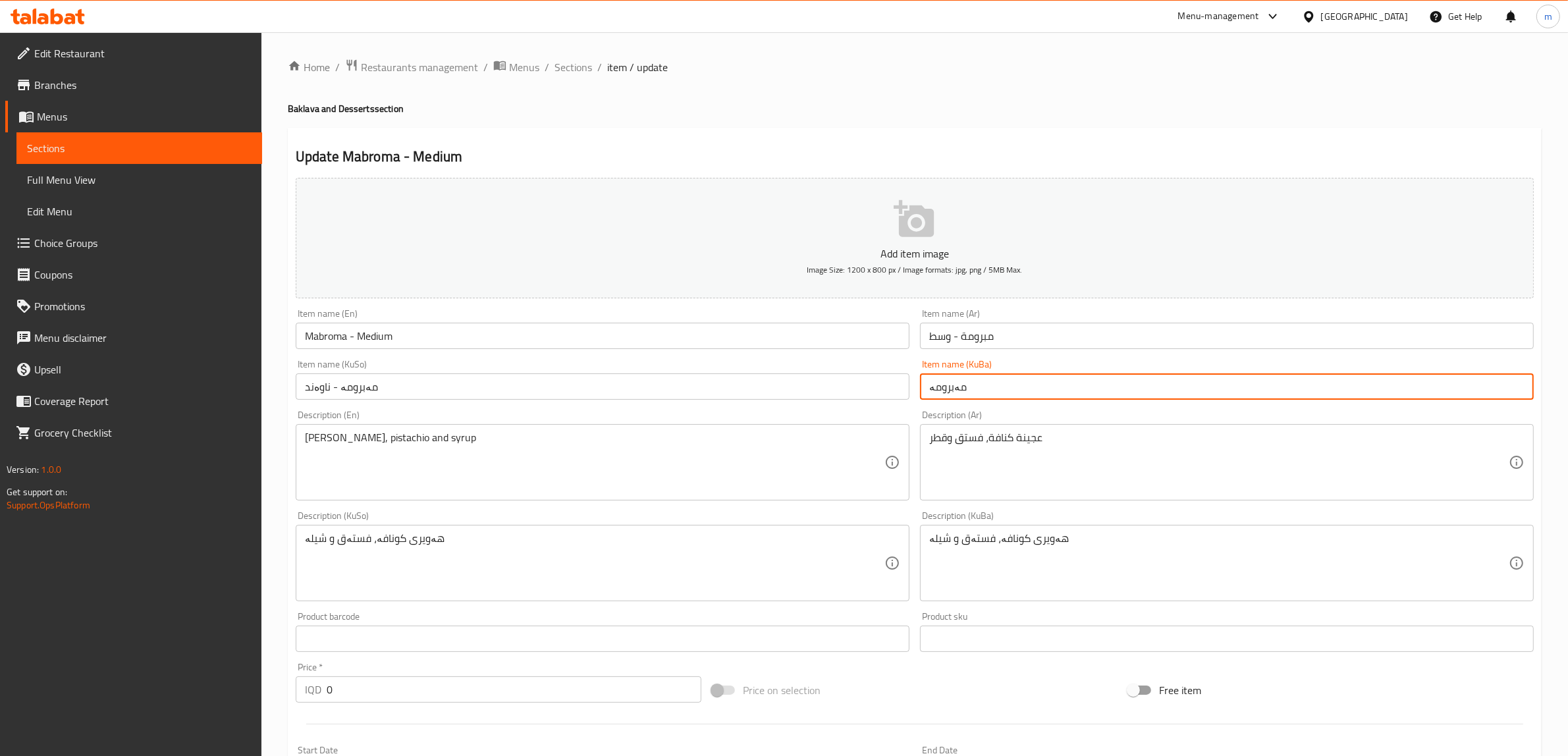
click at [1077, 390] on input "مەبرومە" at bounding box center [1226, 386] width 614 height 27
paste input "- ناوەند"
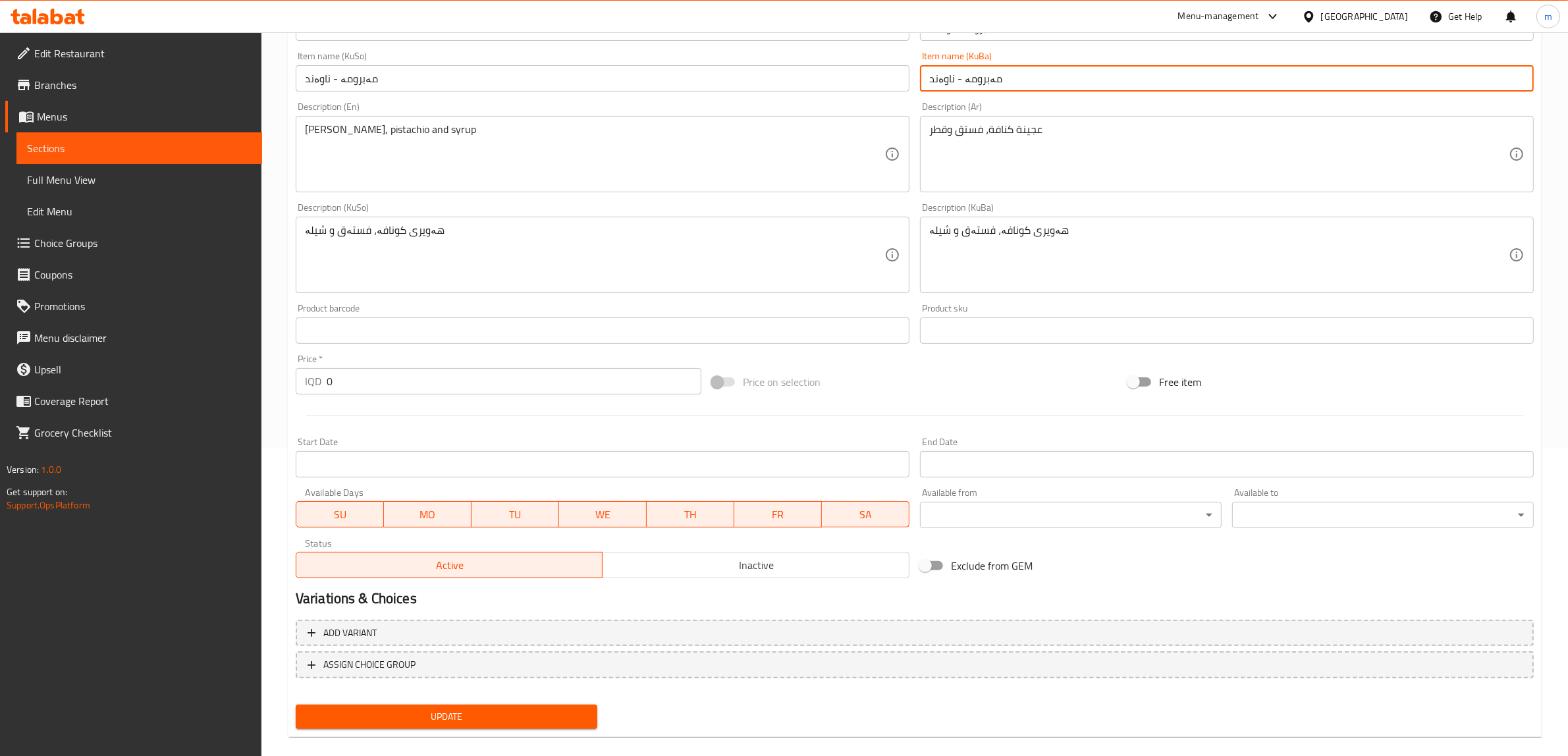
scroll to position [324, 0]
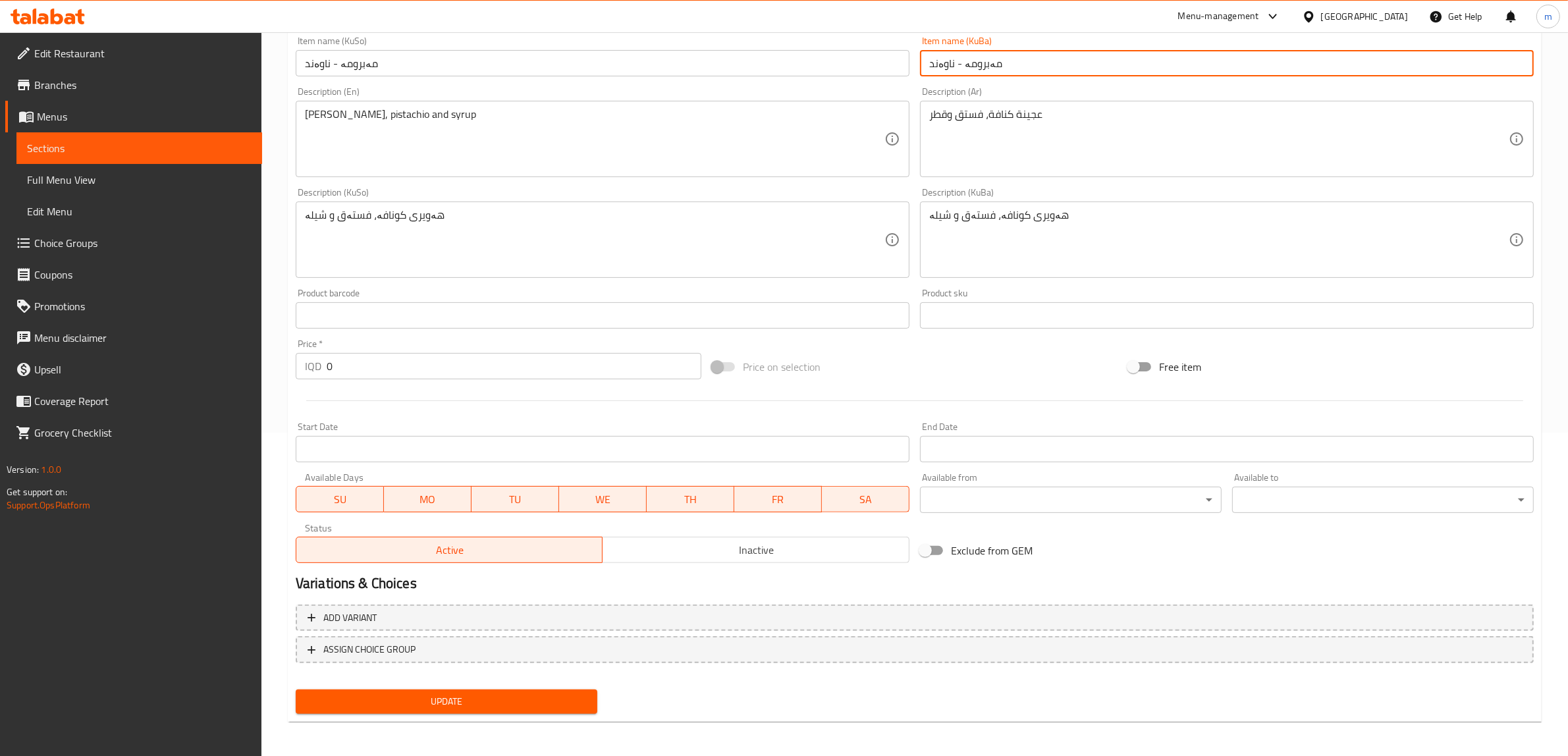
type input "مەبرومە - ناوەند"
click at [459, 698] on span "Update" at bounding box center [446, 702] width 280 height 17
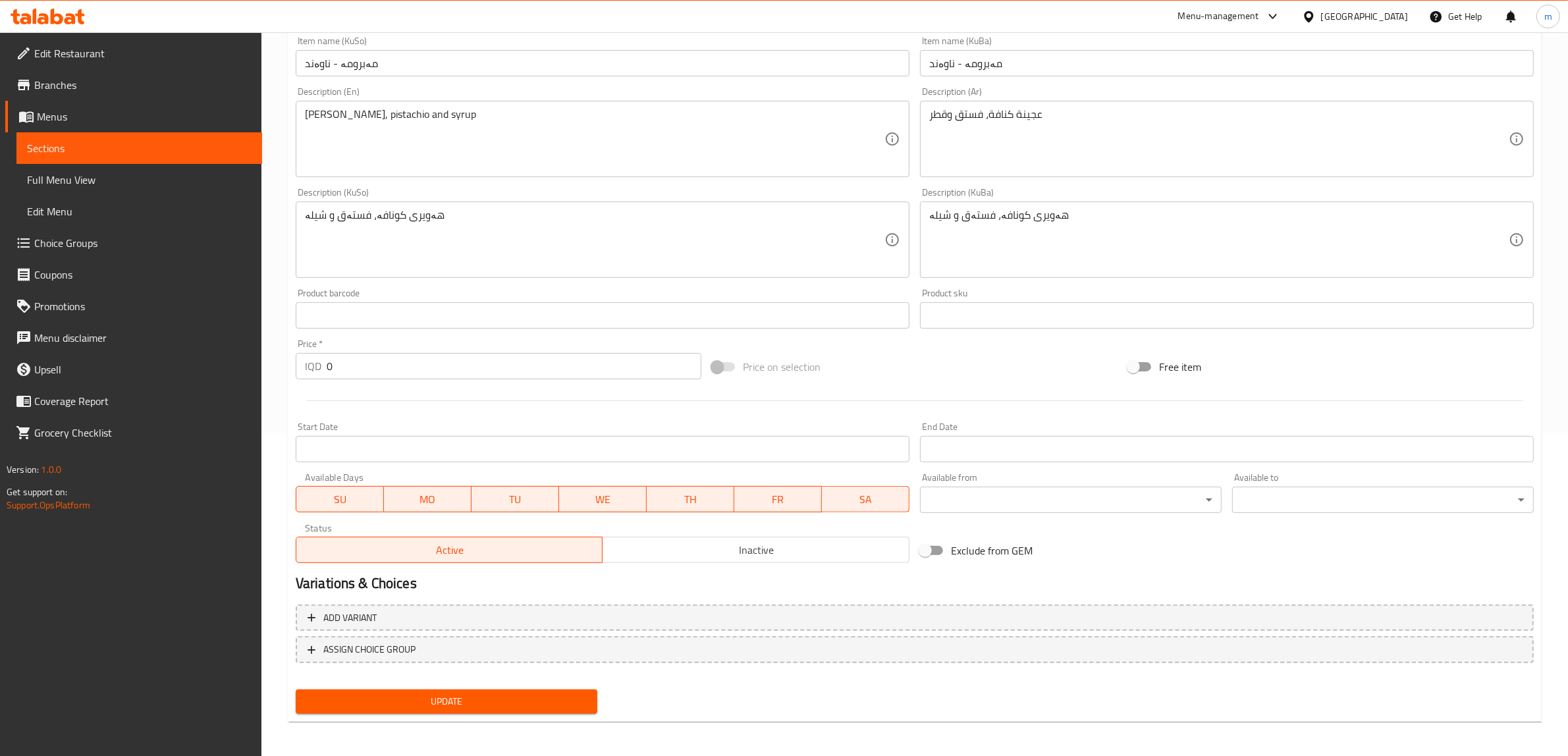
click at [376, 363] on input "0" at bounding box center [513, 366] width 374 height 27
type input "10500"
click at [472, 696] on span "Update" at bounding box center [446, 702] width 280 height 17
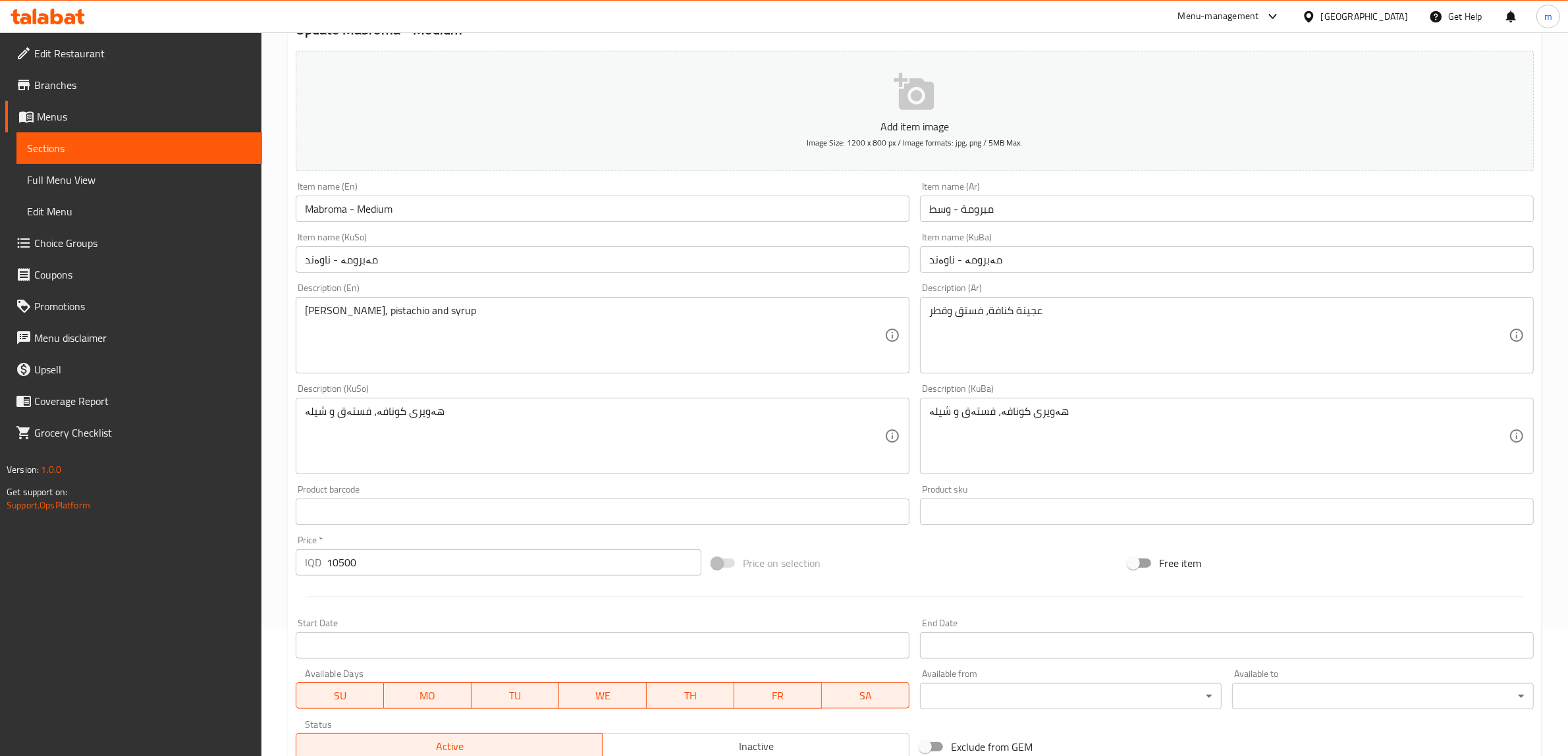
scroll to position [0, 0]
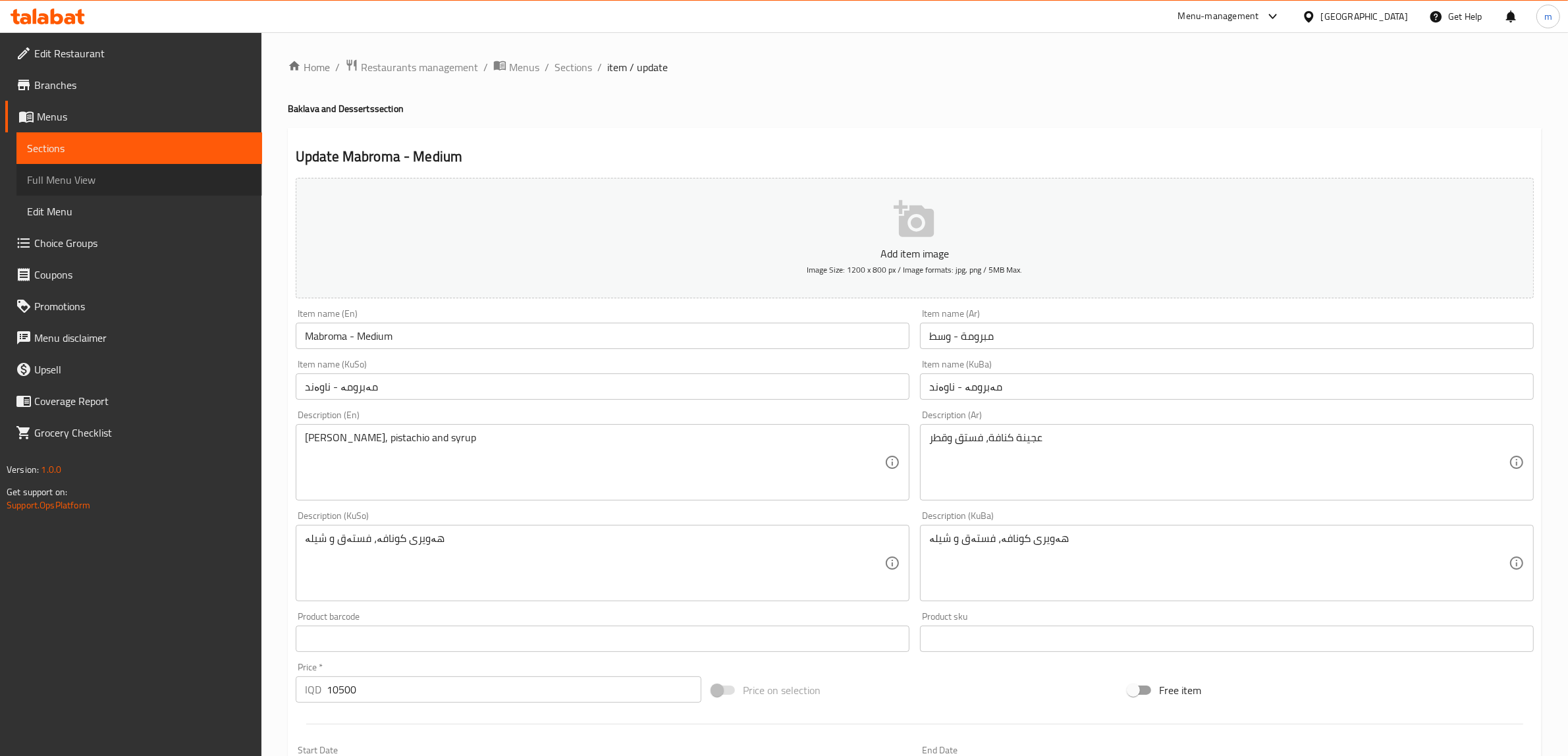
click at [123, 188] on link "Full Menu View" at bounding box center [139, 179] width 245 height 31
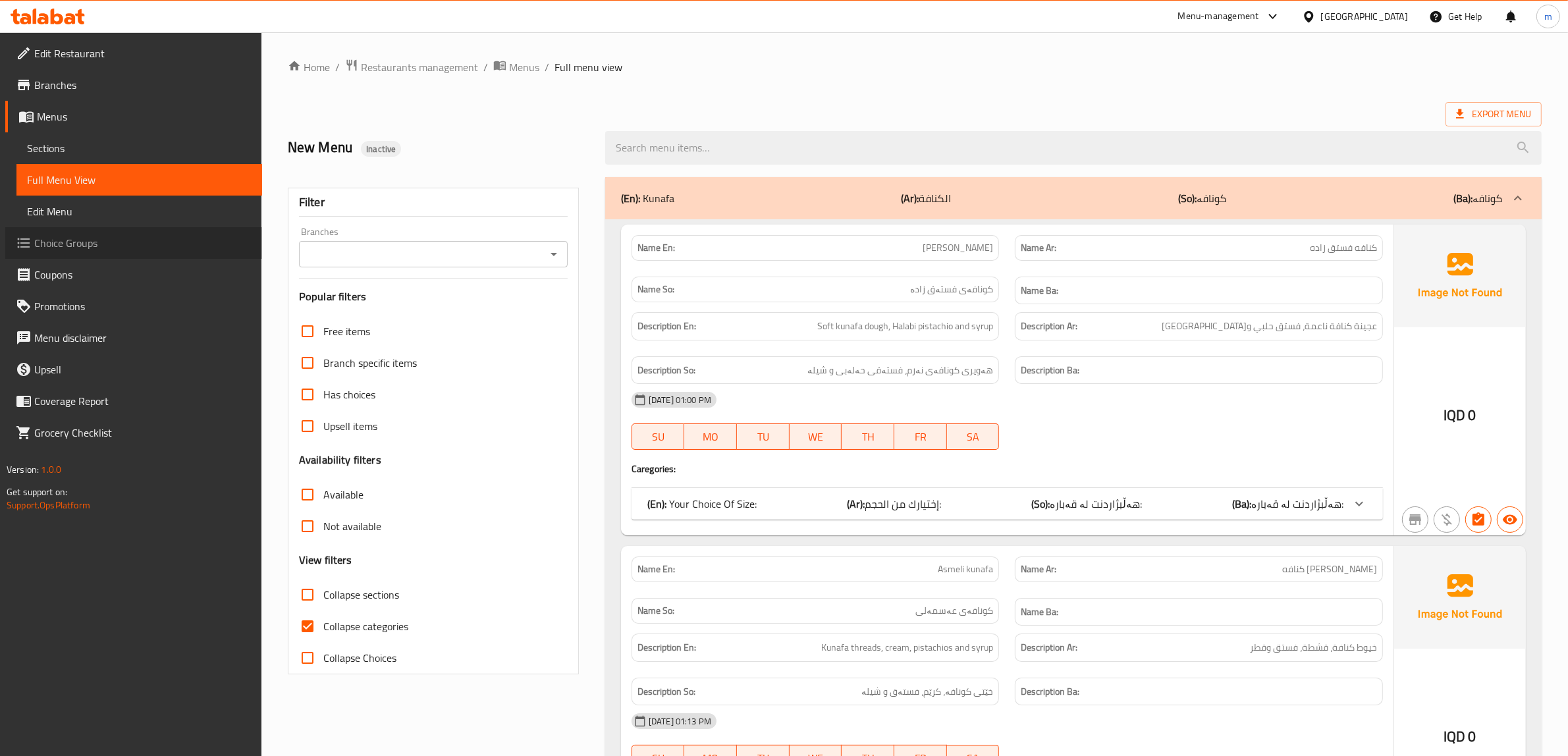
click at [106, 238] on span "Choice Groups" at bounding box center [143, 243] width 218 height 16
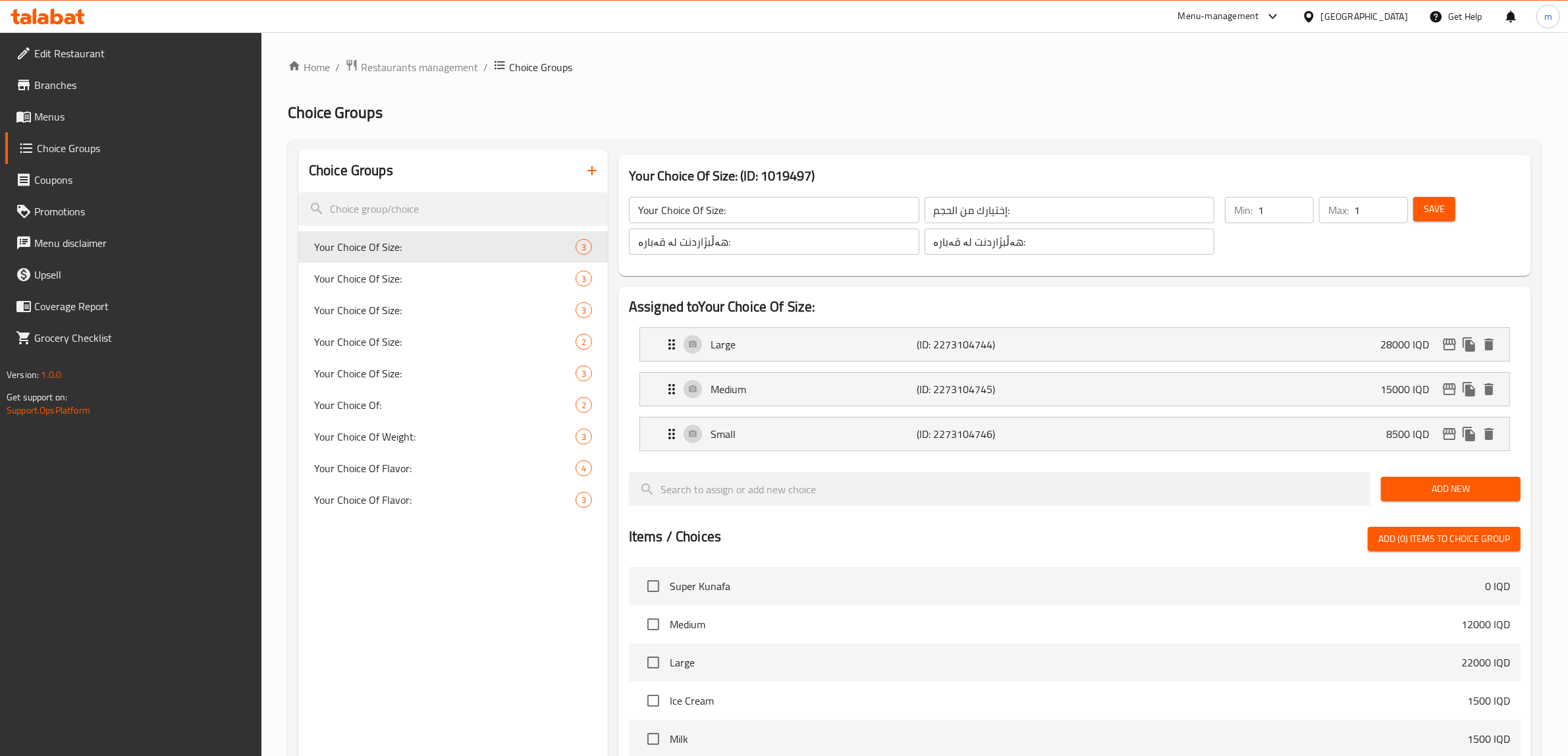
click at [669, 206] on input "Your Choice Of Size:" at bounding box center [774, 210] width 290 height 27
click at [1044, 204] on input "إختيارك من الحجم:" at bounding box center [1070, 210] width 290 height 27
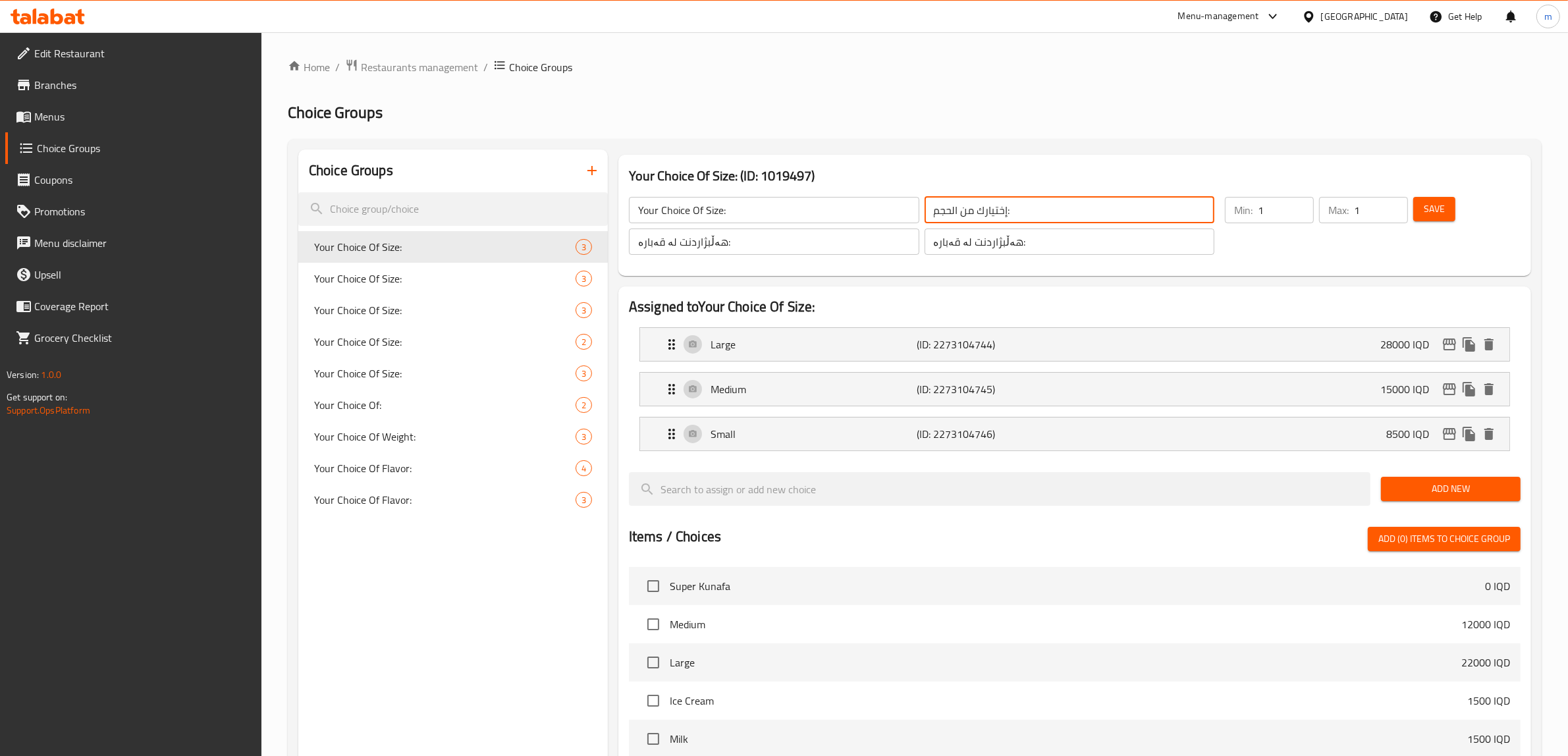
click at [1044, 204] on input "إختيارك من الحجم:" at bounding box center [1070, 210] width 290 height 27
click at [986, 242] on input "هەڵبژاردنت لە قەبارە:" at bounding box center [1070, 242] width 290 height 27
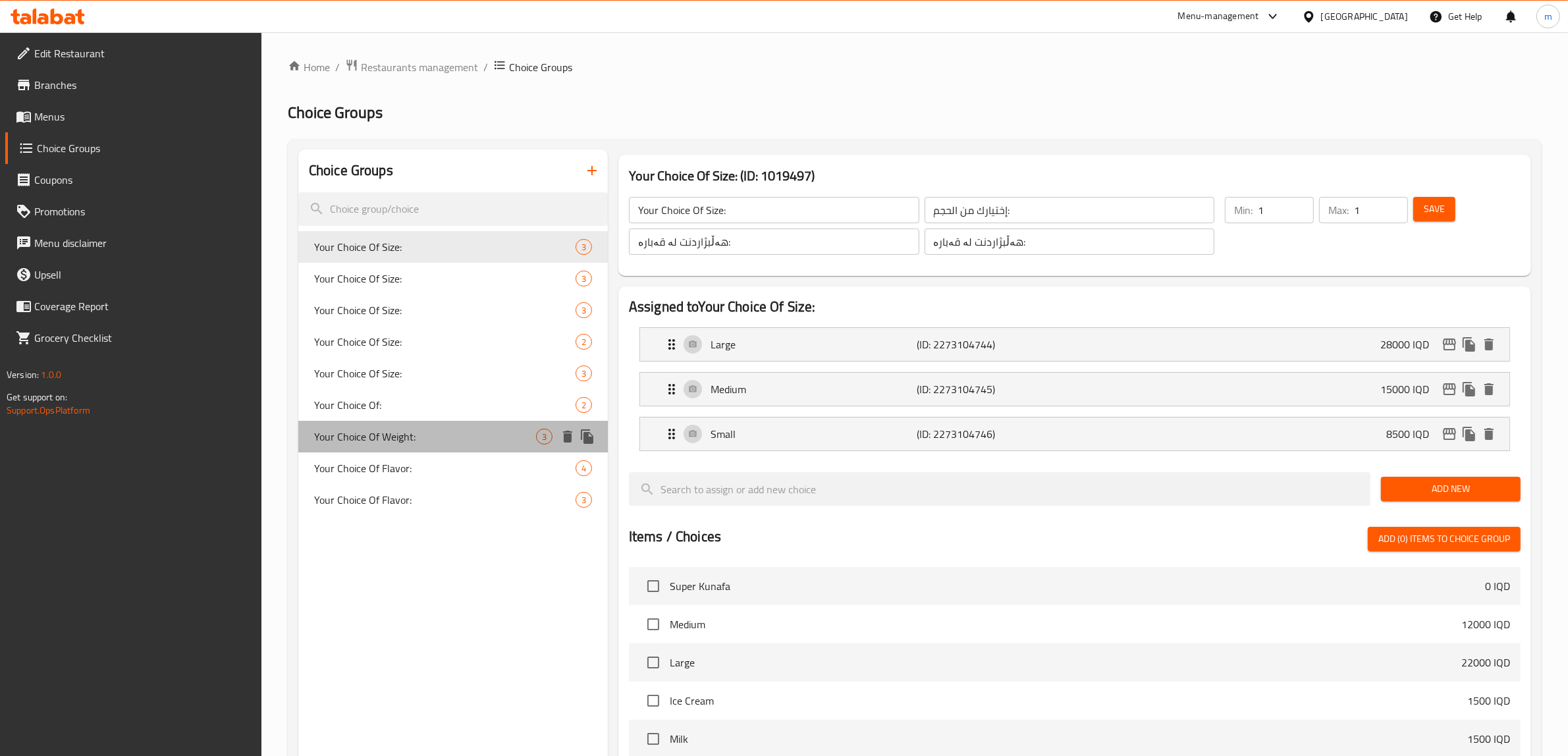
click at [413, 440] on span "Your Choice Of Weight:" at bounding box center [425, 437] width 222 height 16
type input "Your Choice Of Weight:"
type input "إختيارك من الوزن:"
type input "هەڵبژاردنت لە کێش:"
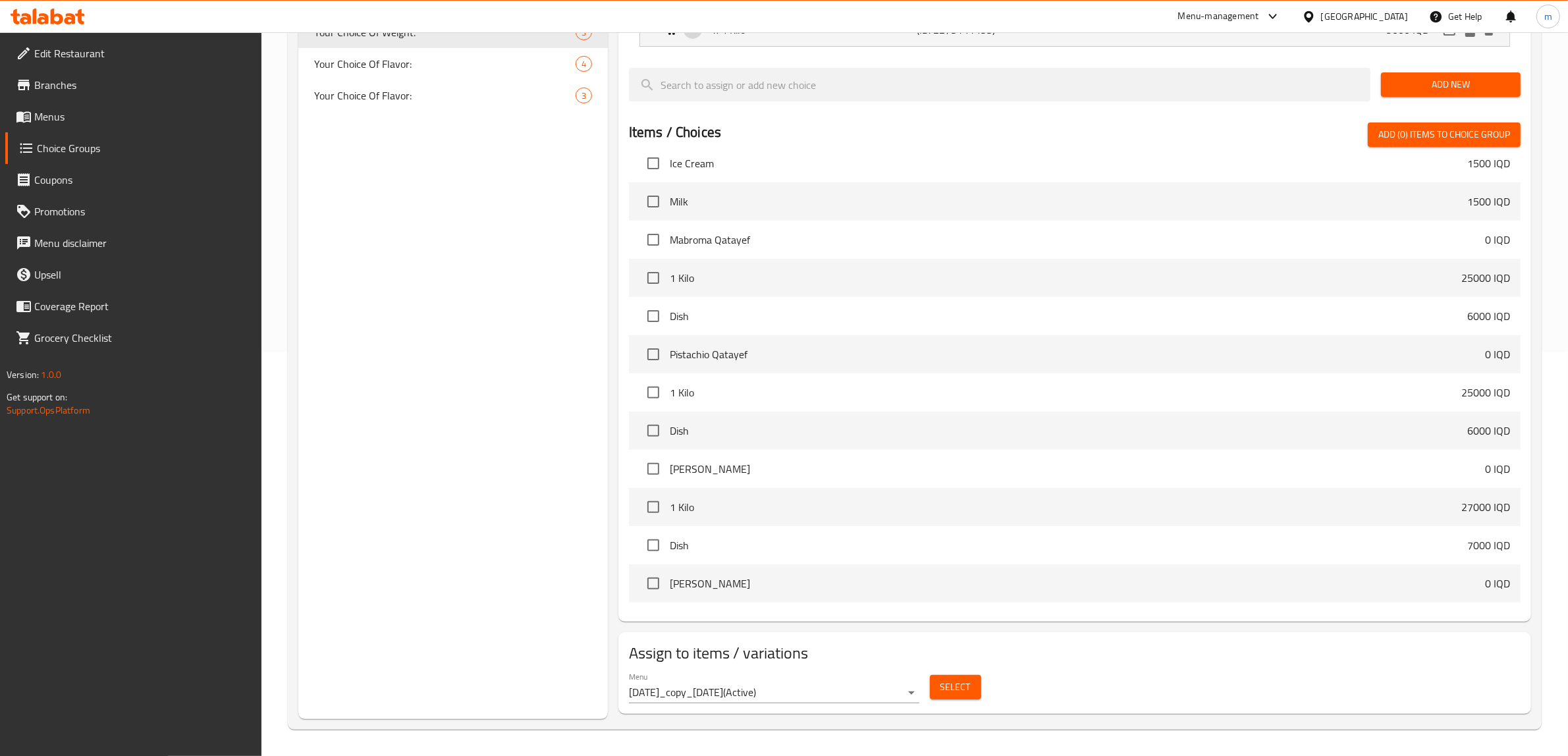
scroll to position [549, 0]
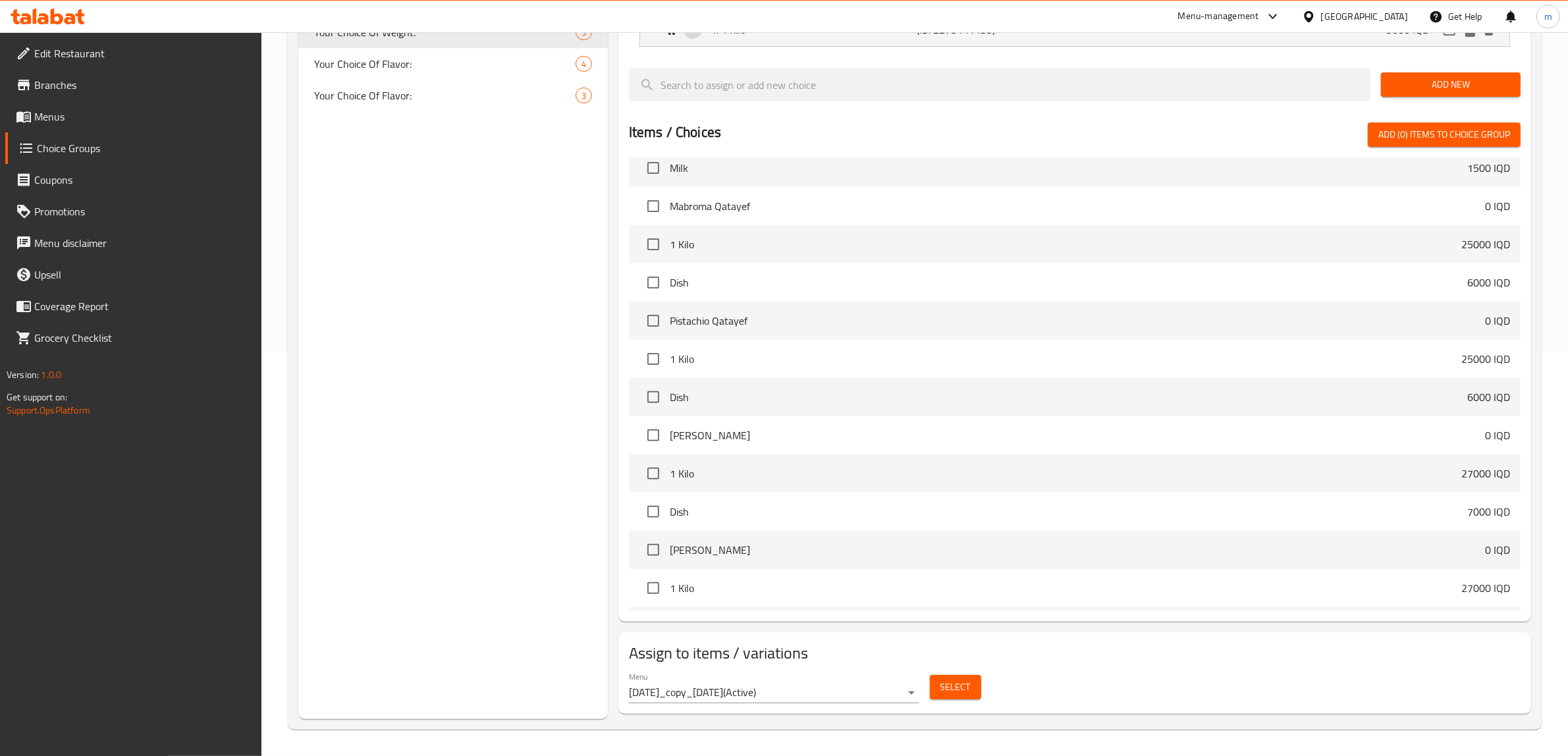
click at [961, 697] on button "Select" at bounding box center [955, 687] width 52 height 24
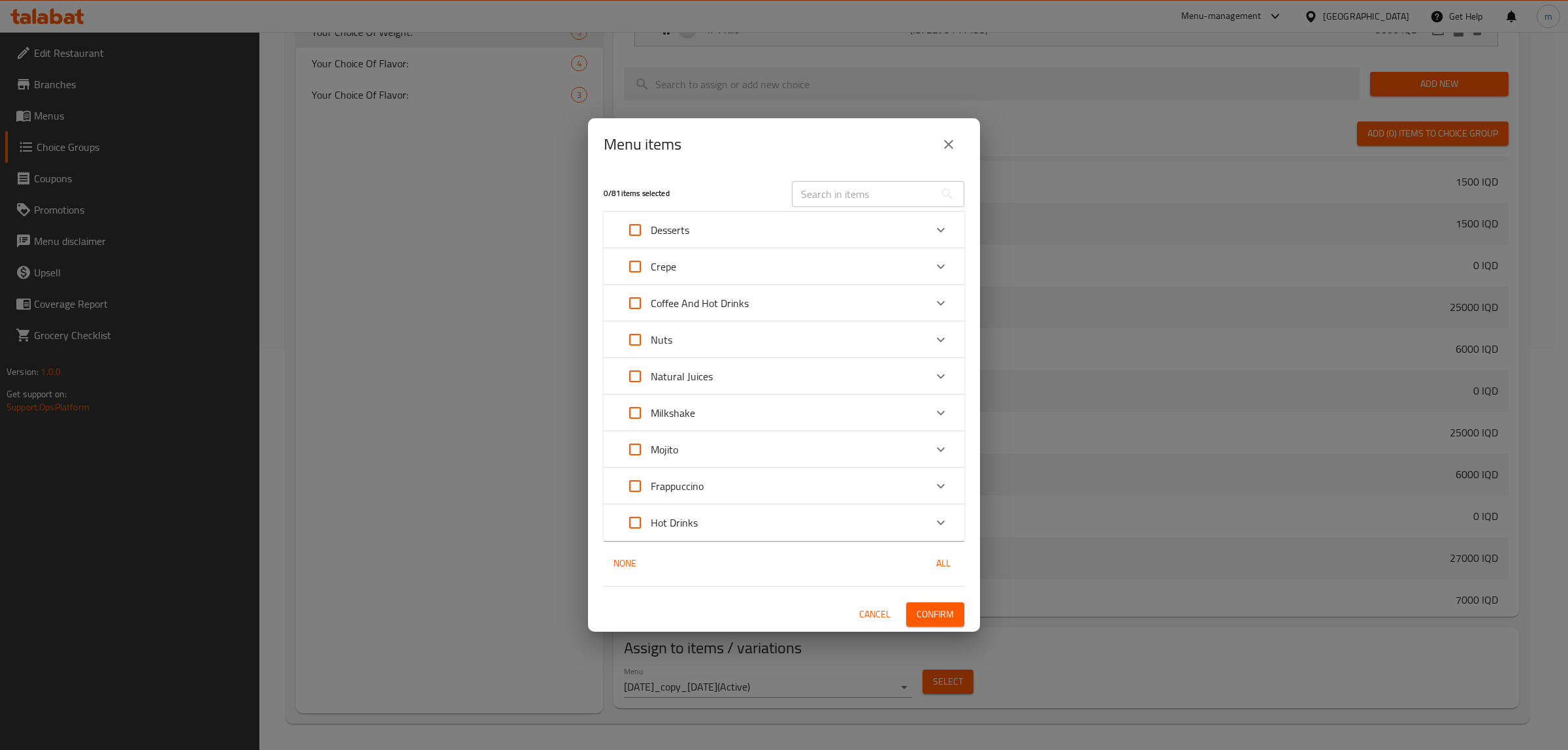
click at [946, 152] on button "close" at bounding box center [948, 144] width 31 height 31
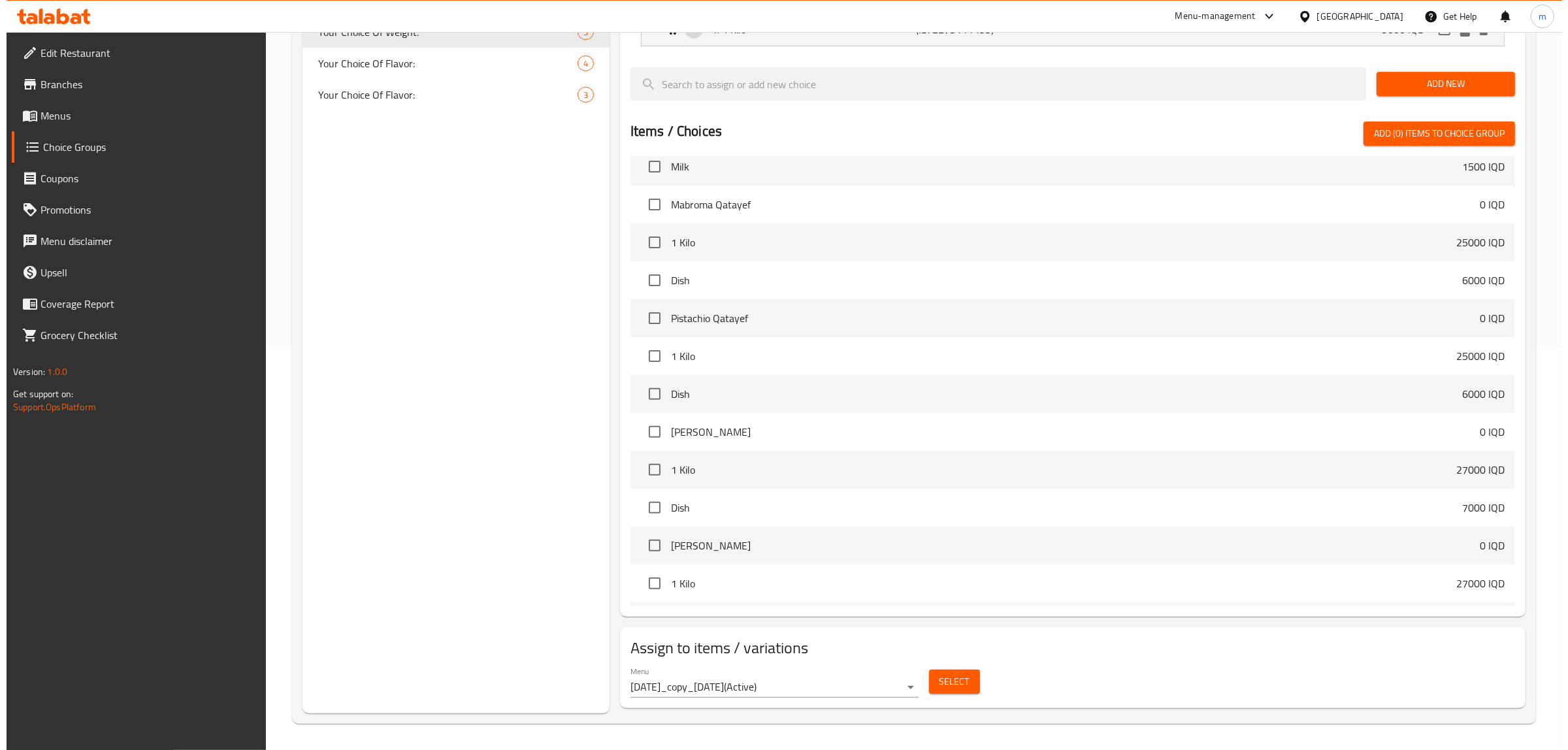
scroll to position [498, 0]
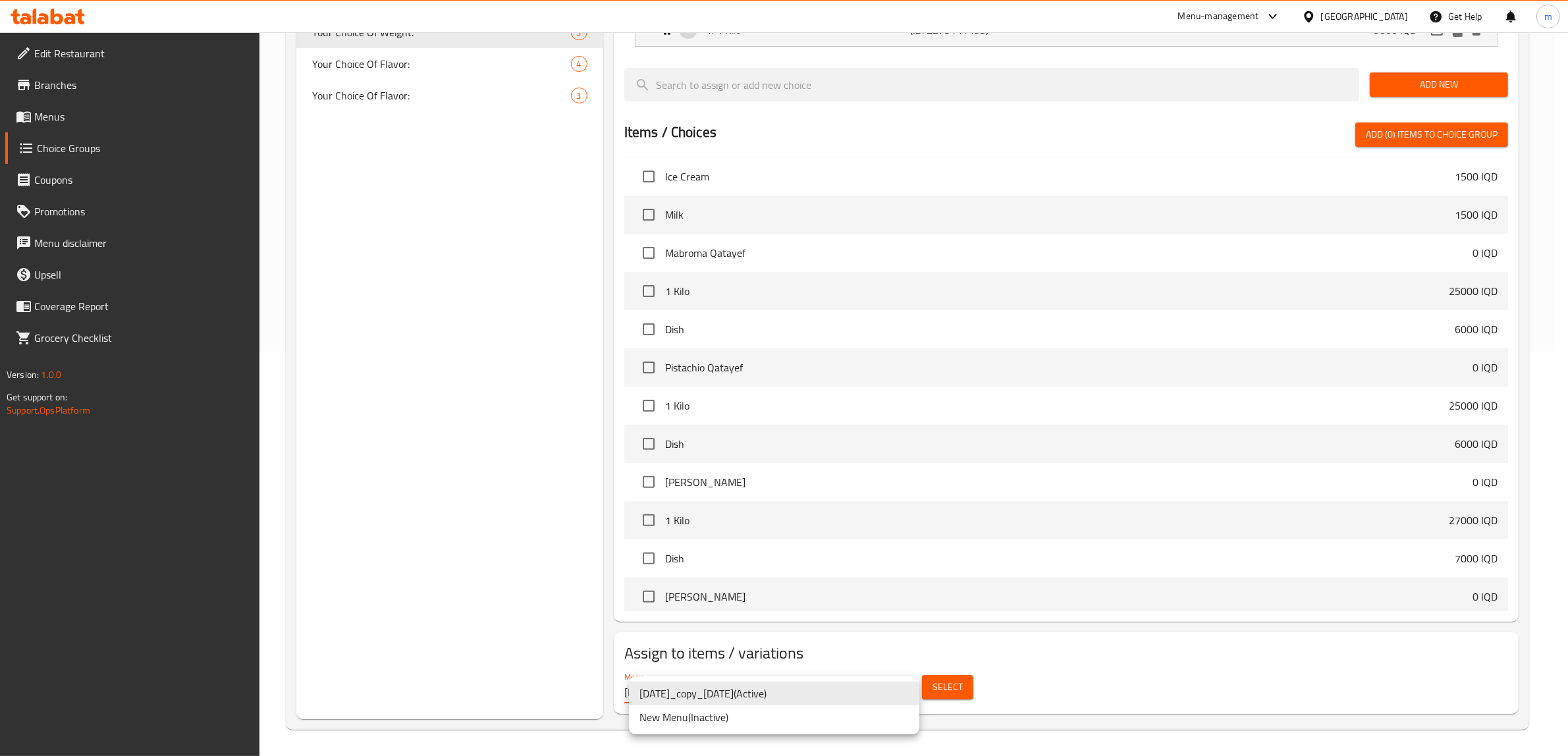
click at [782, 713] on li "New Menu ( Inactive )" at bounding box center [774, 717] width 290 height 24
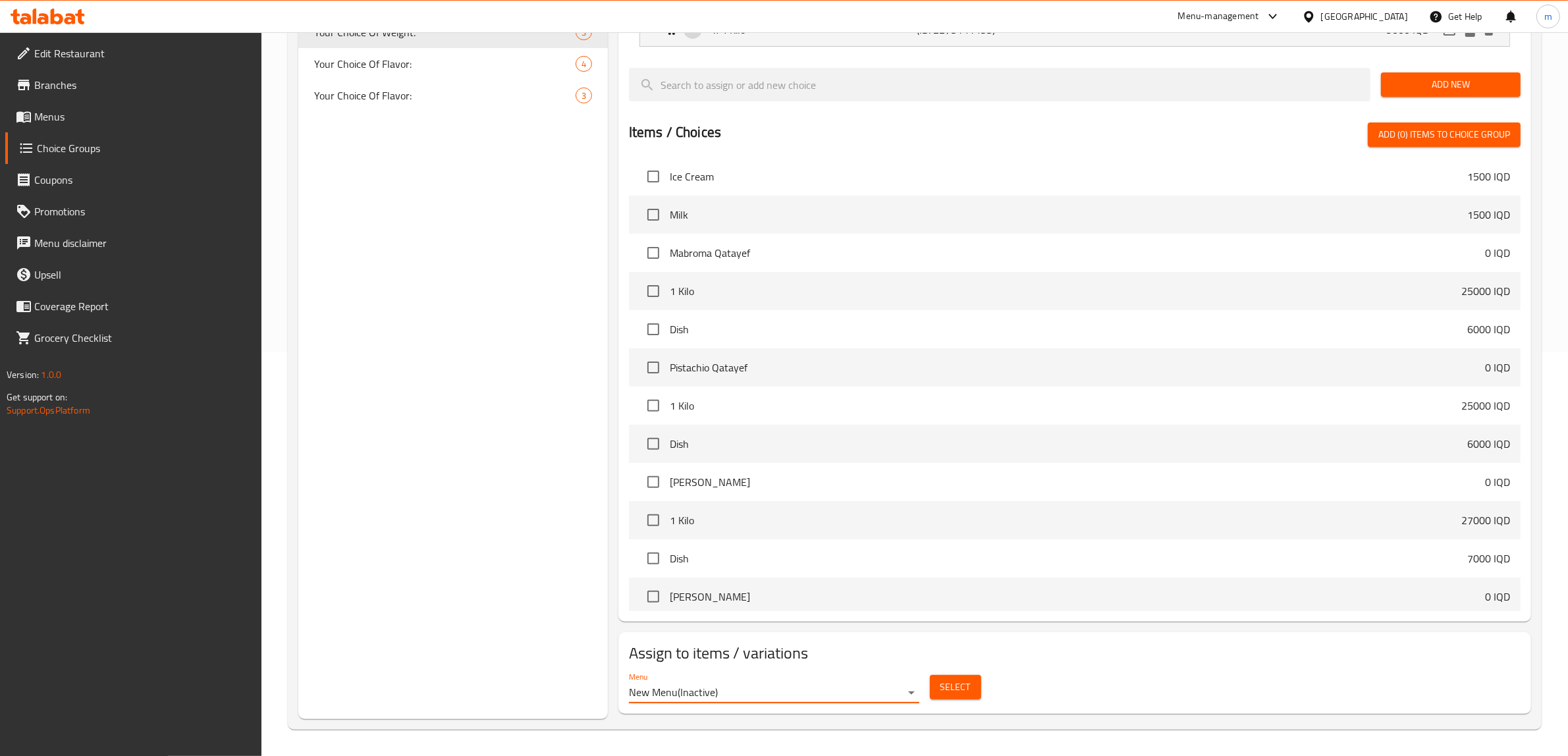
click at [943, 682] on span "Select" at bounding box center [955, 688] width 30 height 17
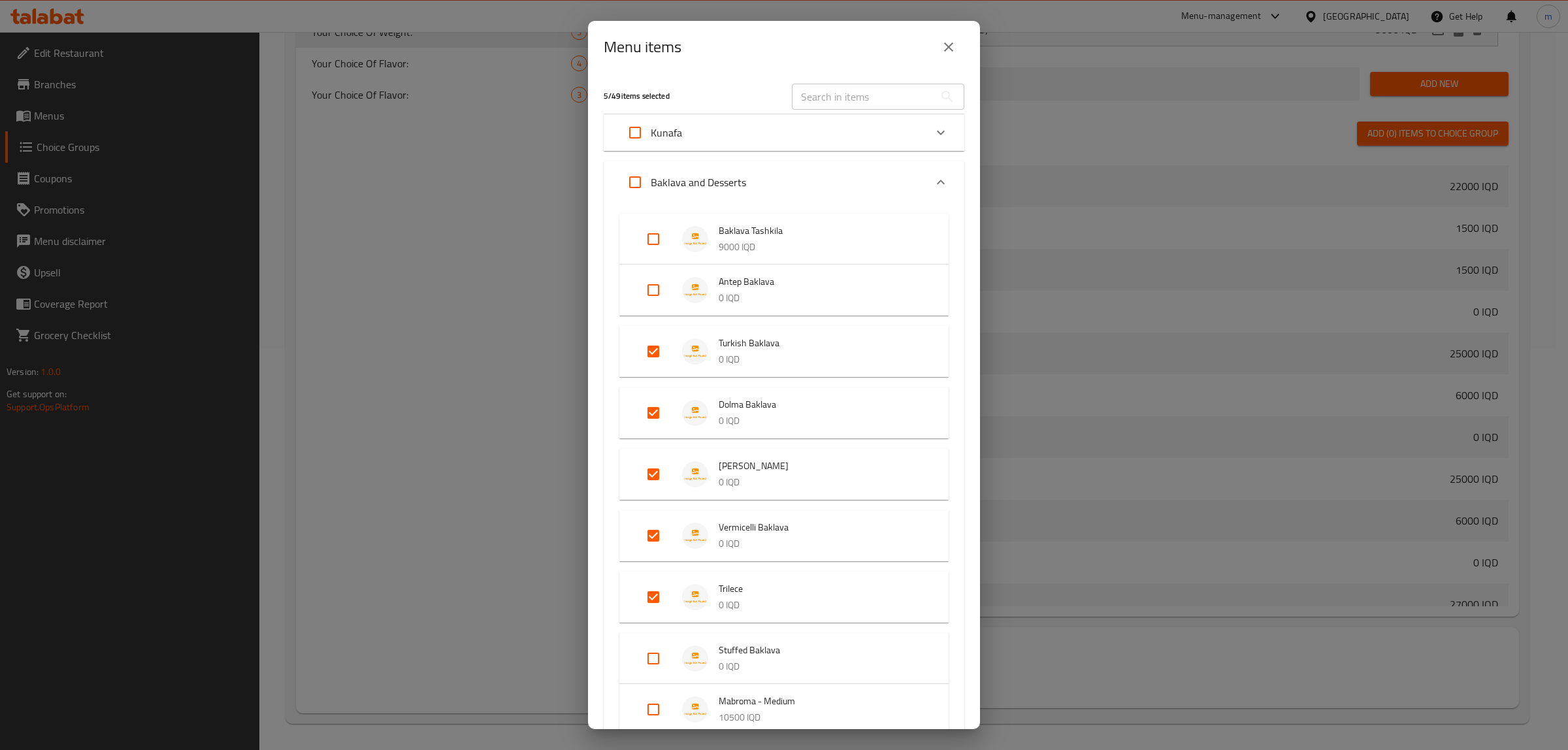
scroll to position [545, 0]
drag, startPoint x: 853, startPoint y: 85, endPoint x: 853, endPoint y: 95, distance: 10.0
click at [853, 86] on input "text" at bounding box center [863, 97] width 142 height 26
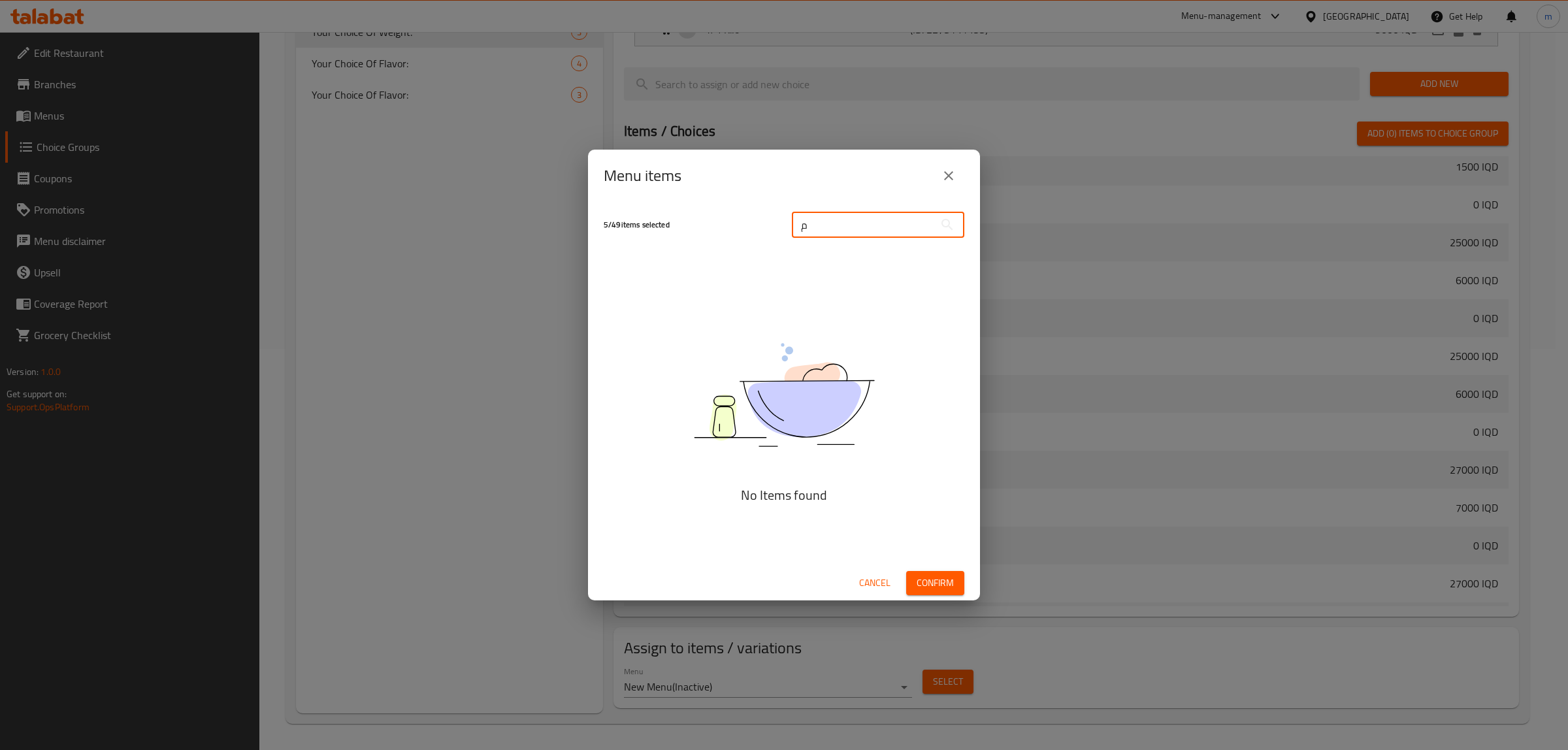
scroll to position [498, 0]
type input "محخەد"
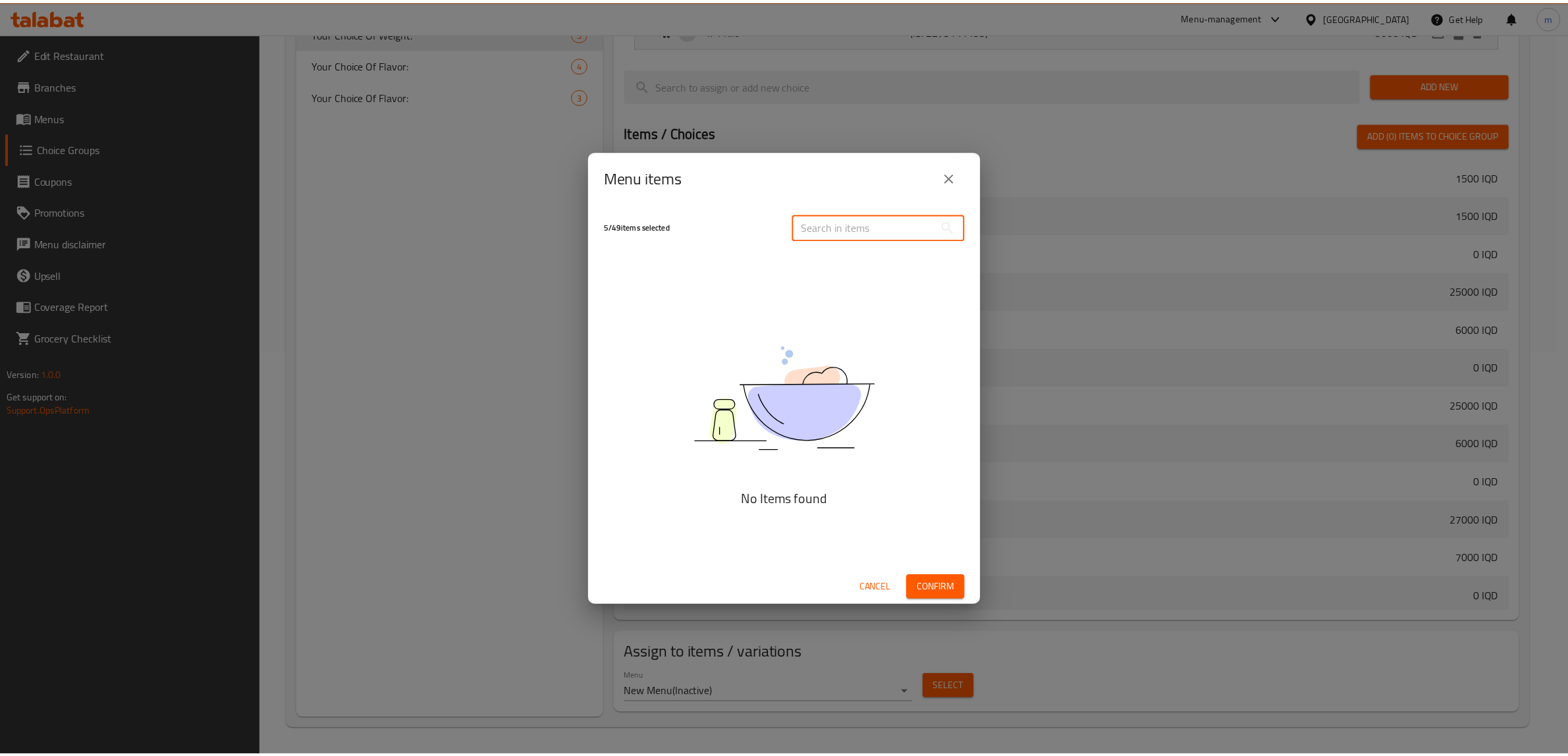
scroll to position [549, 0]
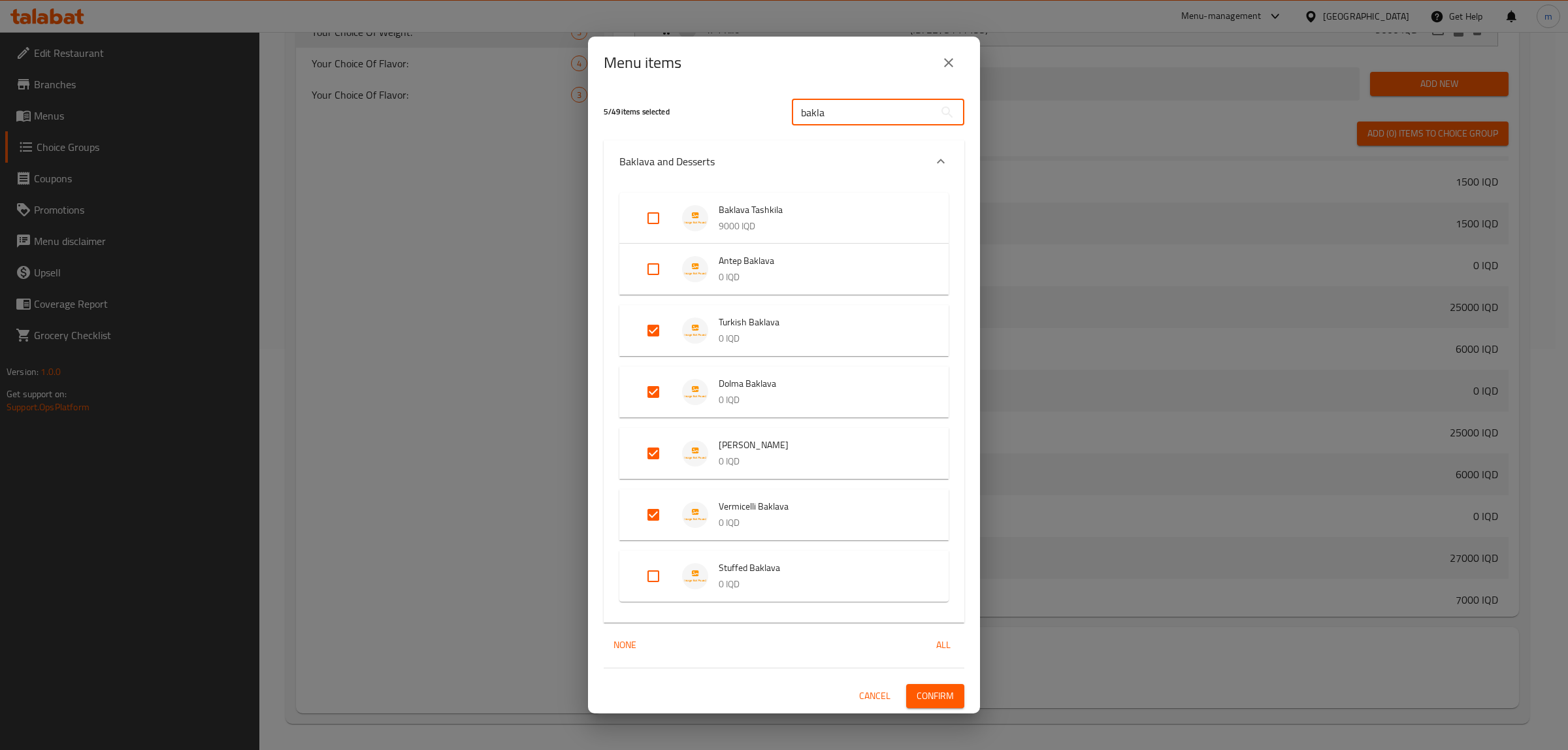
type input "bakla"
click at [649, 575] on input "Expand" at bounding box center [653, 576] width 31 height 31
checkbox input "true"
click at [949, 697] on span "Confirm" at bounding box center [935, 696] width 37 height 17
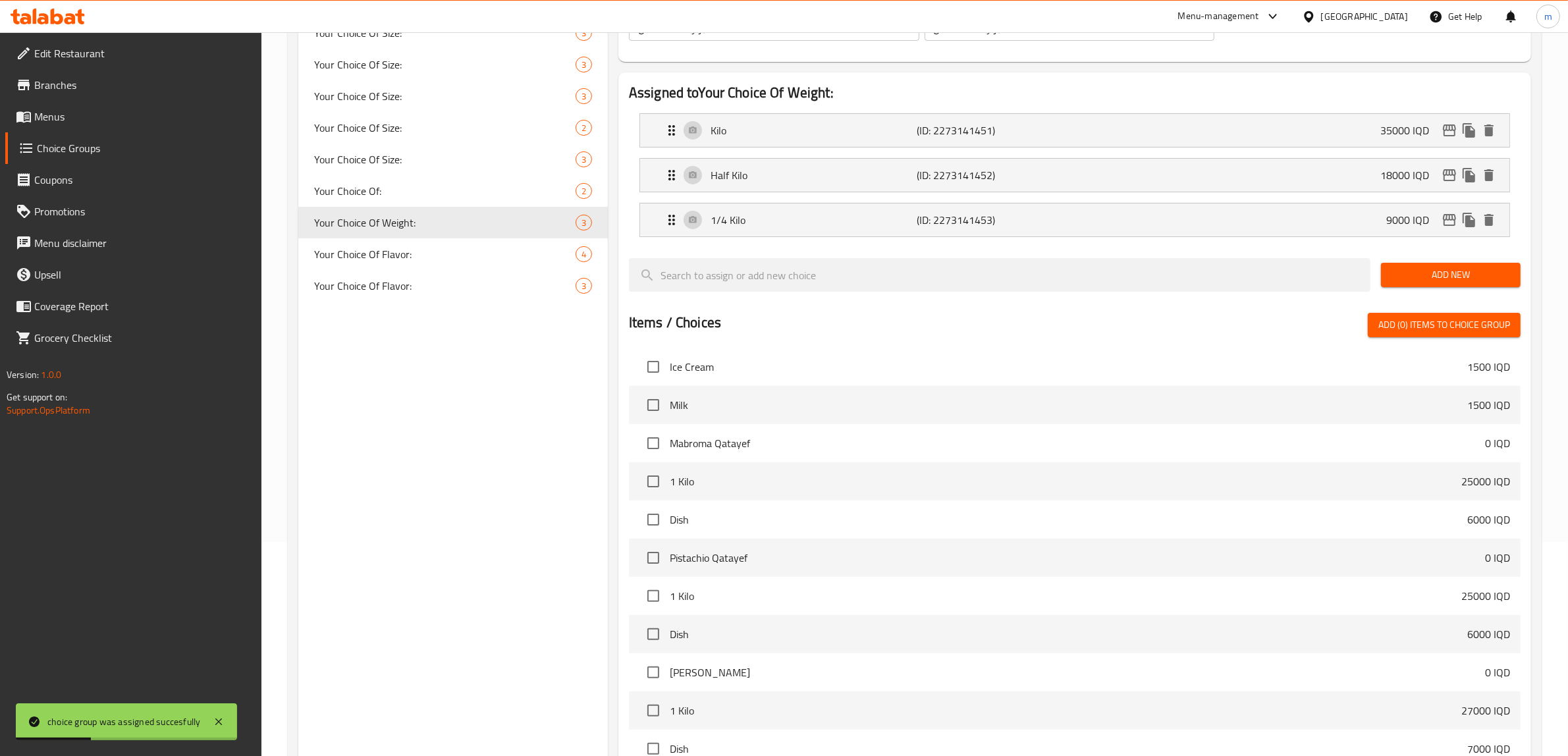
scroll to position [0, 0]
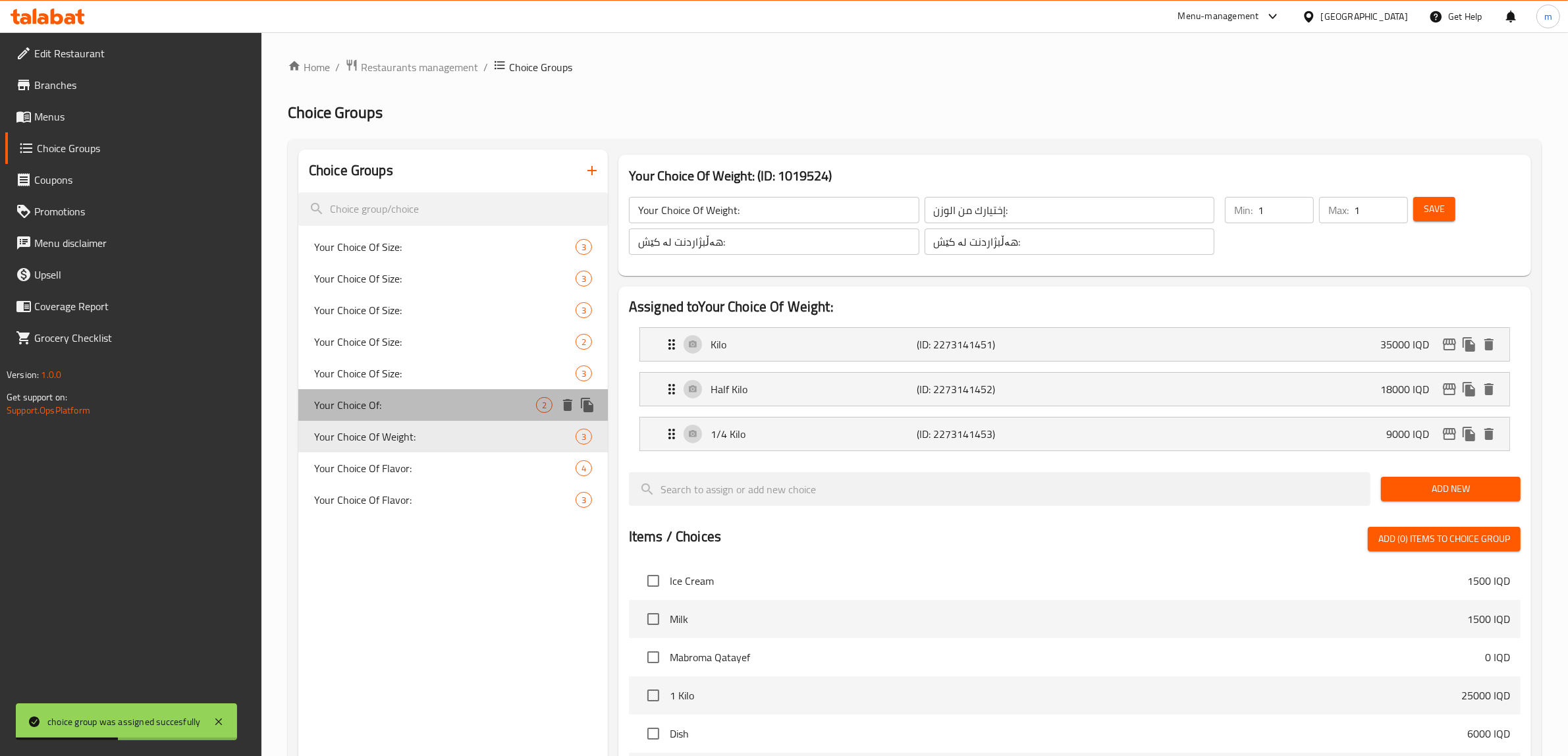
click at [413, 409] on span "Your Choice Of:" at bounding box center [425, 405] width 222 height 16
type input "Your Choice Of:"
type input "إختيارك من:"
type input "هەڵبژاردنت لە:"
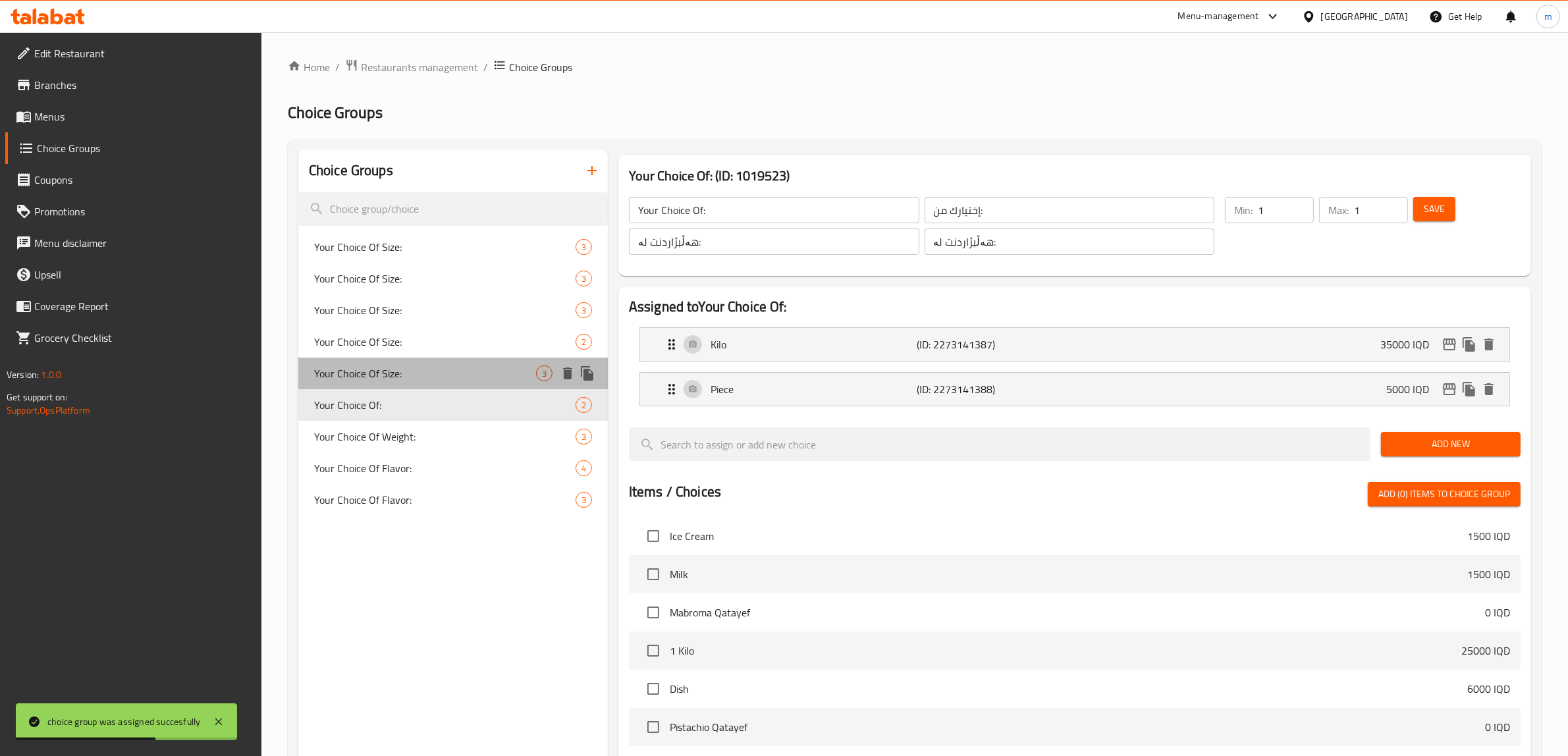
click at [416, 367] on span "Your Choice Of Size:" at bounding box center [425, 373] width 222 height 16
type input "Your Choice Of Size:"
type input "إختيارك من الحجم:"
type input "هەڵبژاردنت لە قەبارە:"
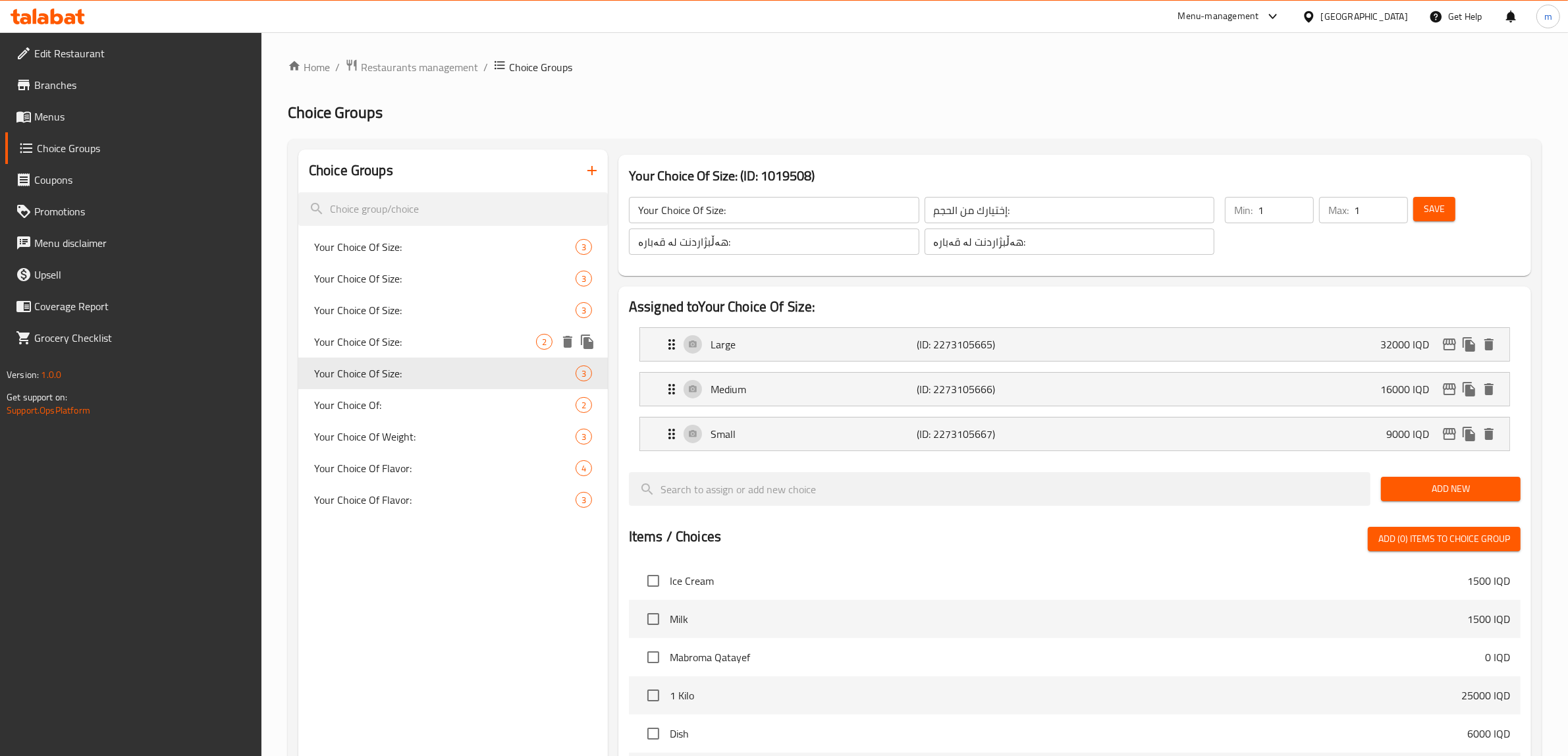
click at [465, 336] on span "Your Choice Of Size:" at bounding box center [425, 342] width 222 height 16
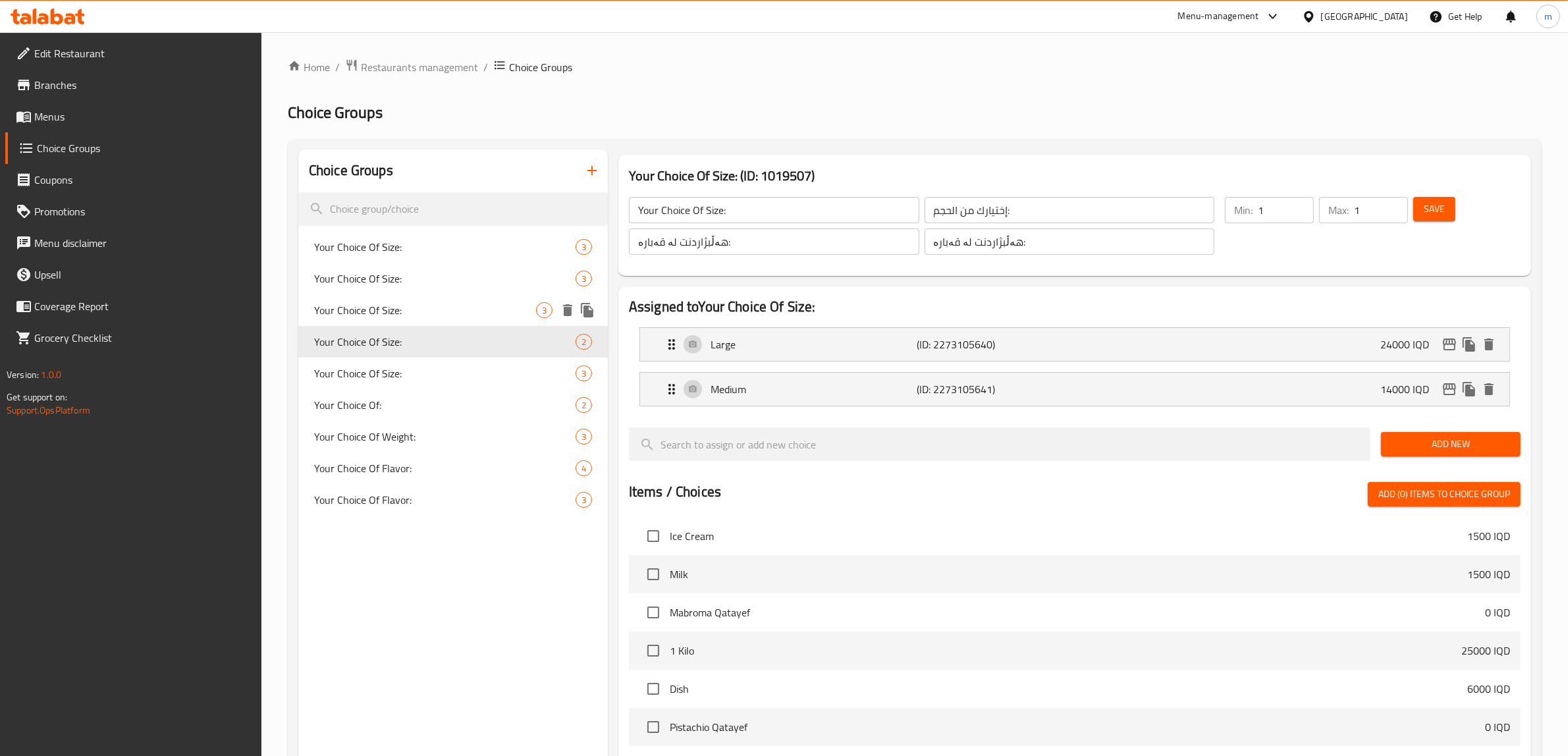
click at [458, 308] on span "Your Choice Of Size:" at bounding box center [425, 310] width 222 height 16
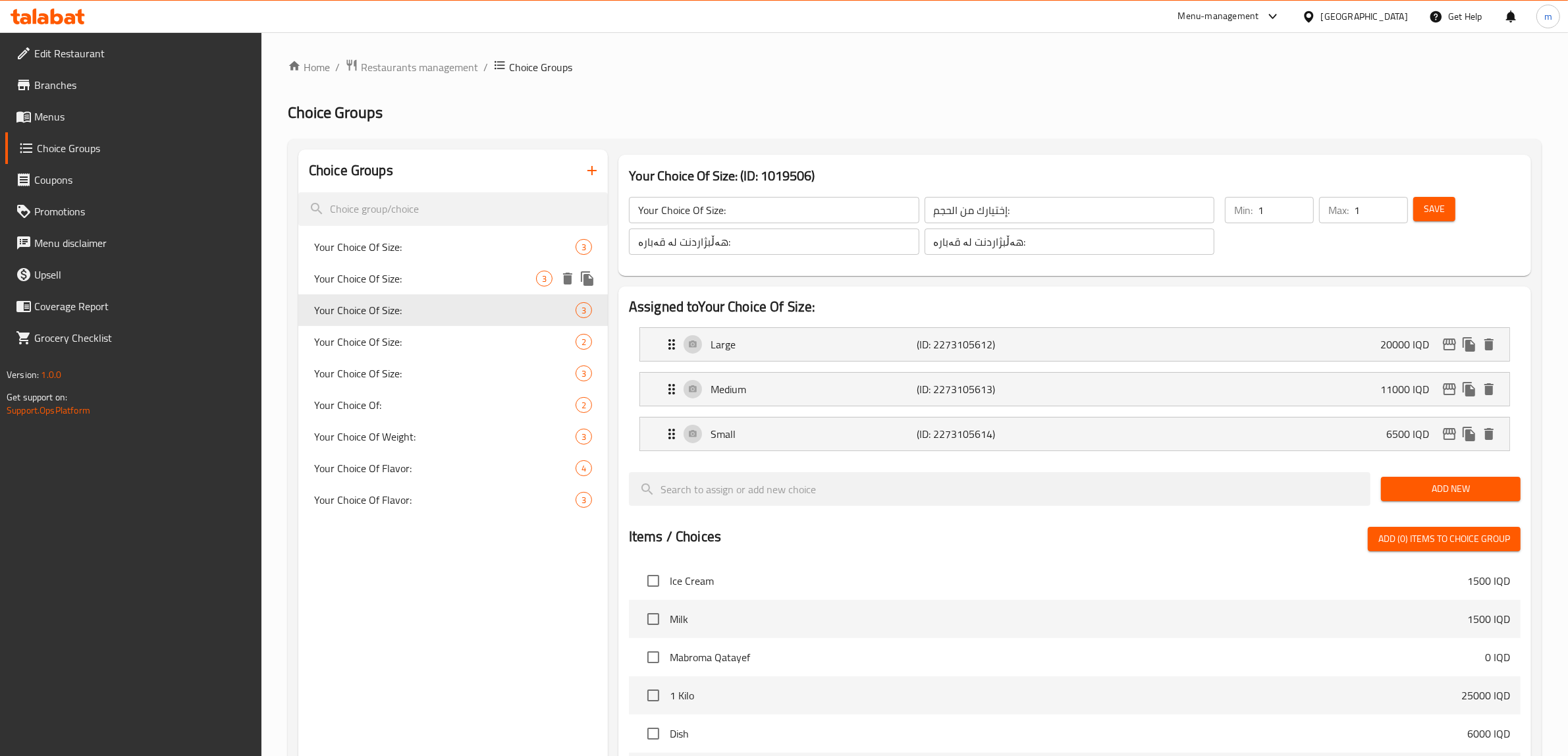
click at [450, 280] on span "Your Choice Of Size:" at bounding box center [425, 278] width 222 height 16
type input "Your Choice Of Size:"
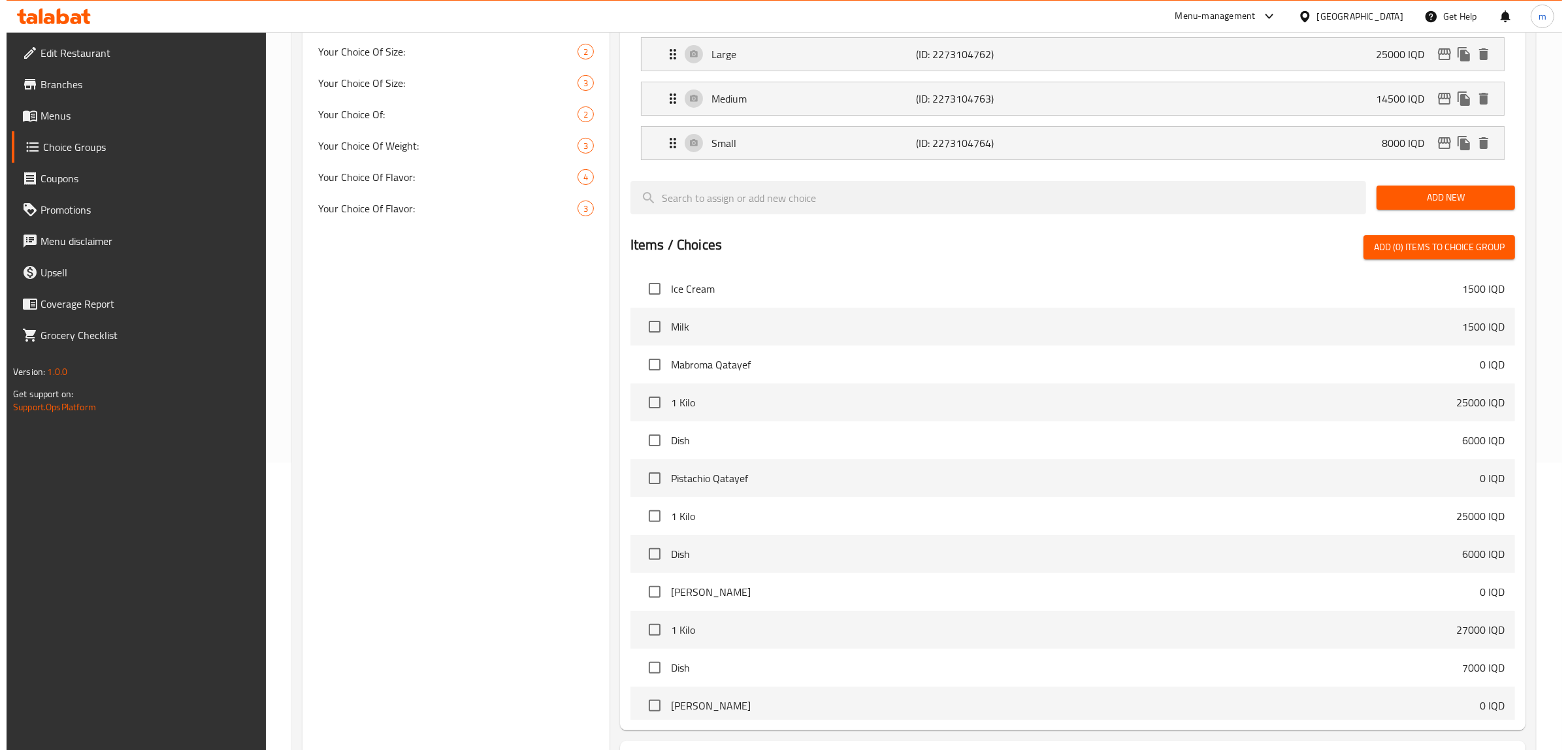
scroll to position [402, 0]
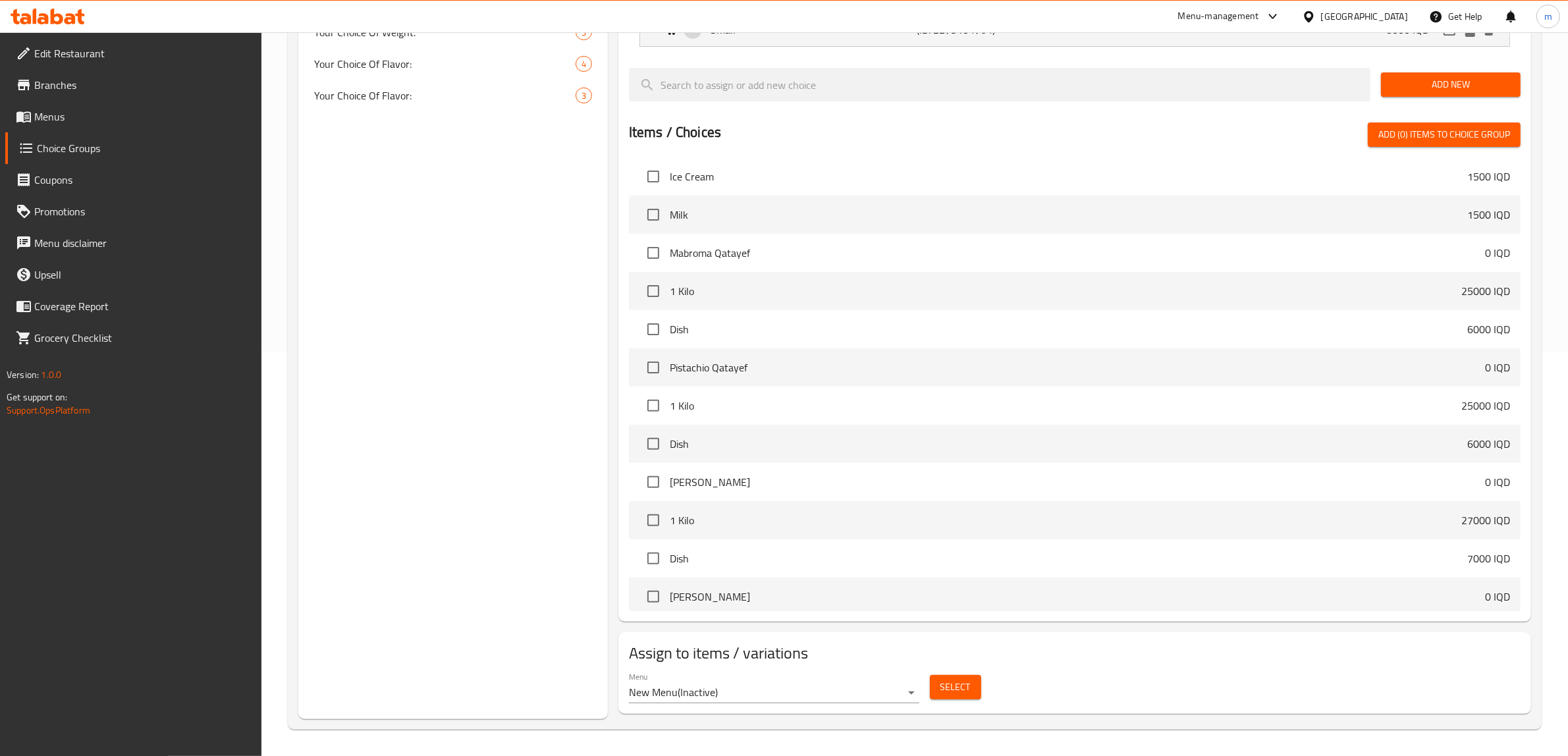
click at [939, 685] on button "Select" at bounding box center [955, 687] width 52 height 24
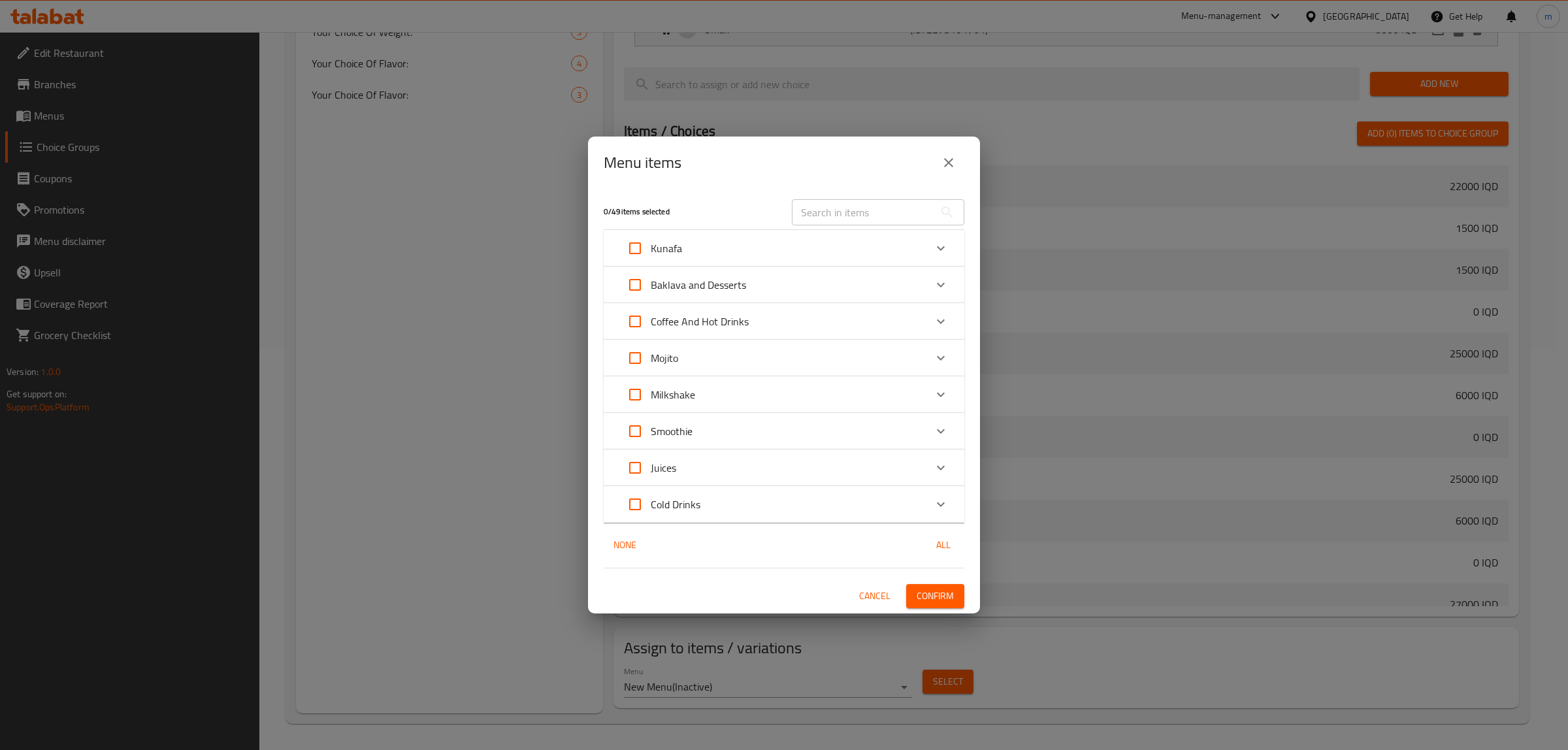
scroll to position [545, 0]
click at [827, 241] on div "Kunafa" at bounding box center [772, 248] width 306 height 31
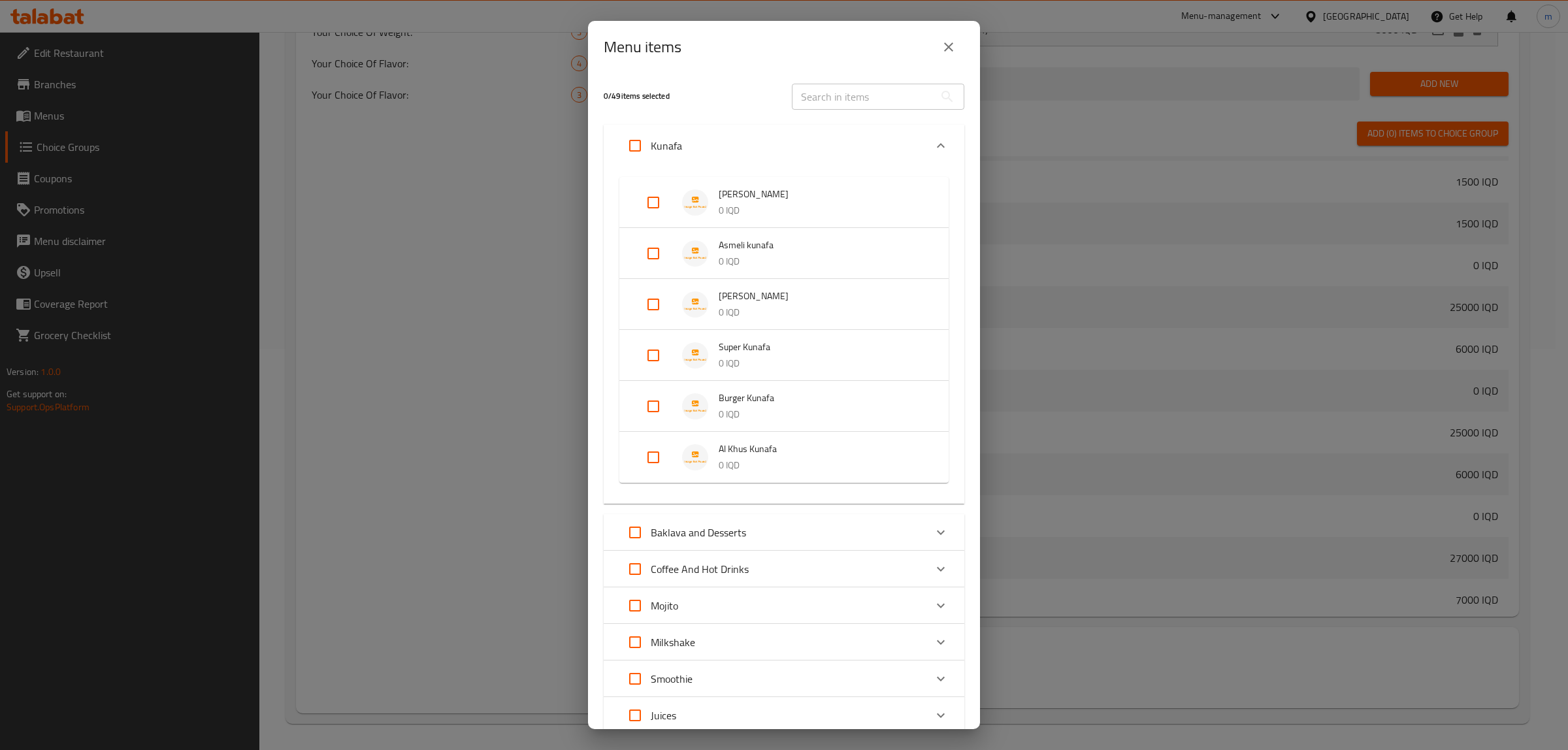
click at [645, 457] on input "Expand" at bounding box center [653, 457] width 31 height 31
checkbox input "true"
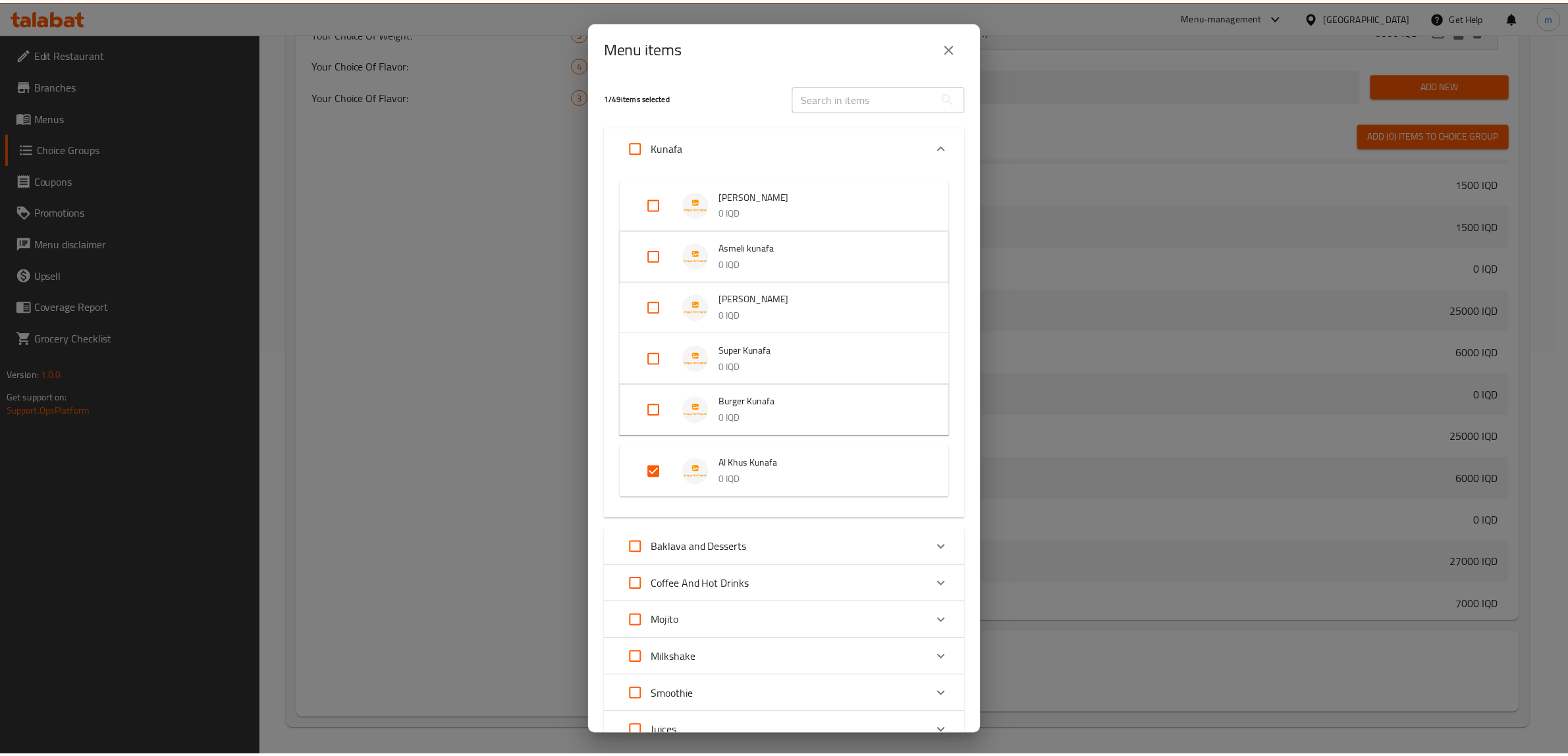
scroll to position [142, 0]
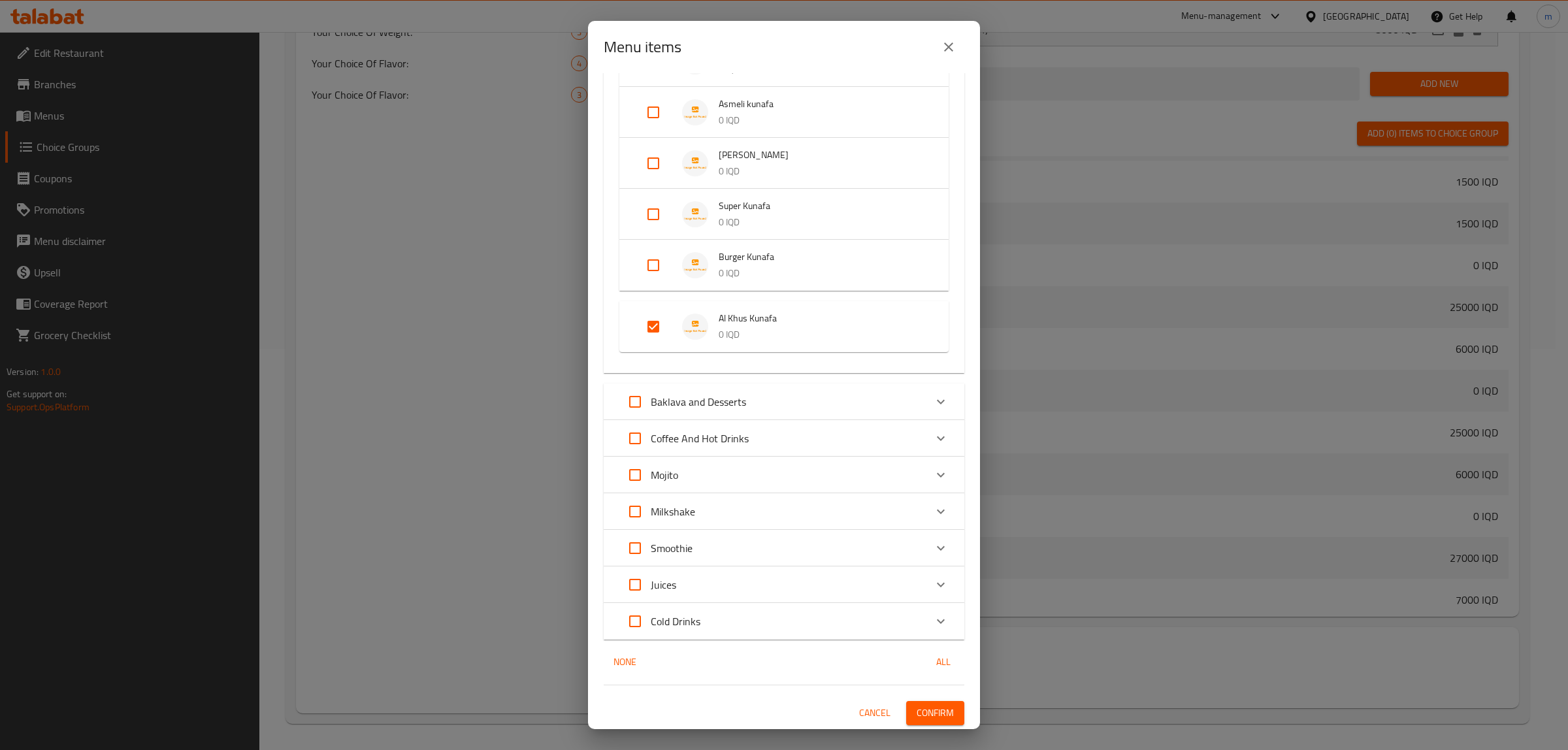
click at [935, 711] on span "Confirm" at bounding box center [935, 713] width 37 height 17
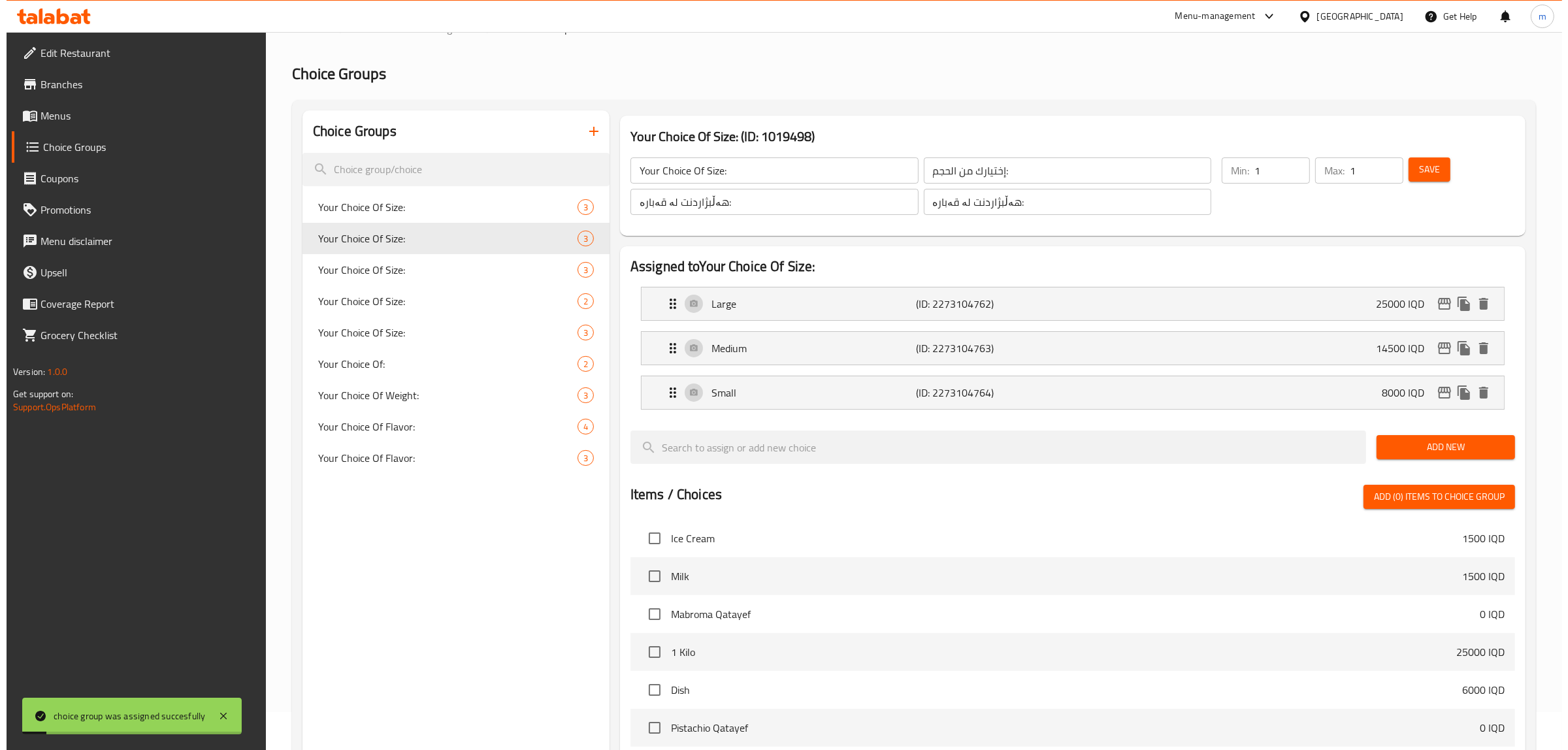
scroll to position [0, 0]
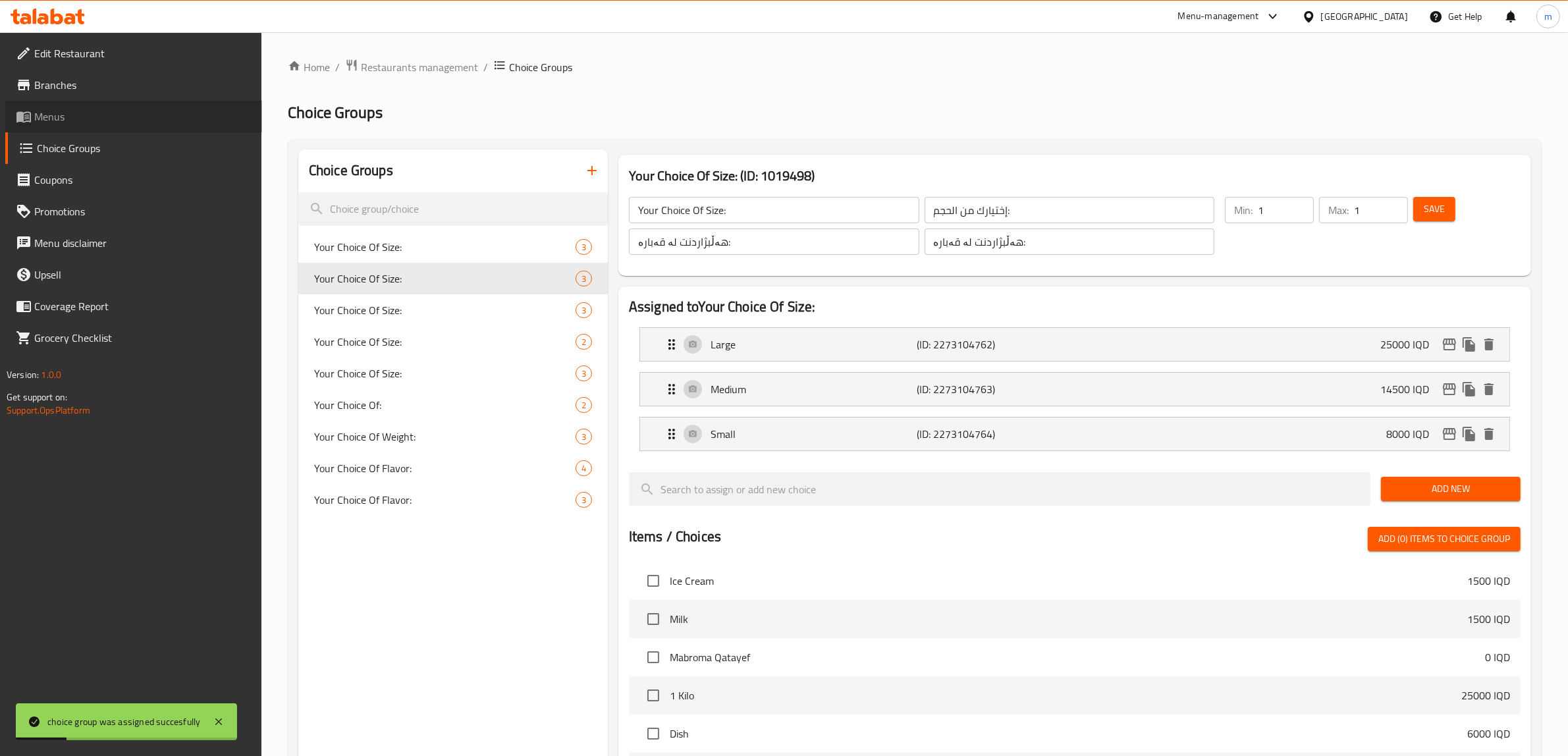
click at [86, 110] on span "Menus" at bounding box center [143, 116] width 218 height 16
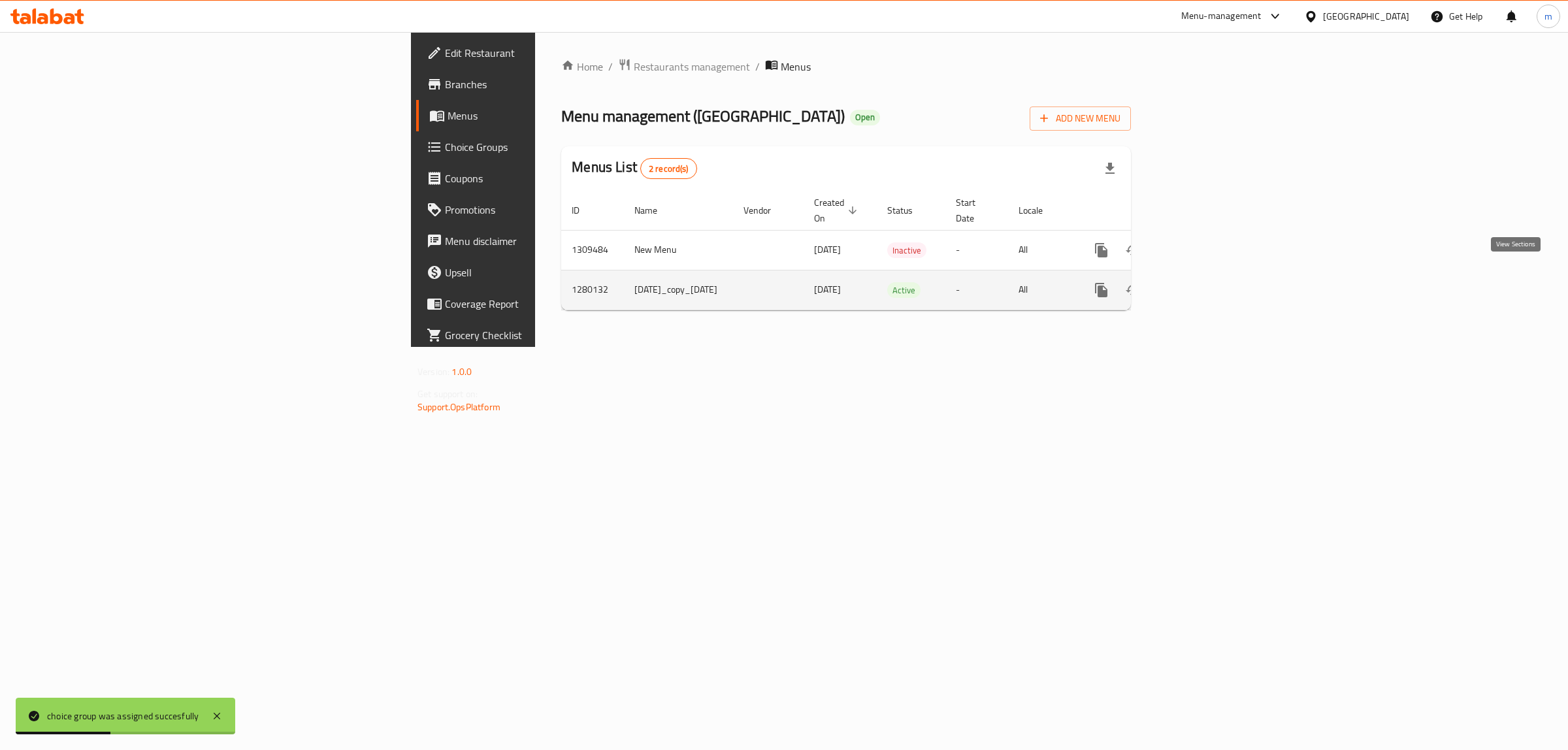
click at [1211, 275] on link "enhanced table" at bounding box center [1195, 290] width 31 height 31
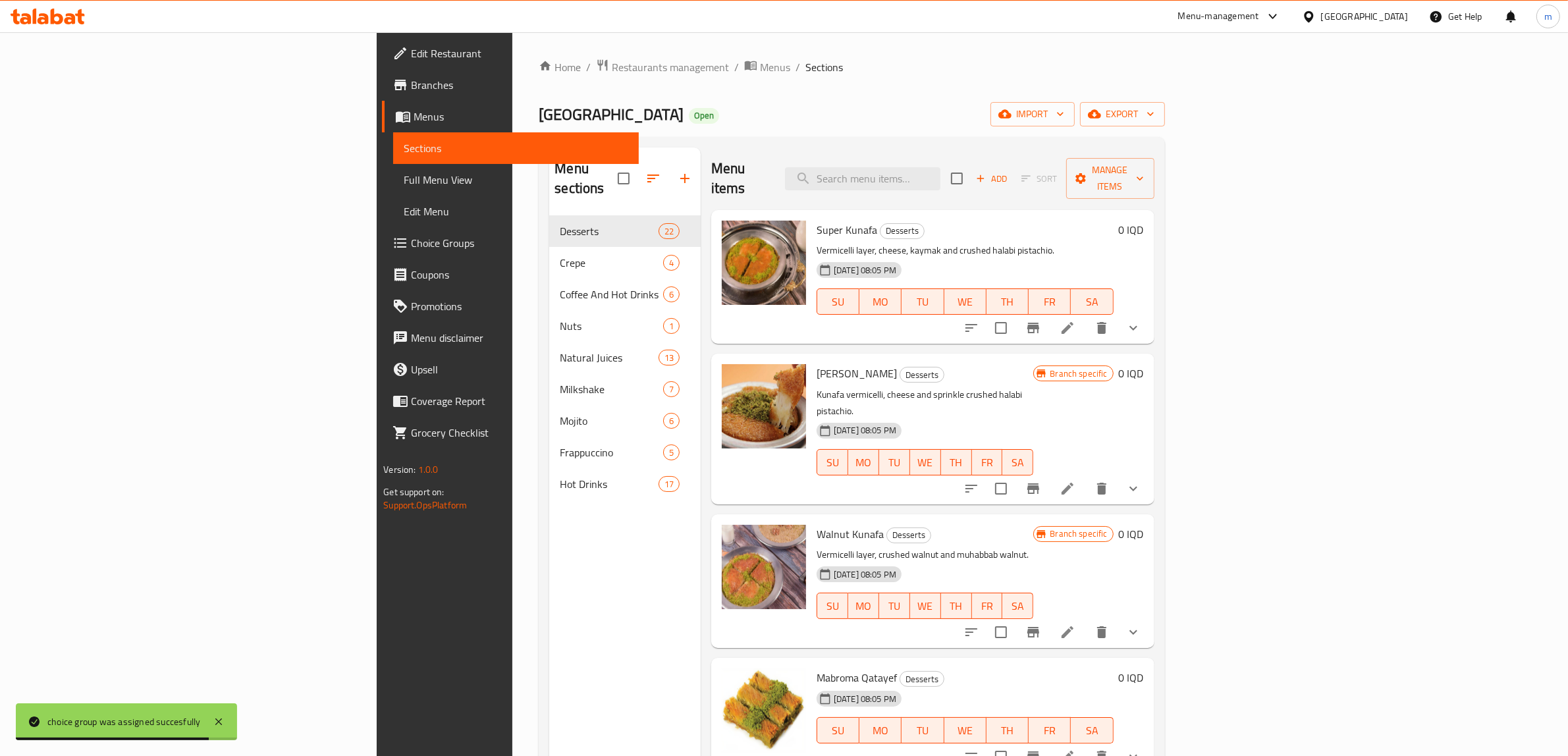
click at [404, 185] on span "Full Menu View" at bounding box center [516, 179] width 224 height 16
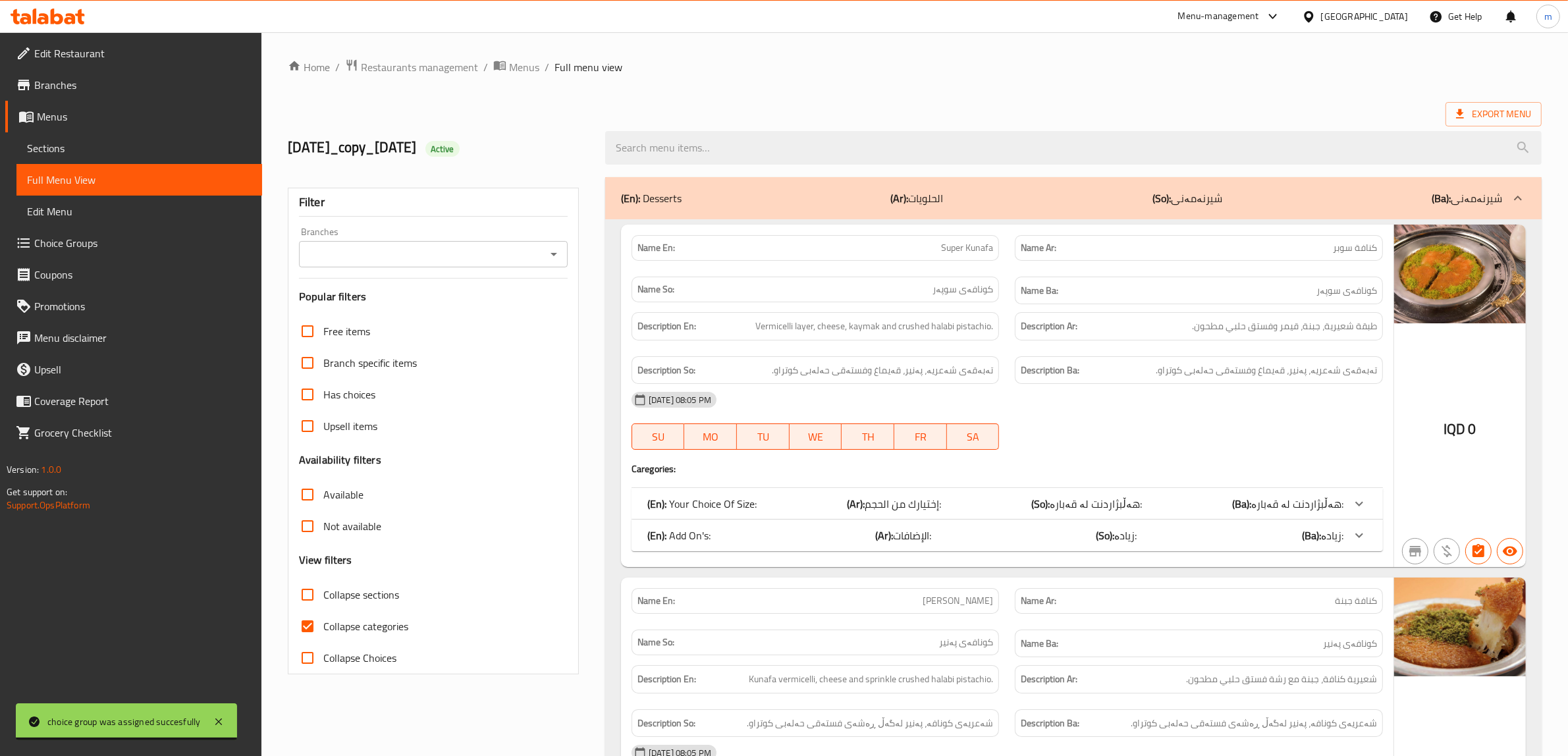
click at [553, 257] on icon "Open" at bounding box center [554, 254] width 16 height 16
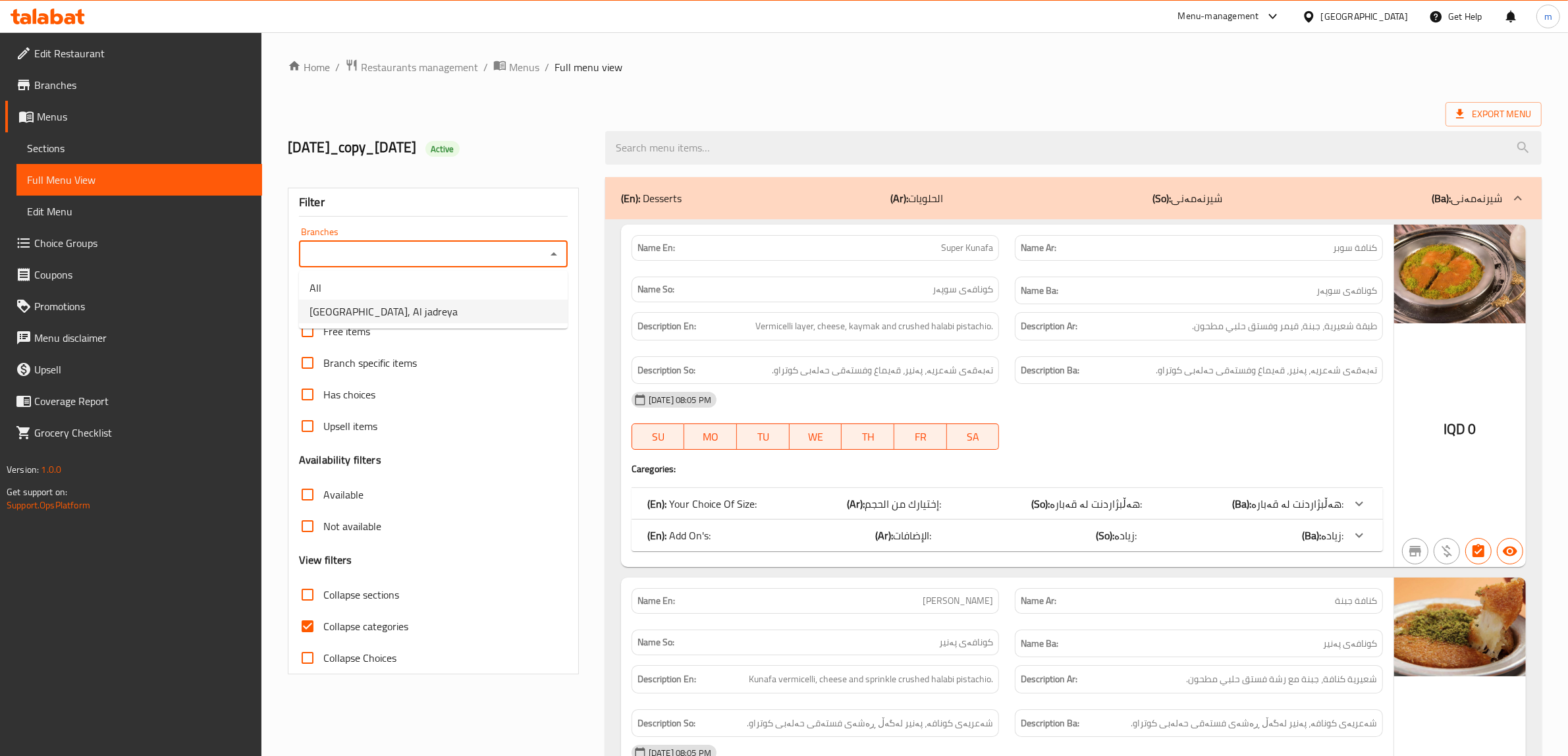
click at [428, 321] on li "[GEOGRAPHIC_DATA], Al jadreya" at bounding box center [433, 312] width 268 height 24
type input "[GEOGRAPHIC_DATA], Al jadreya"
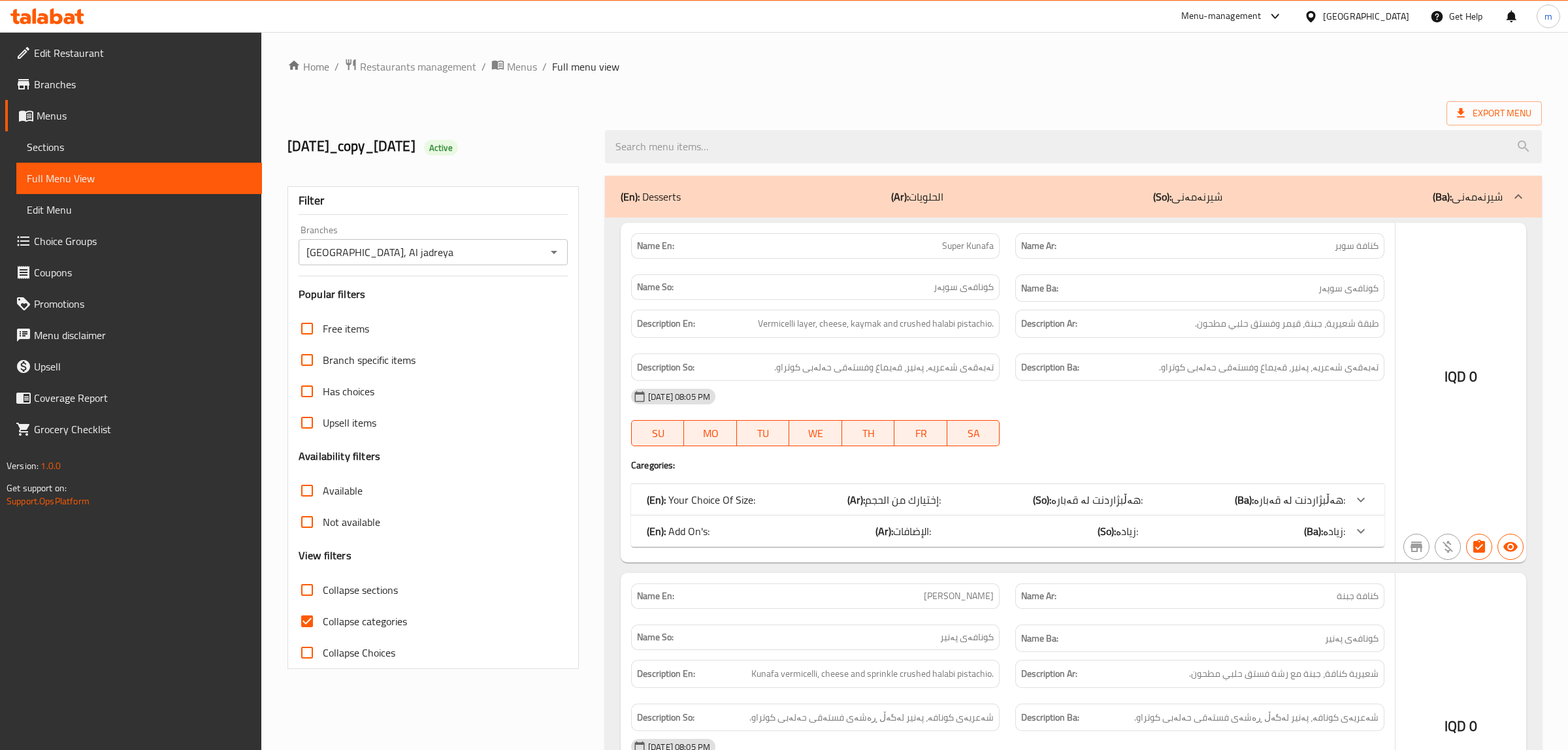
click at [307, 623] on div at bounding box center [784, 375] width 1568 height 750
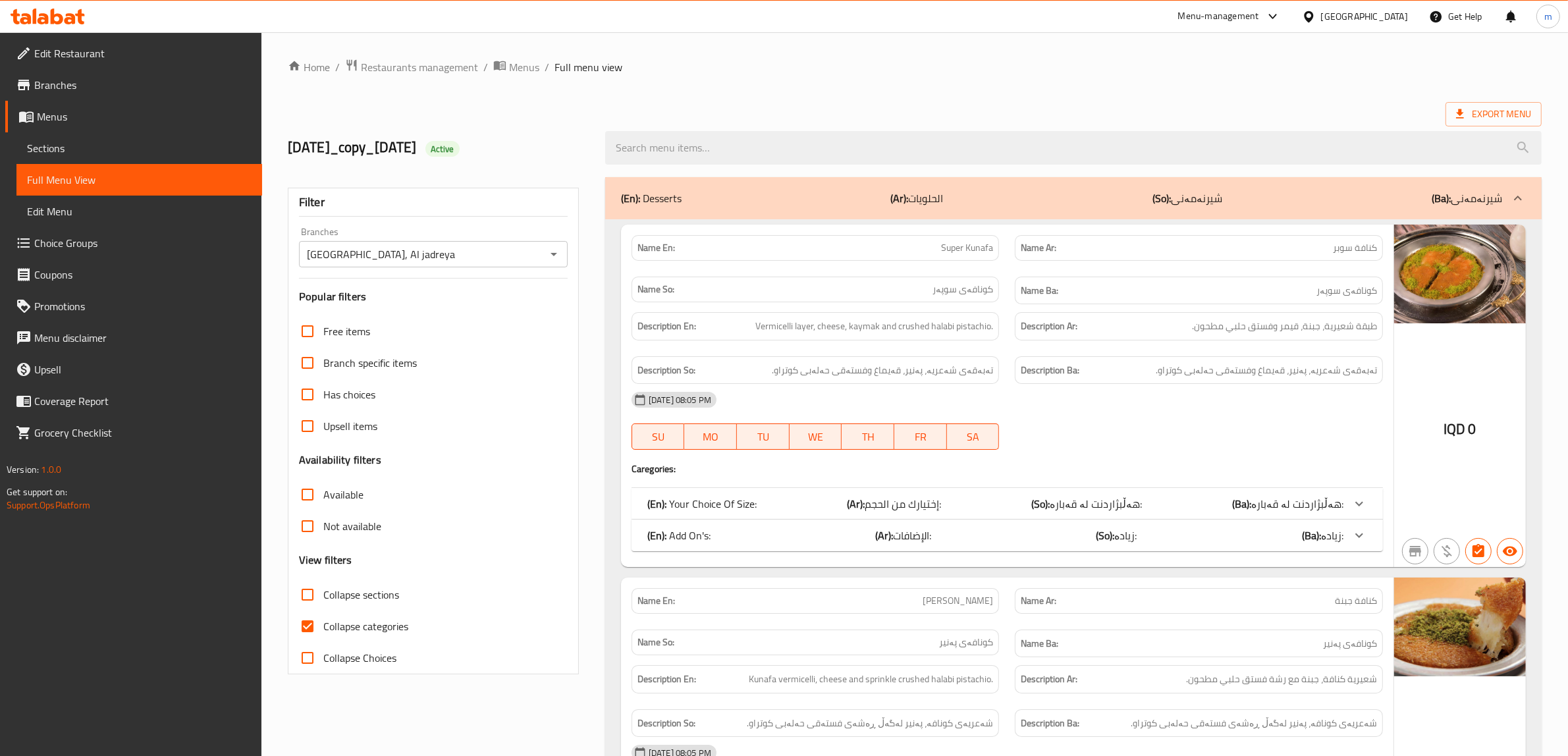
click at [308, 628] on input "Collapse categories" at bounding box center [307, 626] width 31 height 31
checkbox input "false"
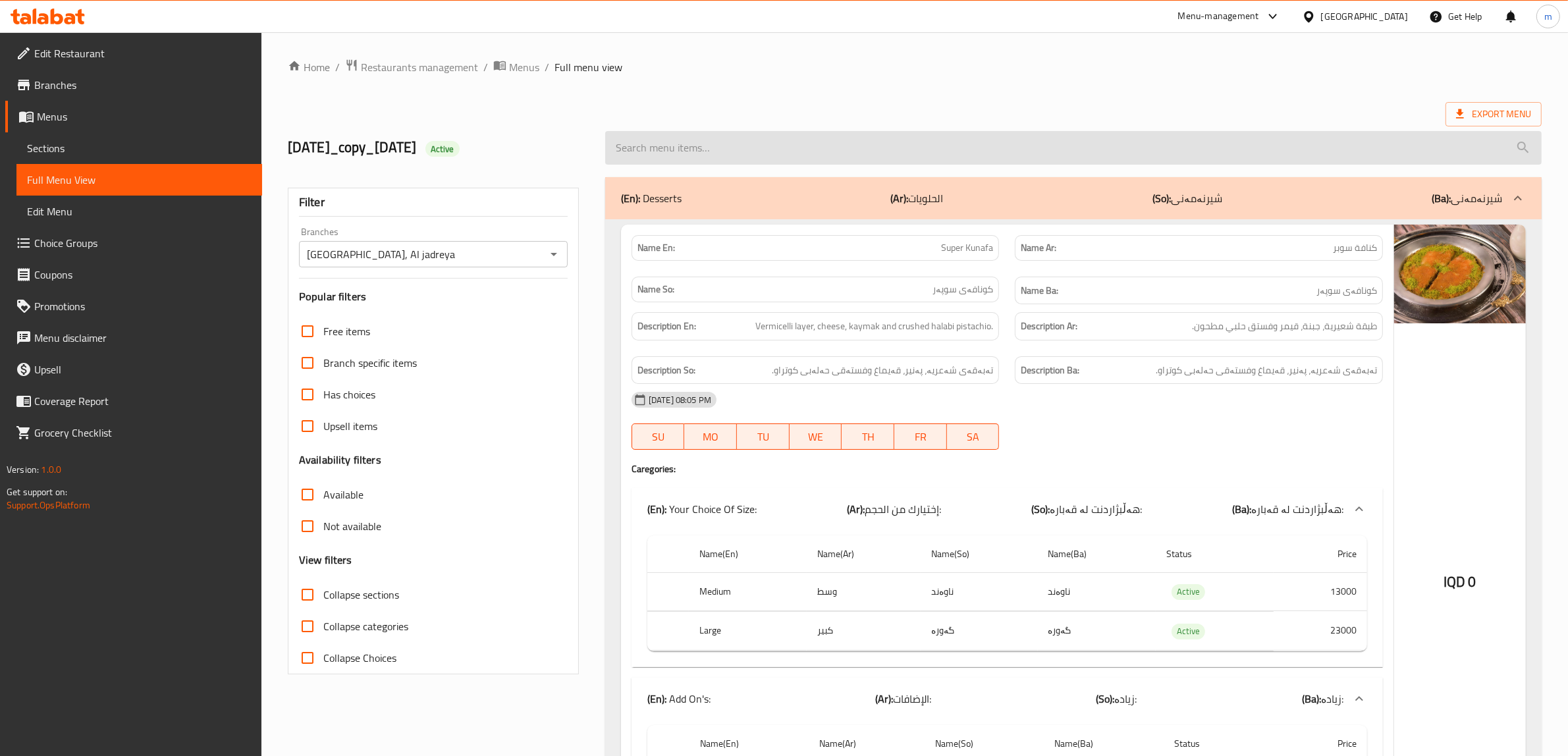
click at [840, 143] on input "search" at bounding box center [1073, 148] width 936 height 33
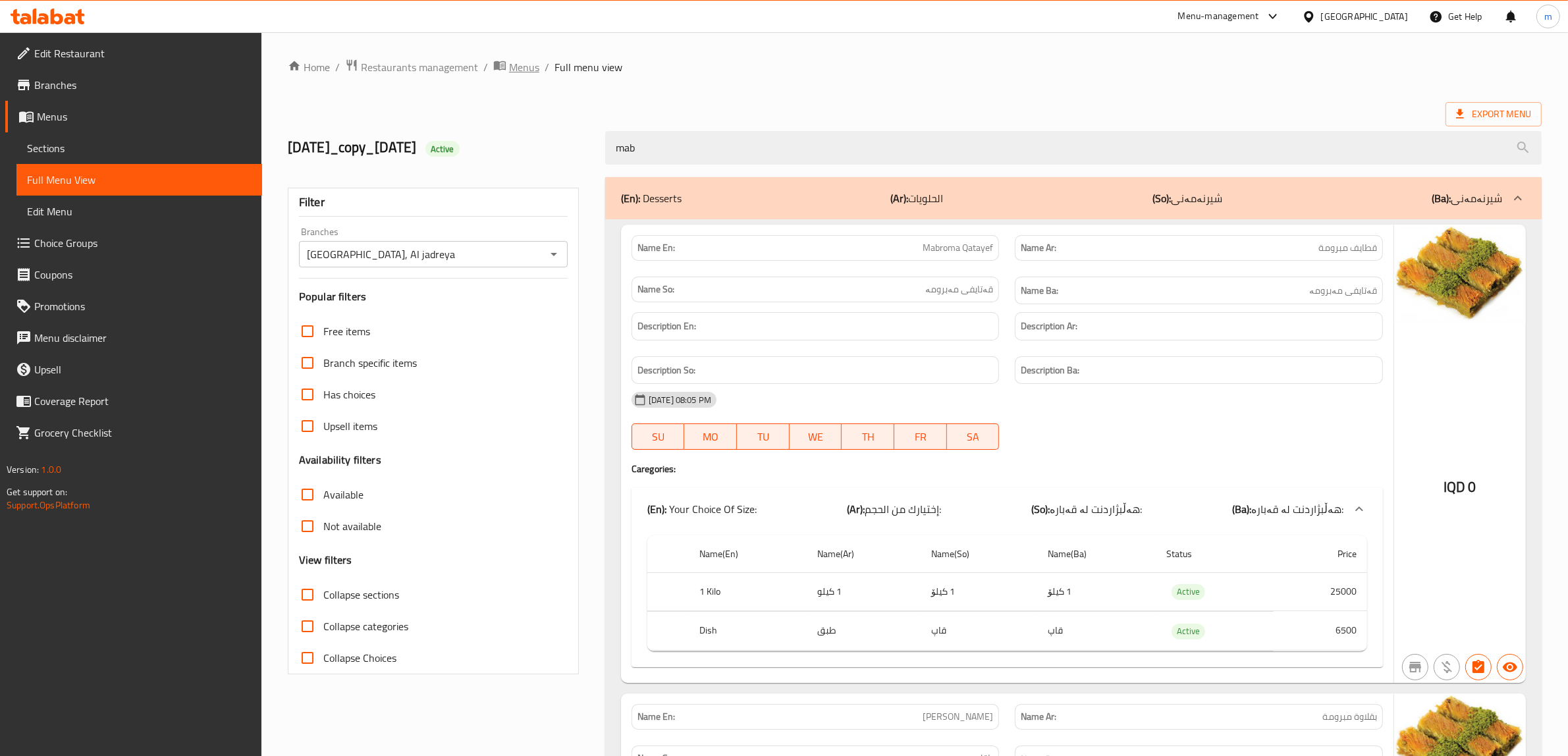
type input "mab"
click at [530, 70] on span "Menus" at bounding box center [524, 67] width 30 height 16
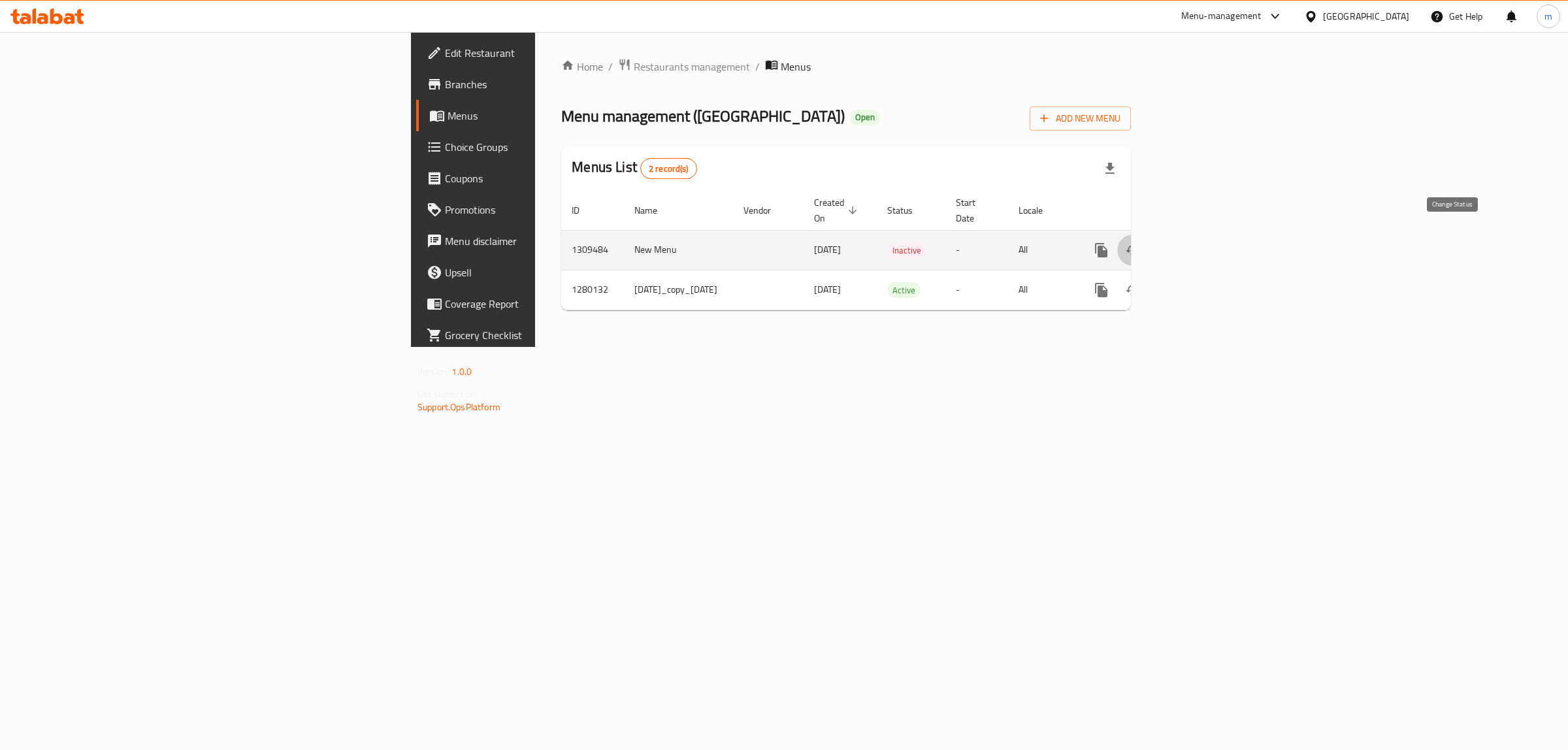
click at [1141, 242] on icon "enhanced table" at bounding box center [1132, 250] width 16 height 16
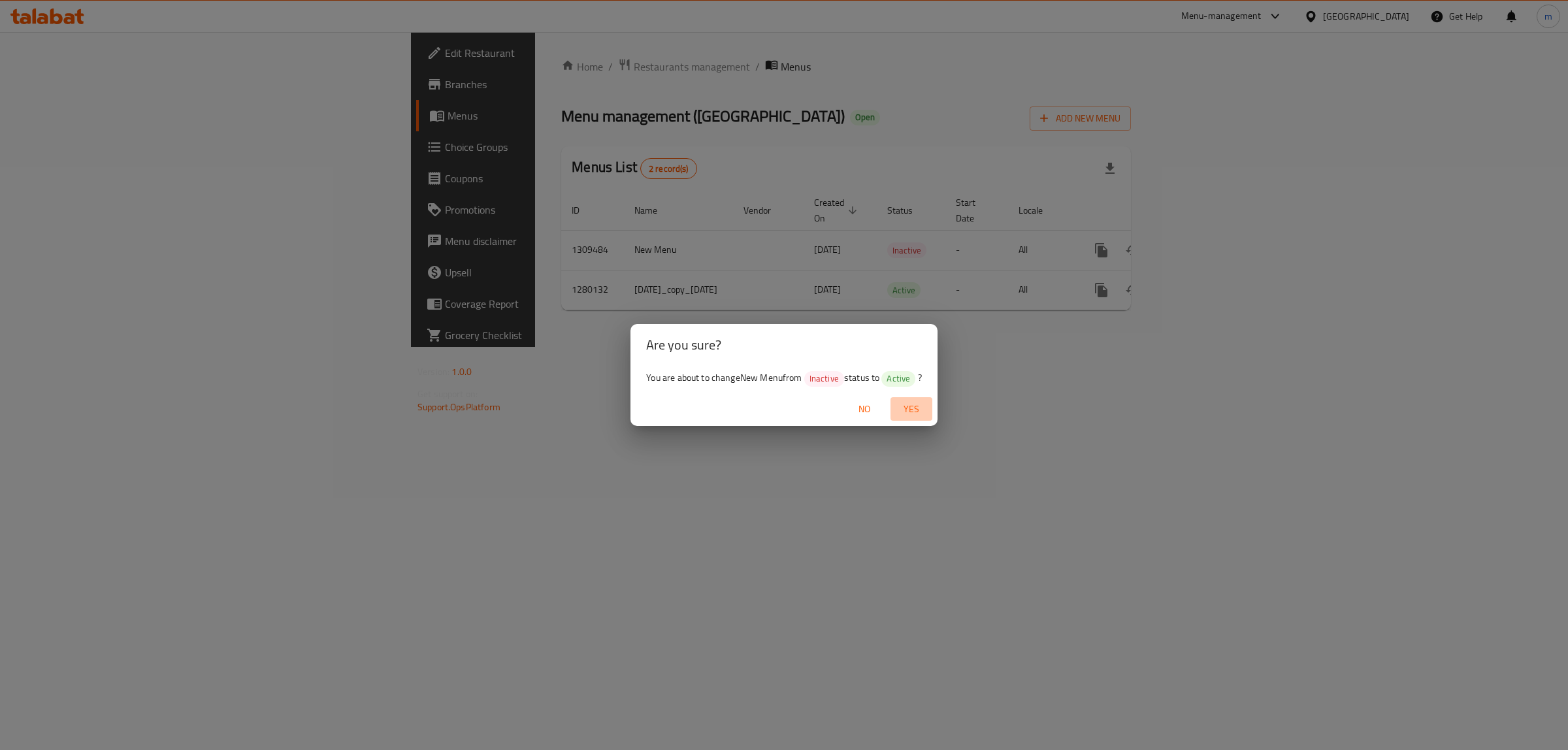
click at [908, 409] on span "Yes" at bounding box center [911, 410] width 31 height 17
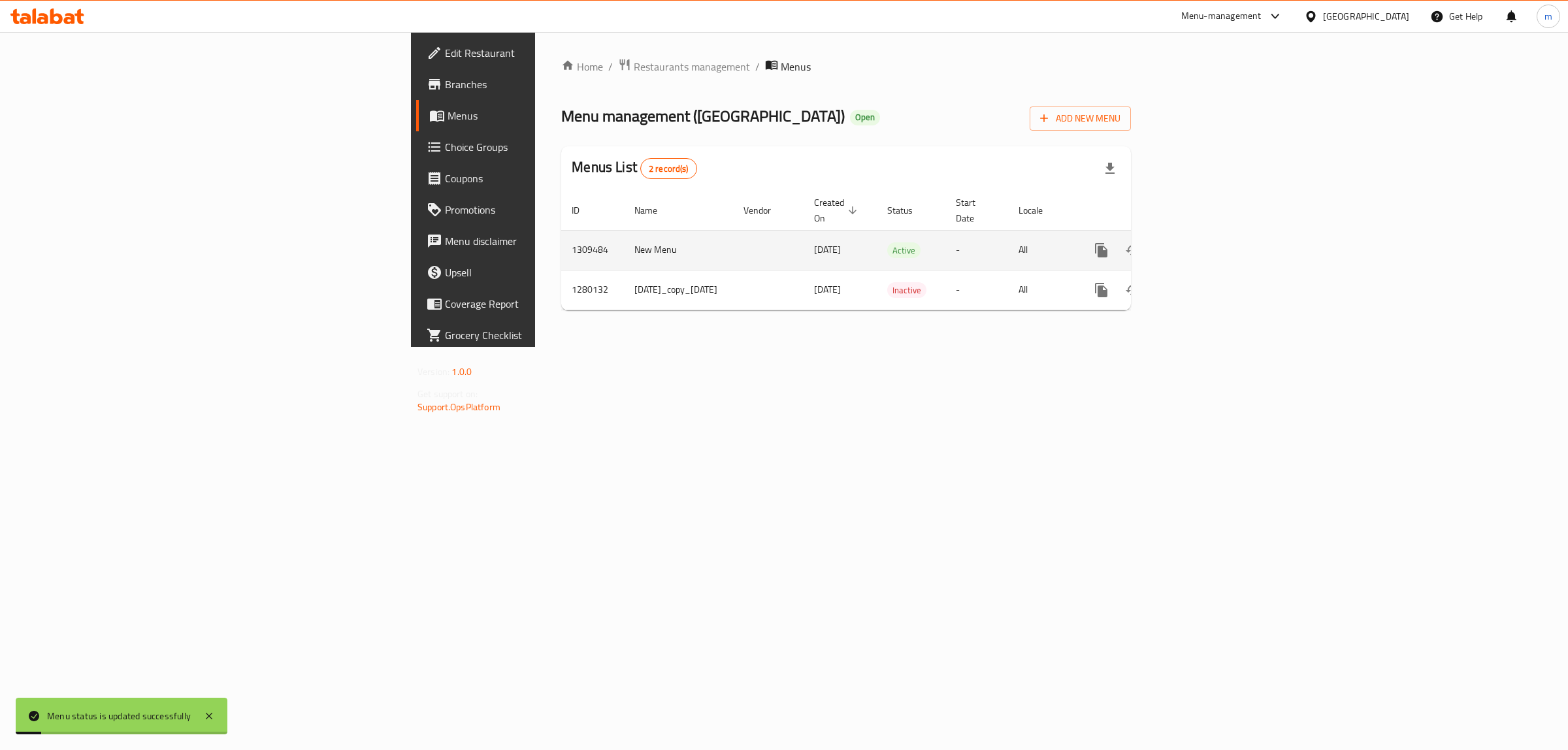
click at [1201, 244] on icon "enhanced table" at bounding box center [1195, 250] width 12 height 12
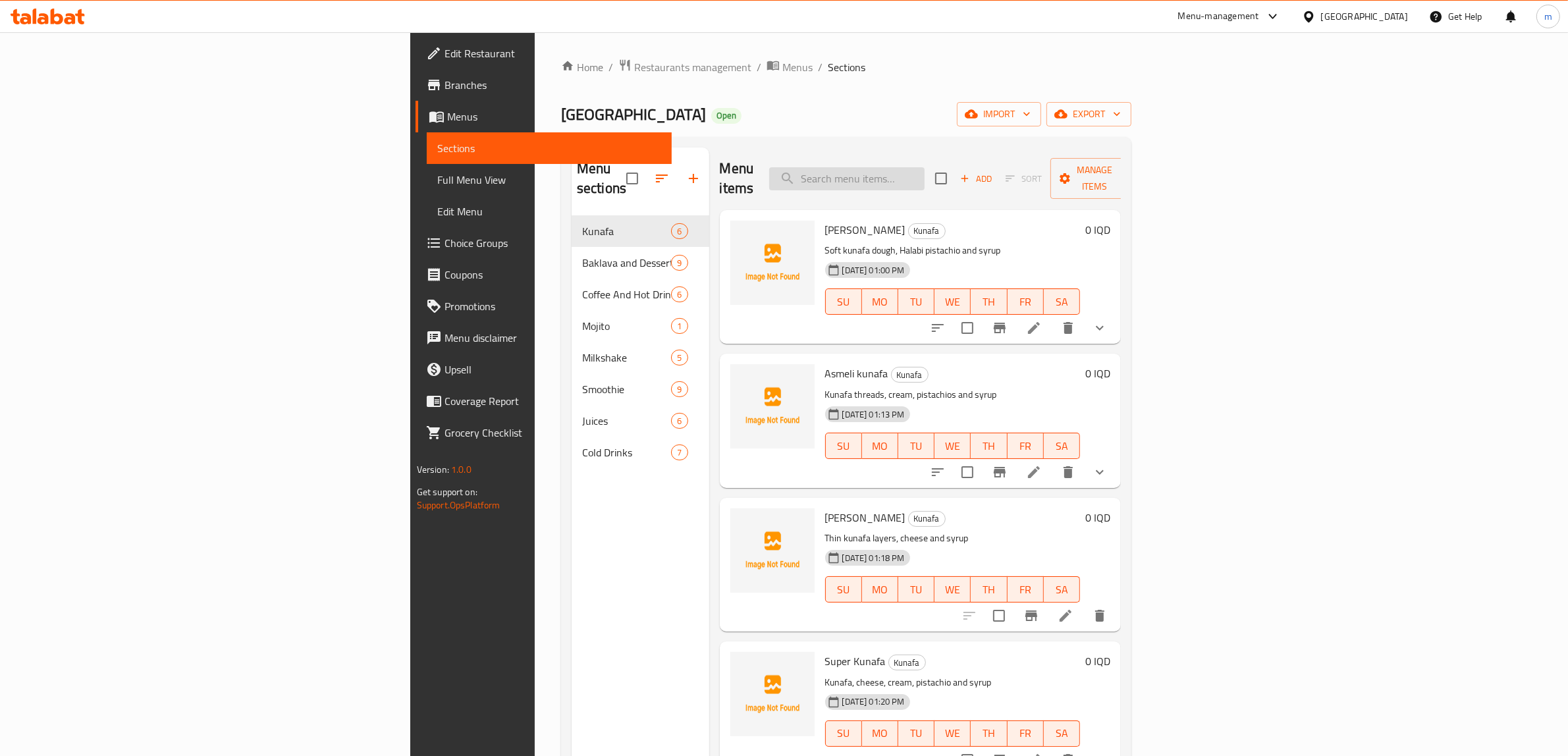
click at [924, 167] on input "search" at bounding box center [846, 179] width 155 height 23
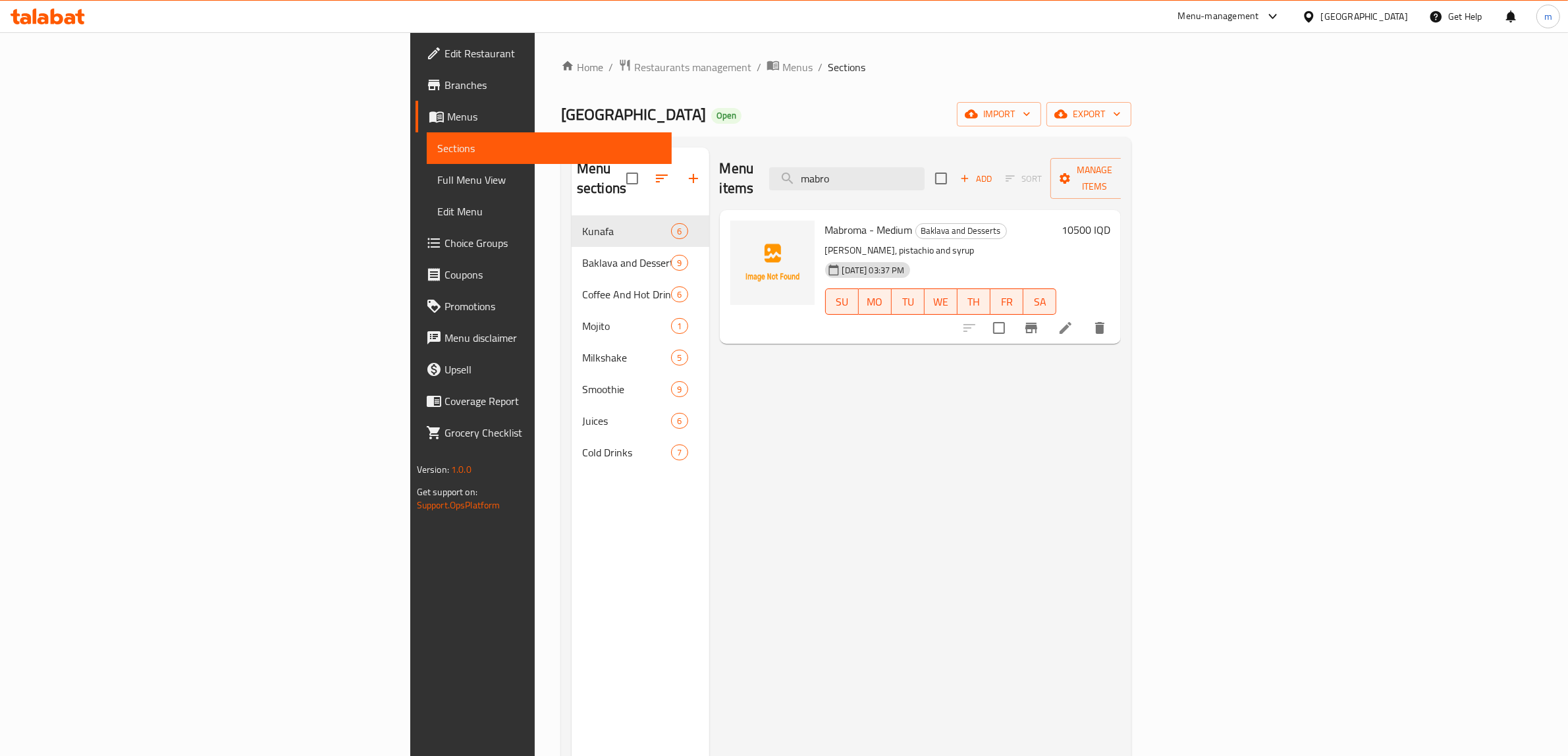
type input "mabro"
click at [437, 182] on span "Full Menu View" at bounding box center [549, 179] width 224 height 16
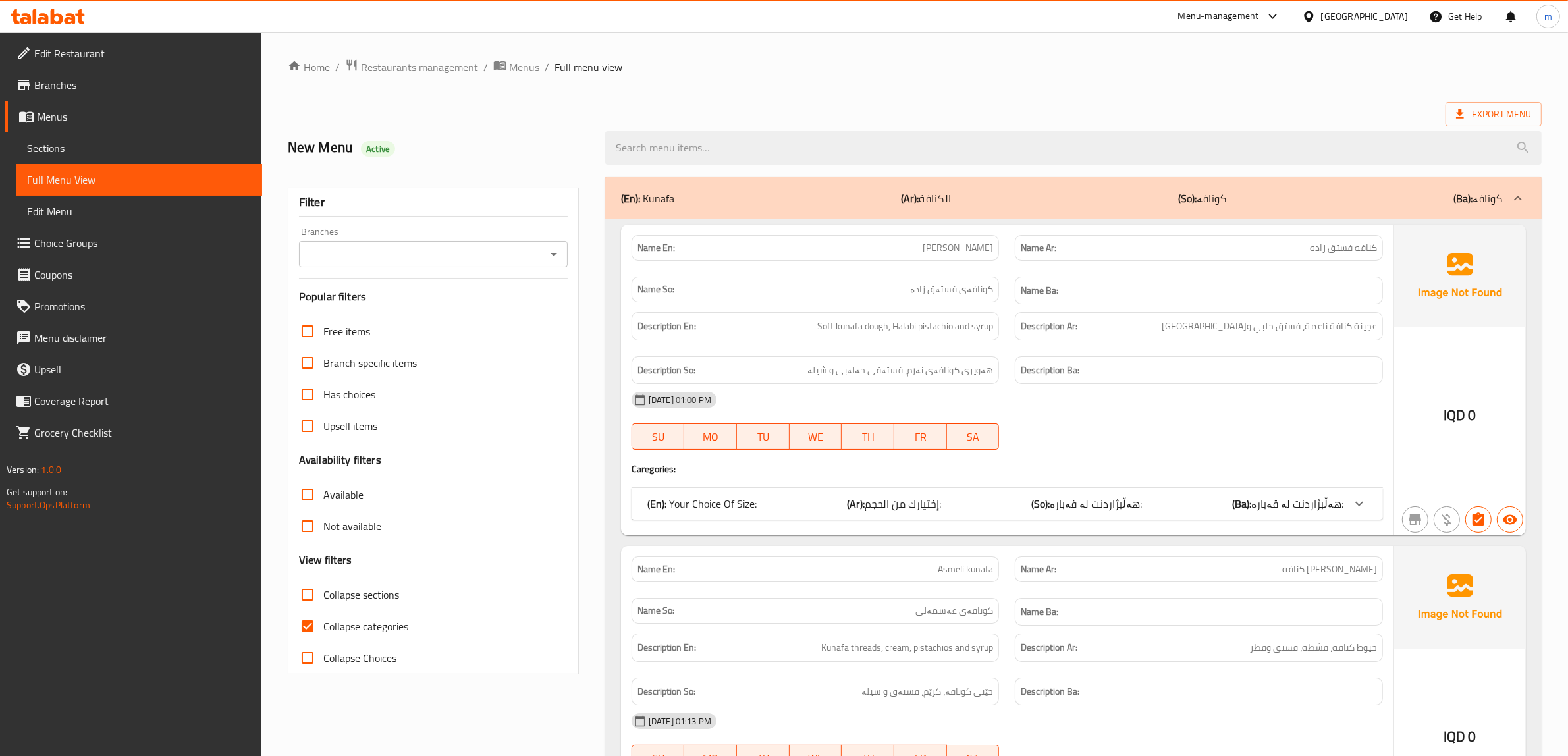
click at [303, 624] on input "Collapse categories" at bounding box center [307, 626] width 31 height 31
checkbox input "false"
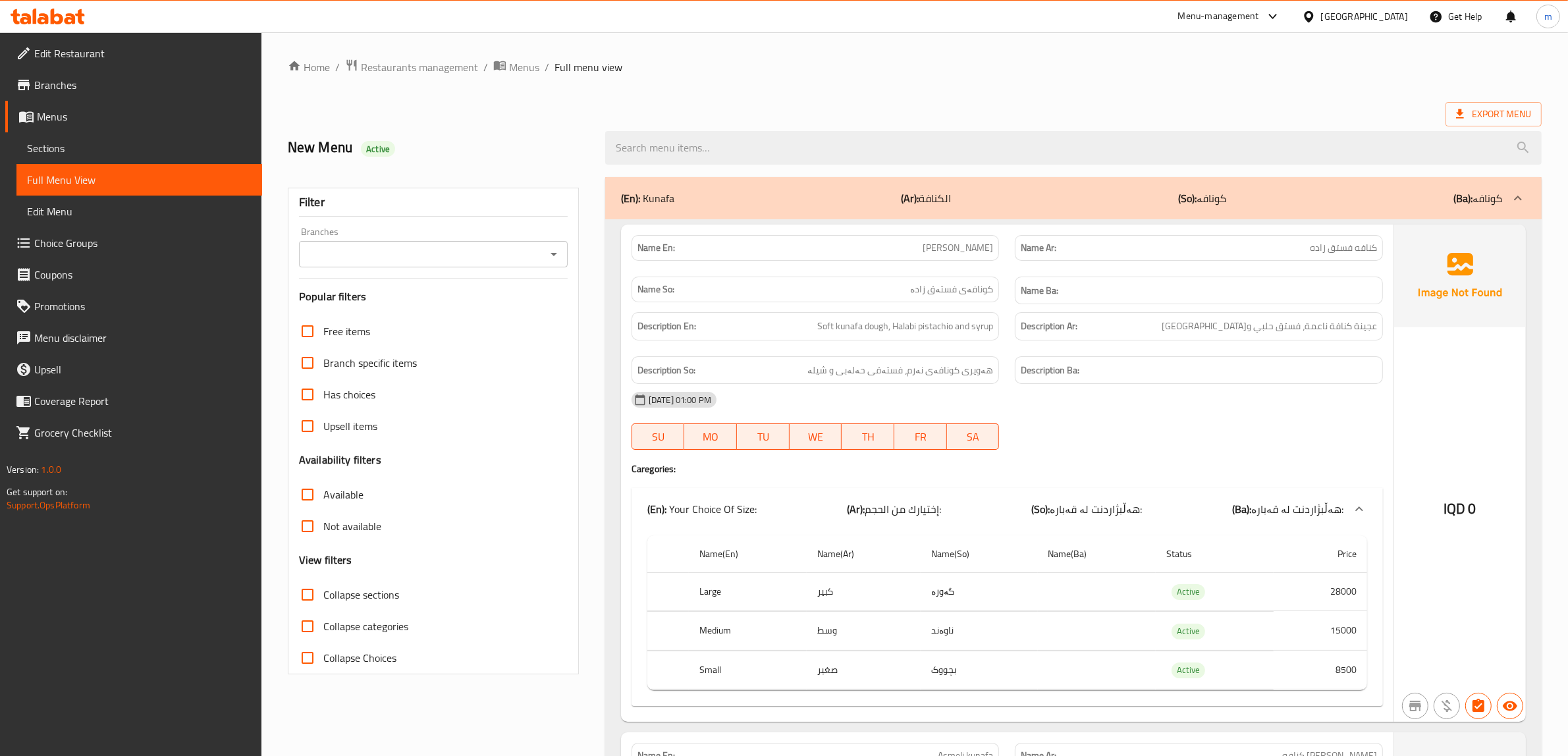
click at [554, 252] on icon "Open" at bounding box center [554, 254] width 16 height 16
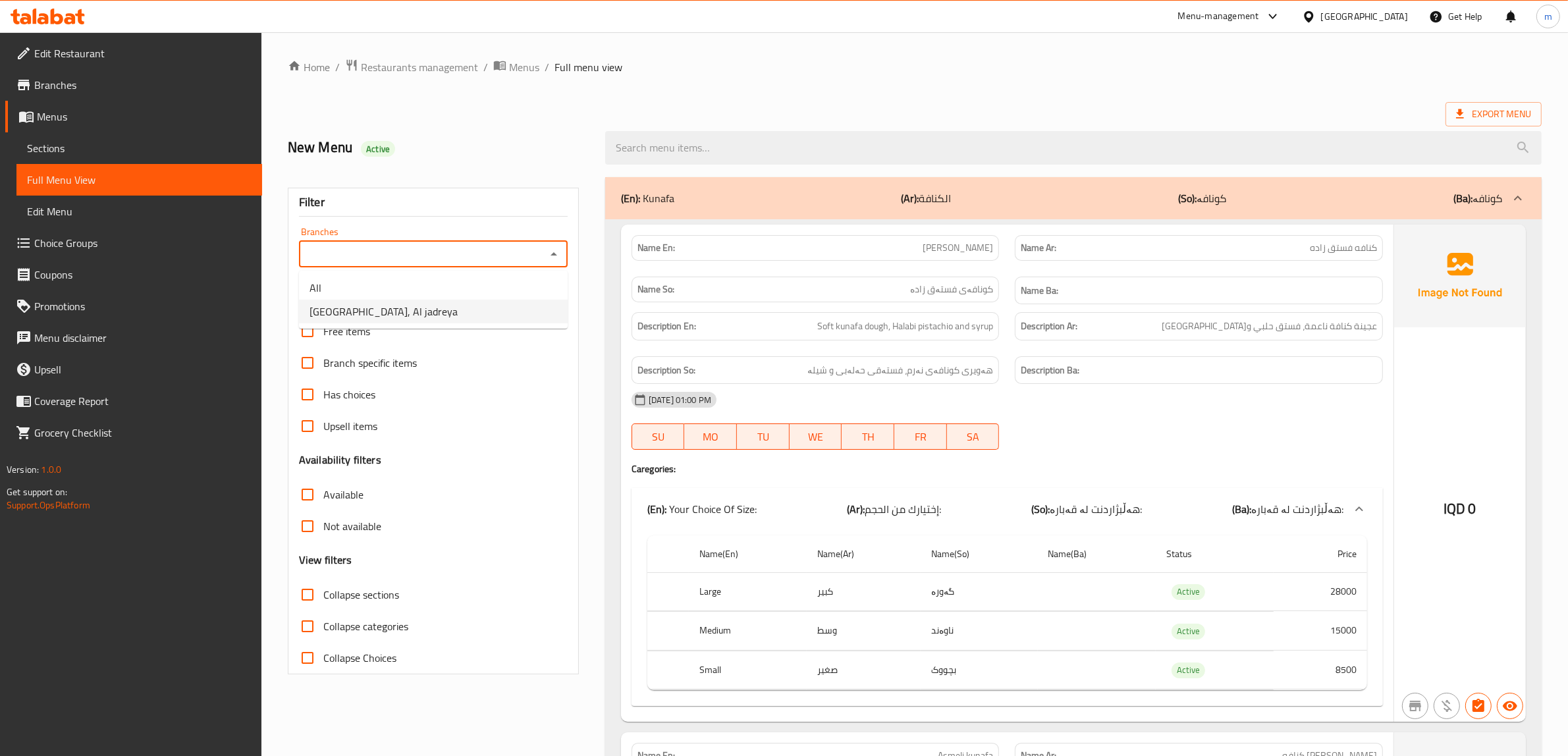
click at [491, 310] on li "[GEOGRAPHIC_DATA], Al jadreya" at bounding box center [433, 312] width 268 height 24
type input "[GEOGRAPHIC_DATA], Al jadreya"
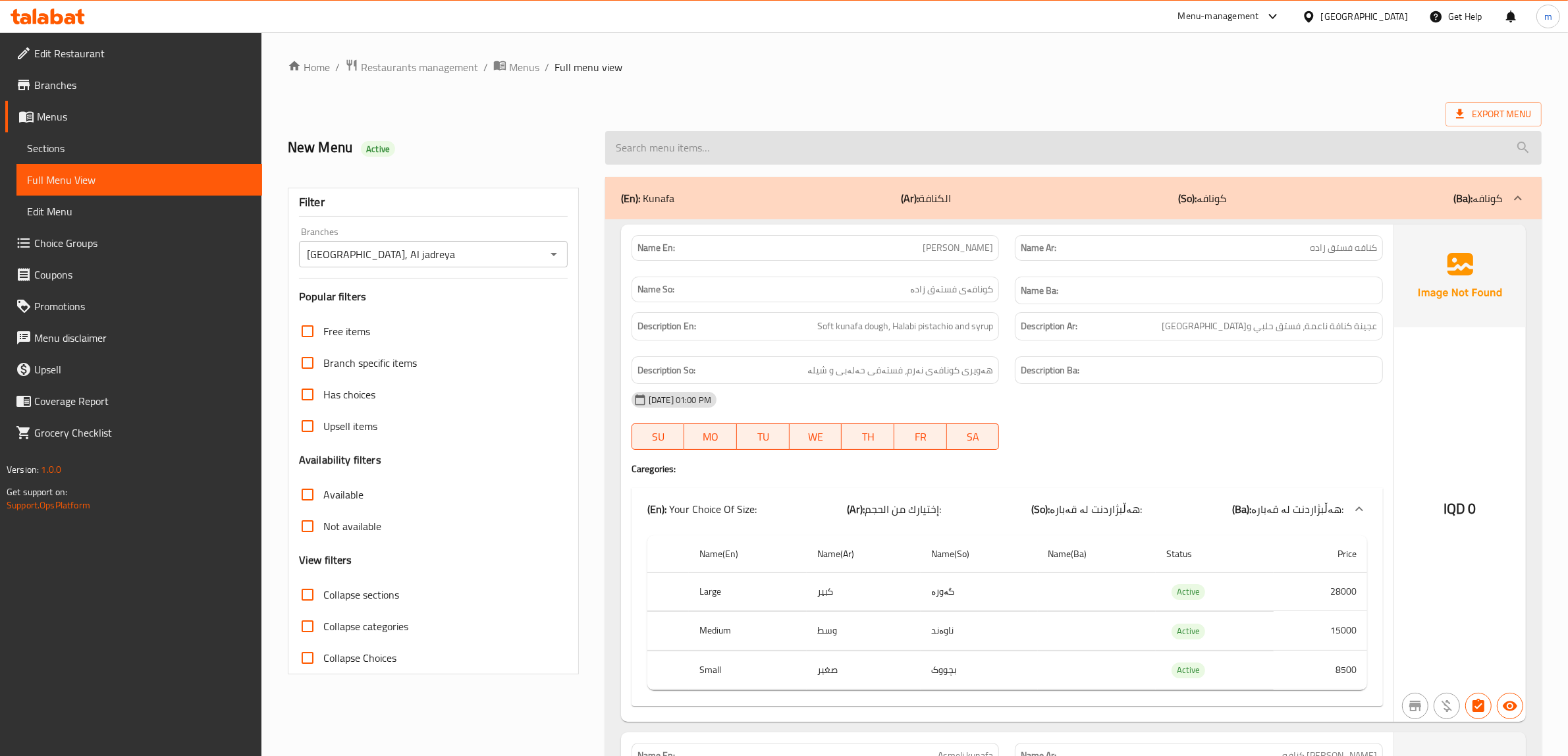
click at [831, 162] on input "search" at bounding box center [1073, 148] width 936 height 33
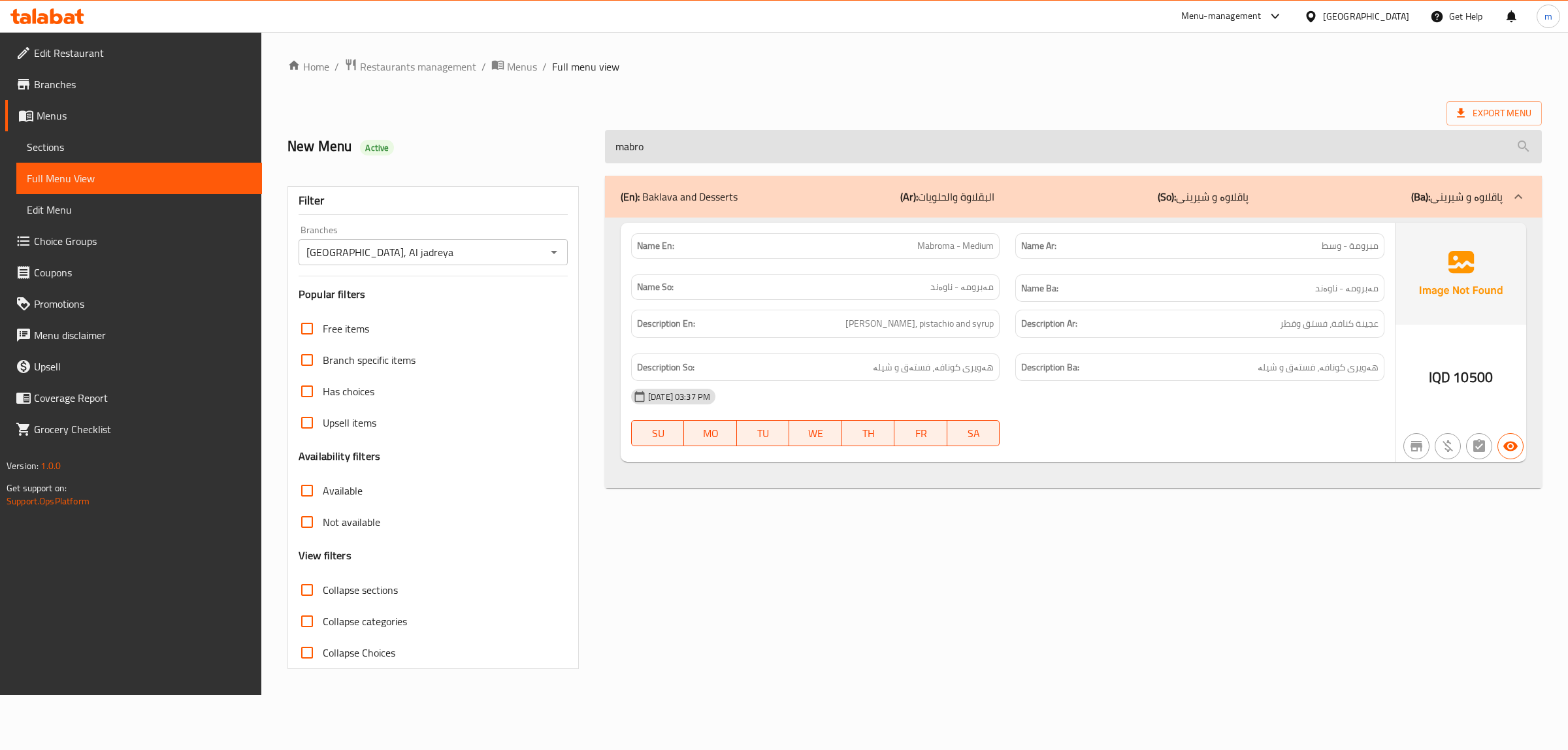
click at [950, 154] on input "mabro" at bounding box center [1073, 147] width 937 height 33
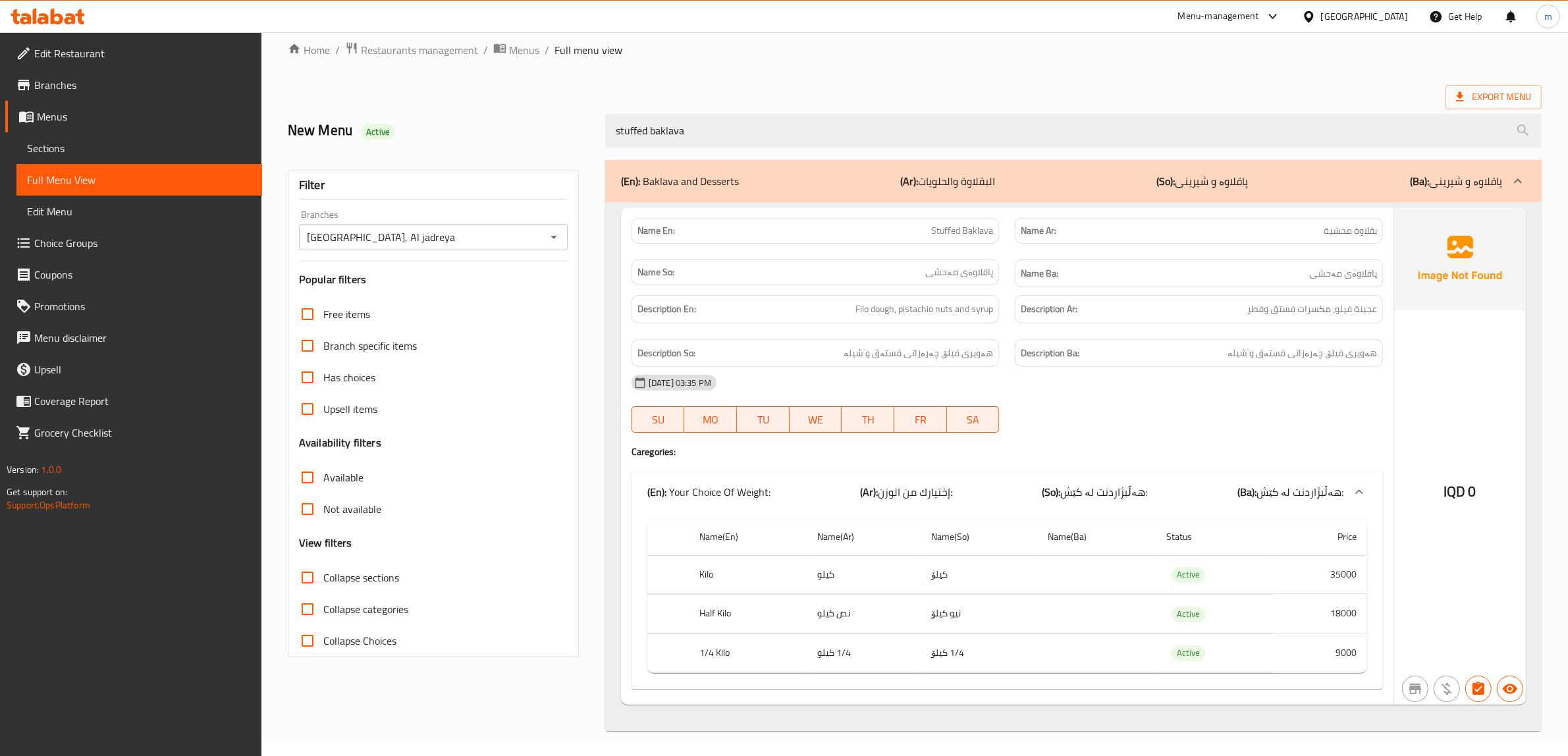
scroll to position [22, 0]
type input "stuffed baklava"
click at [105, 232] on link "Choice Groups" at bounding box center [134, 243] width 257 height 31
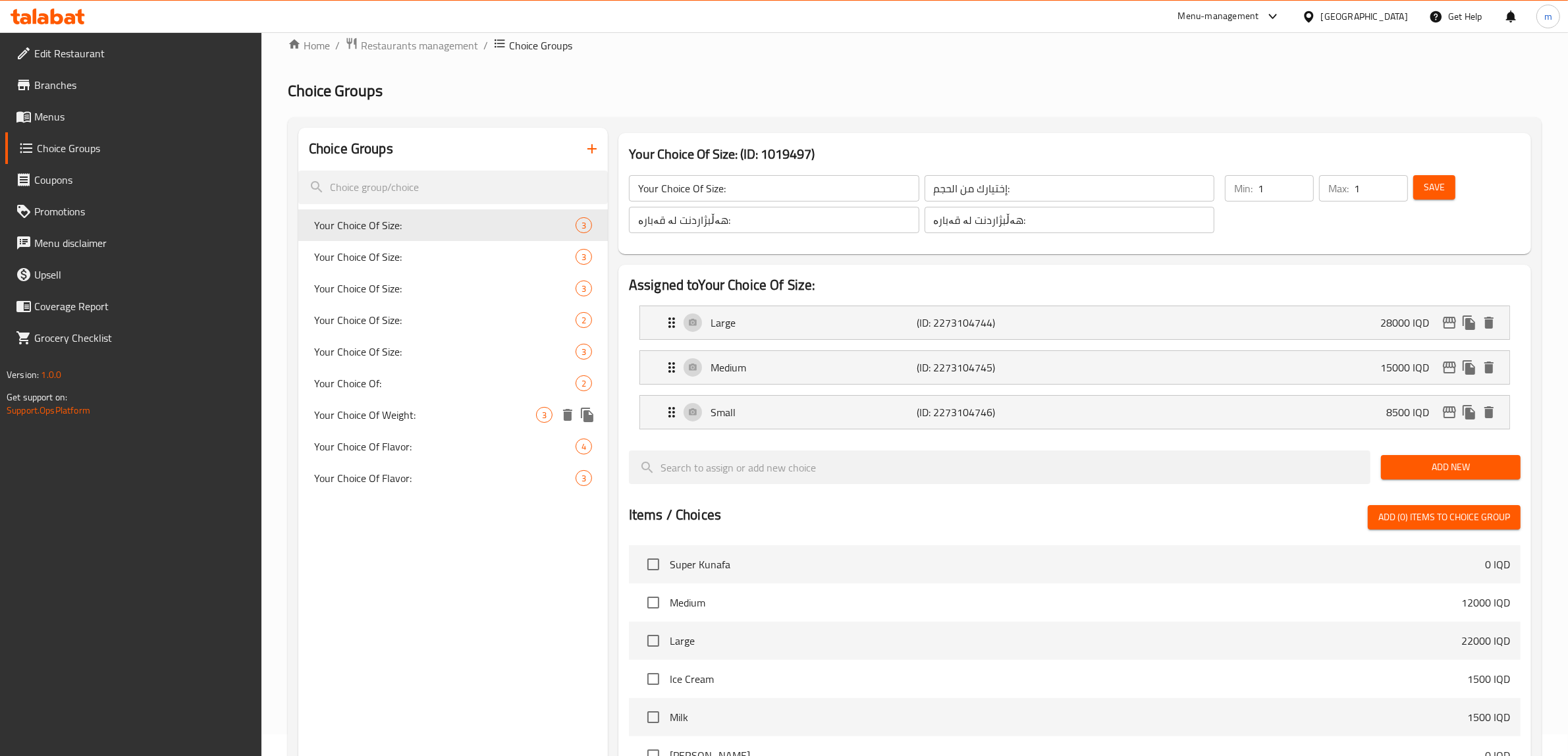
click at [450, 421] on span "Your Choice Of Weight:" at bounding box center [425, 415] width 222 height 16
type input "Your Choice Of Weight:"
type input "إختيارك من الوزن:"
type input "هەڵبژاردنت لە کێش:"
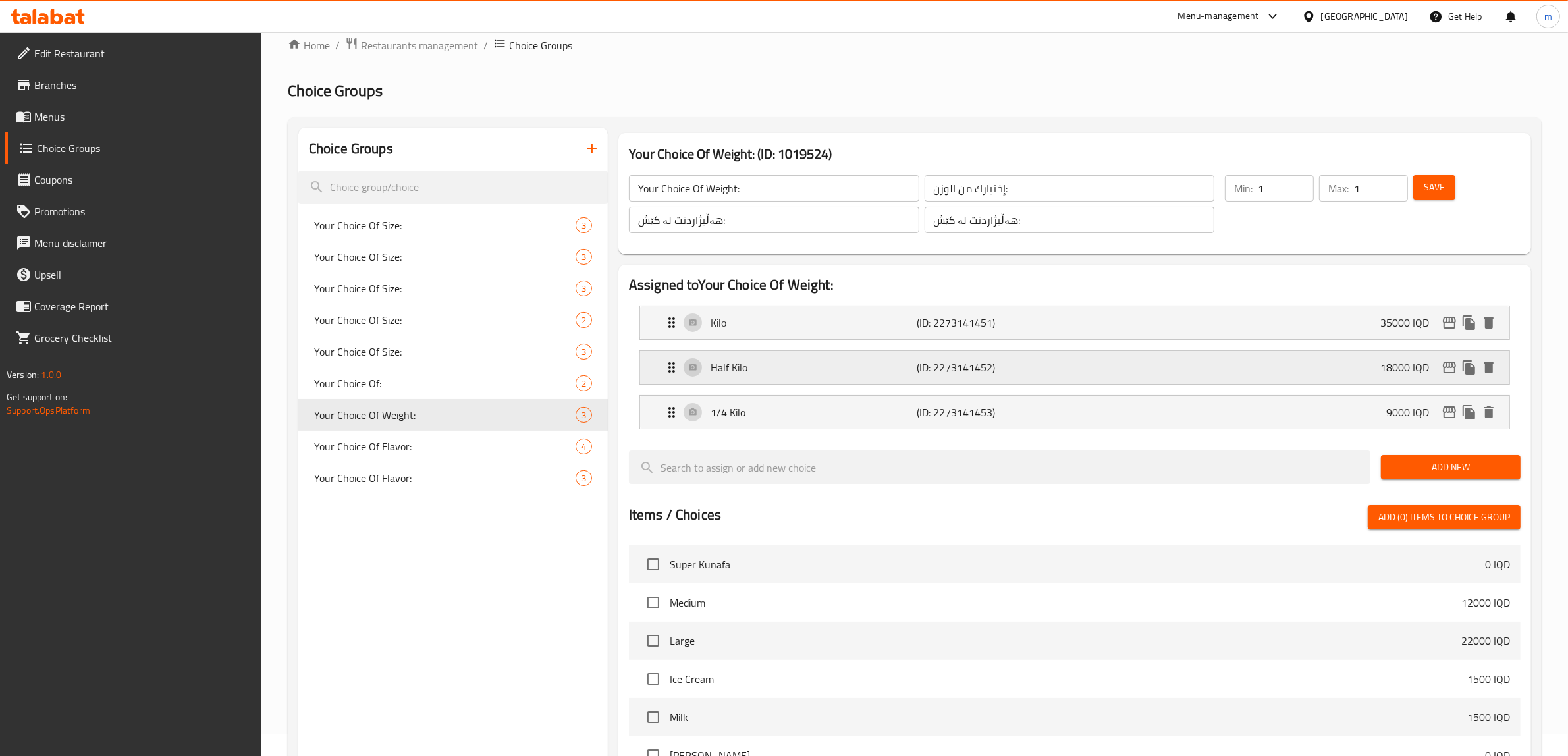
click at [822, 370] on p "Half Kilo" at bounding box center [814, 368] width 207 height 16
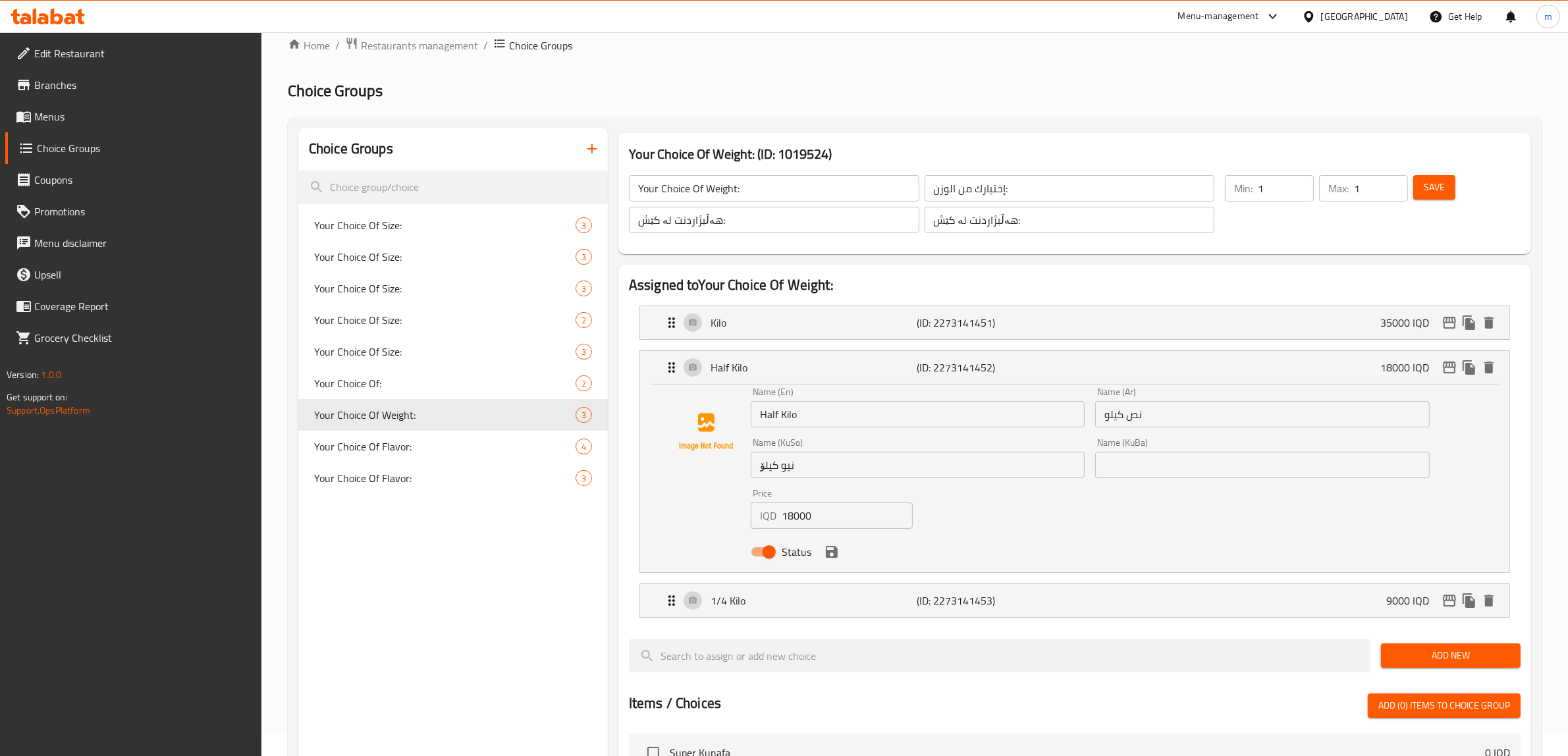
click at [818, 411] on input "Half Kilo" at bounding box center [918, 414] width 334 height 27
paste input "1/2"
type input "1/2 Kilo"
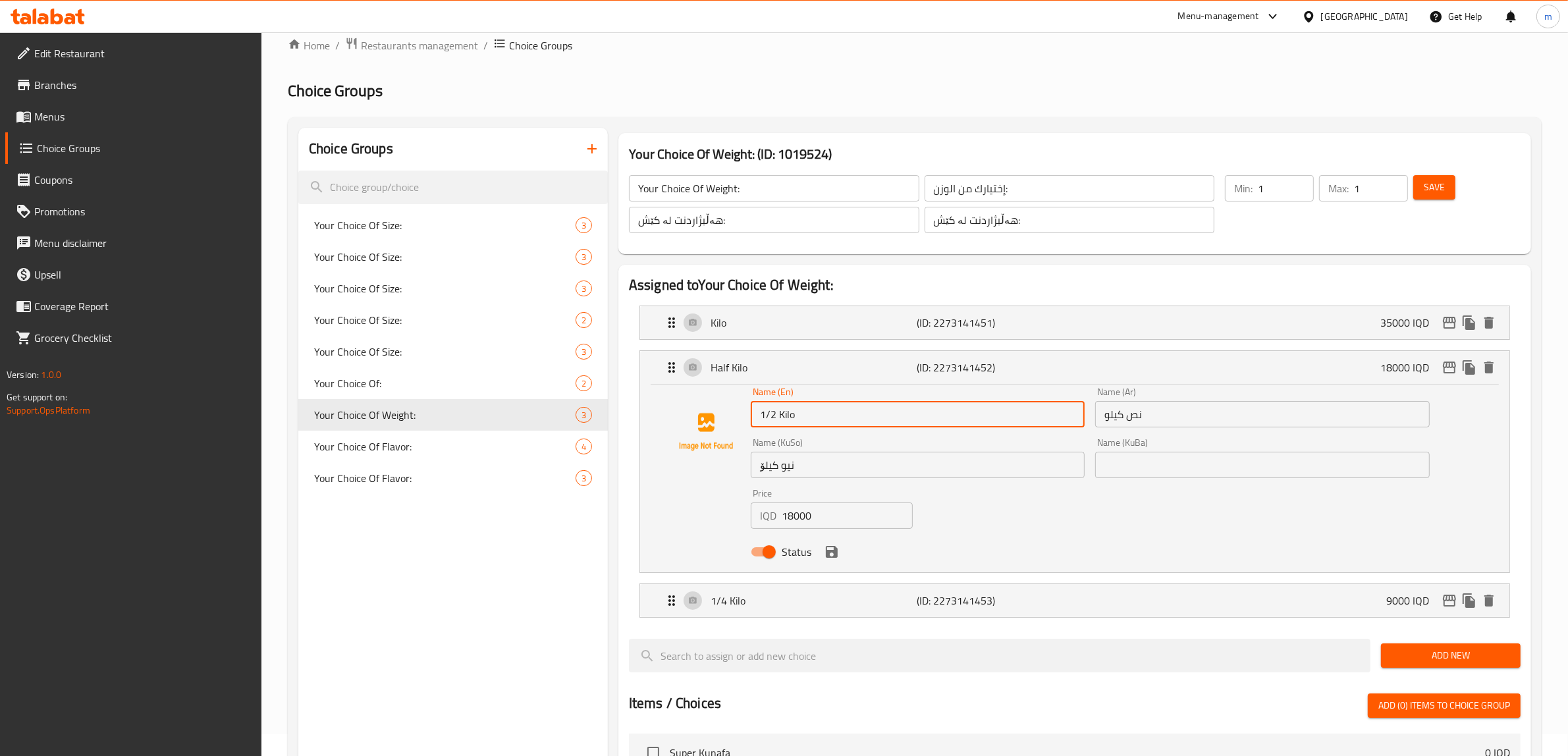
click at [1143, 409] on input "نص كيلو" at bounding box center [1262, 414] width 334 height 27
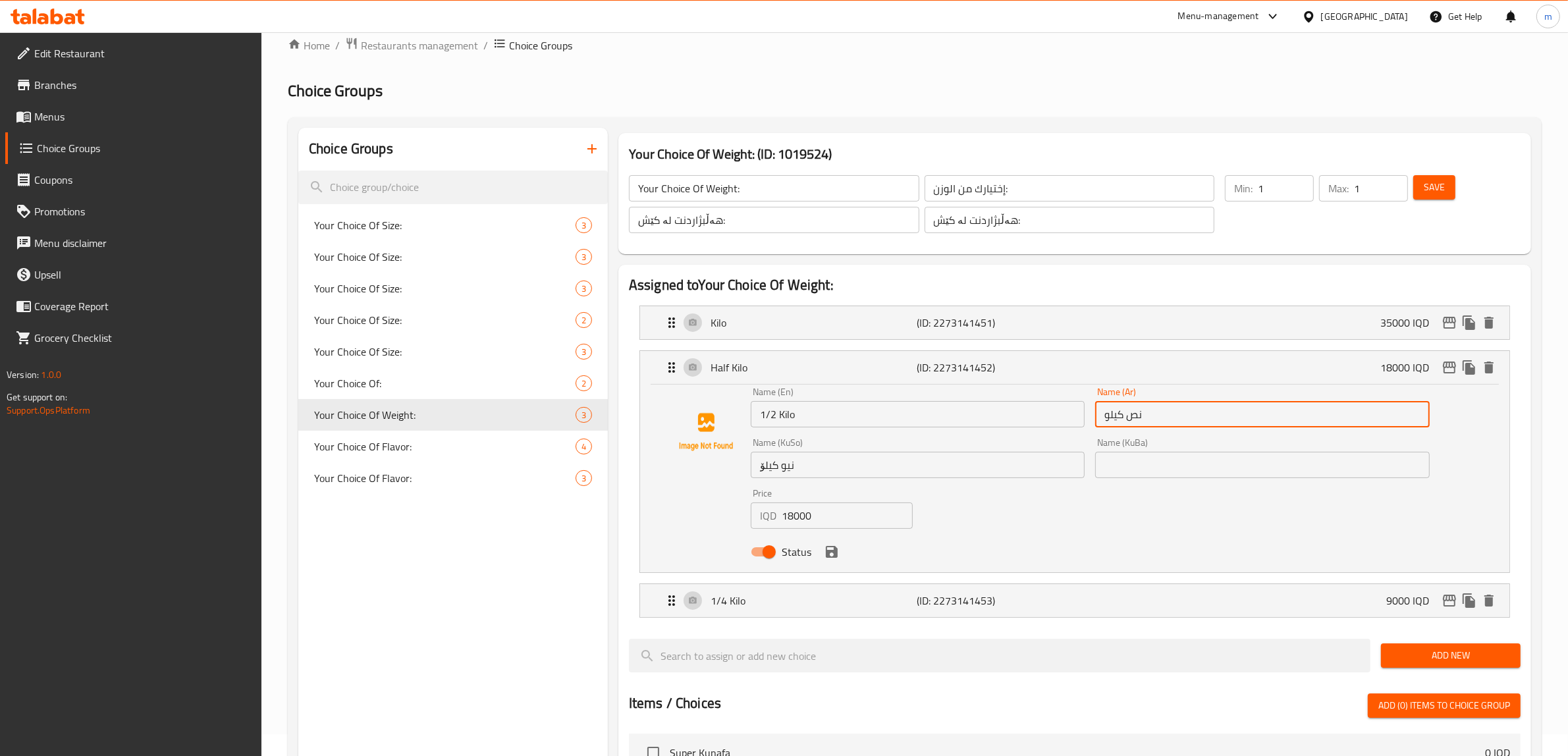
click at [1143, 409] on input "نص كيلو" at bounding box center [1262, 414] width 334 height 27
paste input "1/2"
type input "1/2 كيلو"
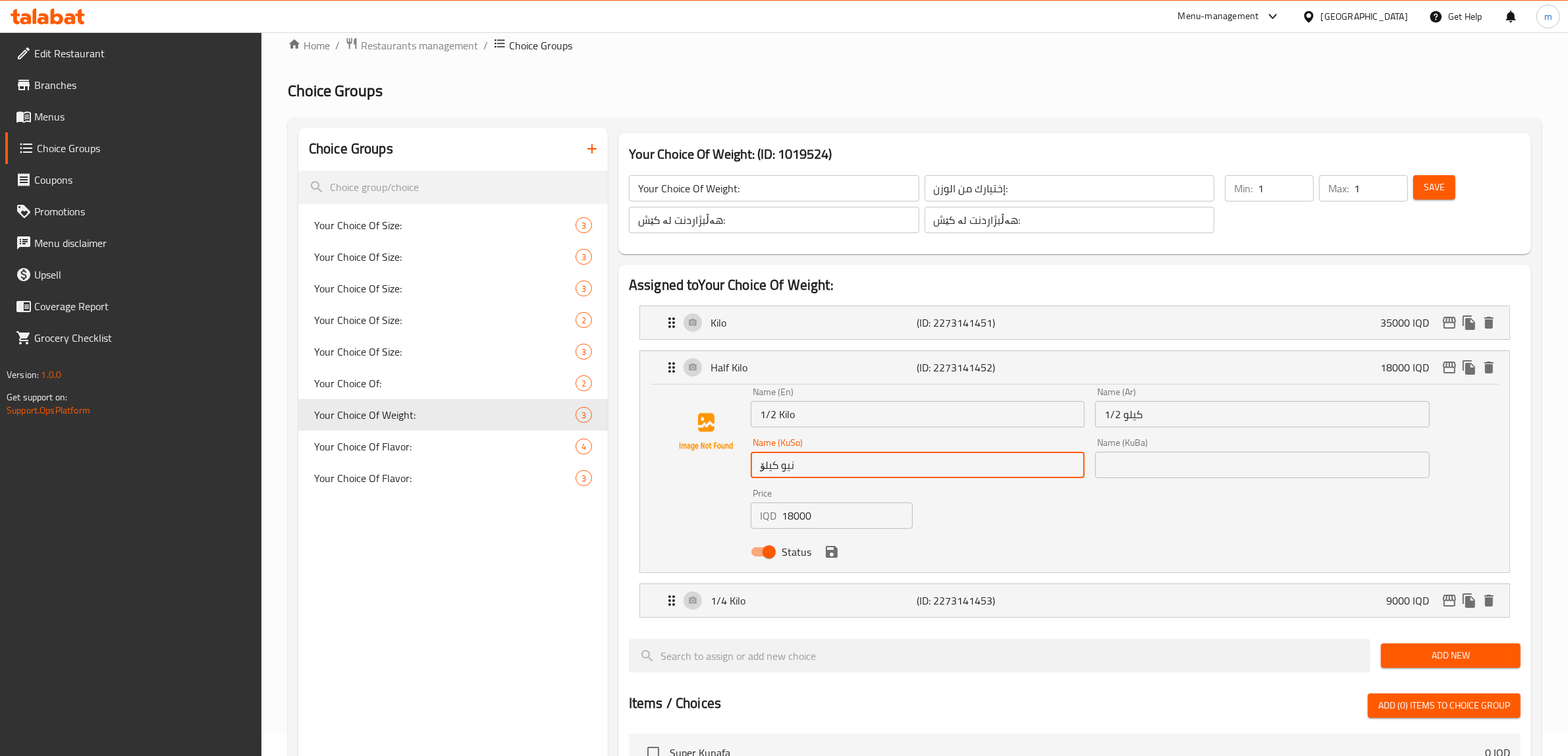
click at [825, 471] on input "نیو کیلۆ" at bounding box center [918, 465] width 334 height 27
paste input "1/2"
type input "1/2 کیلۆ"
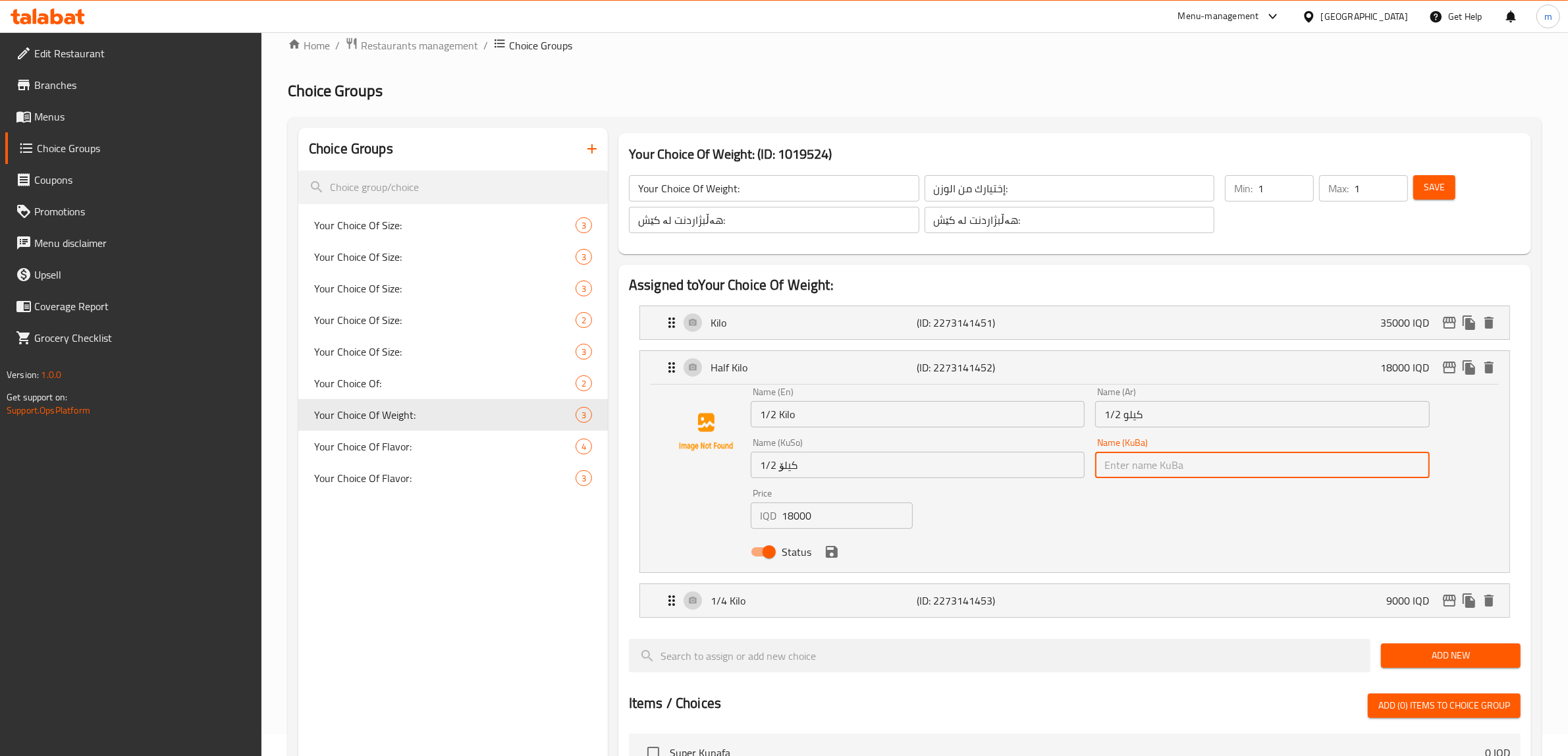
click at [1187, 462] on input "text" at bounding box center [1262, 465] width 334 height 27
paste input "1/2 کیلۆ"
click at [831, 557] on icon "save" at bounding box center [831, 552] width 12 height 12
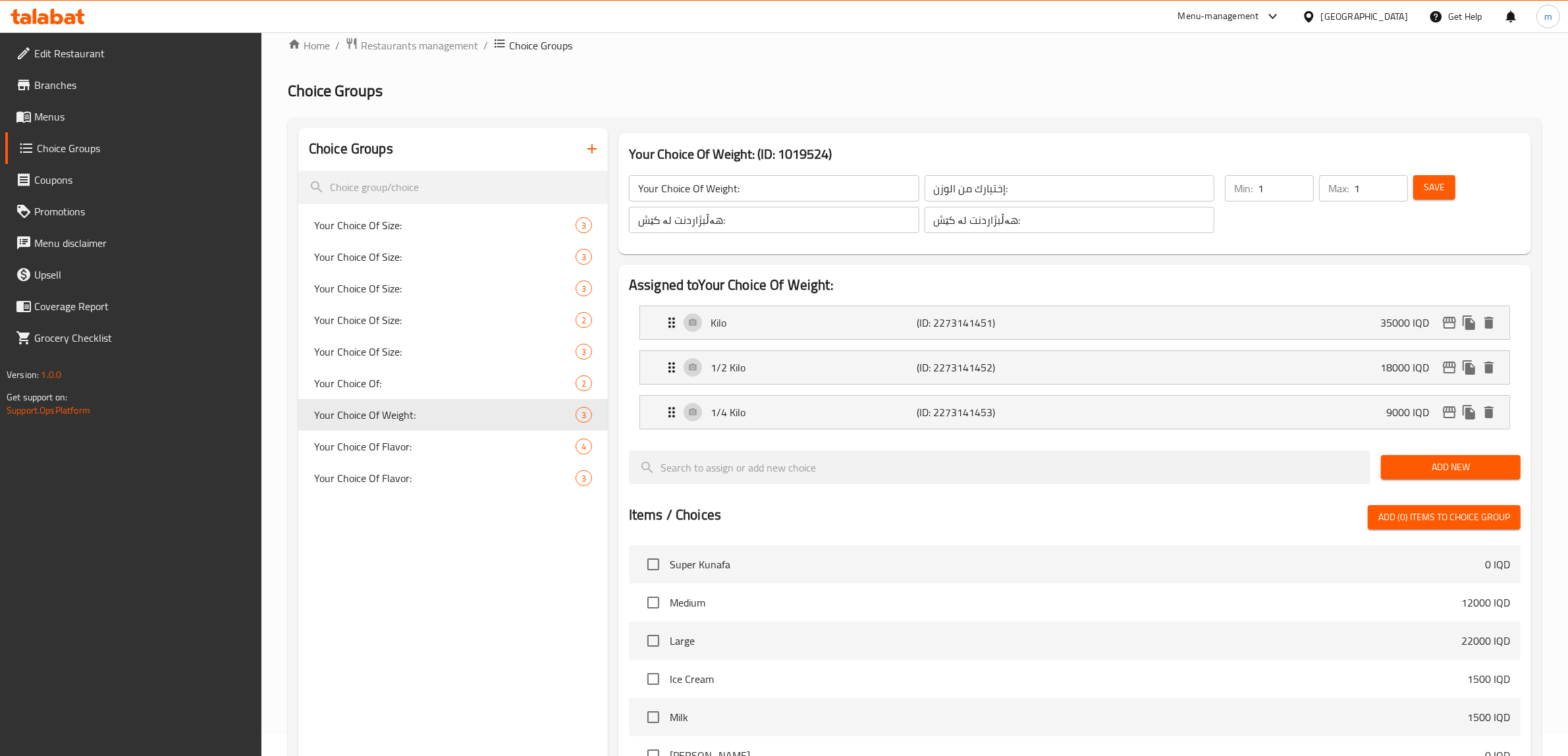
type input "1/2 کیلۆ"
click at [1440, 186] on span "Save" at bounding box center [1434, 188] width 21 height 17
click at [963, 318] on p "(ID: 2273141451)" at bounding box center [986, 322] width 137 height 16
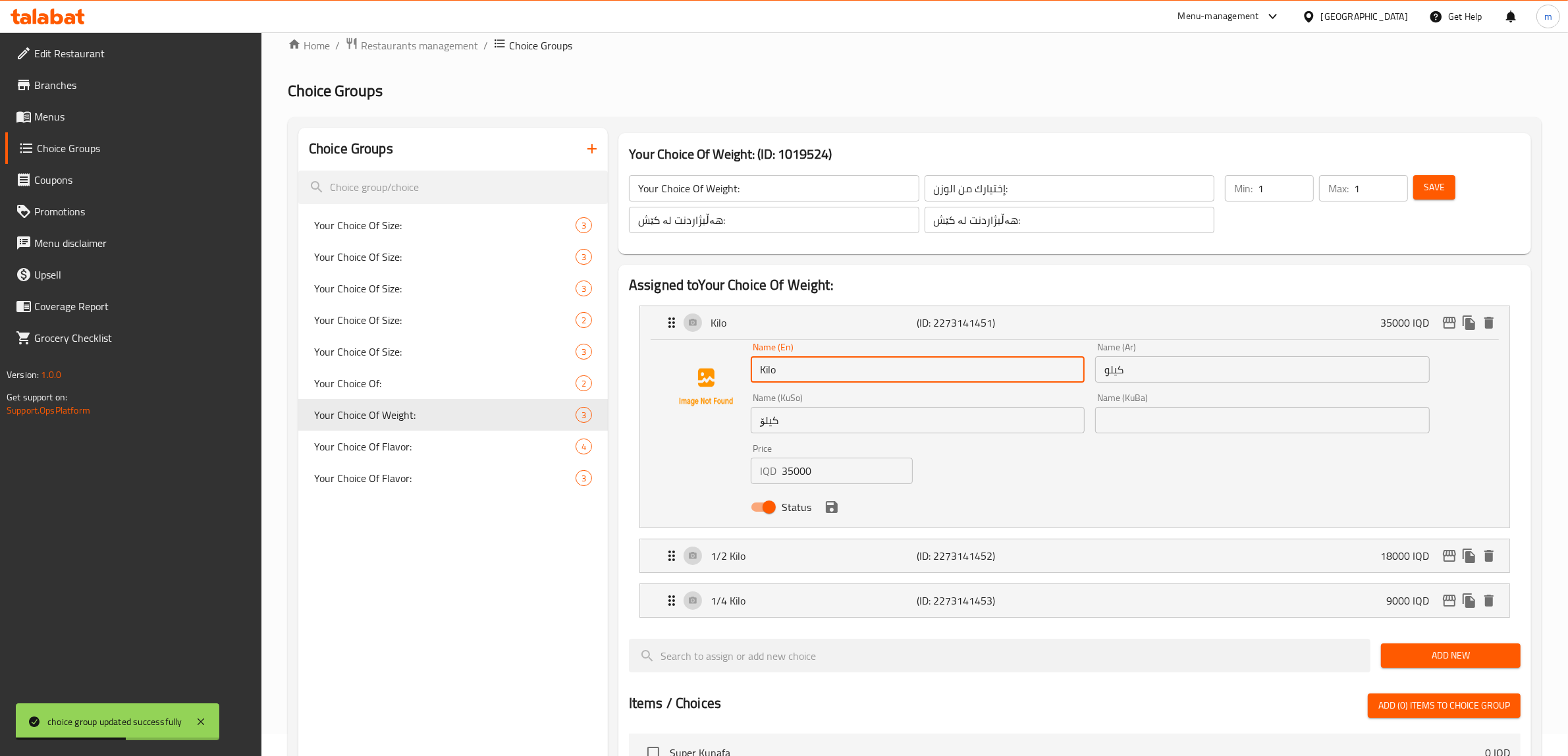
click at [848, 377] on input "Kilo" at bounding box center [918, 370] width 334 height 27
paste input "1"
type input "1 Kilo"
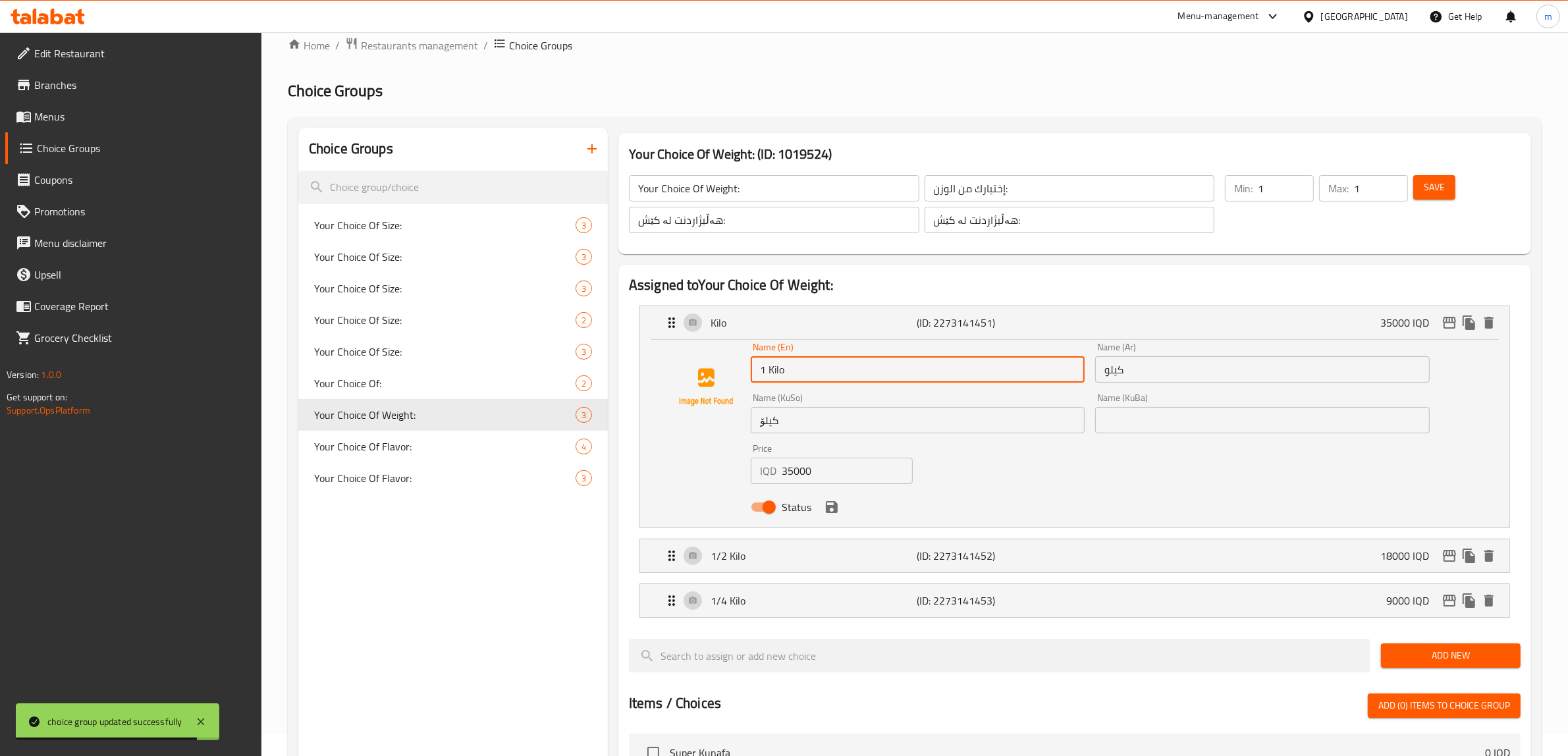
click at [1134, 375] on input "كيلو" at bounding box center [1262, 370] width 334 height 27
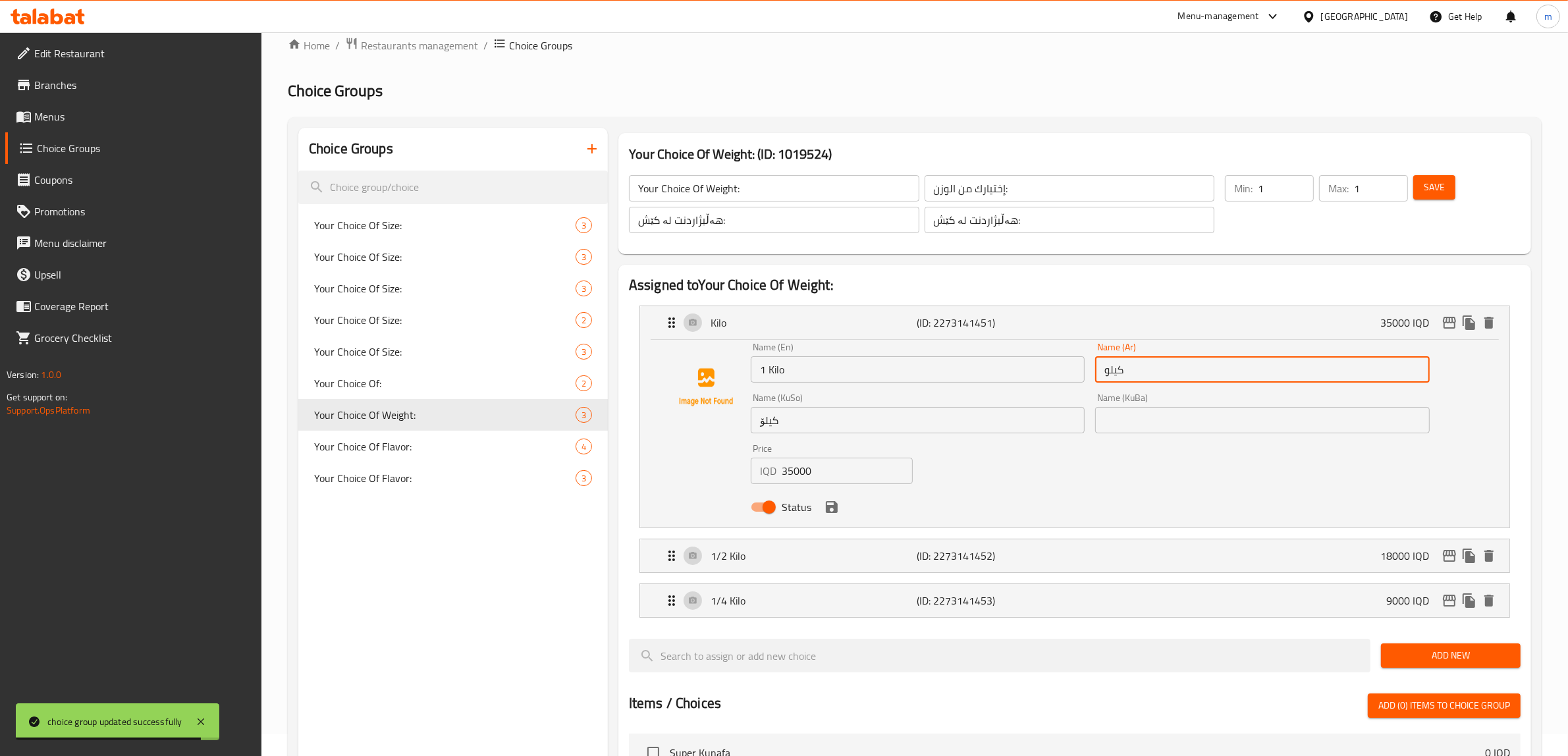
click at [1134, 374] on input "كيلو" at bounding box center [1262, 370] width 334 height 27
paste input "1"
click at [1123, 367] on input "1 كيلو" at bounding box center [1262, 370] width 334 height 27
type input "1 كيلو"
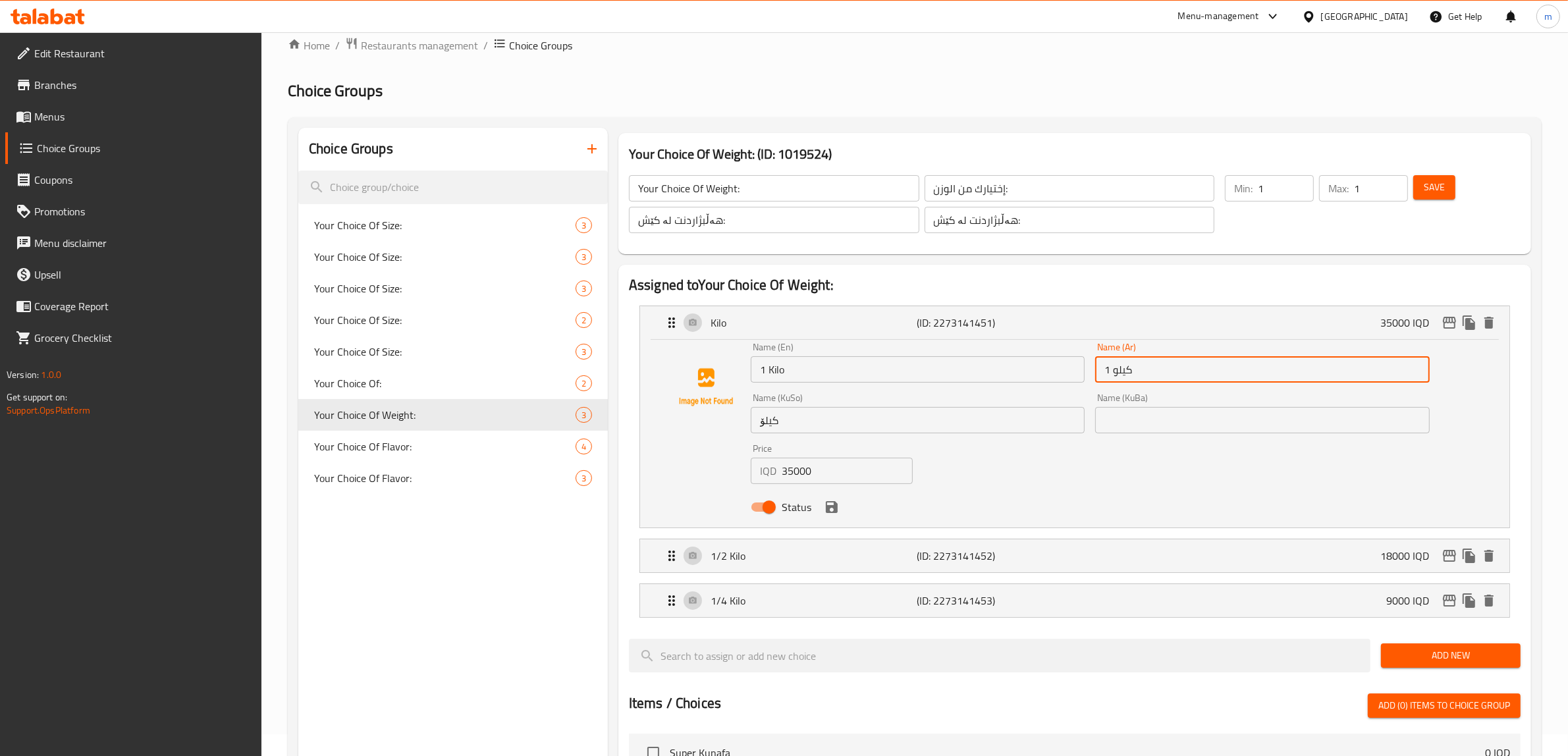
click at [874, 427] on input "کیلۆ" at bounding box center [918, 421] width 334 height 27
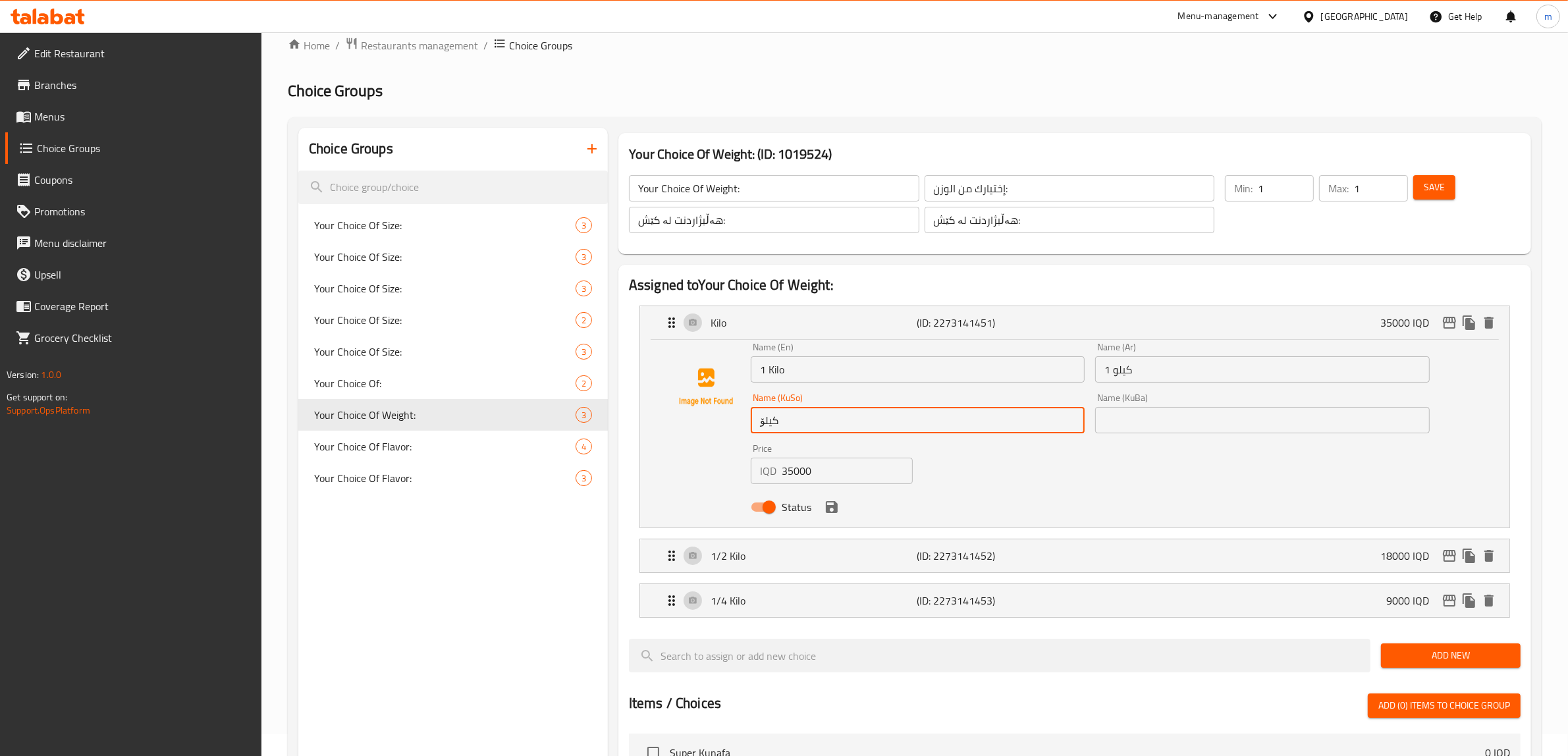
click at [874, 427] on input "کیلۆ" at bounding box center [918, 421] width 334 height 27
paste input "1"
type input "1 کیلۆ"
click at [1154, 423] on input "text" at bounding box center [1262, 421] width 334 height 27
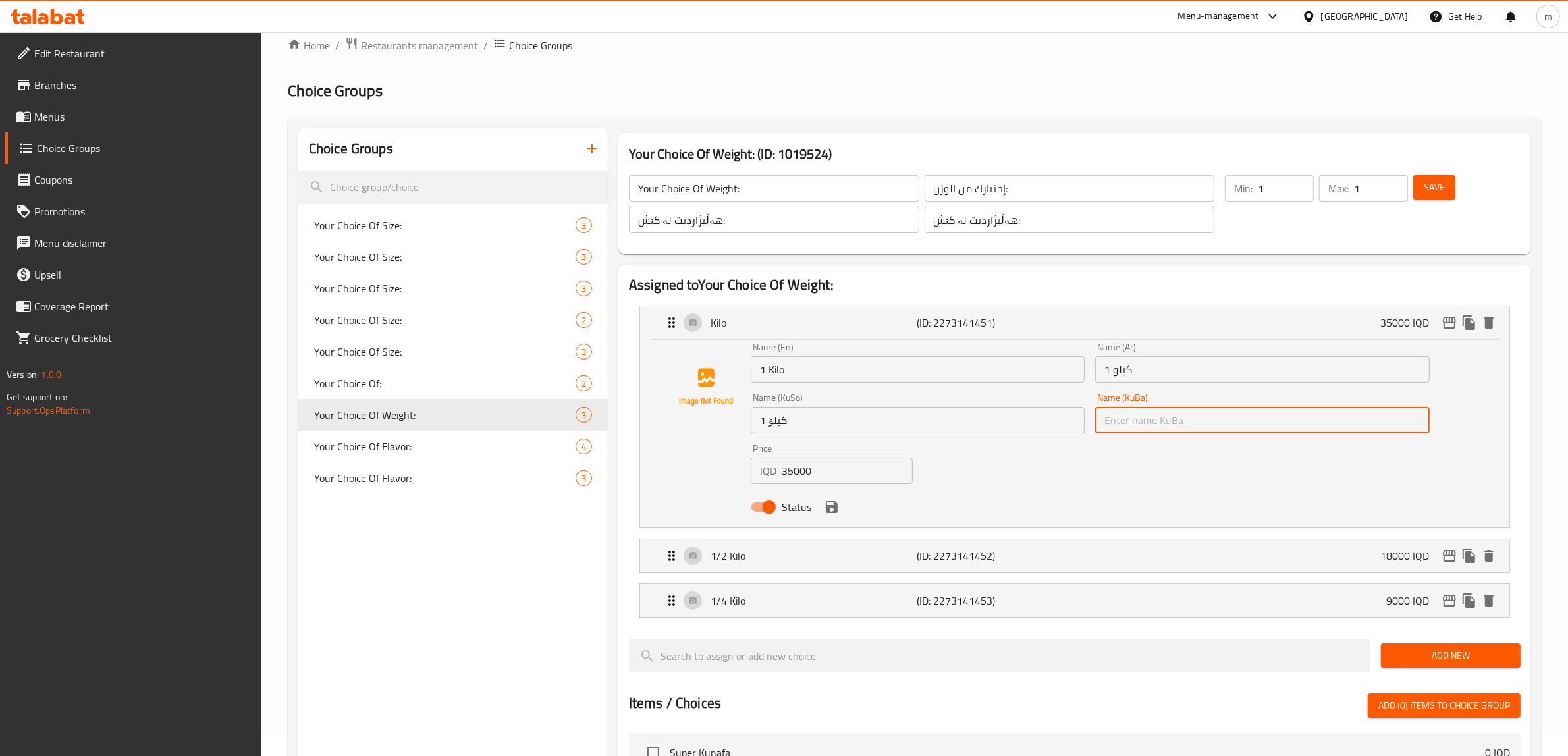
paste input "1 کیلۆ"
click at [836, 508] on icon "save" at bounding box center [831, 507] width 12 height 12
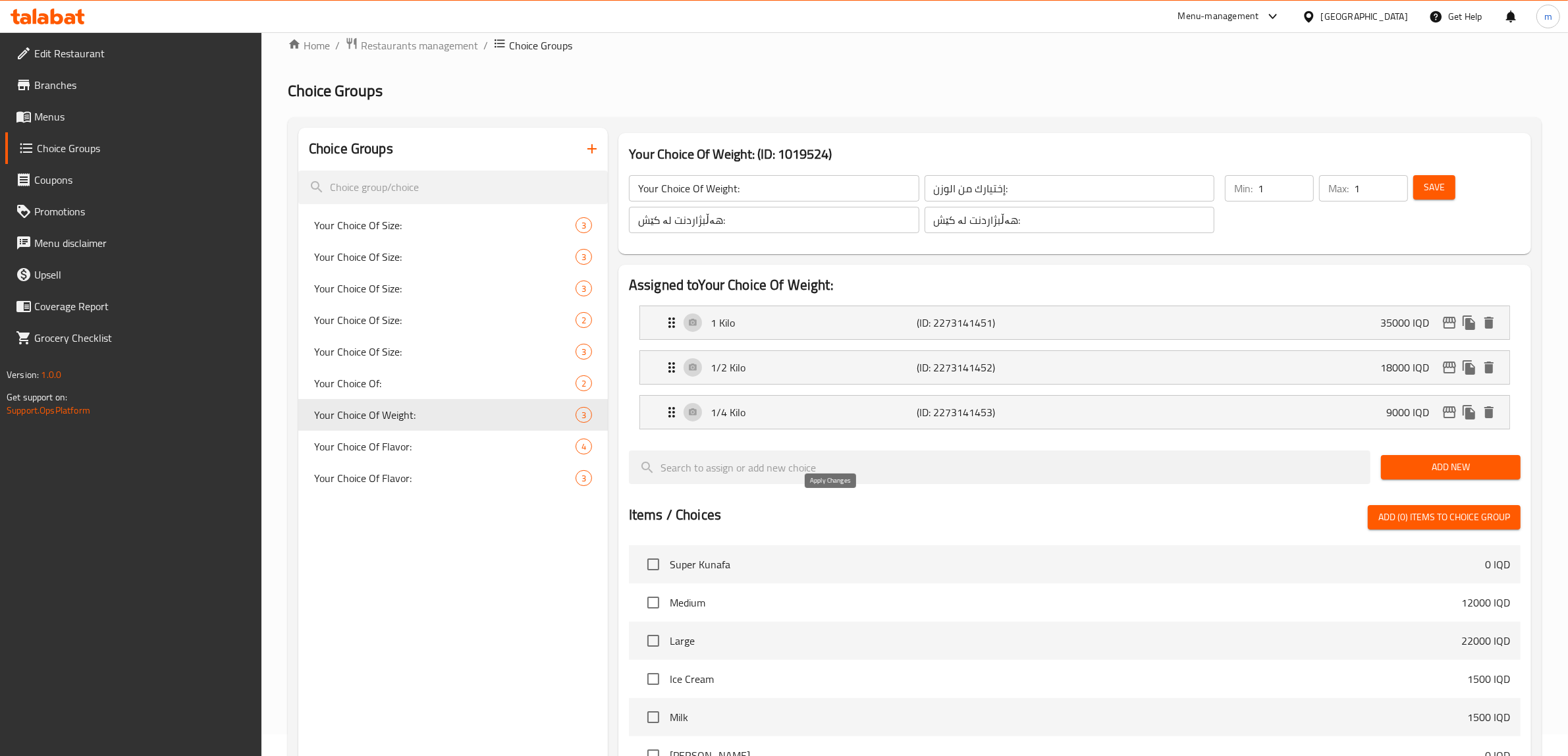
type input "1 کیلۆ"
click at [1433, 188] on span "Save" at bounding box center [1434, 188] width 21 height 17
click at [788, 414] on p "1/4 Kilo" at bounding box center [814, 412] width 207 height 16
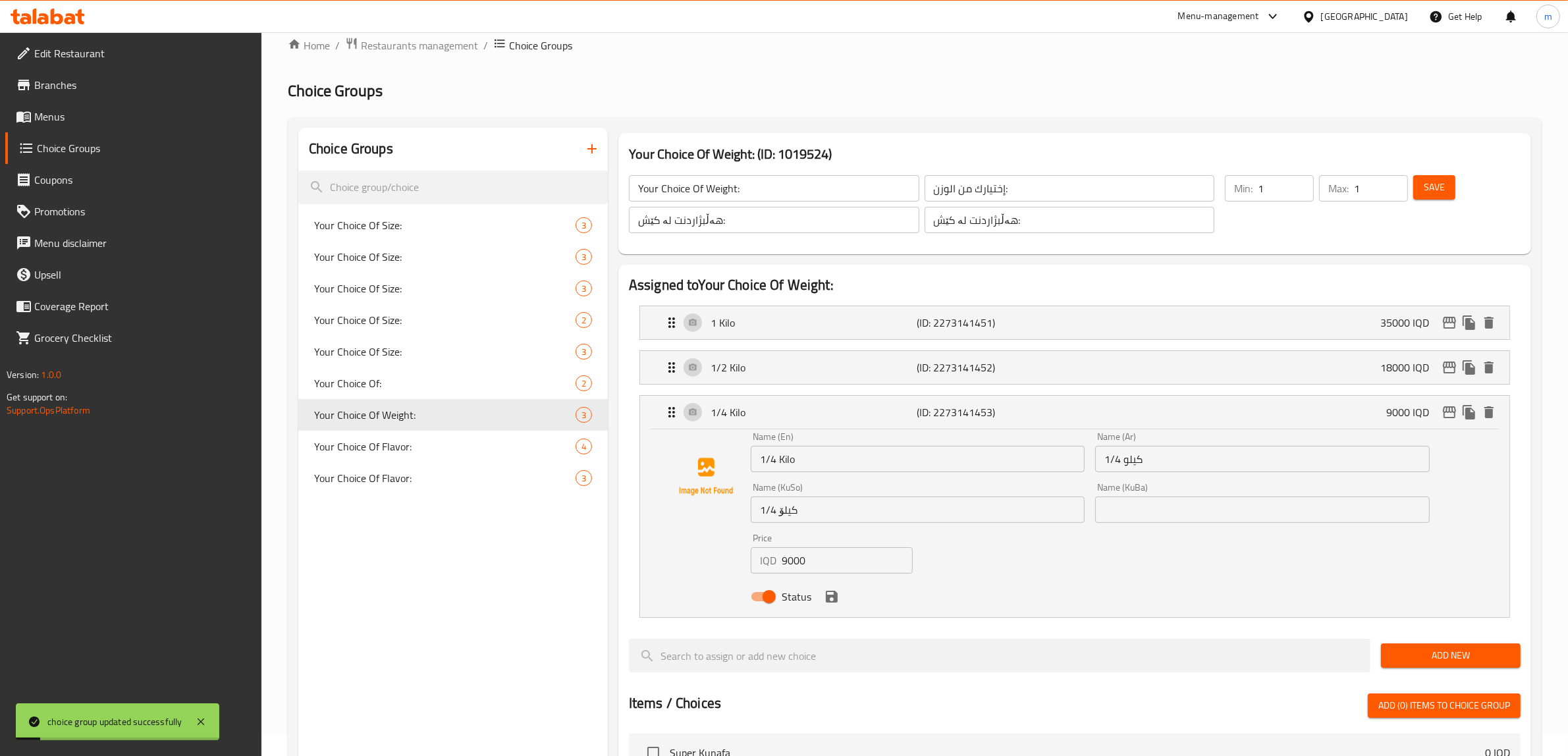
click at [788, 460] on input "1/4 Kilo" at bounding box center [918, 459] width 334 height 27
paste input "text"
click at [780, 455] on input "1/4 Kilo" at bounding box center [918, 459] width 334 height 27
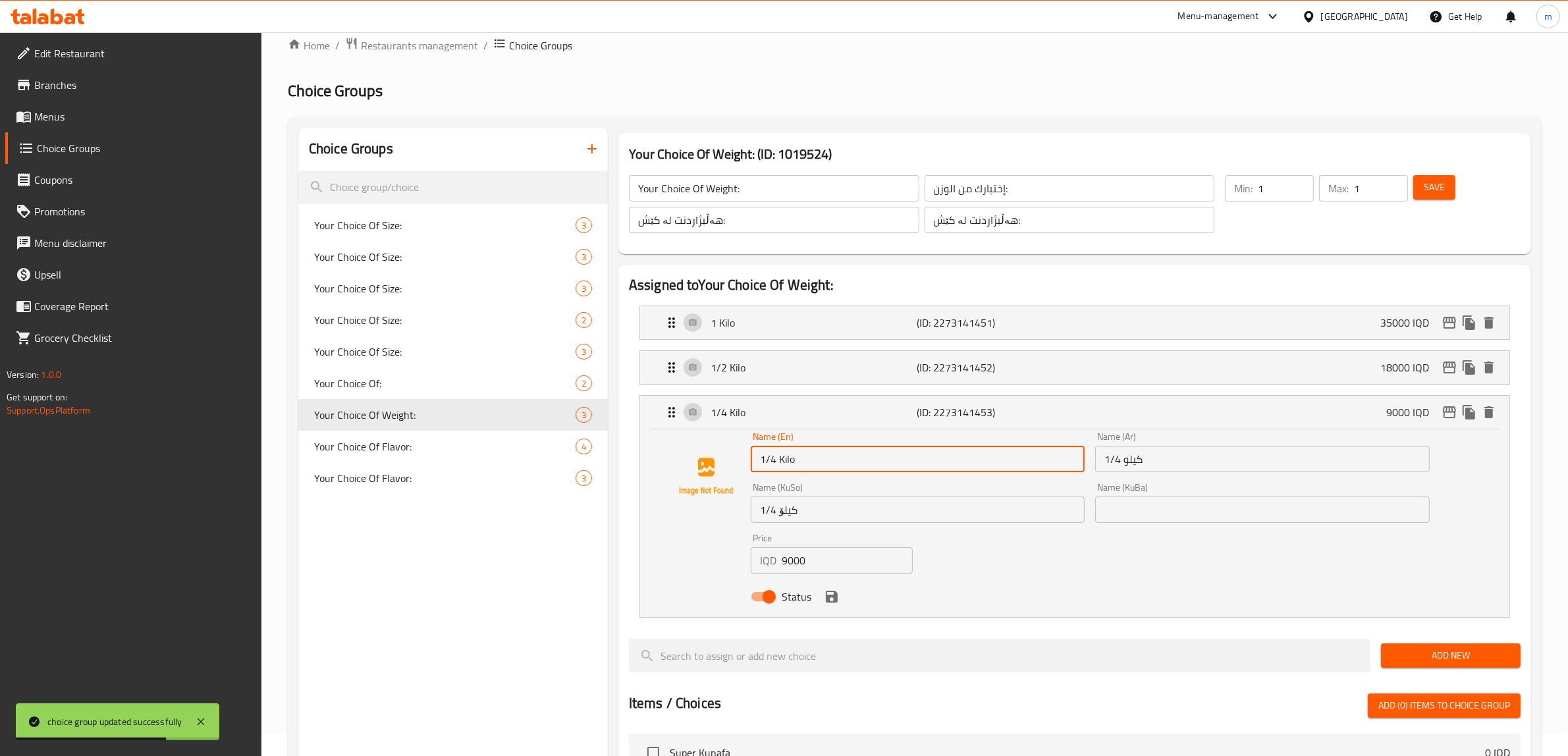
type input "1/4 Kilo"
click at [1127, 464] on input "1/4 كيلو" at bounding box center [1262, 459] width 334 height 27
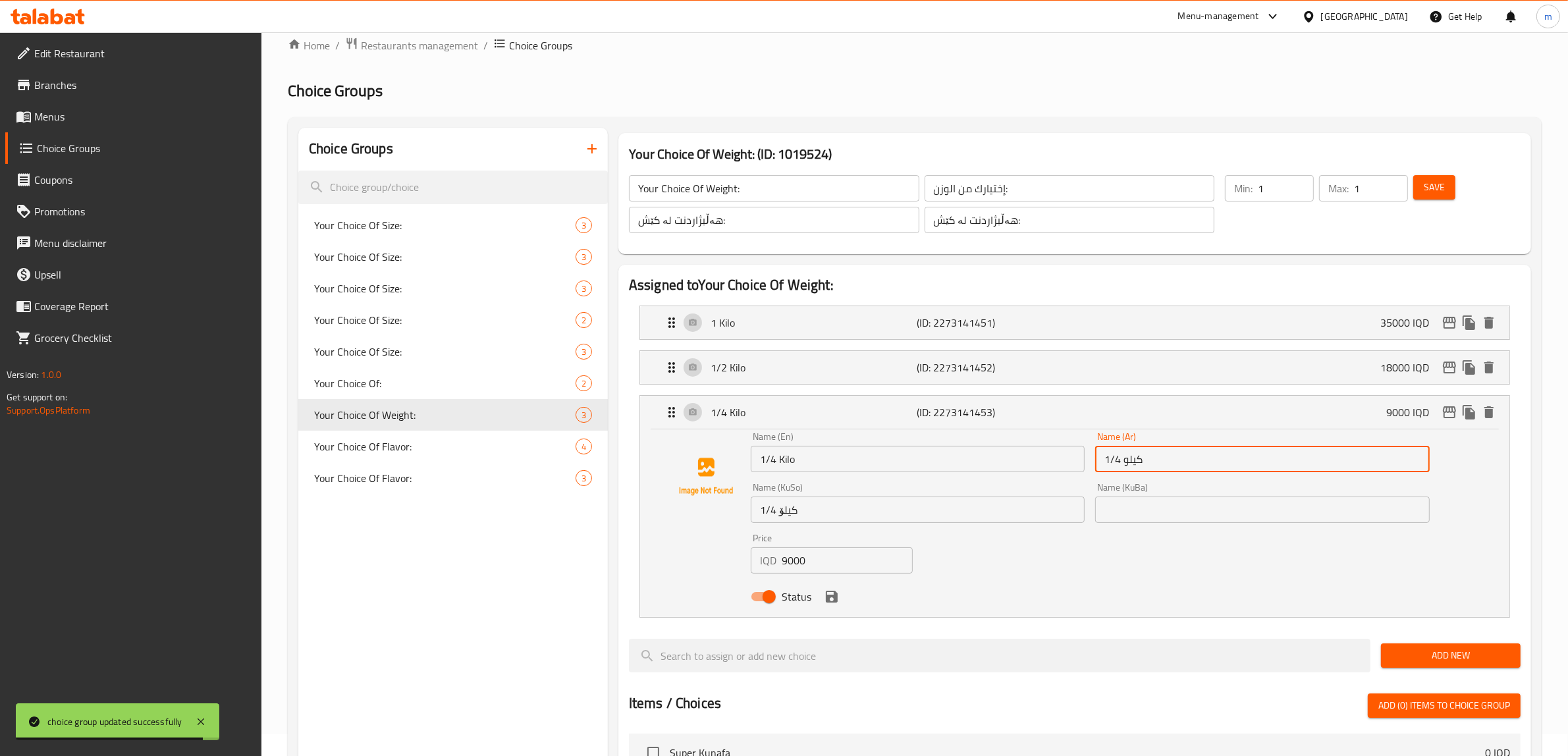
click at [1127, 464] on input "1/4 كيلو" at bounding box center [1262, 459] width 334 height 27
click at [831, 515] on input "1/4 کیلۆ" at bounding box center [918, 510] width 334 height 27
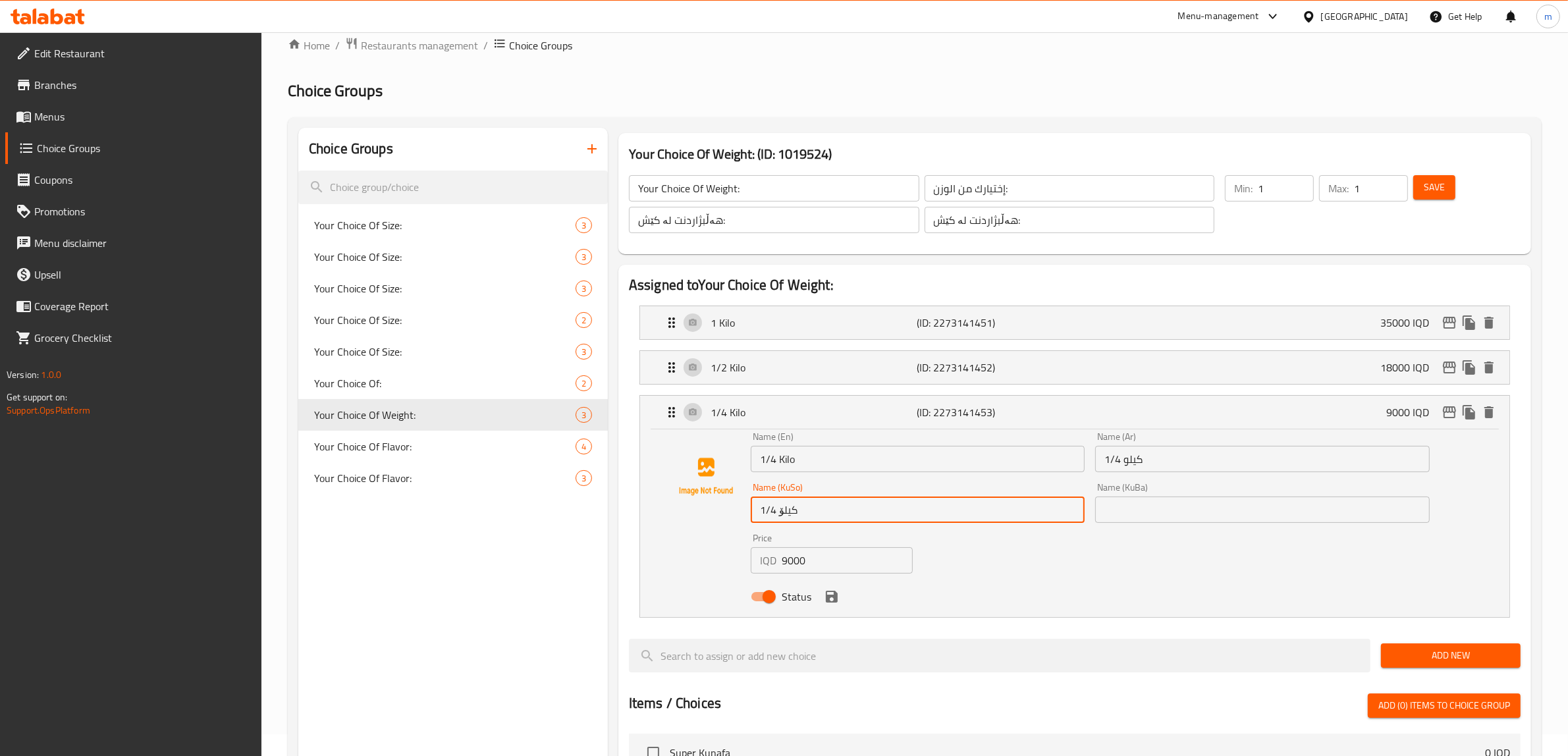
click at [831, 515] on input "1/4 کیلۆ" at bounding box center [918, 510] width 334 height 27
click at [1129, 511] on input "text" at bounding box center [1262, 510] width 334 height 27
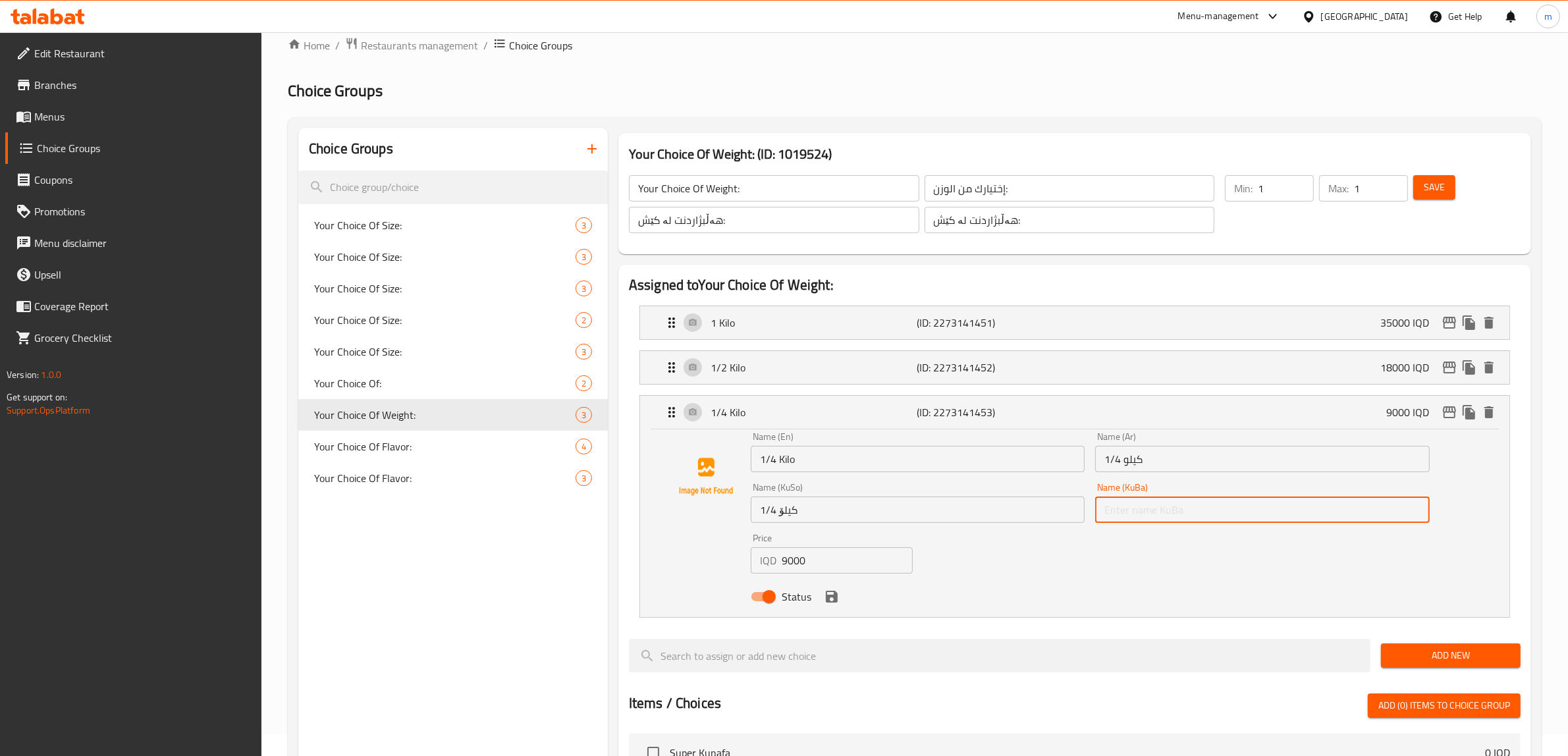
paste input "1/4 کیلۆ"
click at [837, 604] on icon "save" at bounding box center [831, 596] width 16 height 16
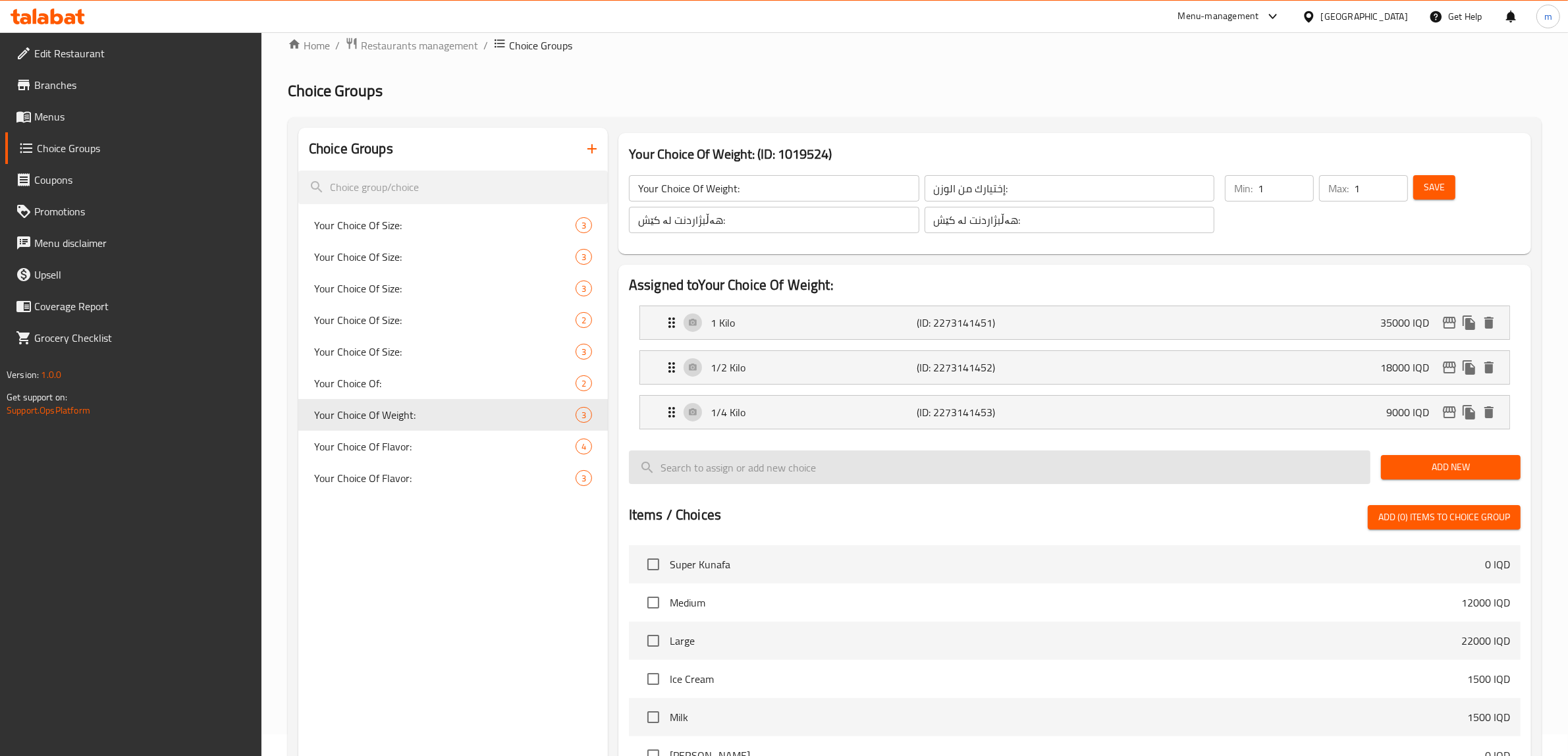
type input "1/4 کیلۆ"
click at [1434, 188] on span "Save" at bounding box center [1434, 188] width 21 height 17
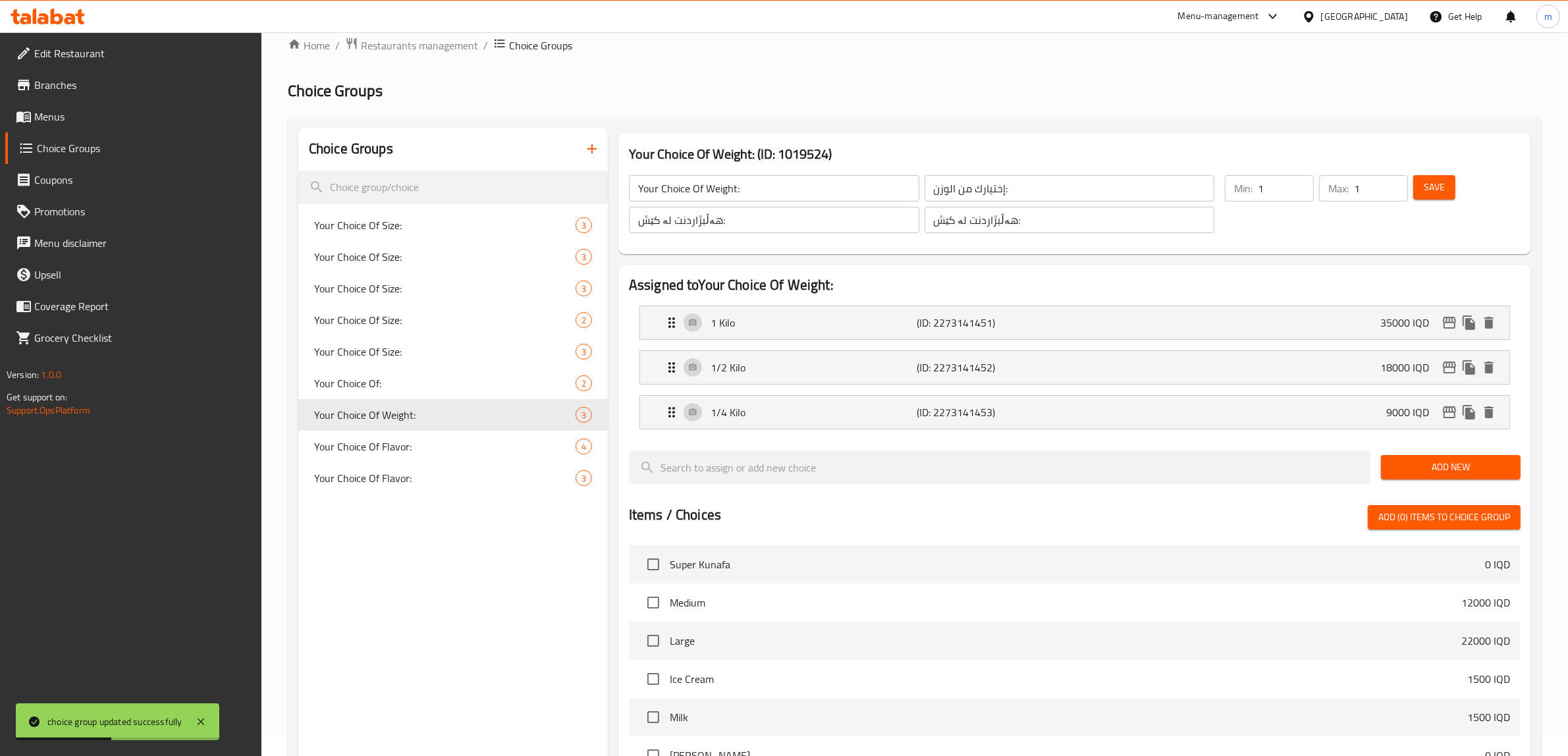
click at [77, 114] on span "Menus" at bounding box center [143, 116] width 218 height 16
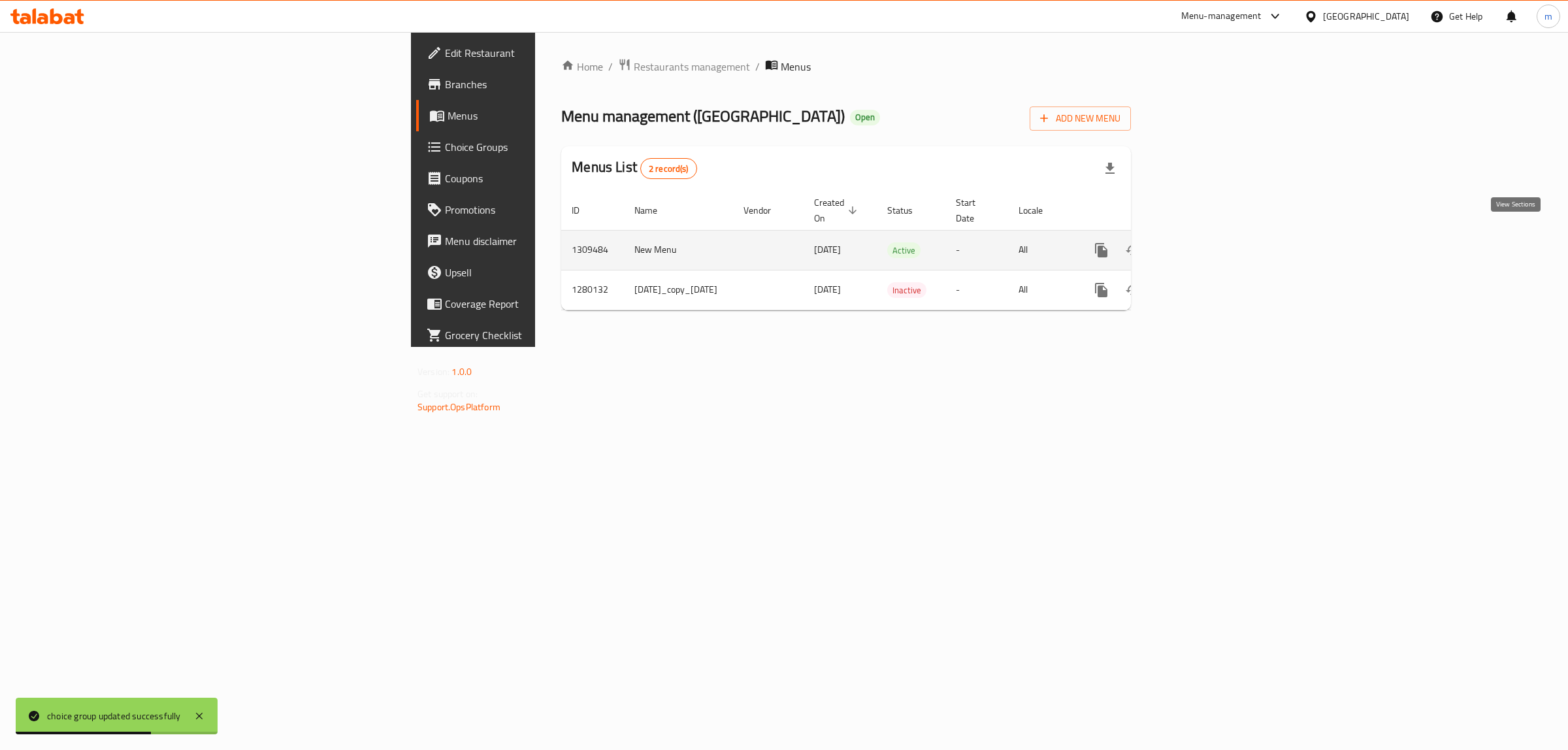
click at [1201, 244] on icon "enhanced table" at bounding box center [1195, 250] width 12 height 12
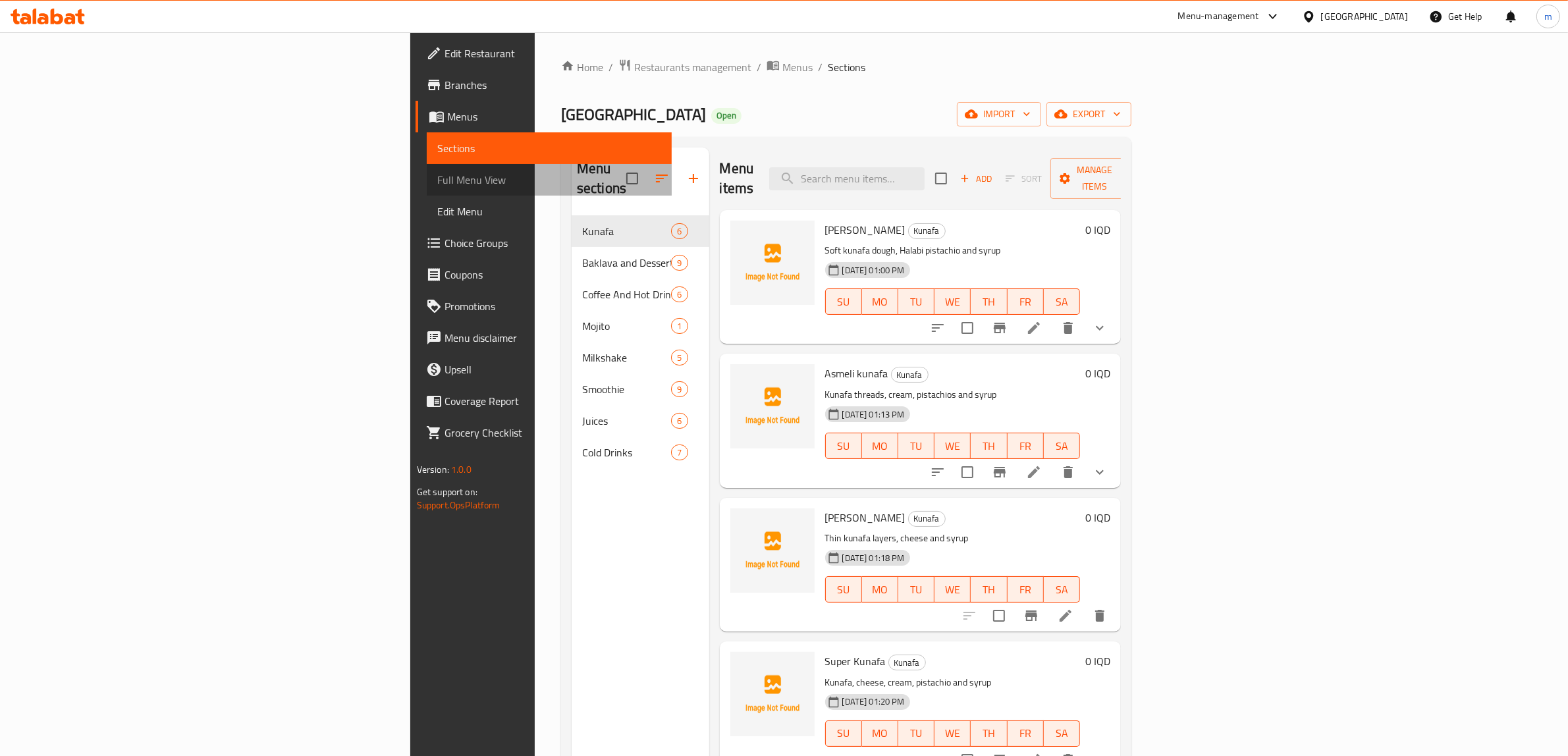
click at [437, 183] on span "Full Menu View" at bounding box center [549, 179] width 224 height 16
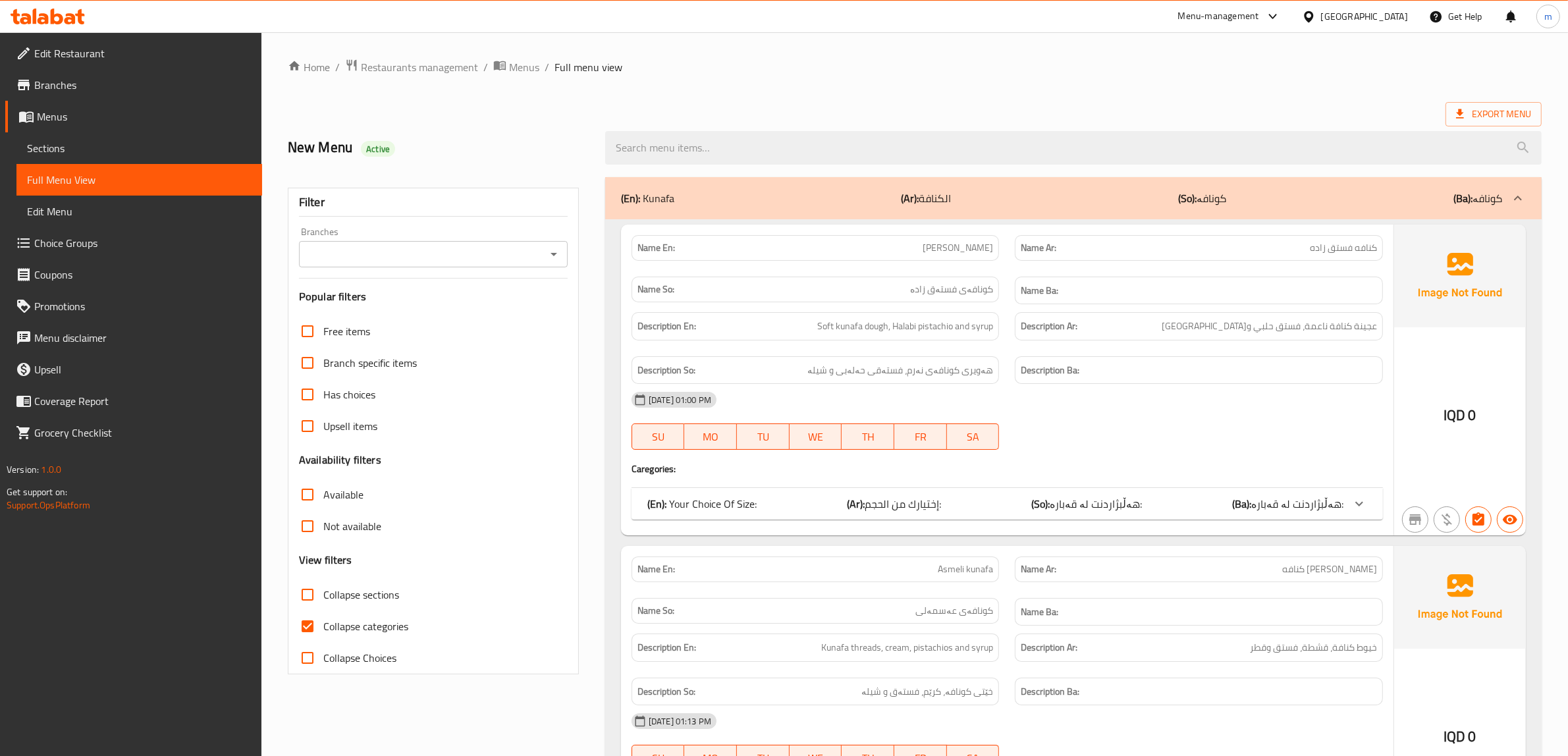
click at [551, 252] on icon "Open" at bounding box center [554, 254] width 16 height 16
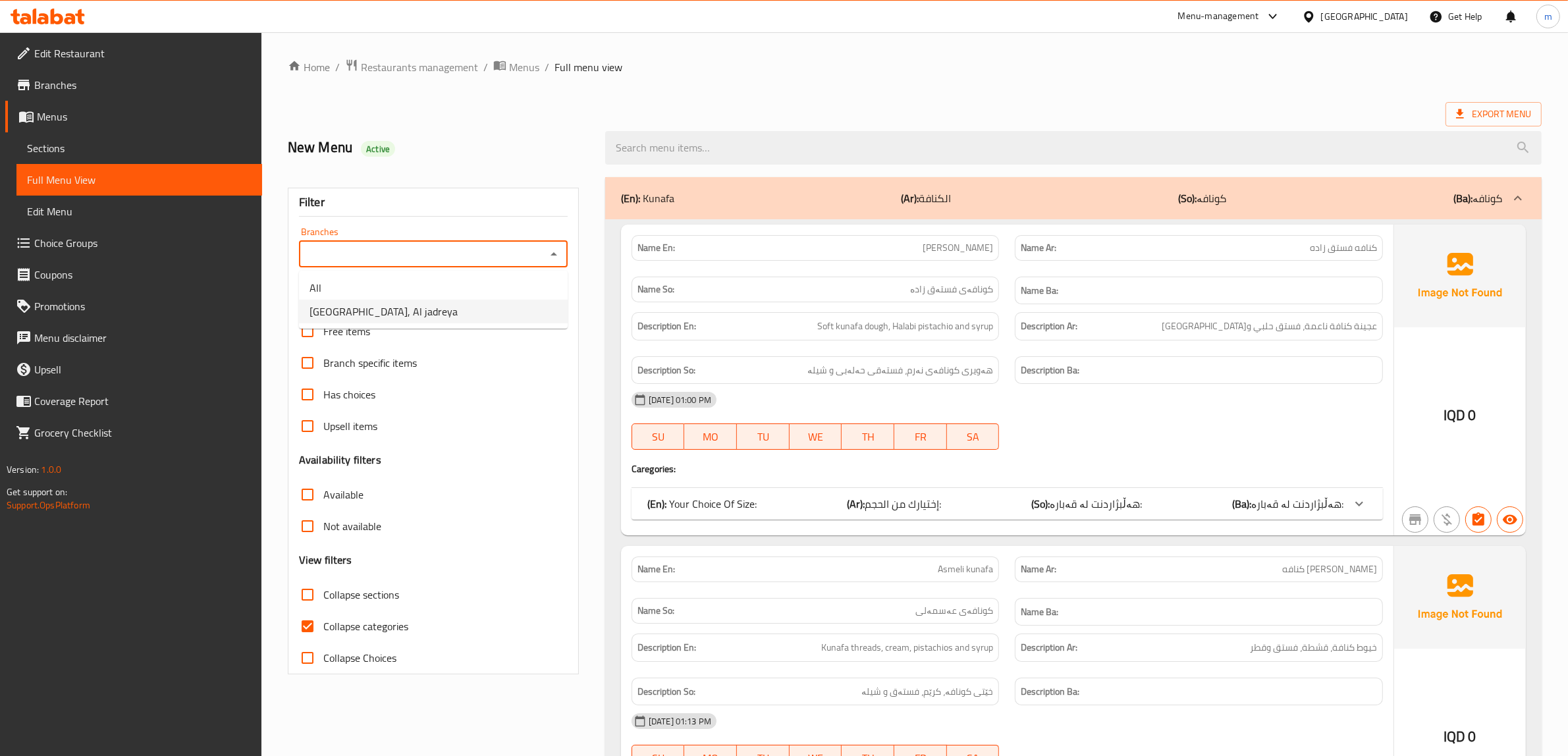
click at [475, 313] on li "[GEOGRAPHIC_DATA], Al jadreya" at bounding box center [433, 312] width 268 height 24
type input "[GEOGRAPHIC_DATA], Al jadreya"
click at [297, 631] on input "Collapse categories" at bounding box center [307, 626] width 31 height 31
checkbox input "false"
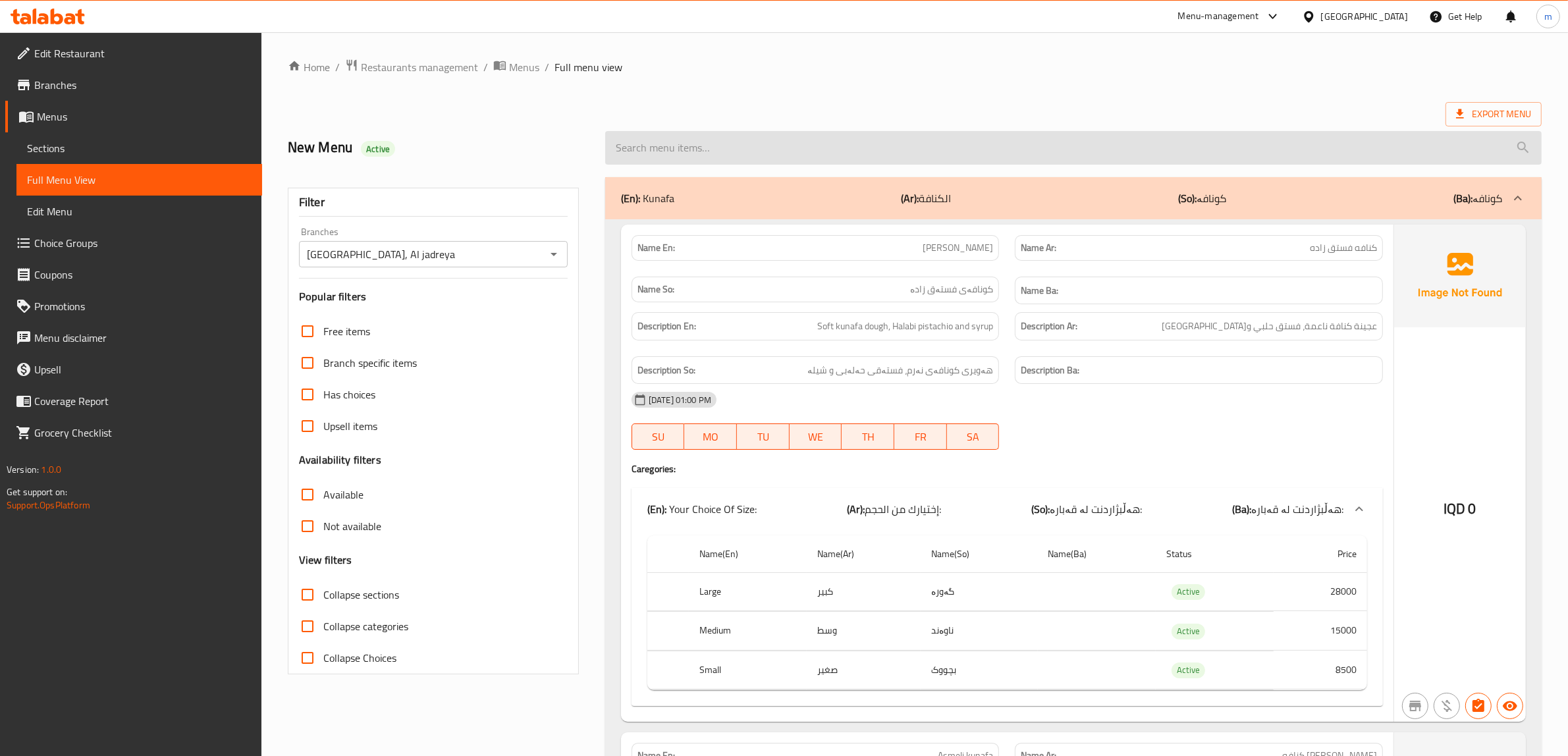
click at [796, 148] on input "search" at bounding box center [1073, 148] width 936 height 33
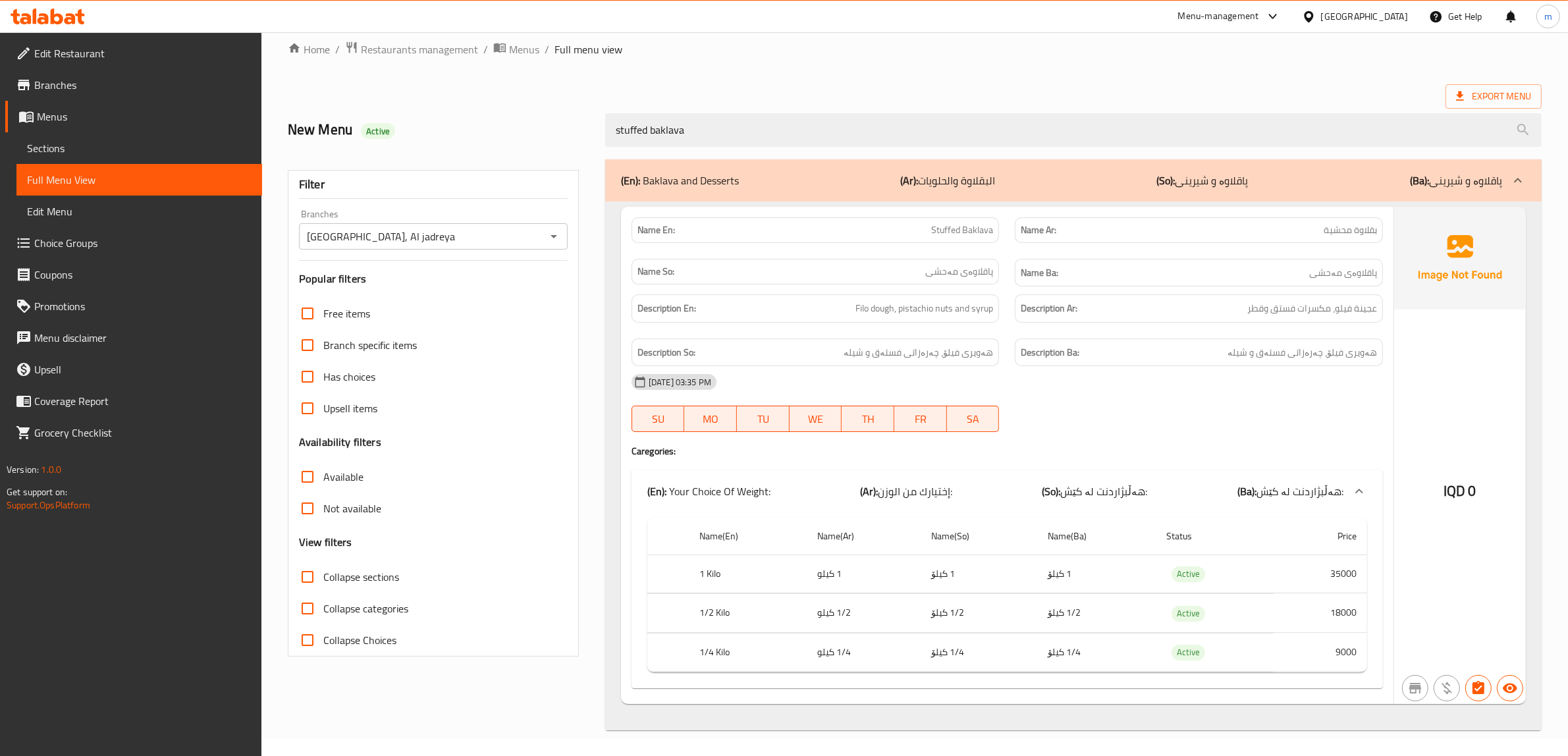
scroll to position [22, 0]
type input "stuffed baklava"
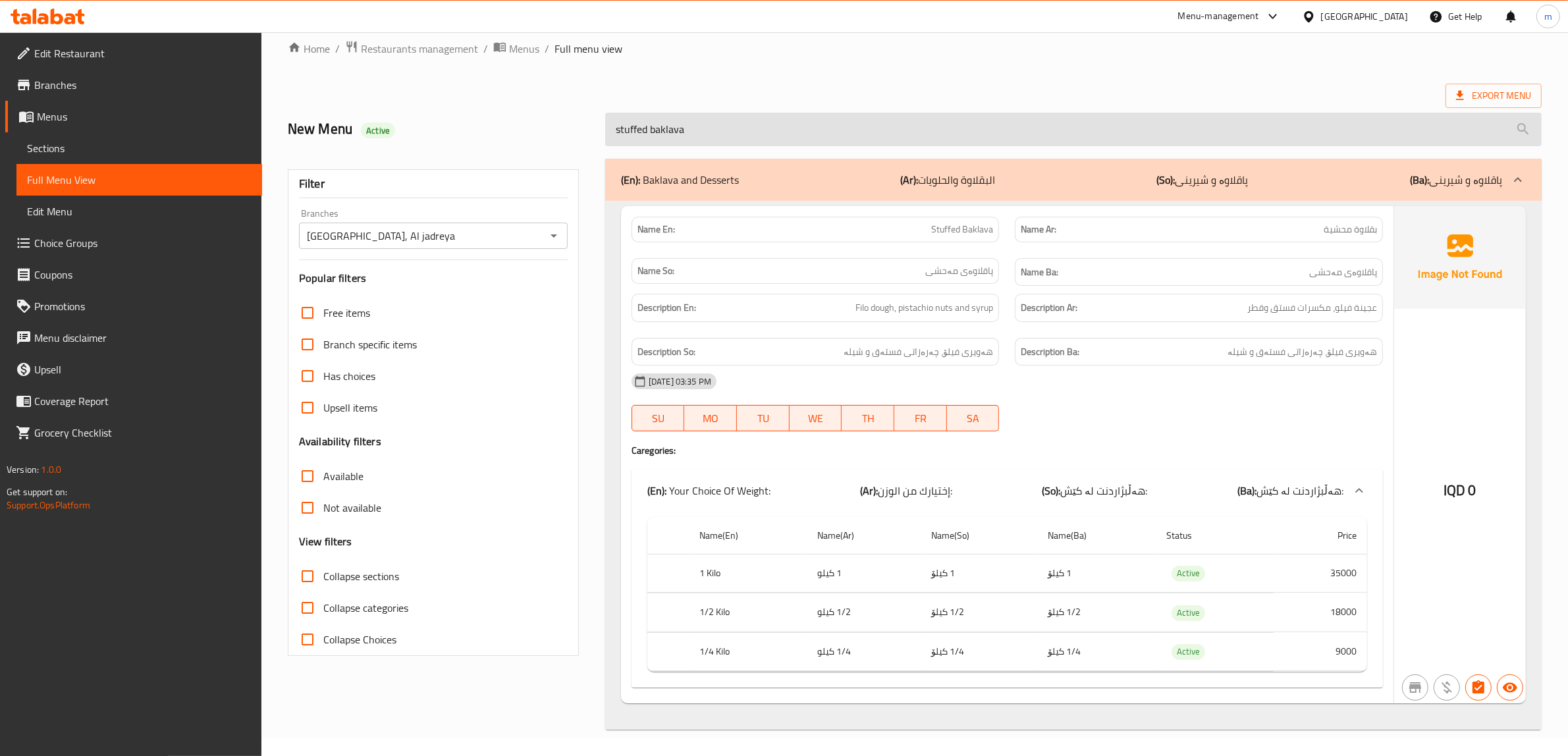
click at [747, 128] on input "stuffed baklava" at bounding box center [1073, 129] width 936 height 33
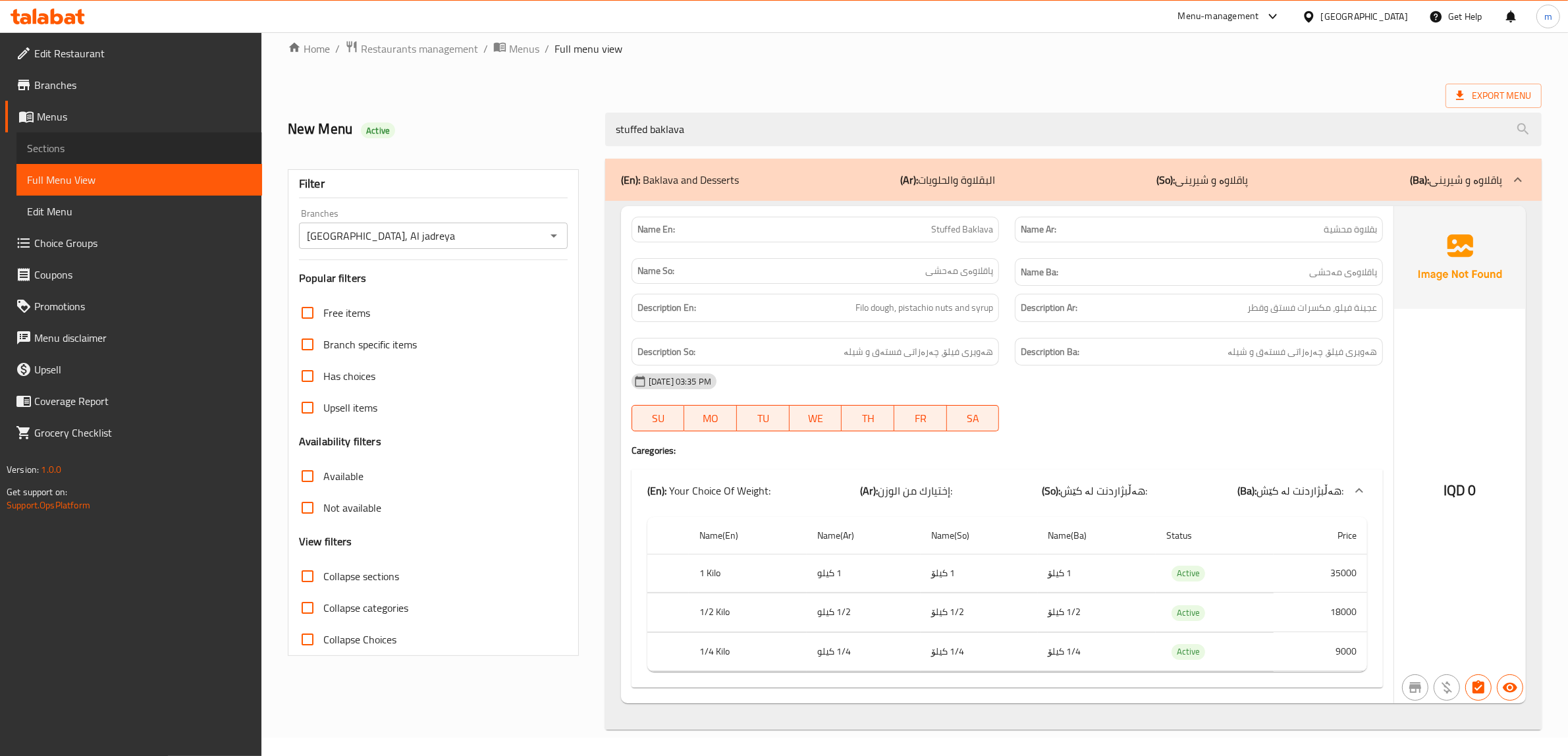
click at [99, 143] on span "Sections" at bounding box center [139, 148] width 224 height 16
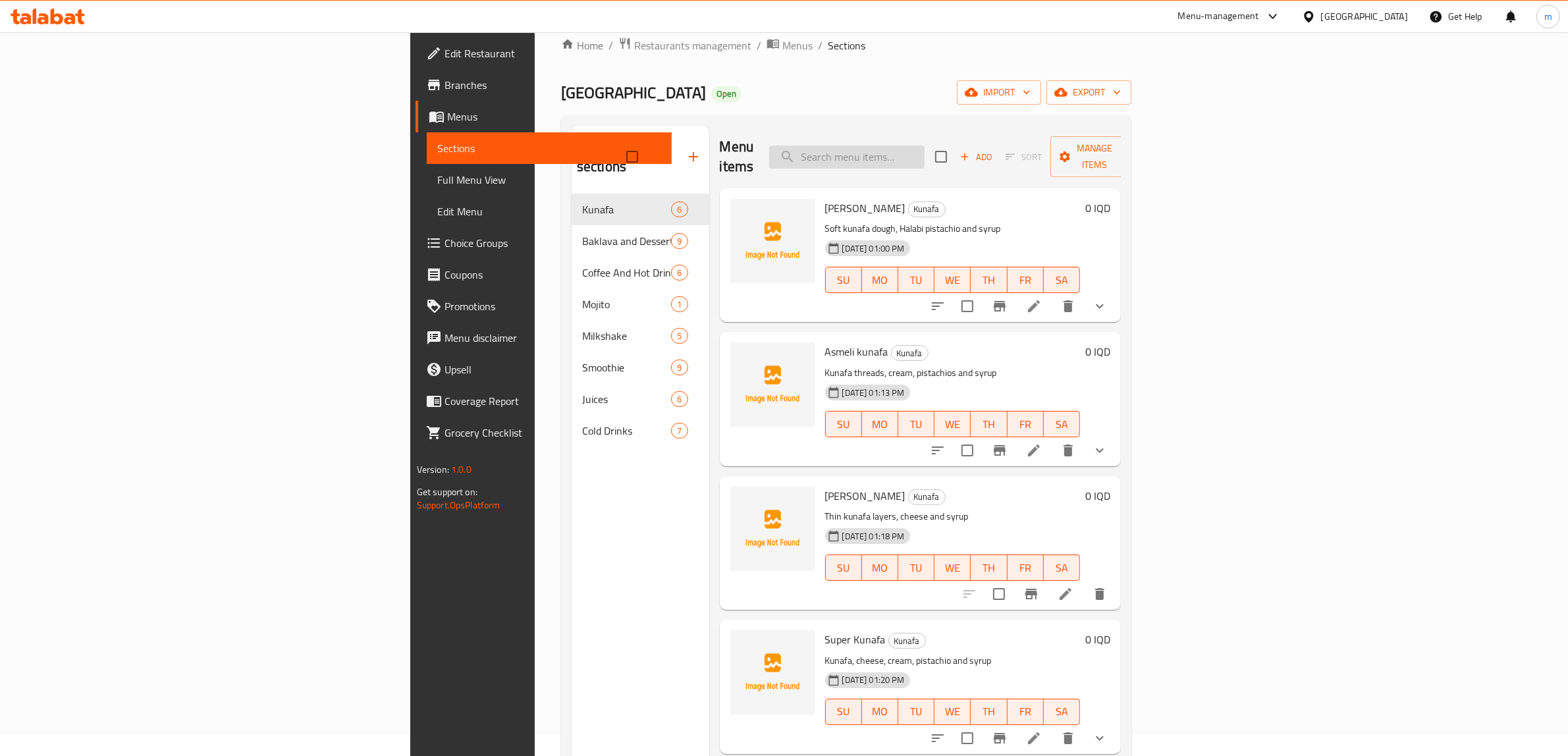
click at [924, 146] on input "search" at bounding box center [846, 157] width 155 height 23
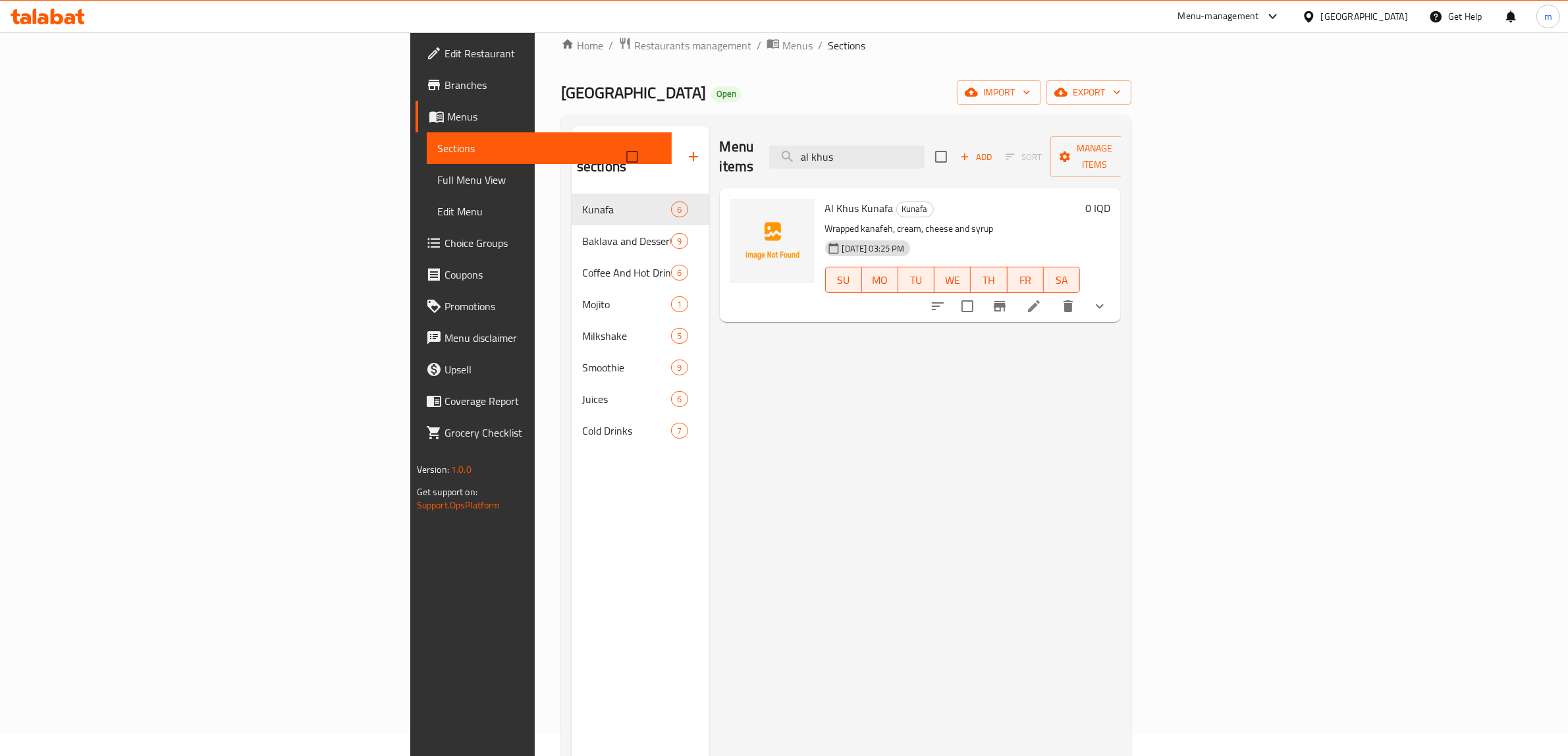
type input "al khus"
click at [1052, 294] on li at bounding box center [1033, 306] width 37 height 24
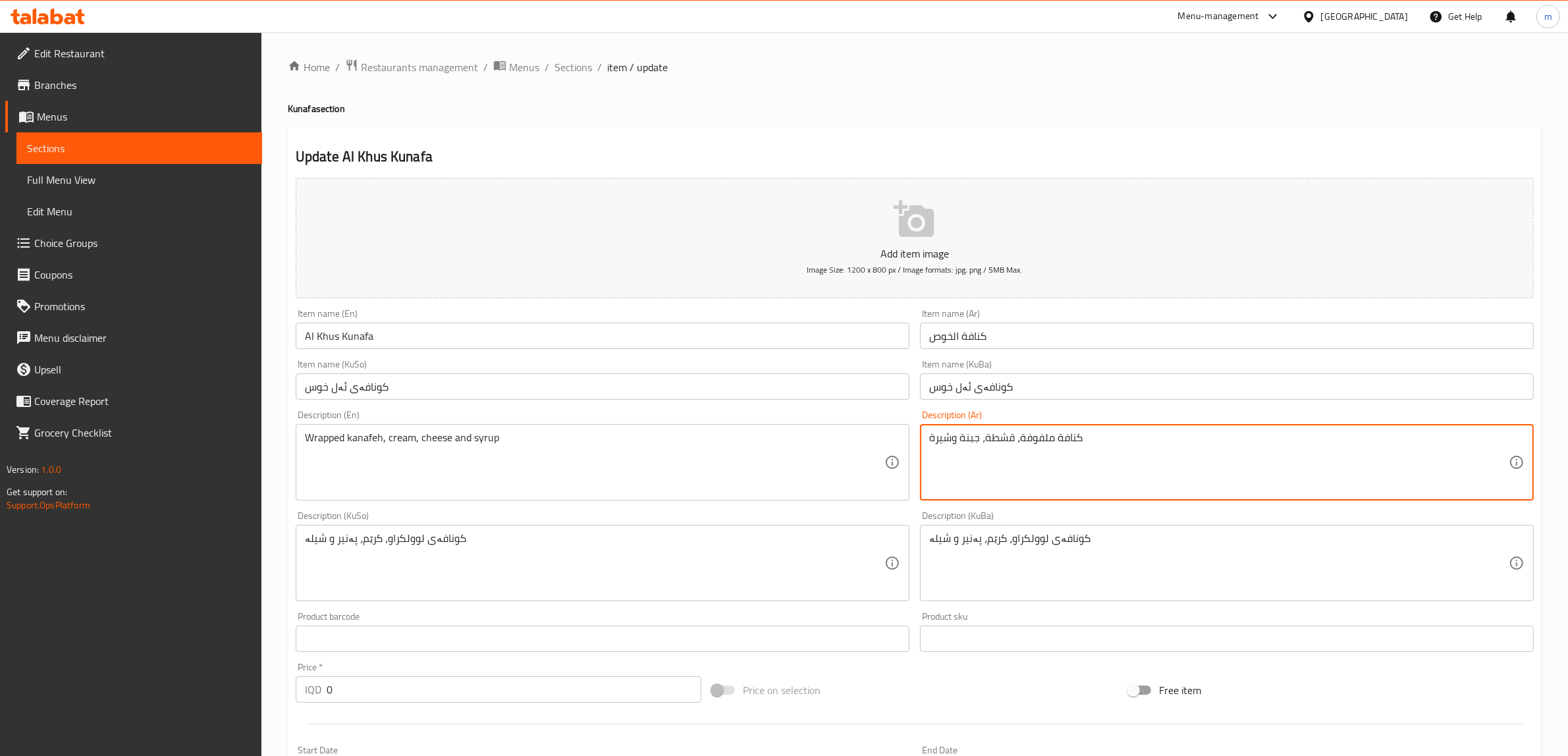
drag, startPoint x: 952, startPoint y: 438, endPoint x: 924, endPoint y: 444, distance: 28.6
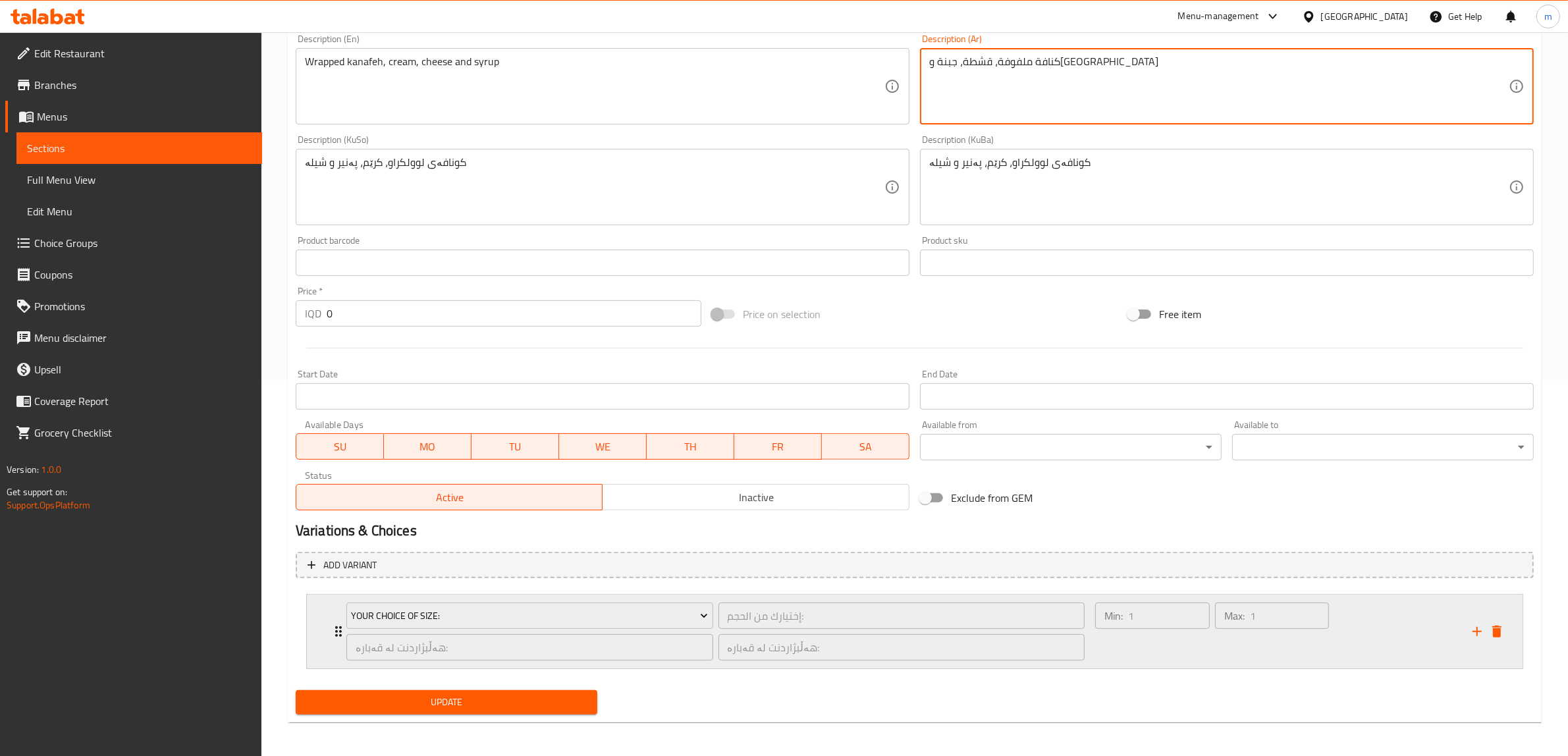
scroll to position [379, 0]
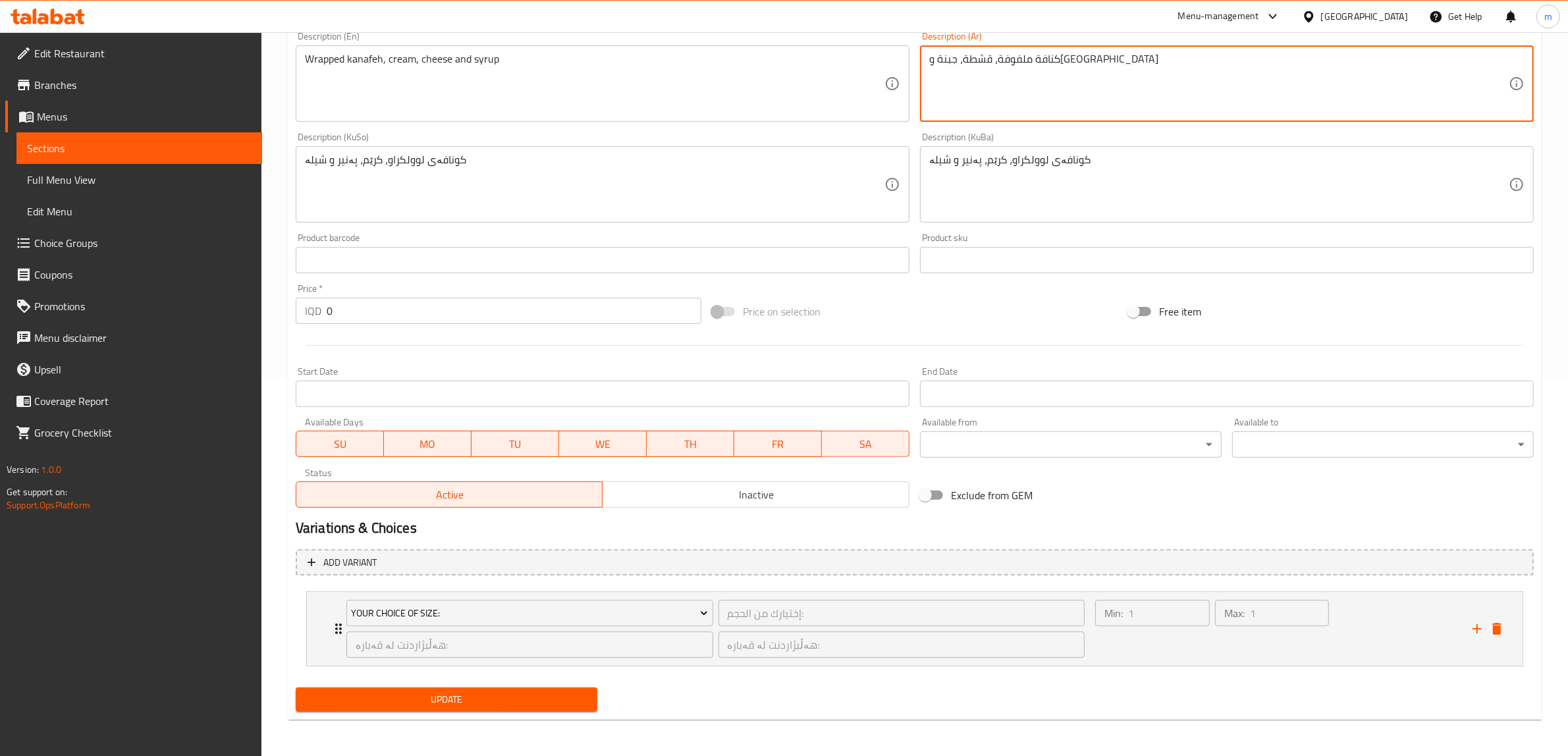
type textarea "كنافة ملفوفة، قشطة، جبنة و[GEOGRAPHIC_DATA]"
click at [579, 693] on span "Update" at bounding box center [446, 700] width 280 height 17
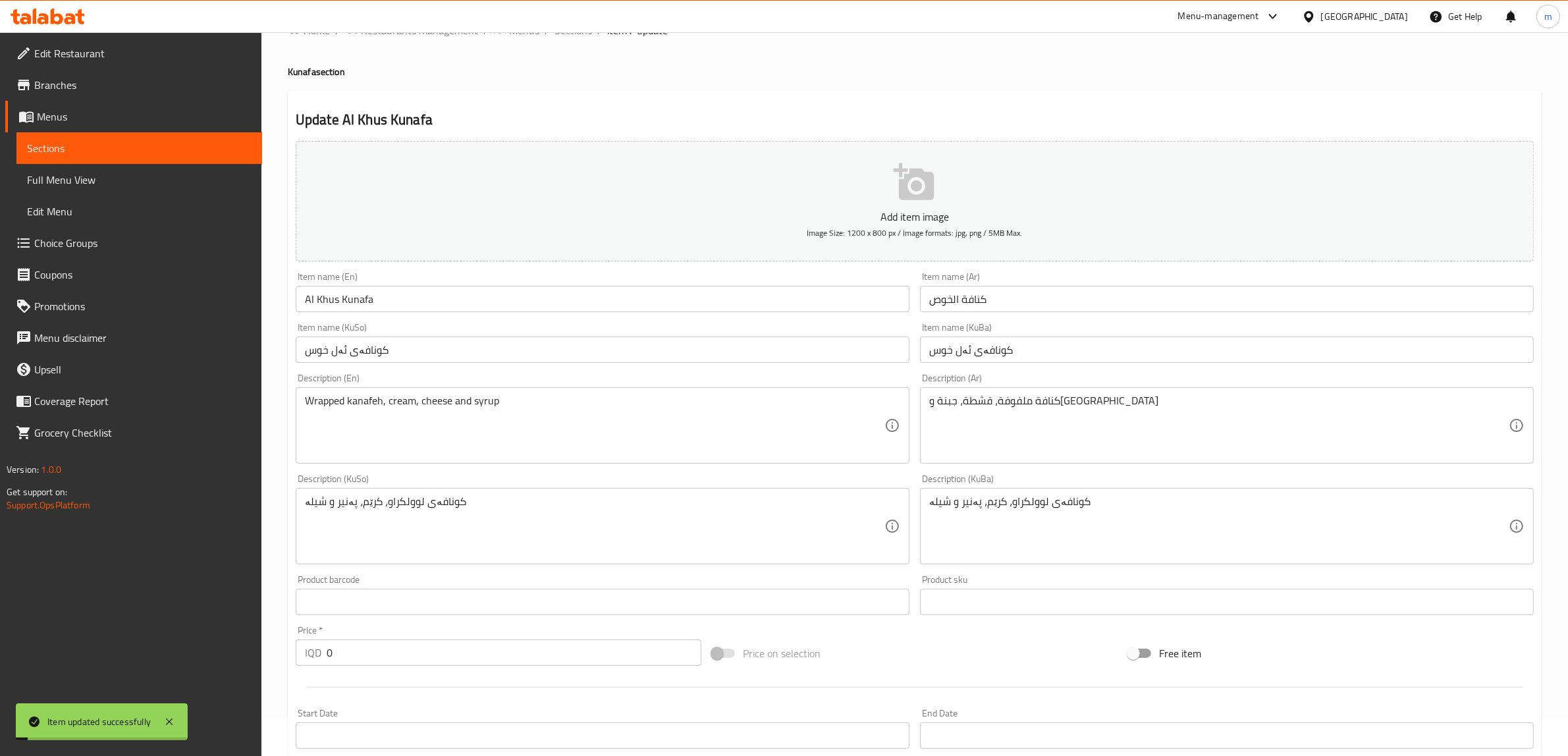
scroll to position [0, 0]
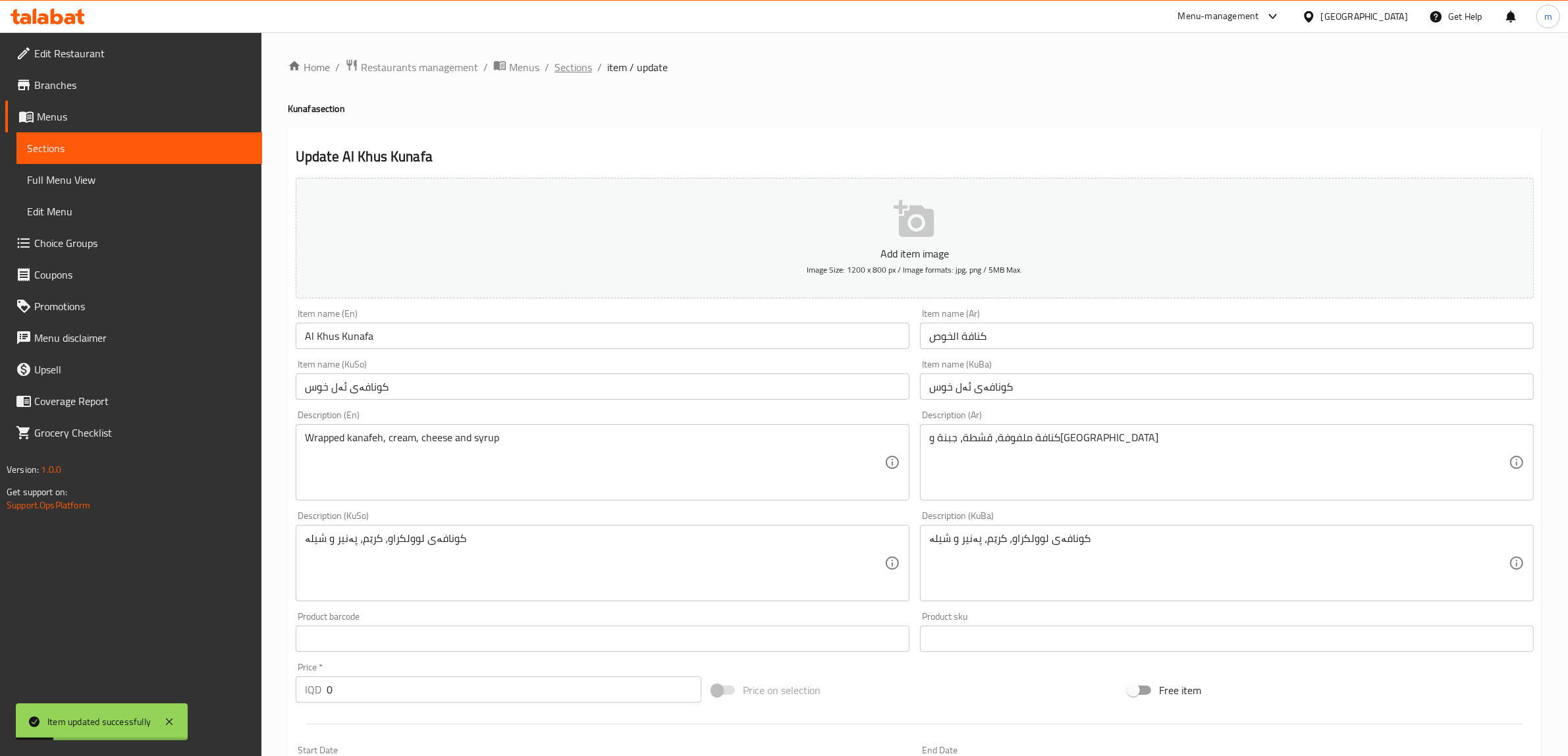
click at [568, 66] on span "Sections" at bounding box center [573, 67] width 38 height 16
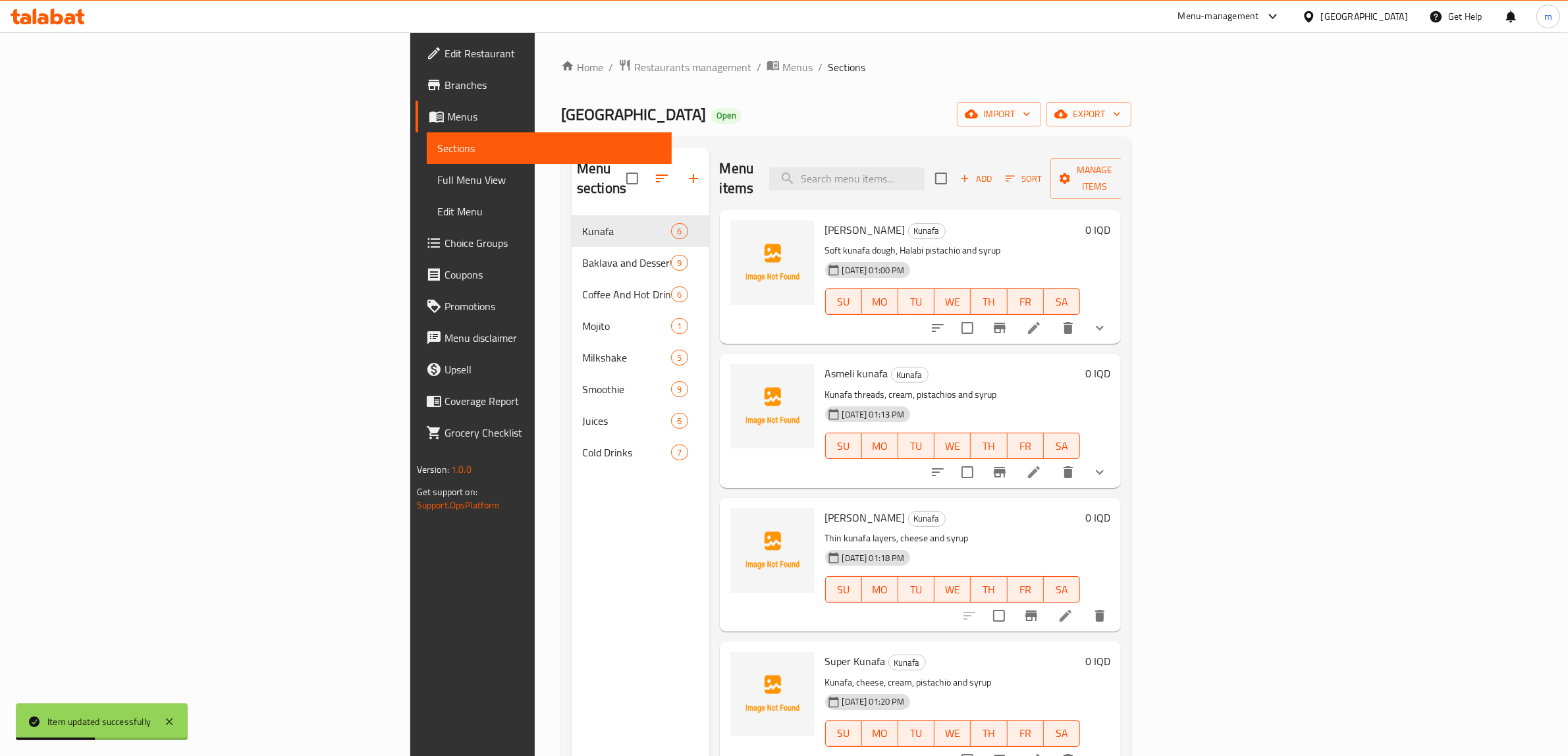
click at [427, 188] on link "Full Menu View" at bounding box center [549, 179] width 245 height 31
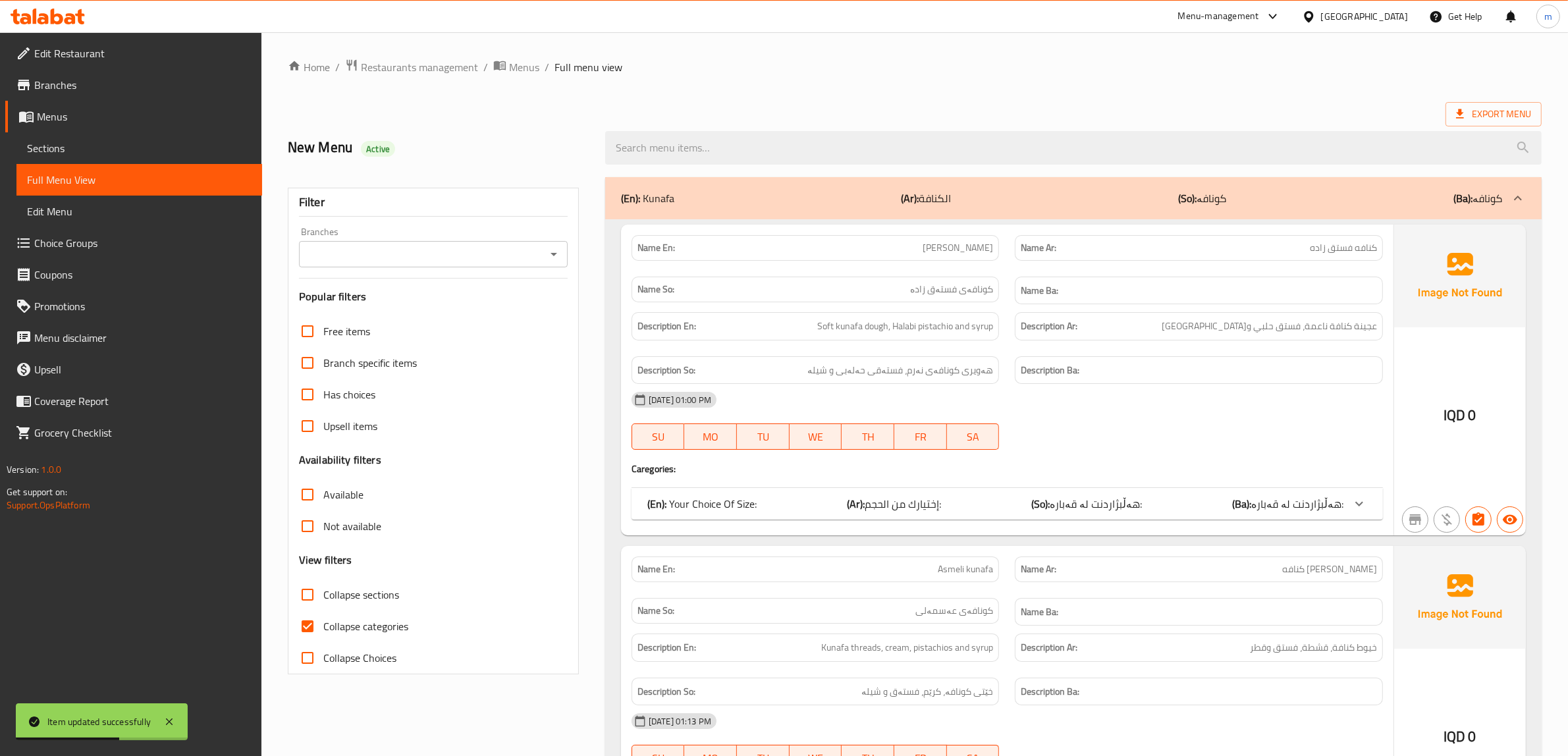
click at [307, 624] on input "Collapse categories" at bounding box center [307, 626] width 31 height 31
checkbox input "false"
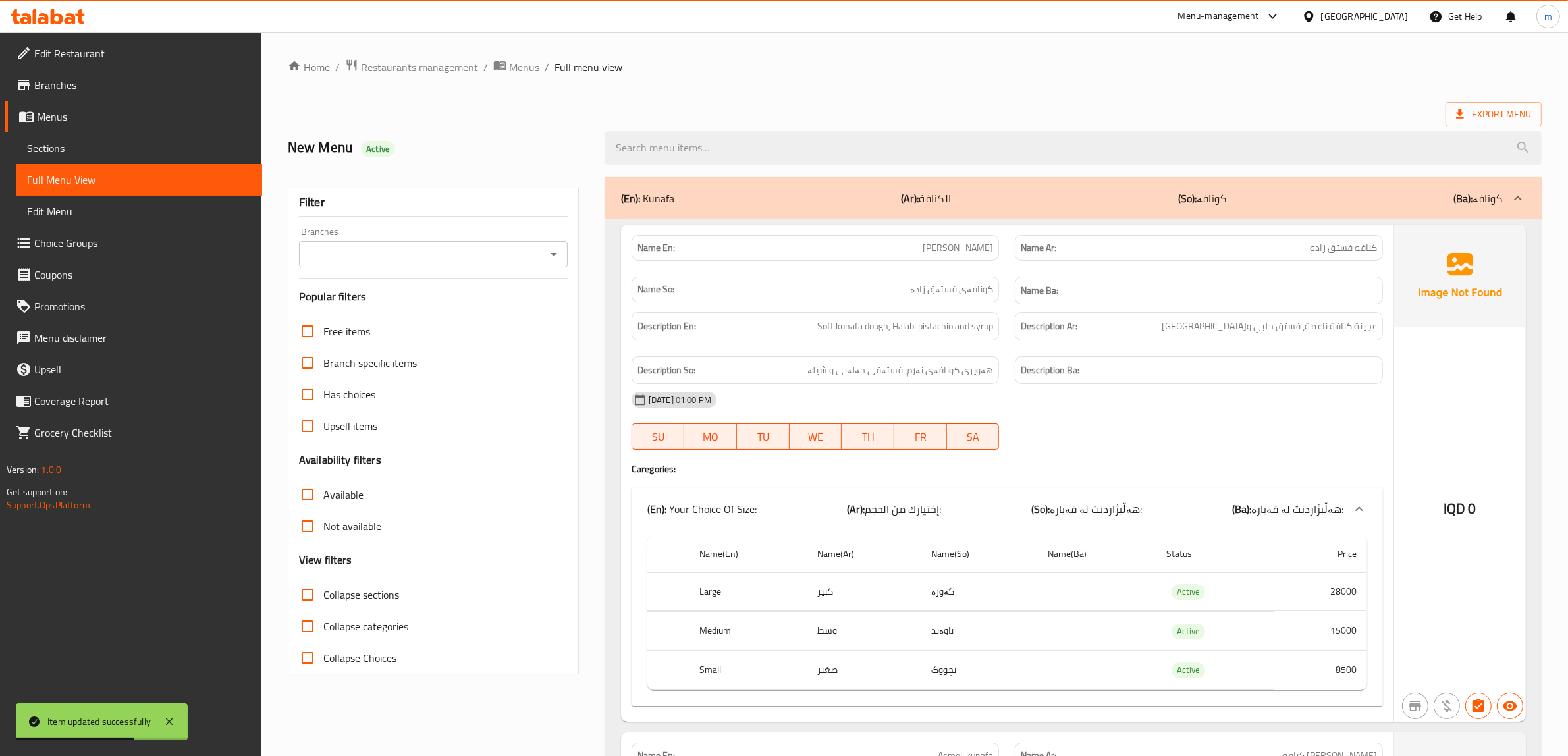
click at [551, 251] on icon "Open" at bounding box center [554, 254] width 16 height 16
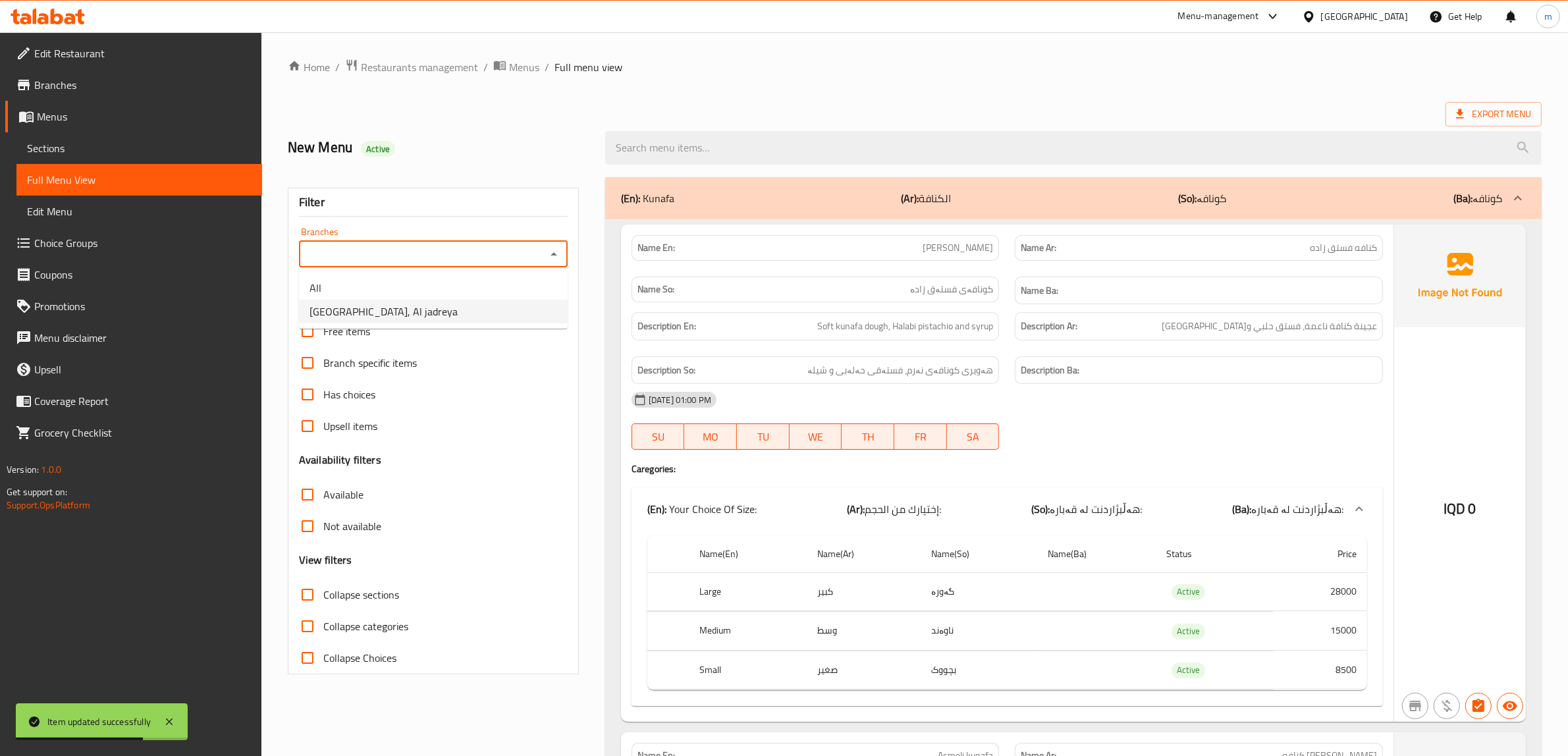
click at [485, 303] on li "[GEOGRAPHIC_DATA], Al jadreya" at bounding box center [433, 312] width 268 height 24
type input "[GEOGRAPHIC_DATA], Al jadreya"
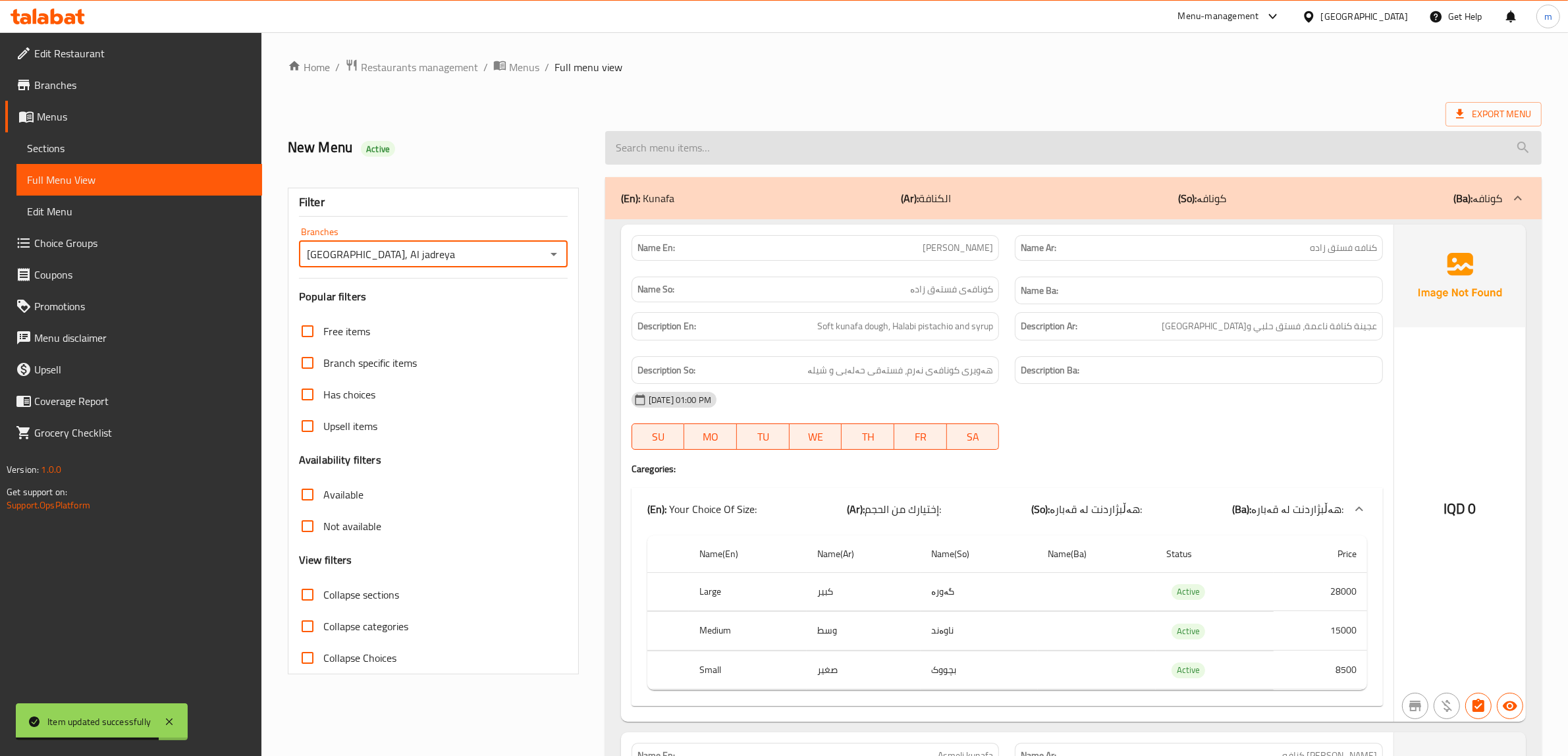
click at [817, 155] on input "search" at bounding box center [1073, 148] width 936 height 33
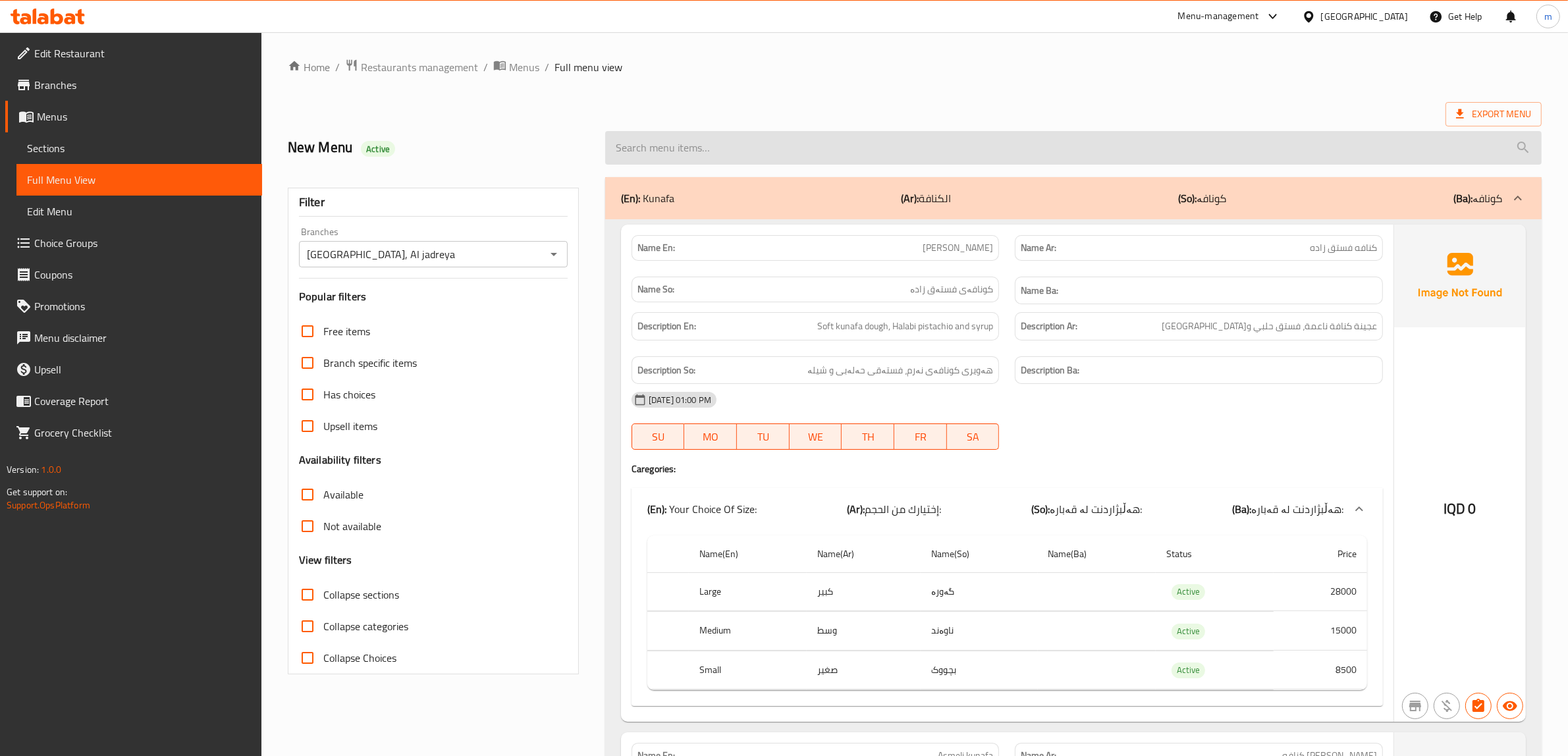
click at [830, 155] on input "search" at bounding box center [1073, 148] width 936 height 33
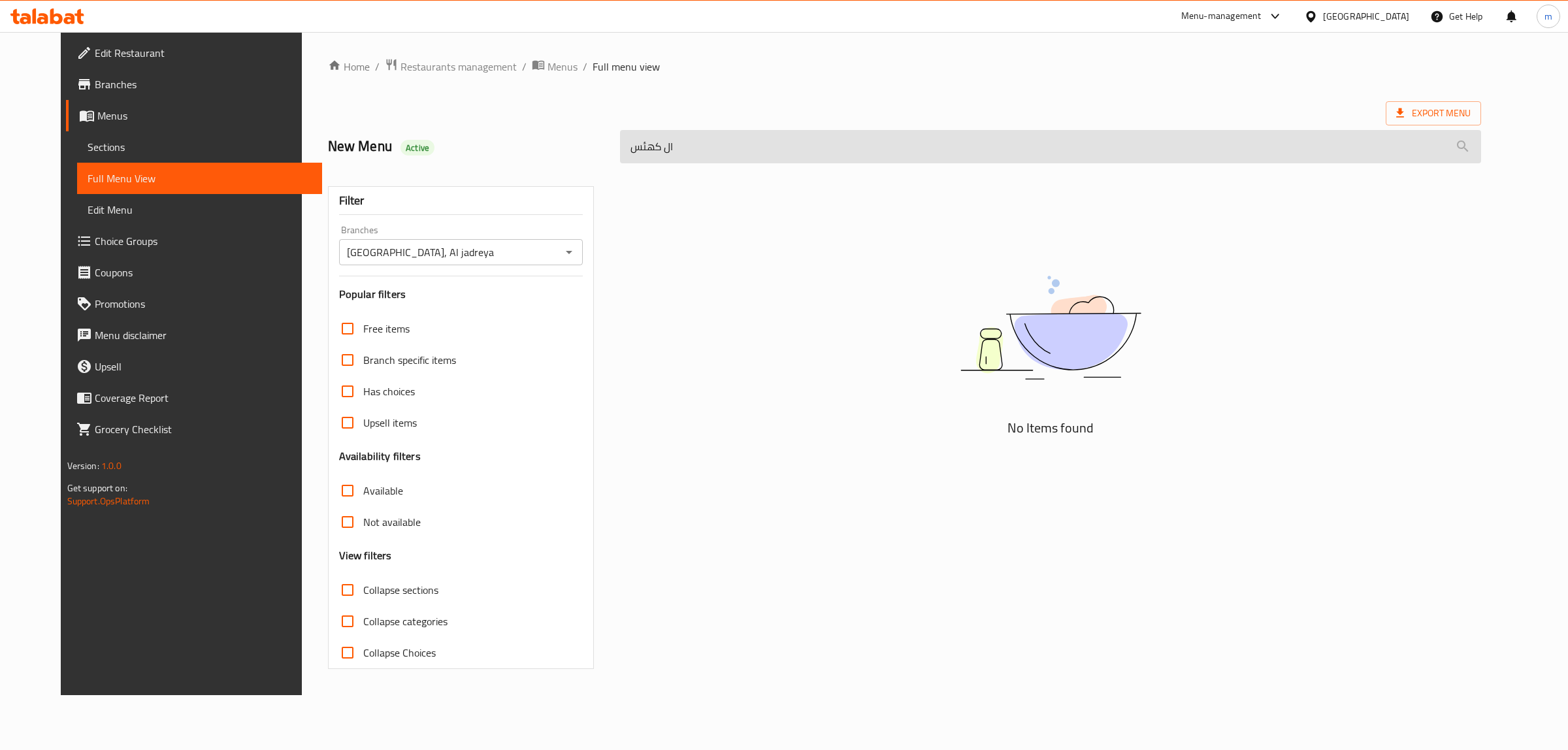
type input "ال"
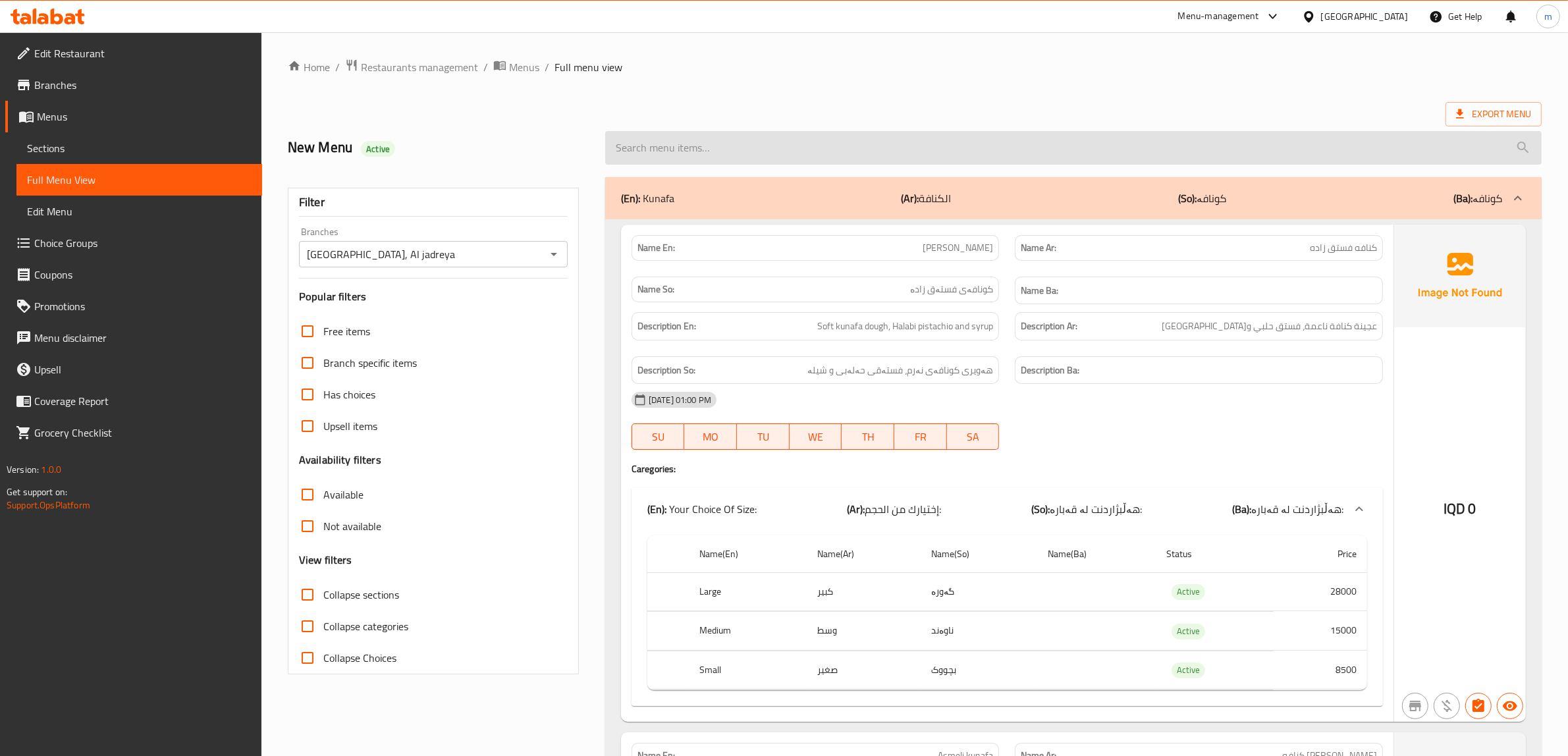
type input "L"
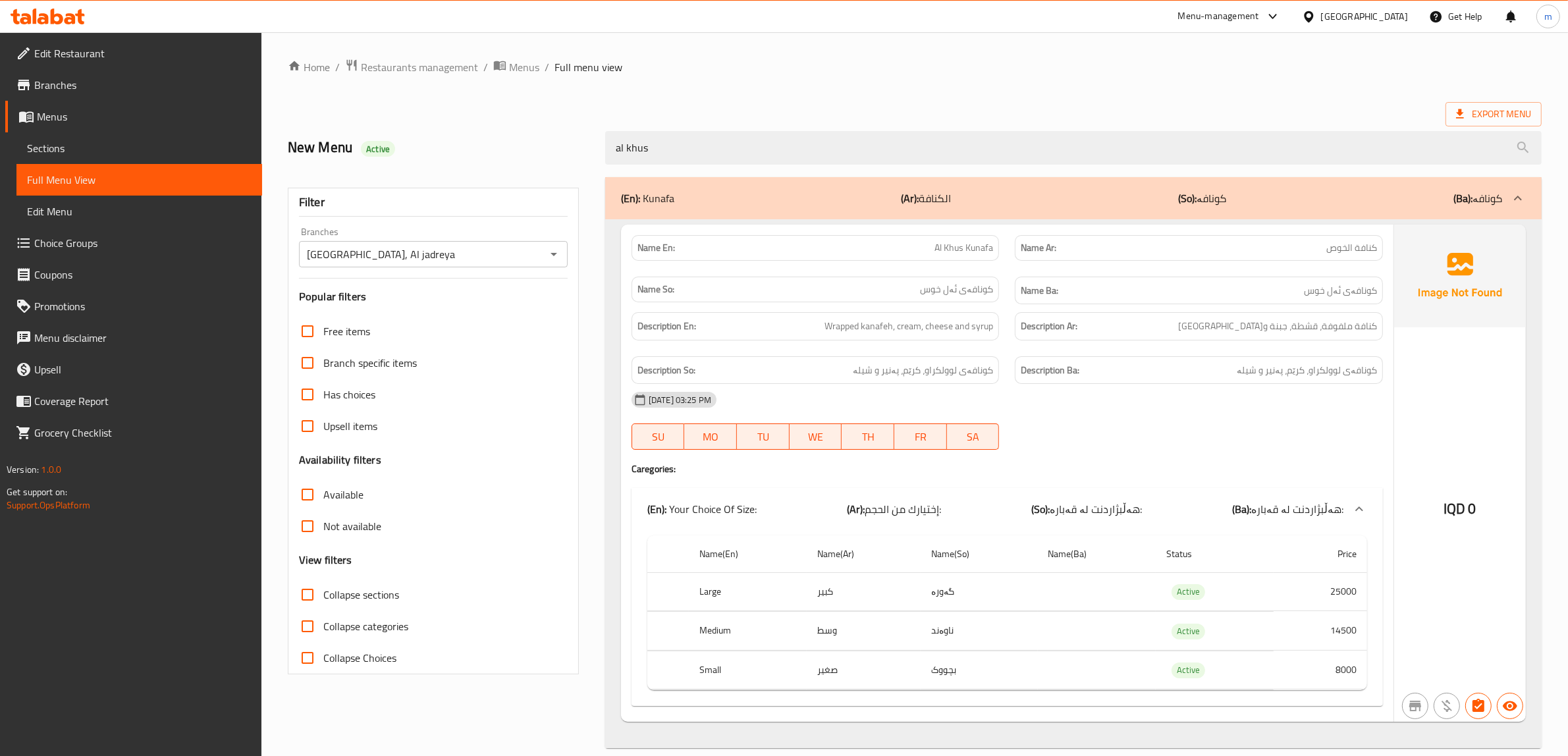
type input "al khus"
click at [109, 146] on span "Sections" at bounding box center [139, 148] width 224 height 16
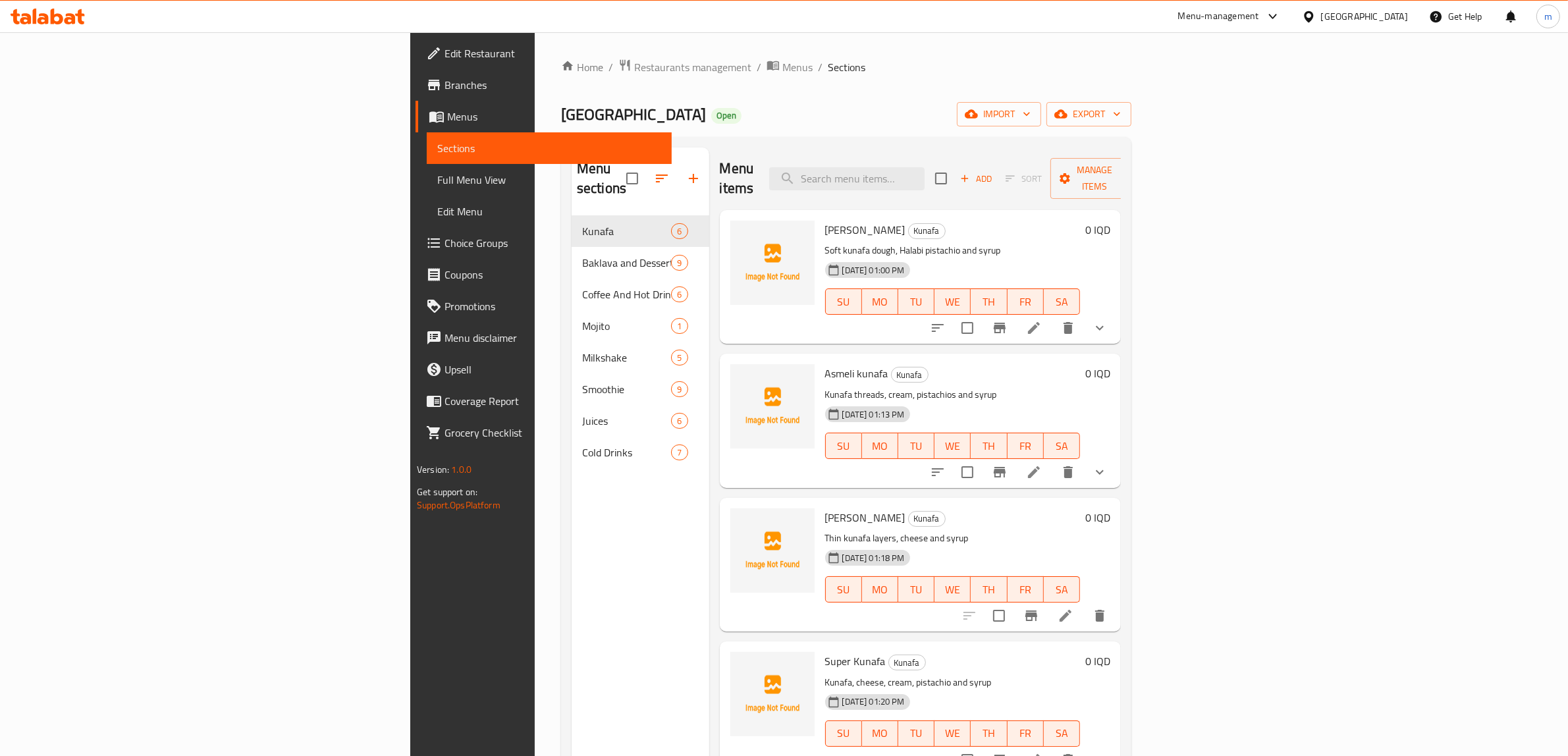
click at [1049, 152] on div "Menu items Add Sort Manage items" at bounding box center [920, 179] width 402 height 63
click at [924, 167] on input "search" at bounding box center [846, 179] width 155 height 23
type input "al k"
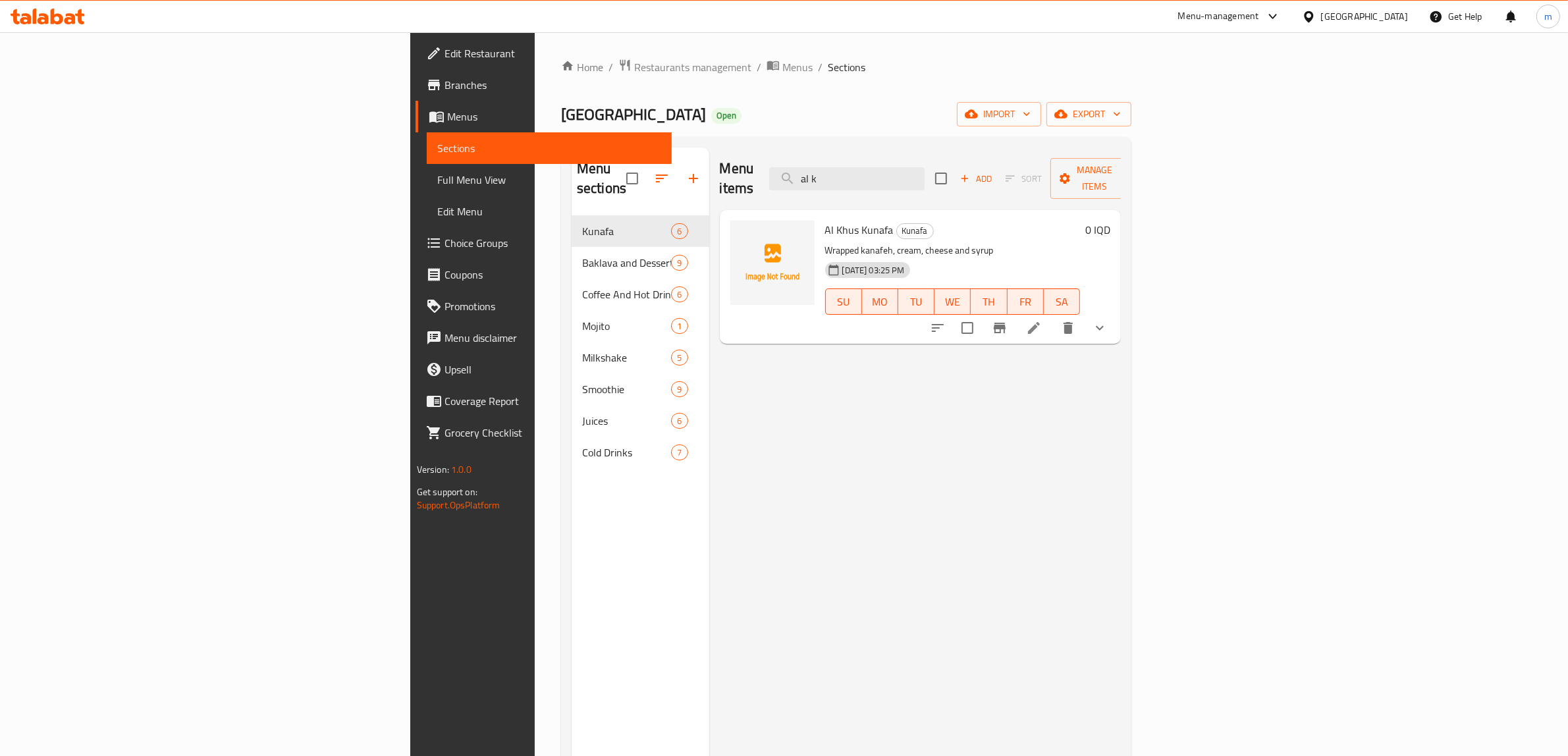
click at [1052, 316] on li at bounding box center [1033, 328] width 37 height 24
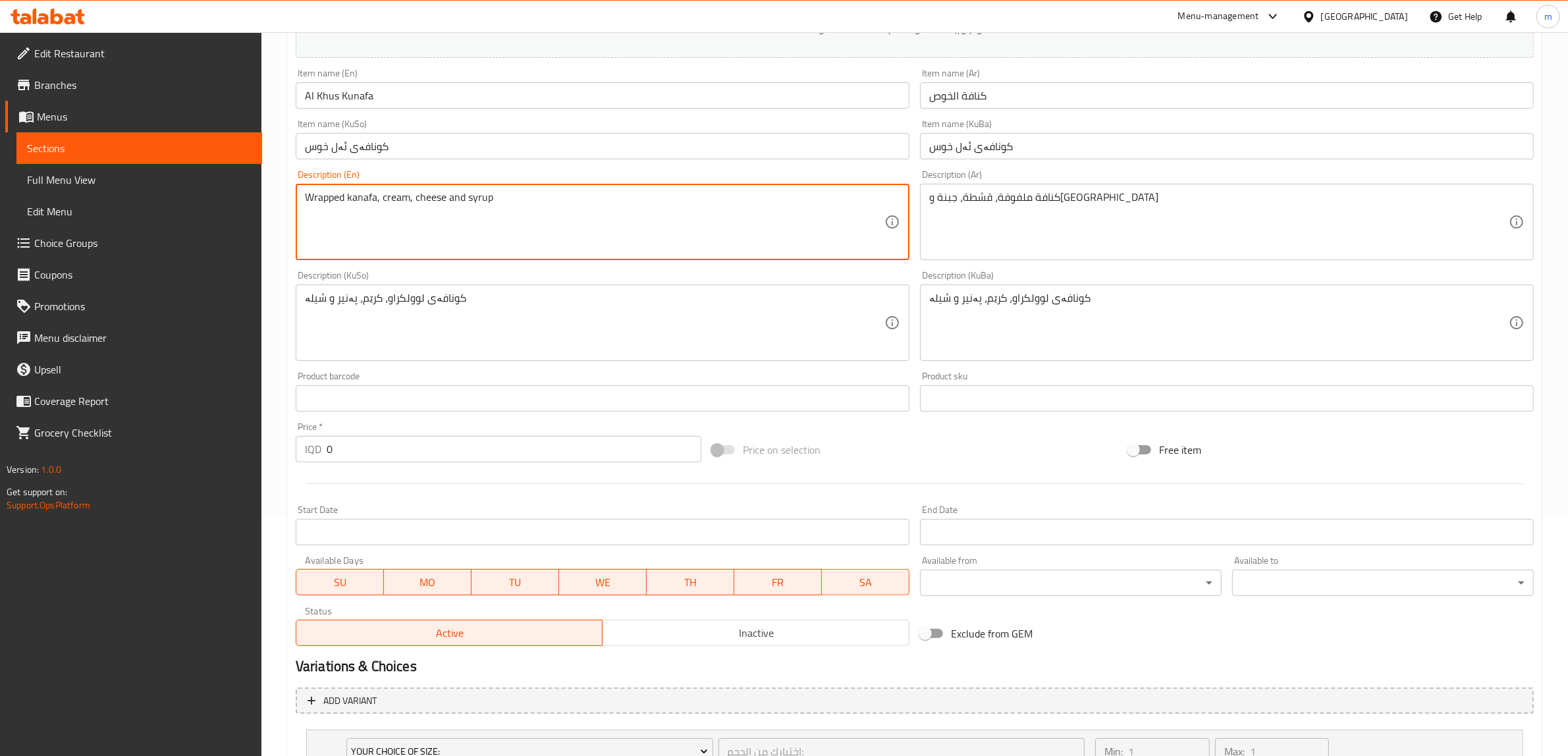
scroll to position [379, 0]
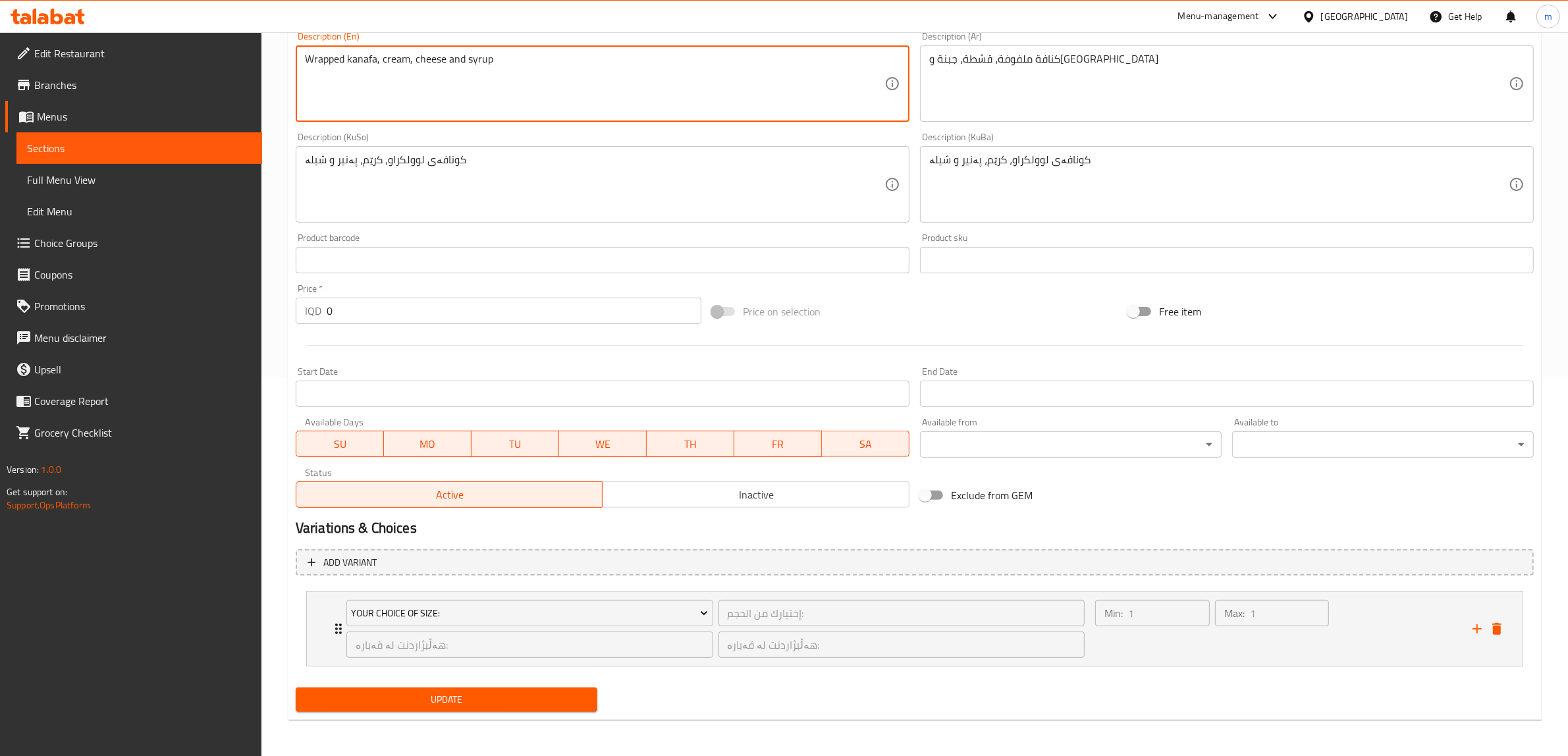
type textarea "Wrapped kanafa, cream, cheese and syrup"
click at [478, 688] on button "Update" at bounding box center [446, 700] width 302 height 24
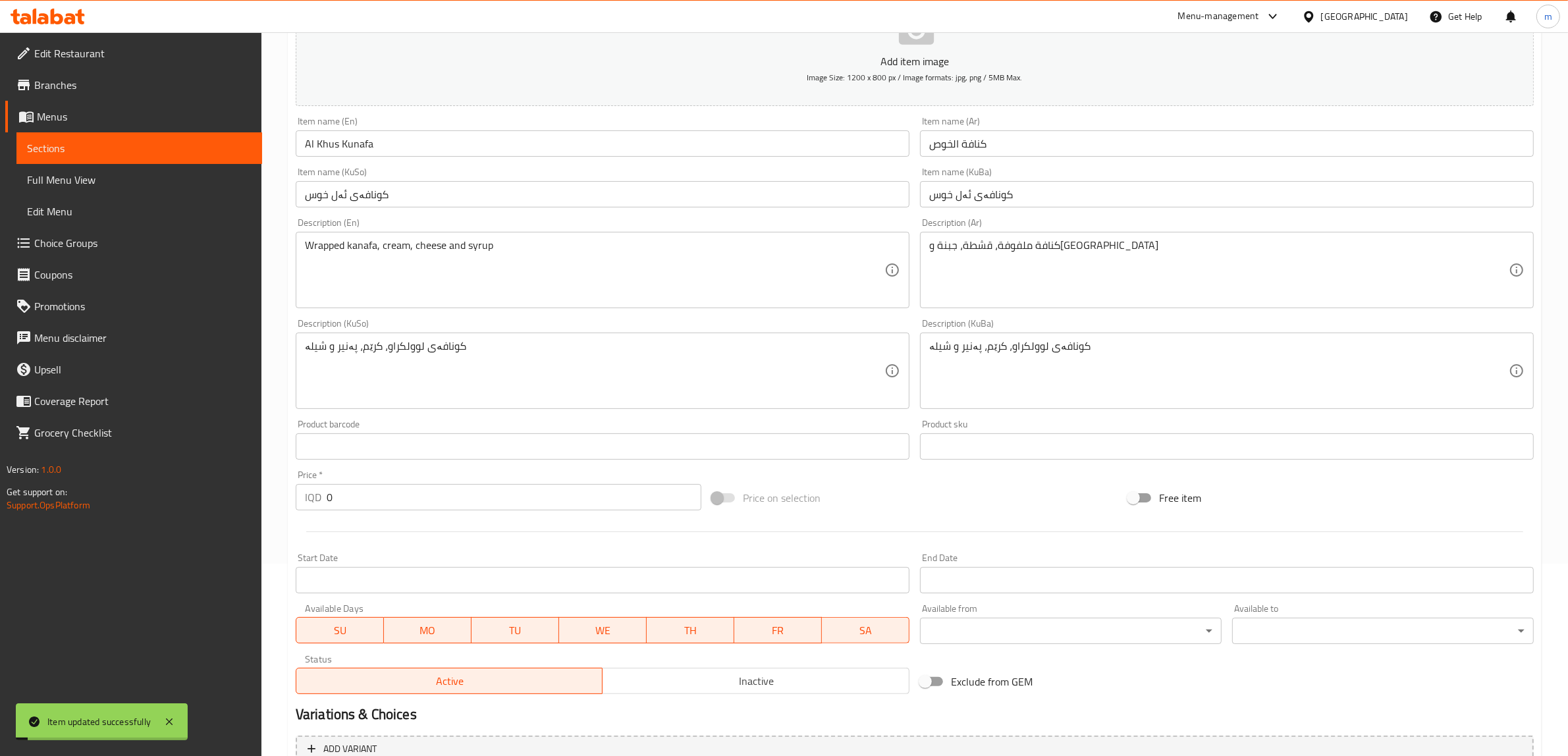
scroll to position [0, 0]
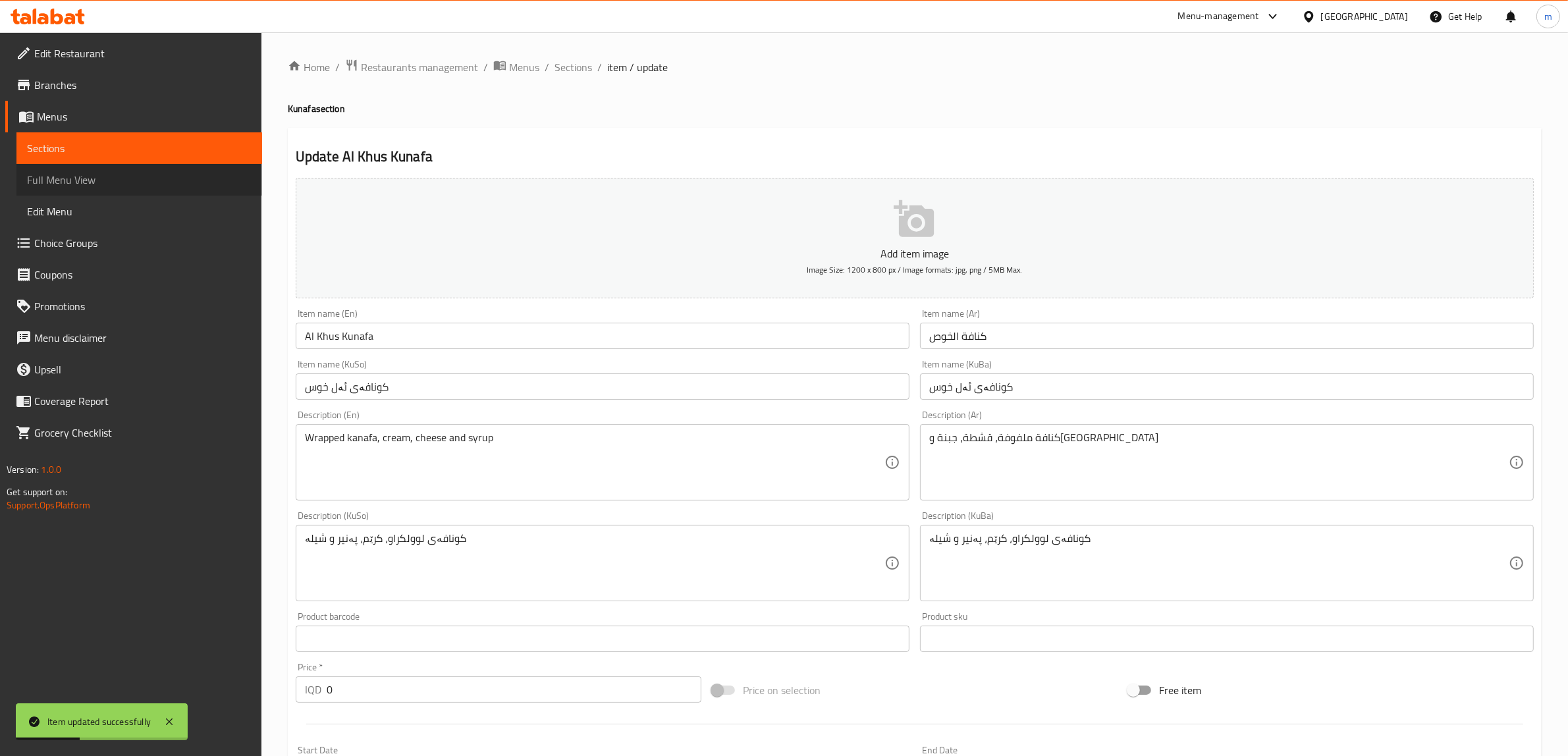
click at [90, 185] on span "Full Menu View" at bounding box center [139, 179] width 224 height 16
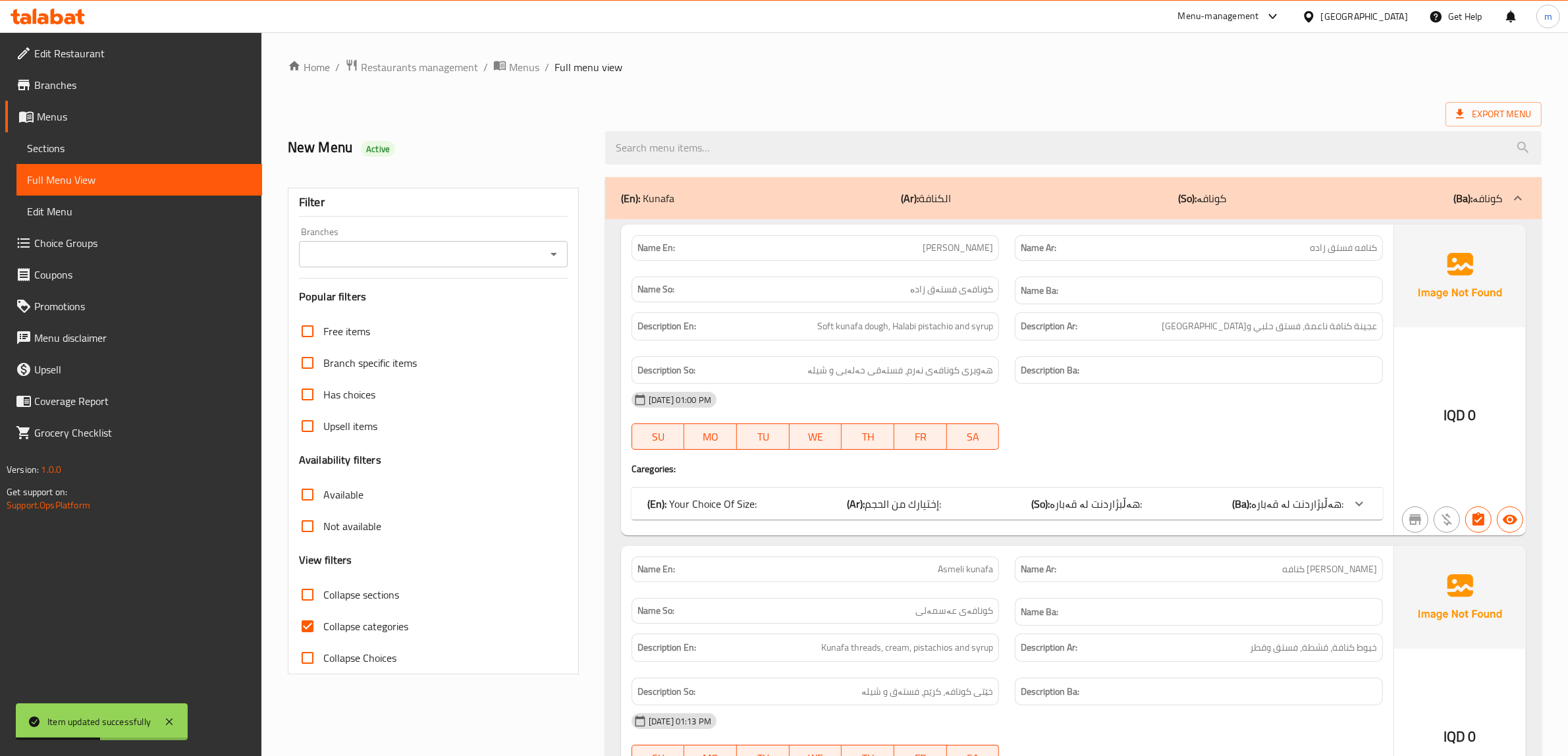
click at [551, 255] on icon "Open" at bounding box center [554, 255] width 6 height 3
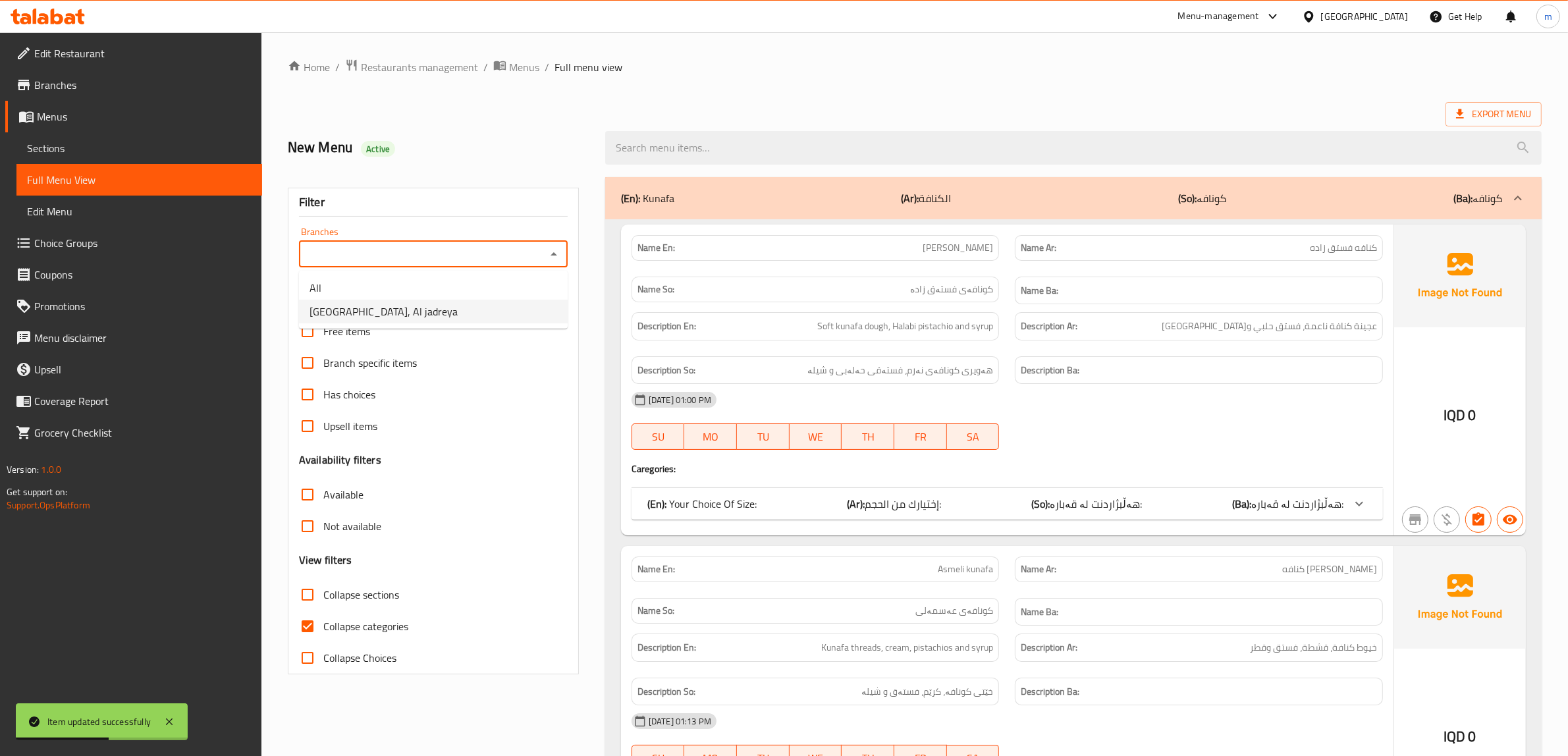
click at [425, 315] on li "[GEOGRAPHIC_DATA], Al jadreya" at bounding box center [433, 312] width 268 height 24
type input "[GEOGRAPHIC_DATA], Al jadreya"
click at [310, 621] on input "Collapse categories" at bounding box center [307, 626] width 31 height 31
checkbox input "false"
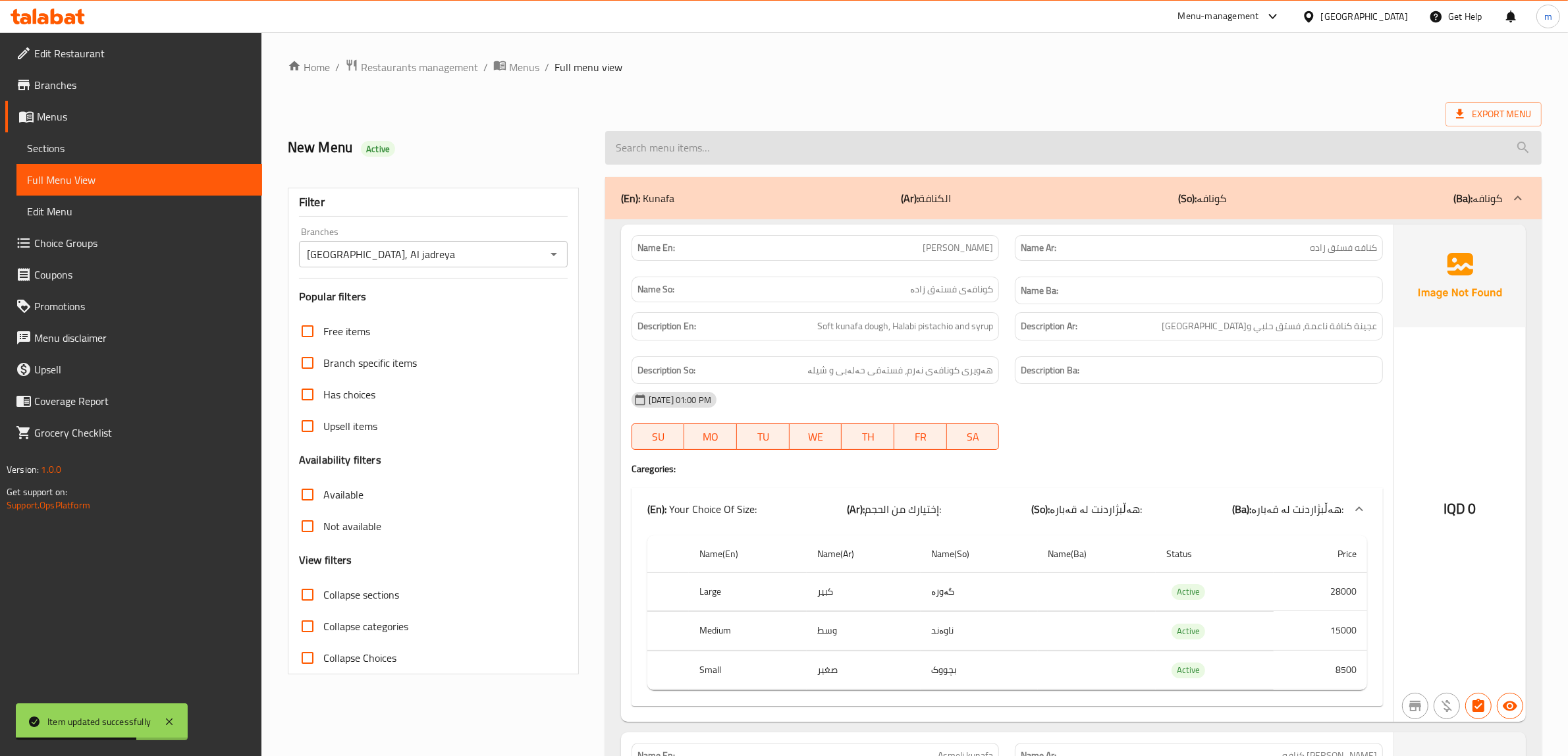
click at [788, 146] on input "search" at bounding box center [1073, 148] width 936 height 33
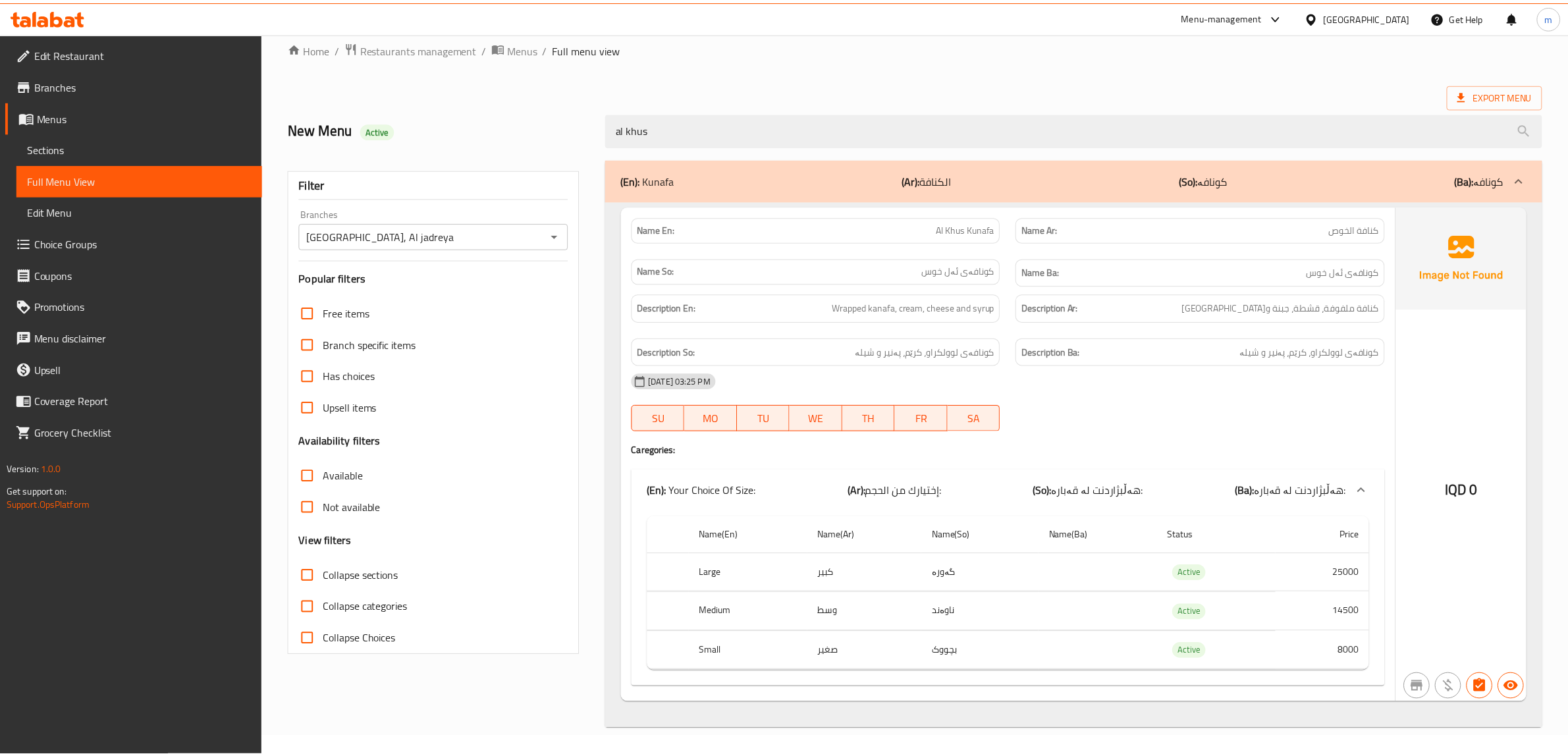
scroll to position [22, 0]
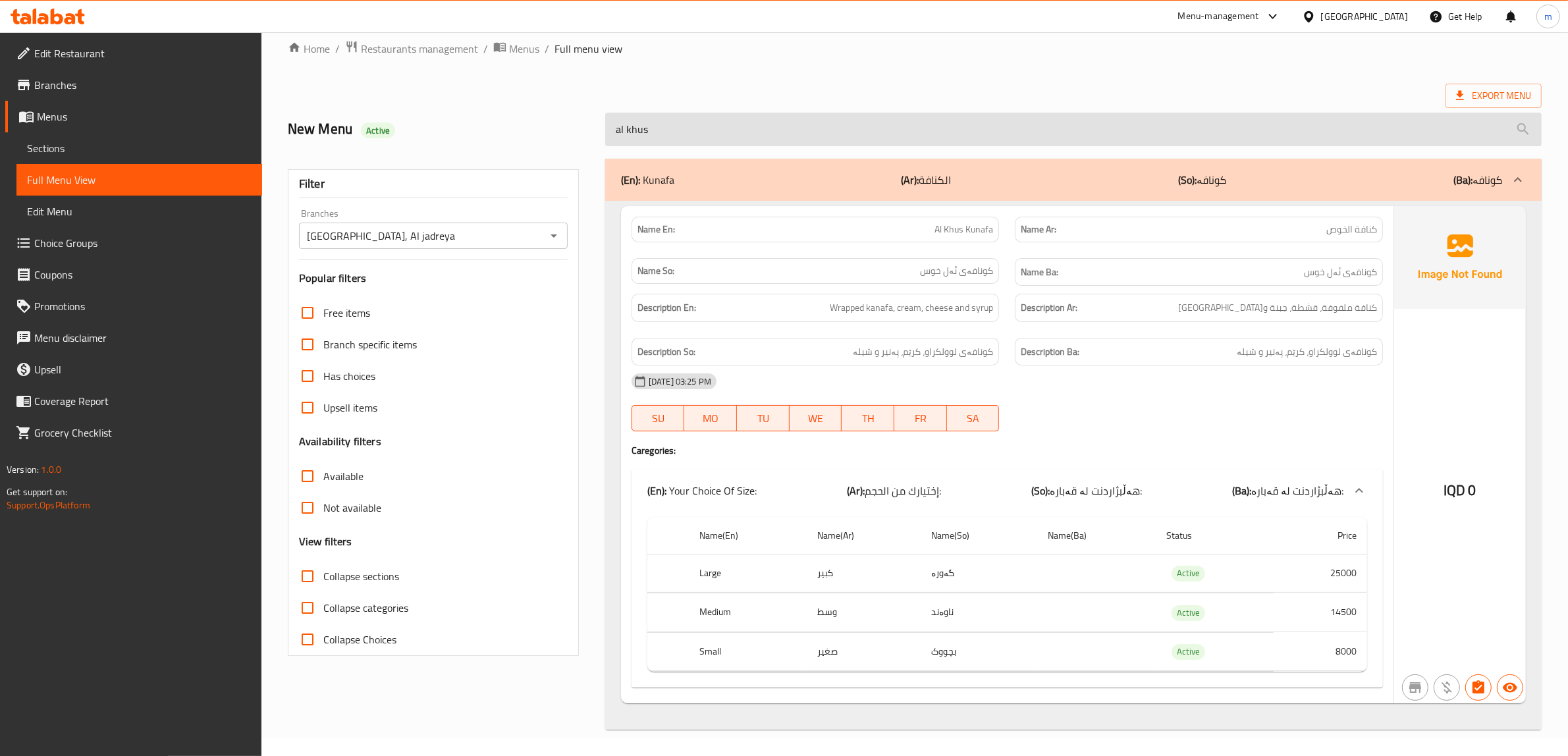
click at [739, 129] on input "al khus" at bounding box center [1073, 129] width 936 height 33
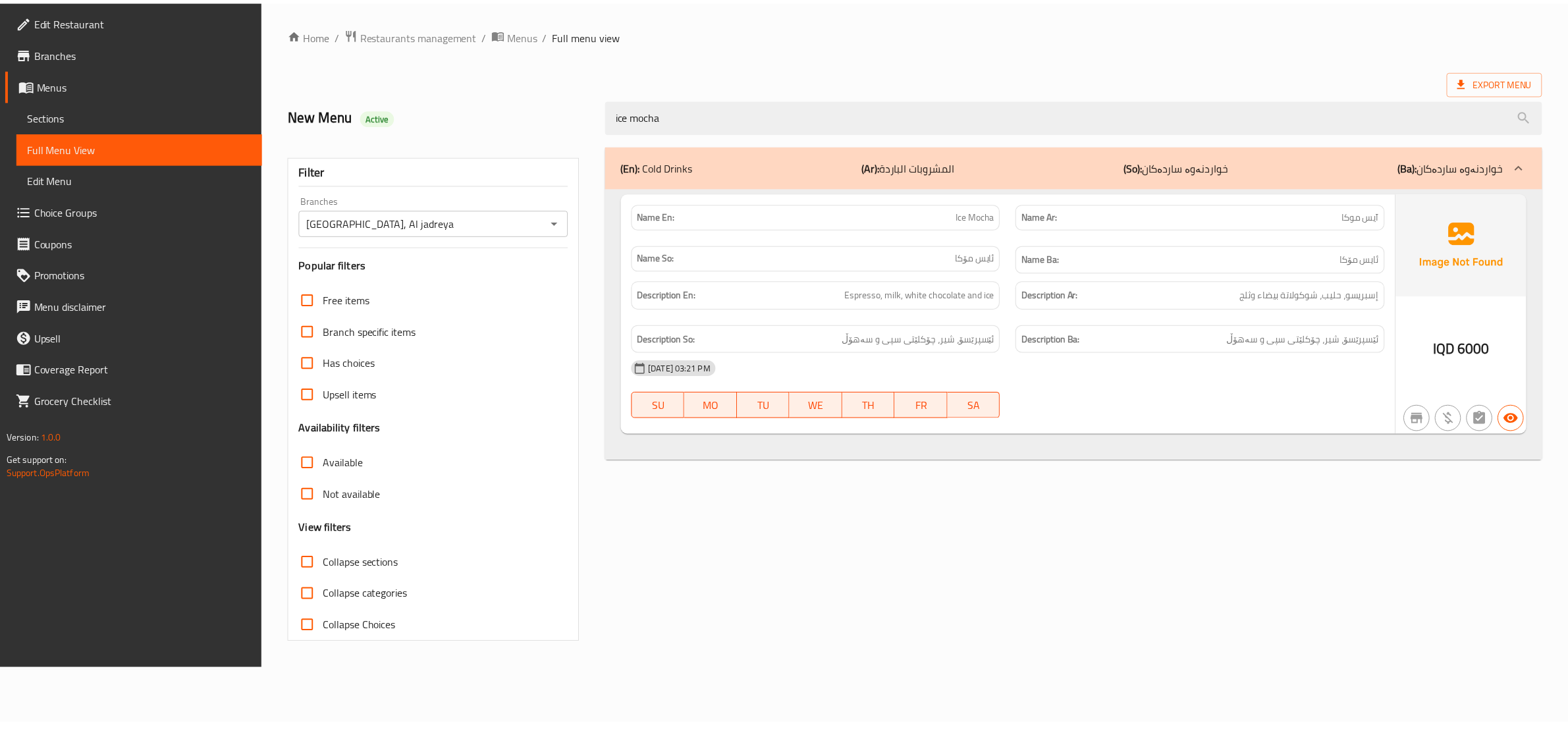
scroll to position [0, 0]
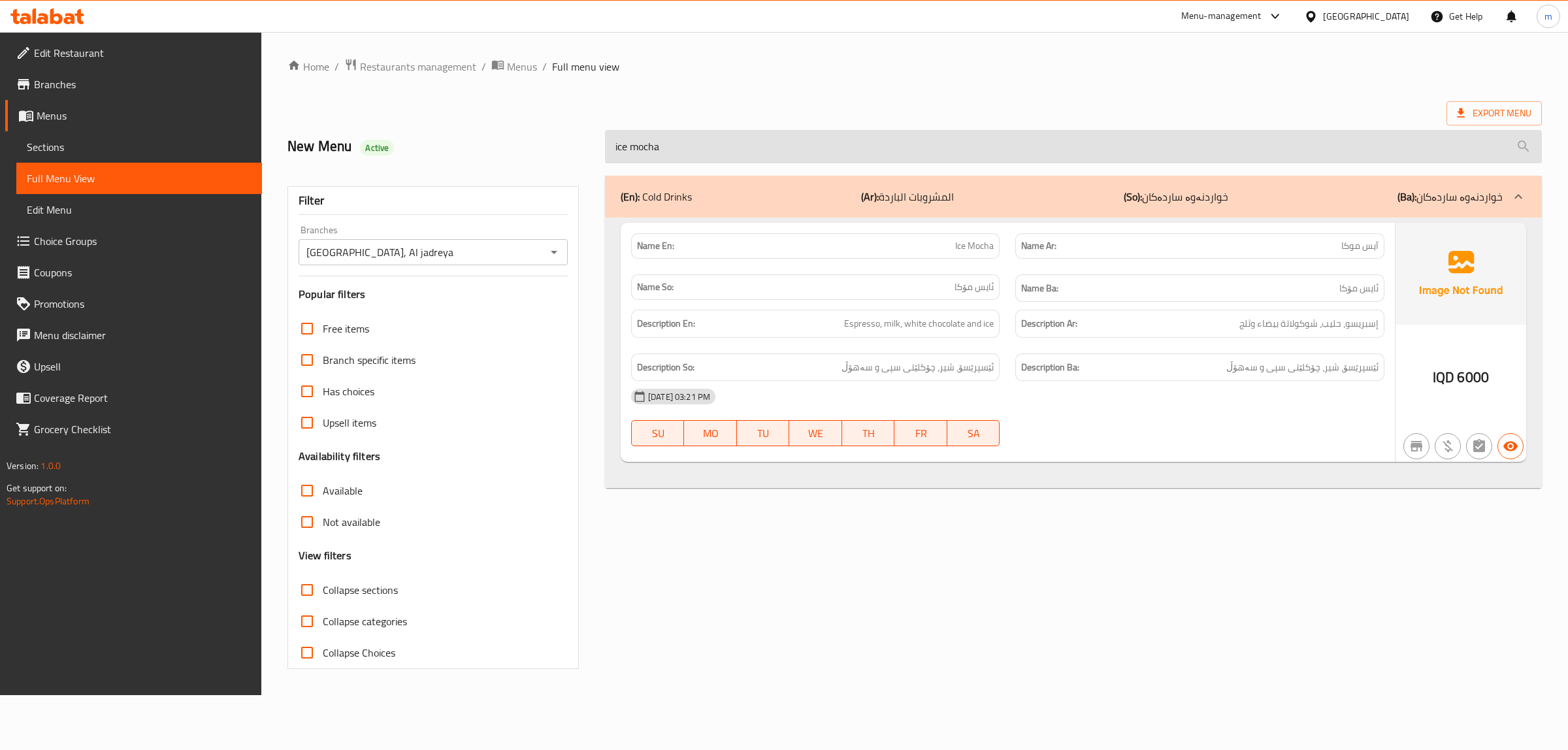
click at [984, 146] on input "ice mocha" at bounding box center [1073, 147] width 937 height 33
type input "ice"
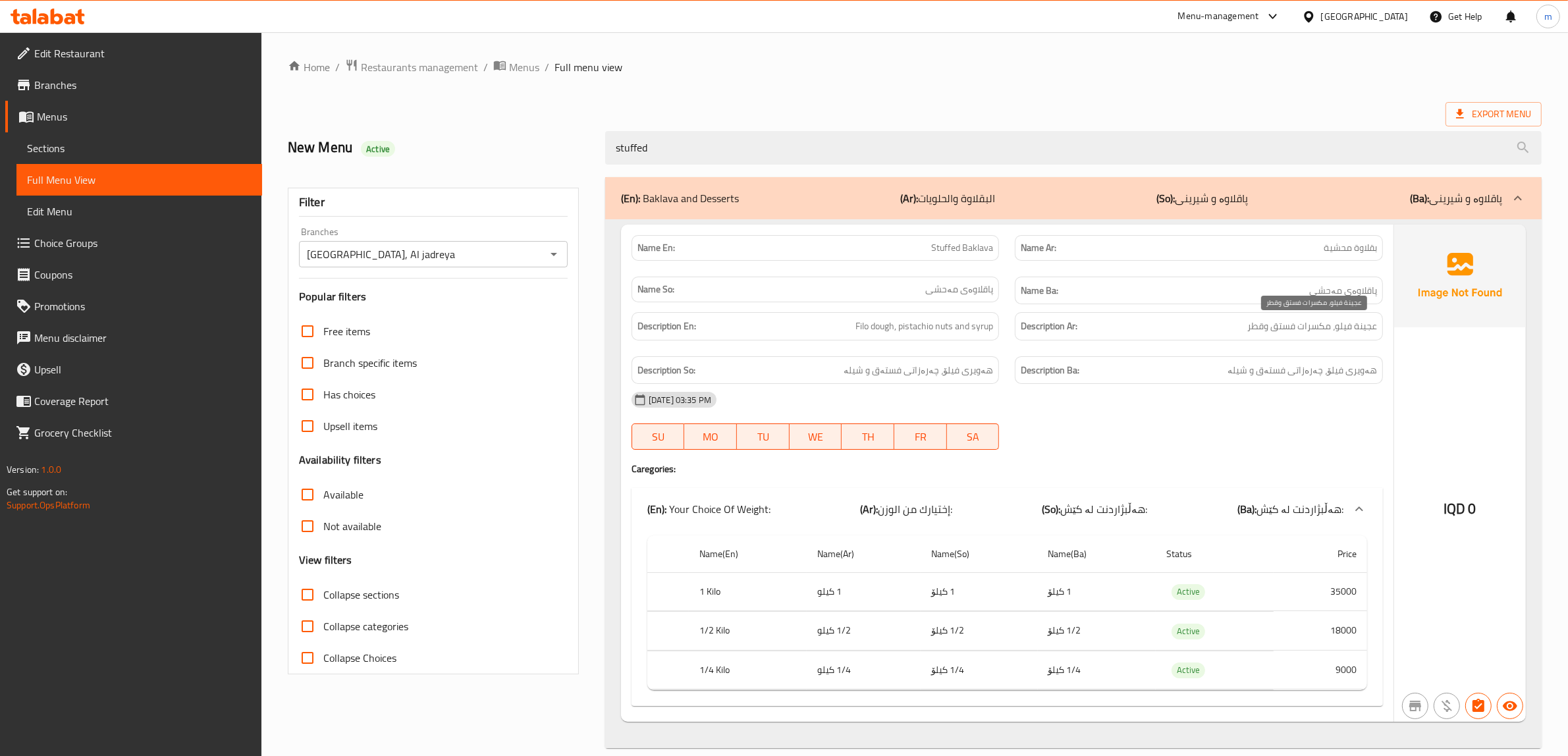
type input "stuffed"
click at [1258, 331] on span "عجينة فيلو، مكسرات فستق وقطر" at bounding box center [1312, 326] width 130 height 17
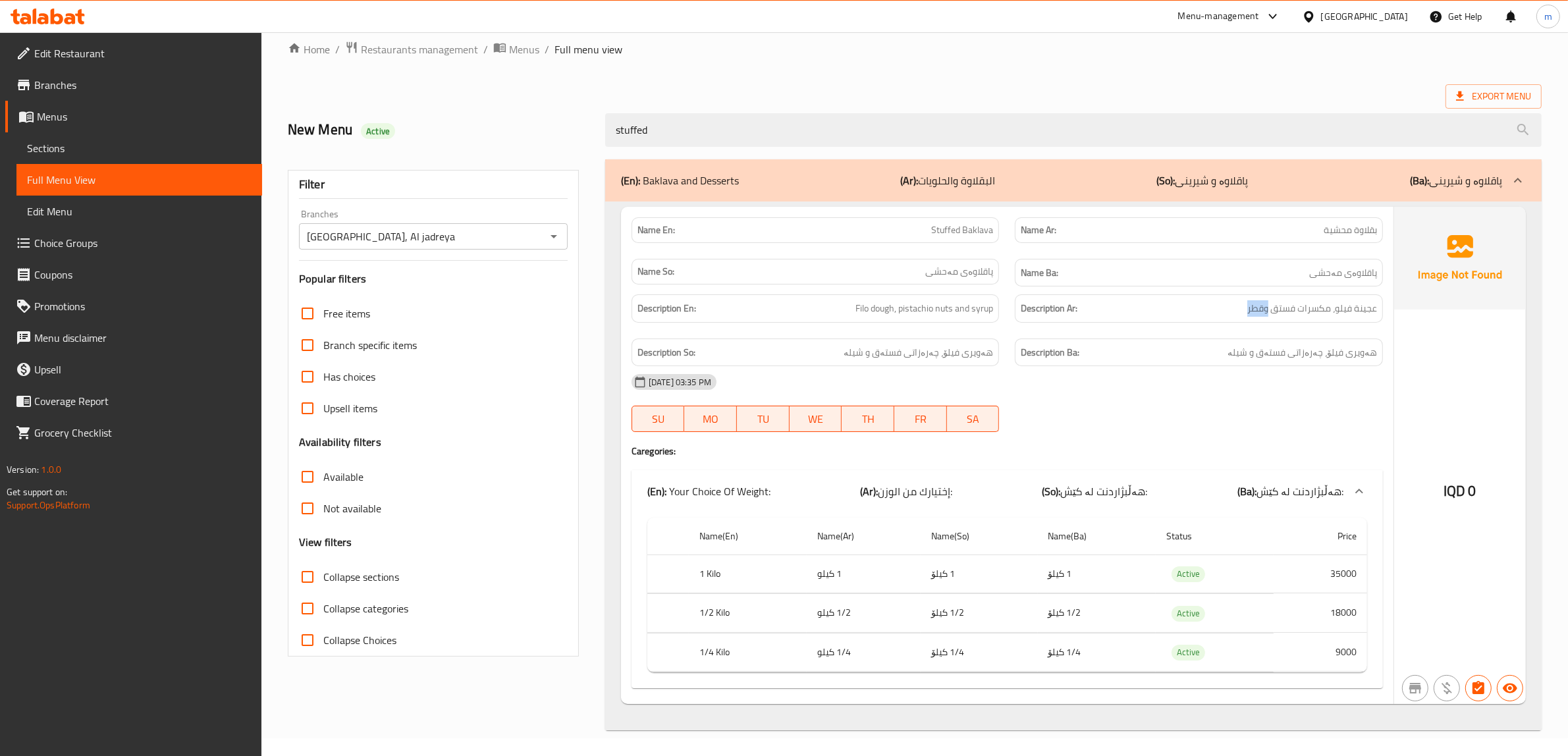
scroll to position [22, 0]
